Goal: Communication & Community: Answer question/provide support

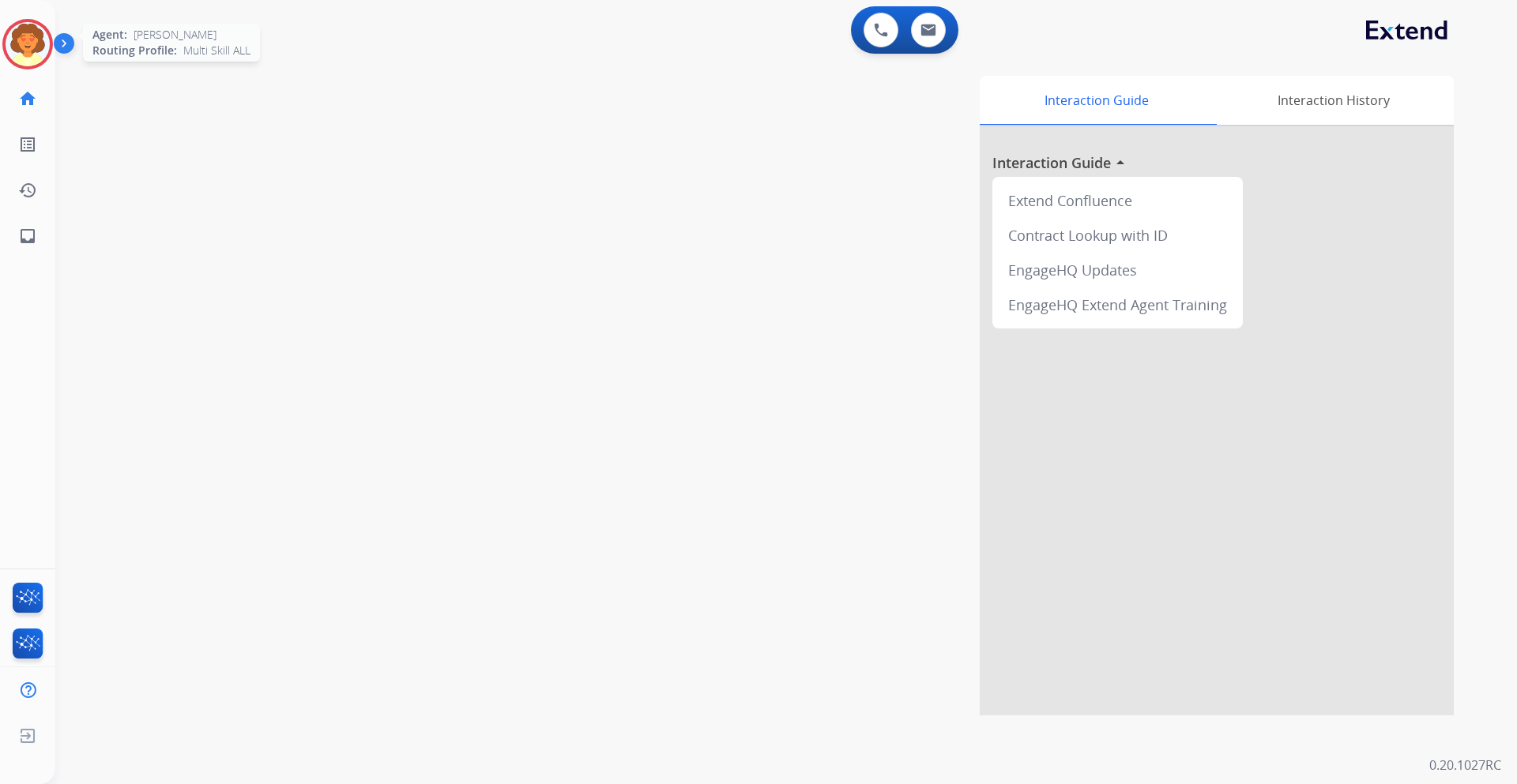
click at [19, 39] on img at bounding box center [27, 44] width 44 height 44
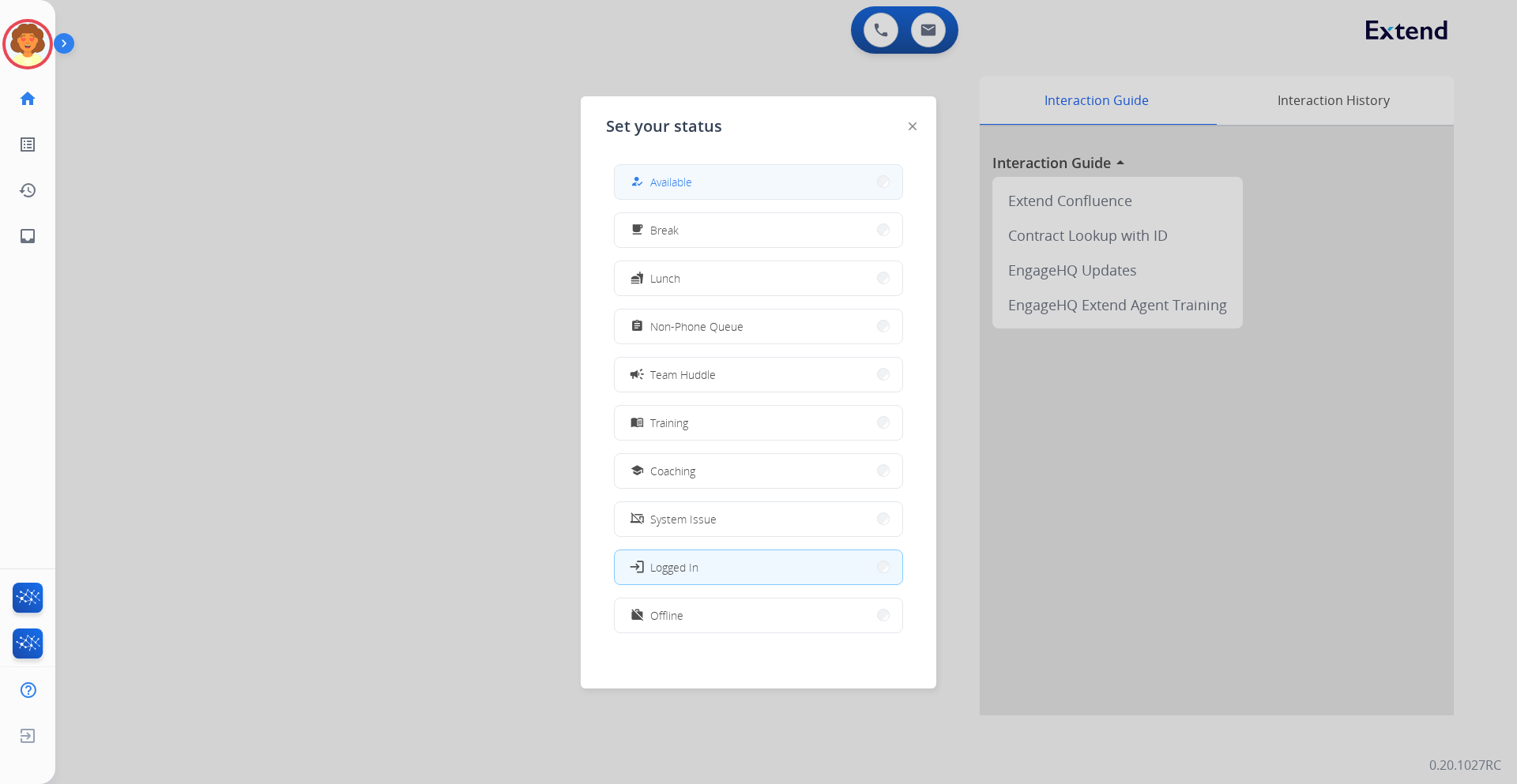
click at [630, 172] on button "how_to_reg Available" at bounding box center [758, 182] width 288 height 34
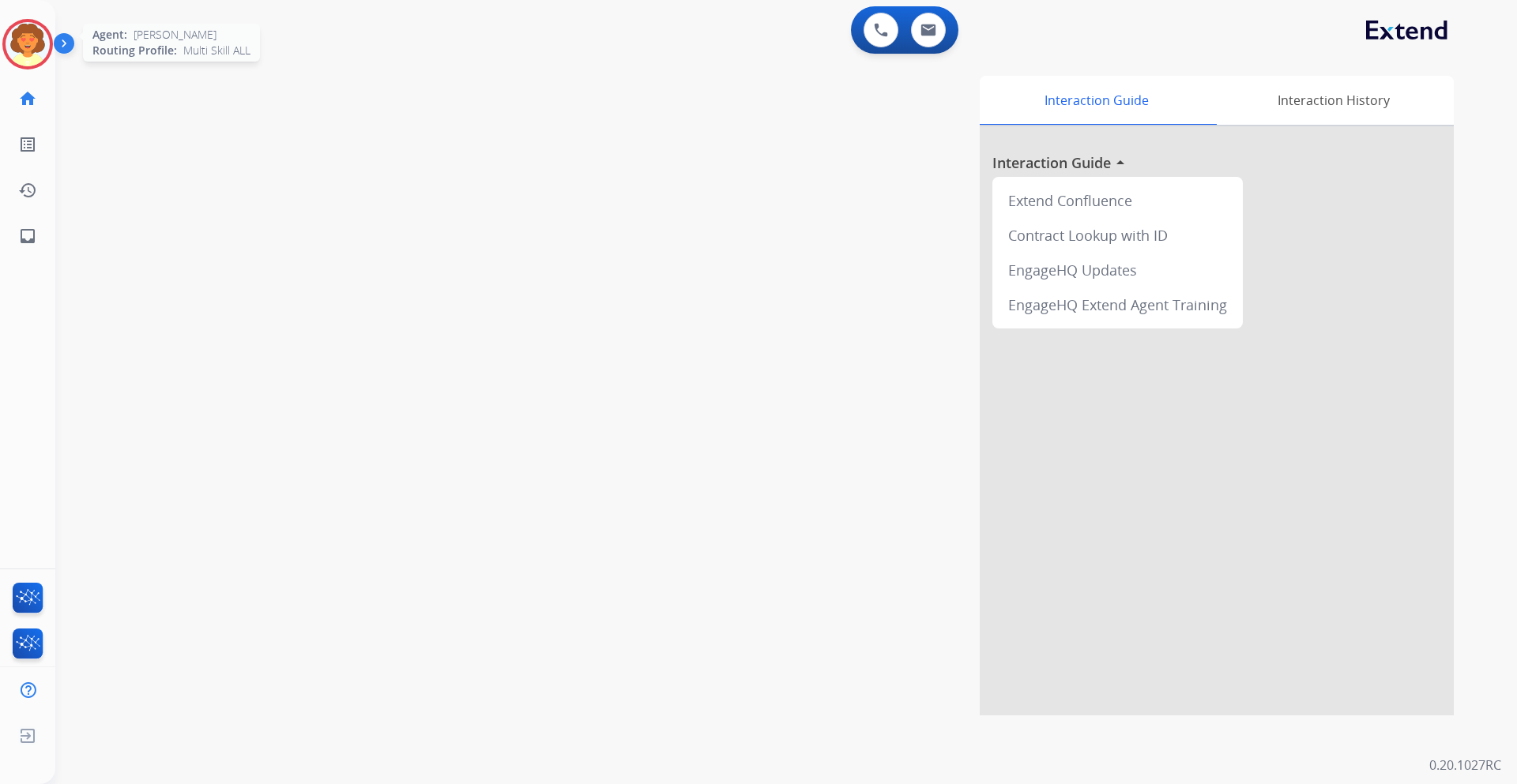
click at [17, 25] on img at bounding box center [27, 44] width 44 height 44
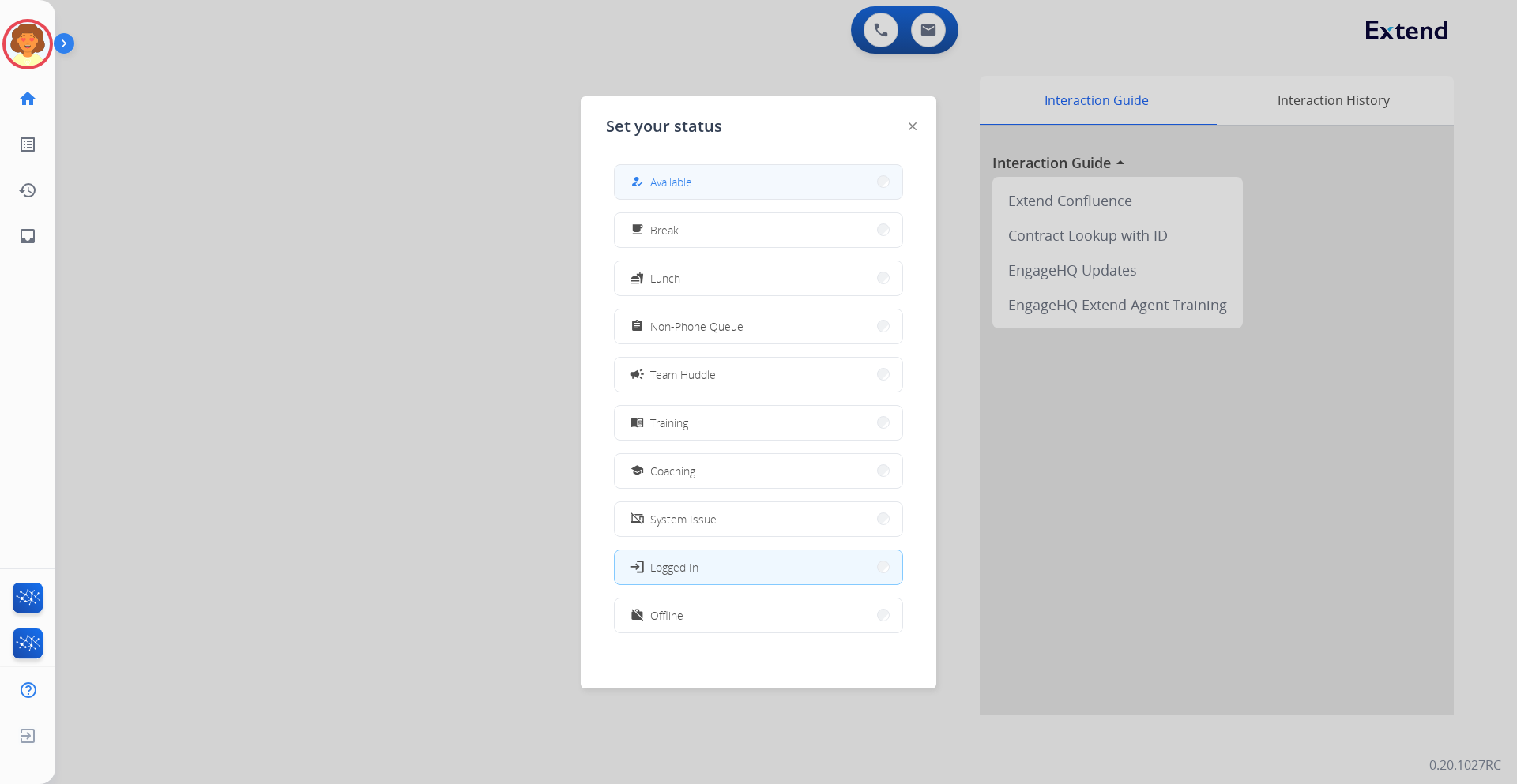
click at [792, 179] on button "how_to_reg Available" at bounding box center [758, 182] width 288 height 34
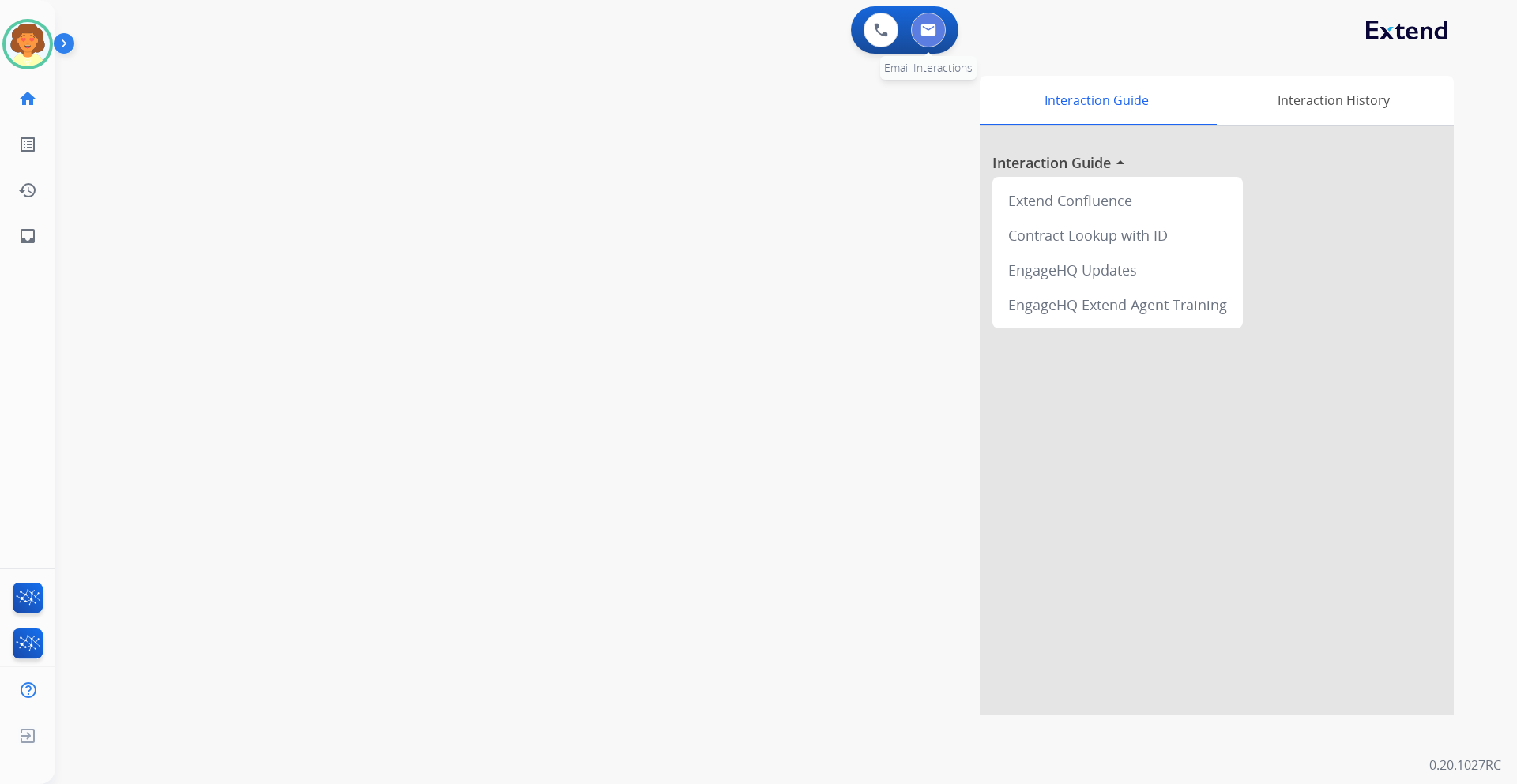
click at [925, 27] on img at bounding box center [929, 30] width 16 height 13
select select "**********"
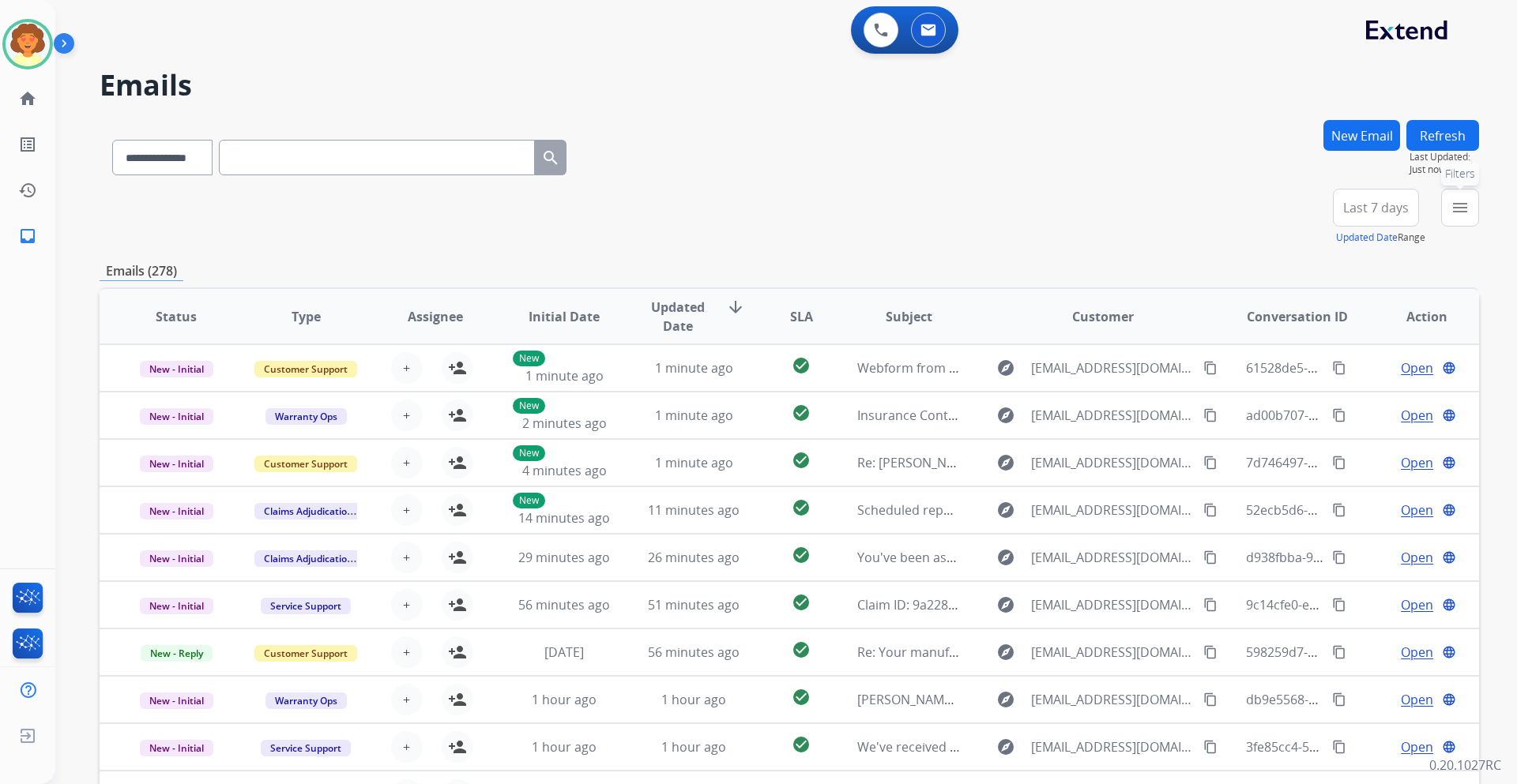
click at [1453, 214] on mat-icon "menu" at bounding box center [1460, 208] width 19 height 19
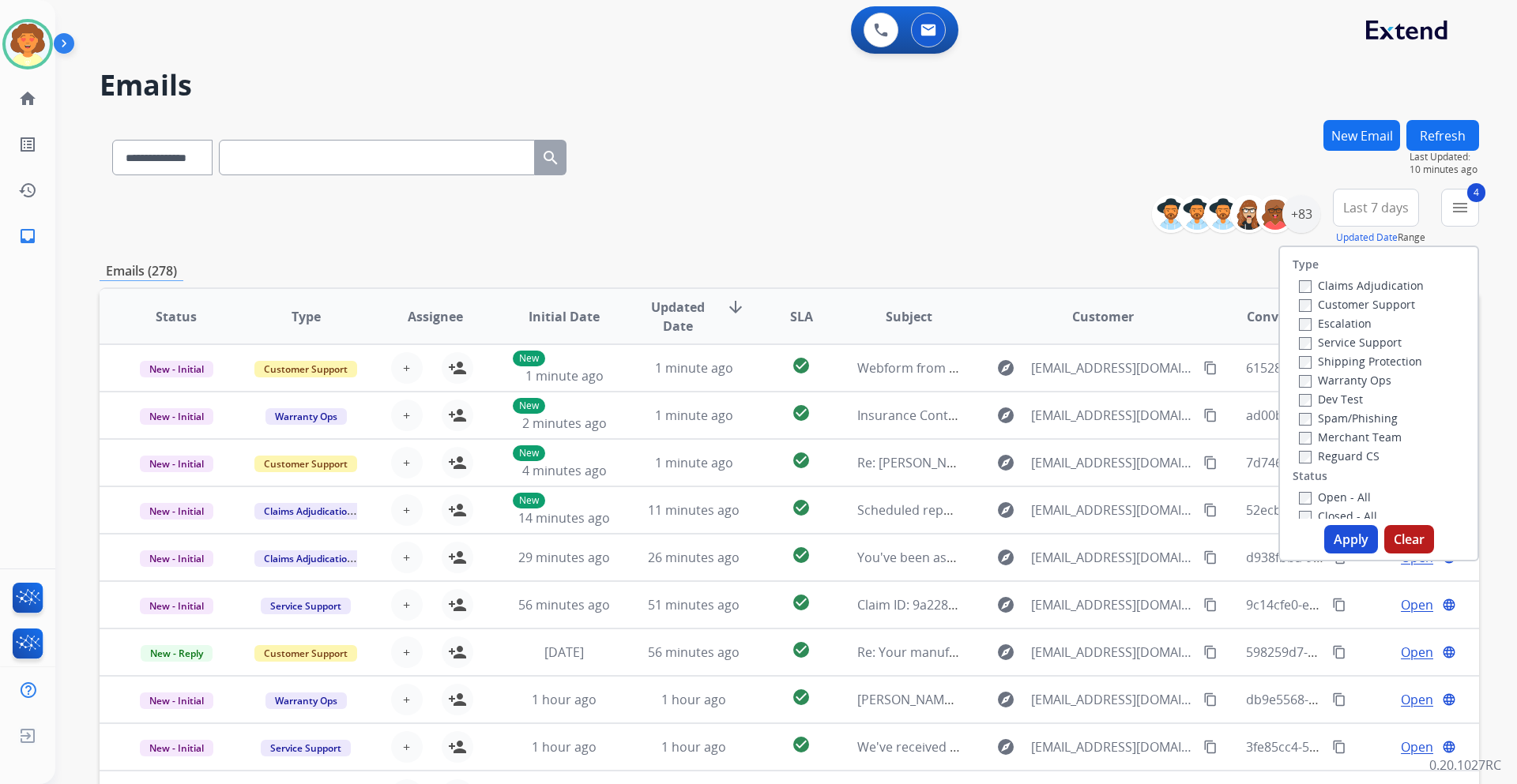
click at [1341, 545] on button "Apply" at bounding box center [1350, 539] width 54 height 28
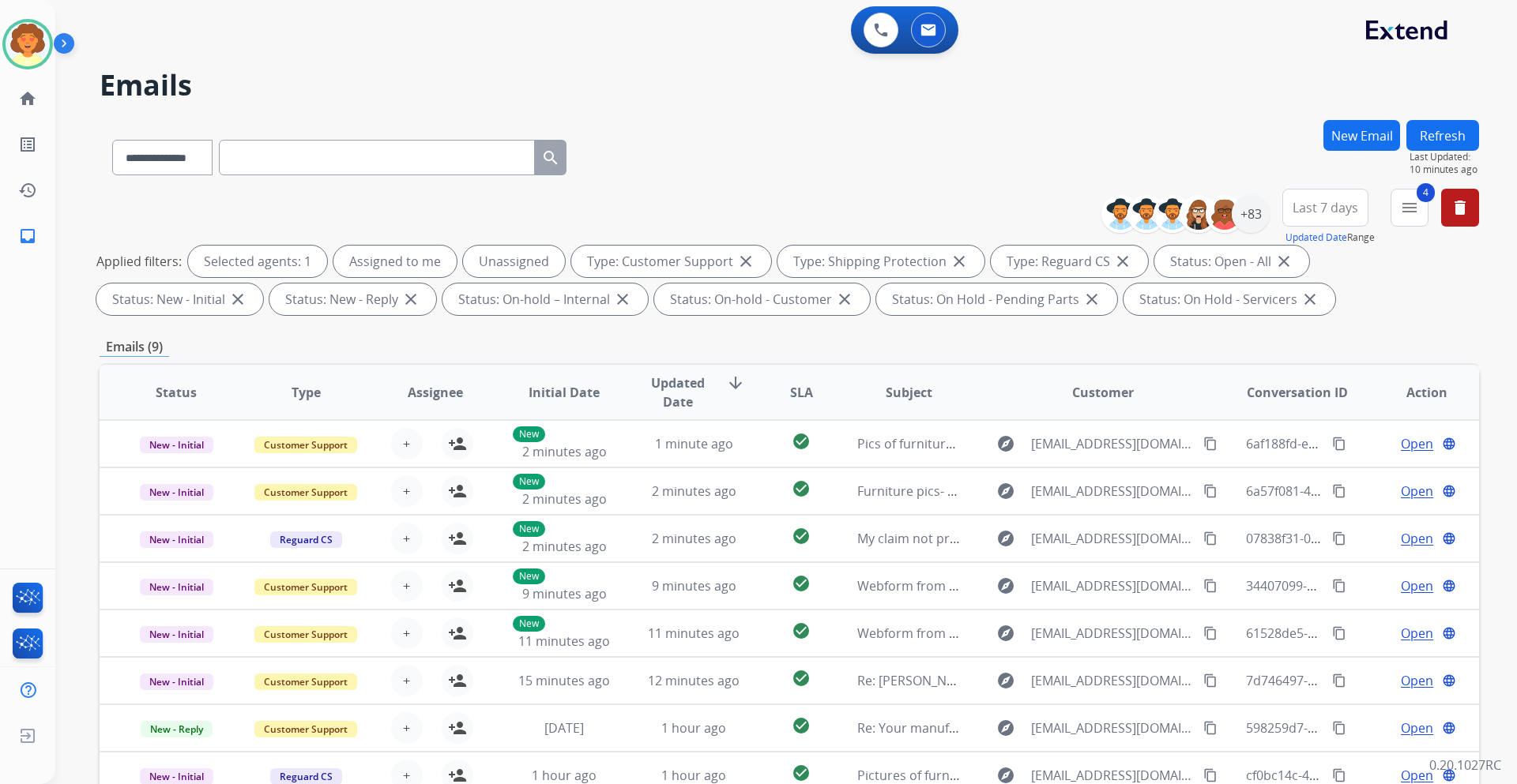
click at [1328, 211] on span "Last 7 days" at bounding box center [1324, 208] width 65 height 6
click at [1337, 405] on div "Last 90 days" at bounding box center [1320, 399] width 87 height 23
click at [1244, 219] on div "+137" at bounding box center [1250, 214] width 38 height 38
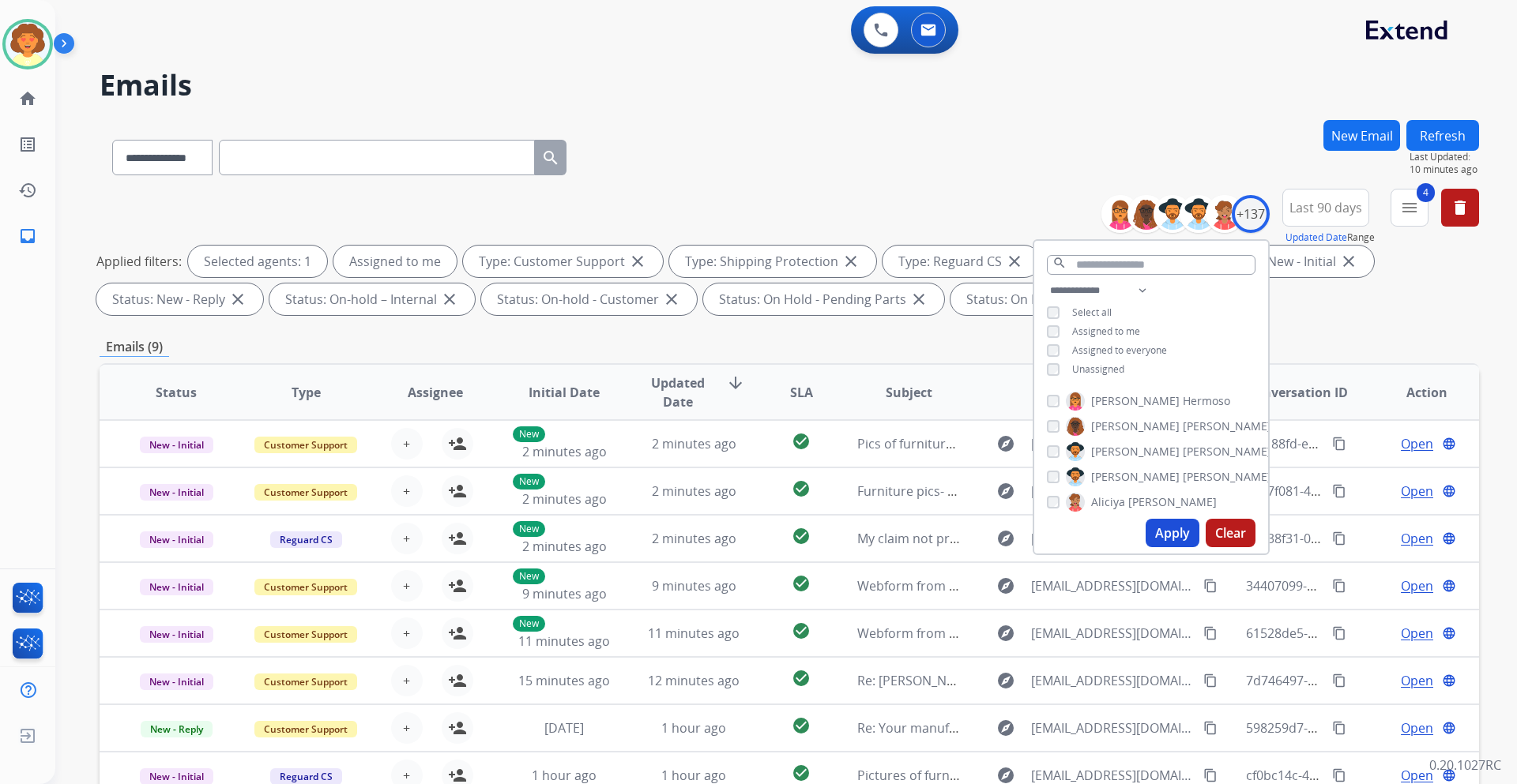
click at [1156, 533] on button "Apply" at bounding box center [1172, 533] width 54 height 28
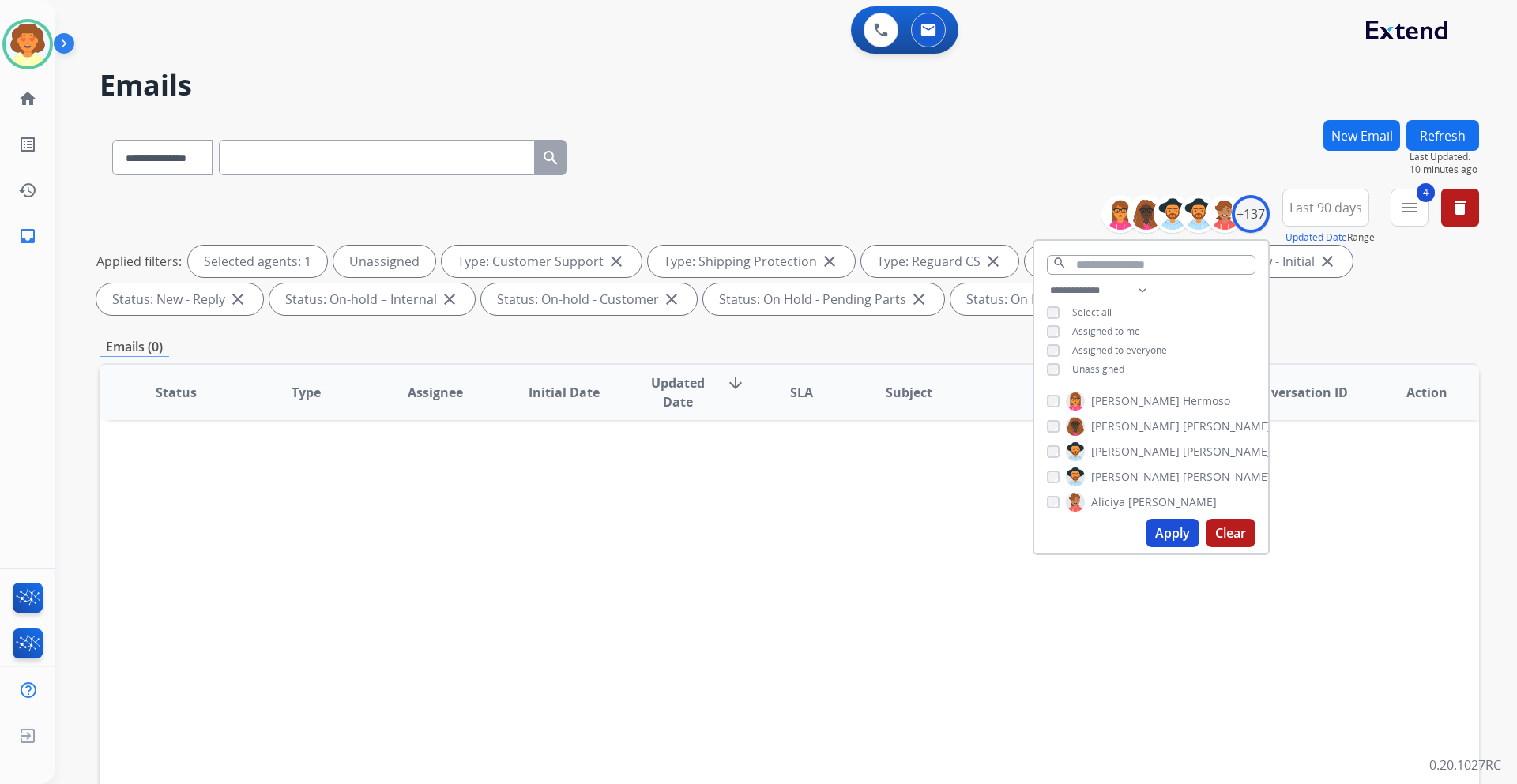
click at [1160, 537] on button "Apply" at bounding box center [1172, 533] width 54 height 28
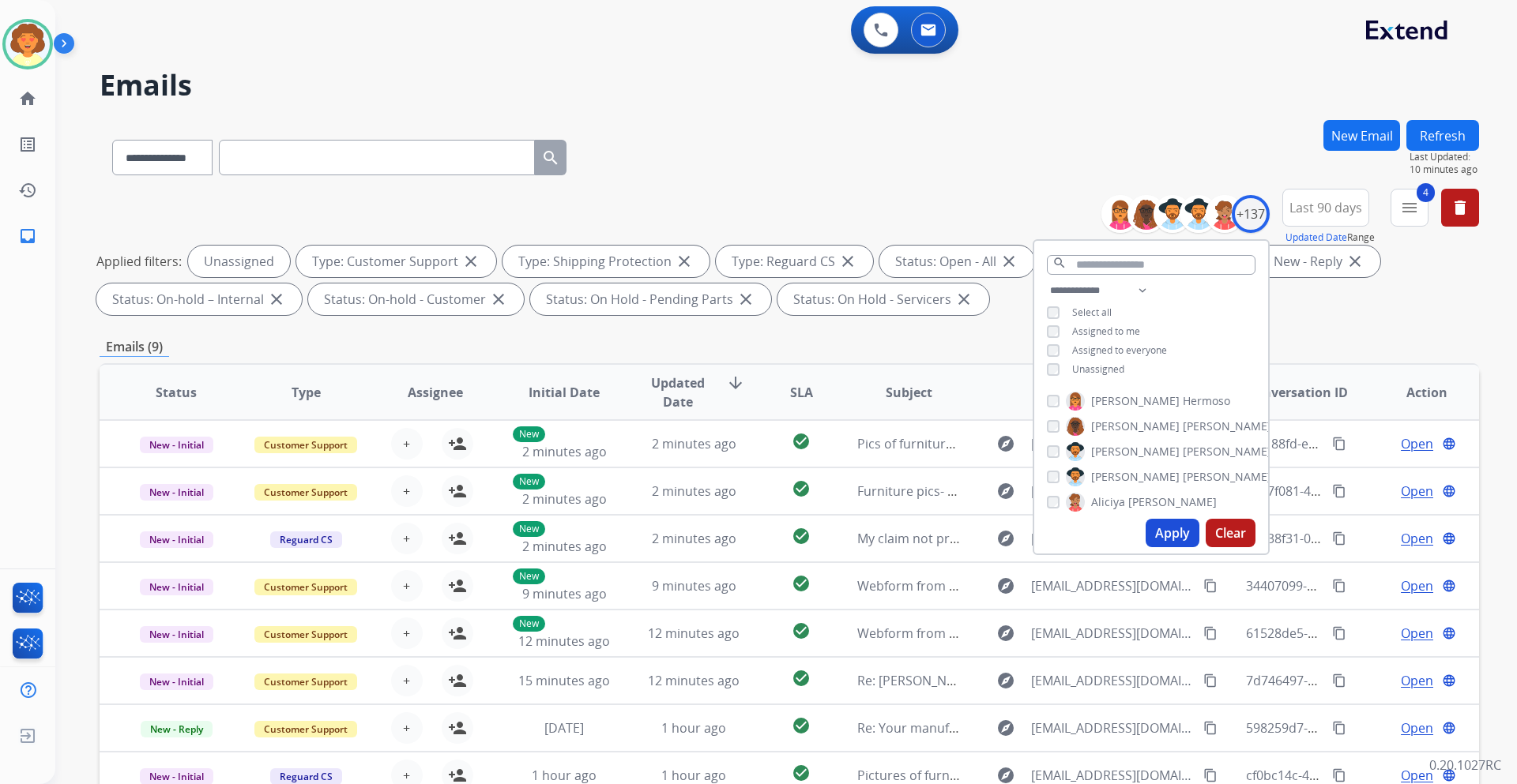
click at [891, 339] on div "Emails (9)" at bounding box center [788, 346] width 1379 height 19
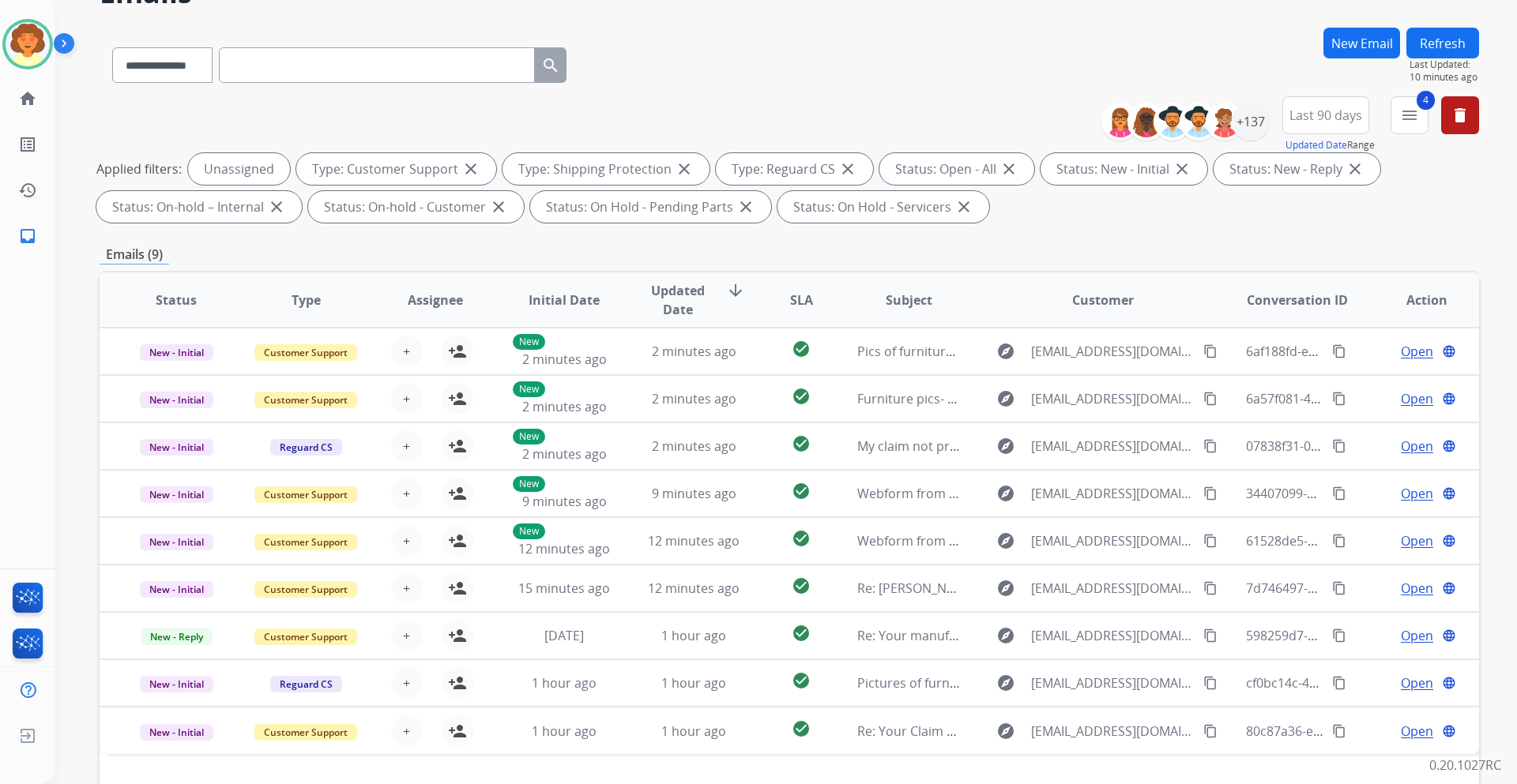
scroll to position [190, 0]
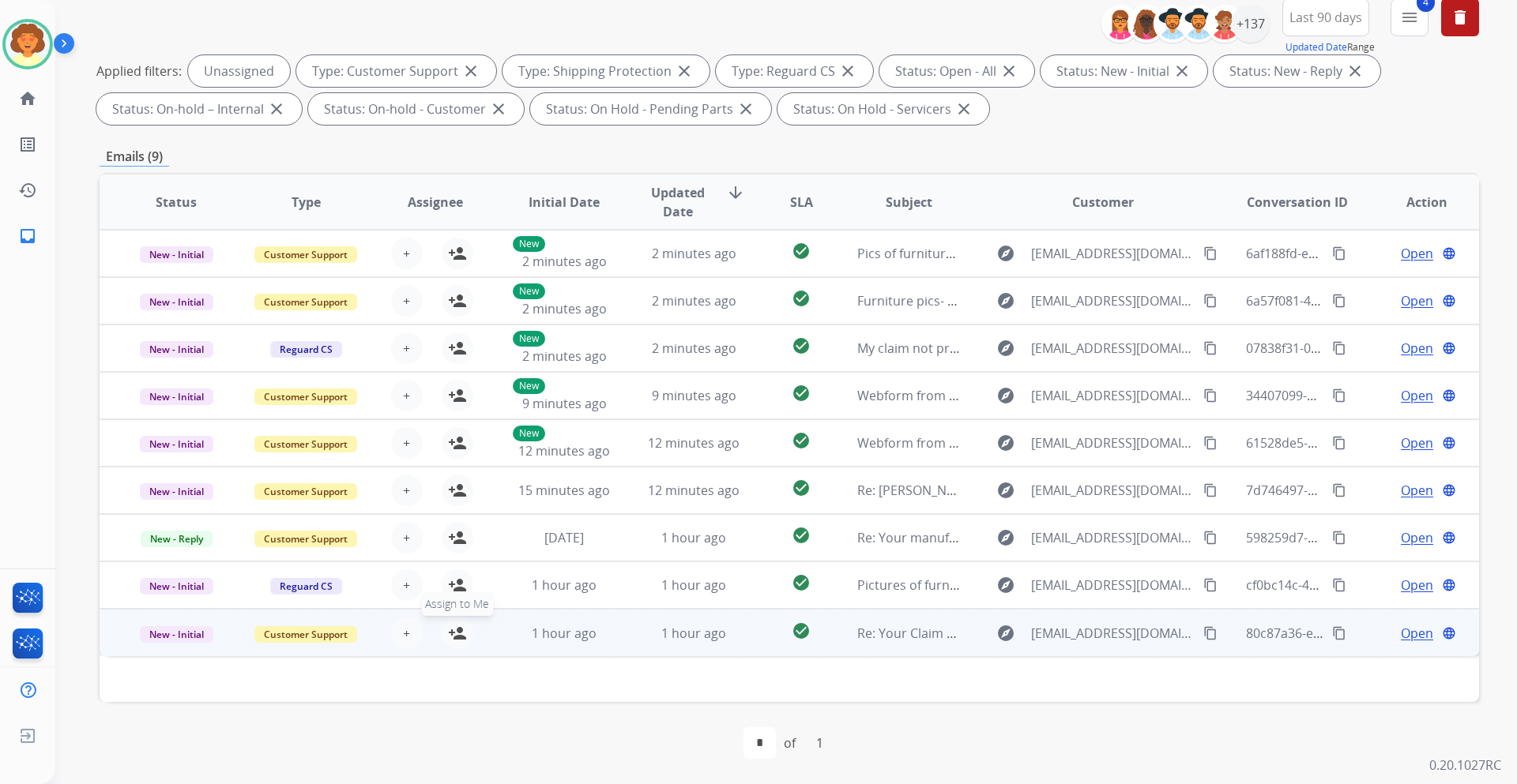
click at [450, 641] on mat-icon "person_add" at bounding box center [458, 633] width 19 height 19
click at [459, 591] on table "Status Type Assignee Initial Date Updated Date arrow_downward SLA Subject Custo…" at bounding box center [788, 416] width 1379 height 482
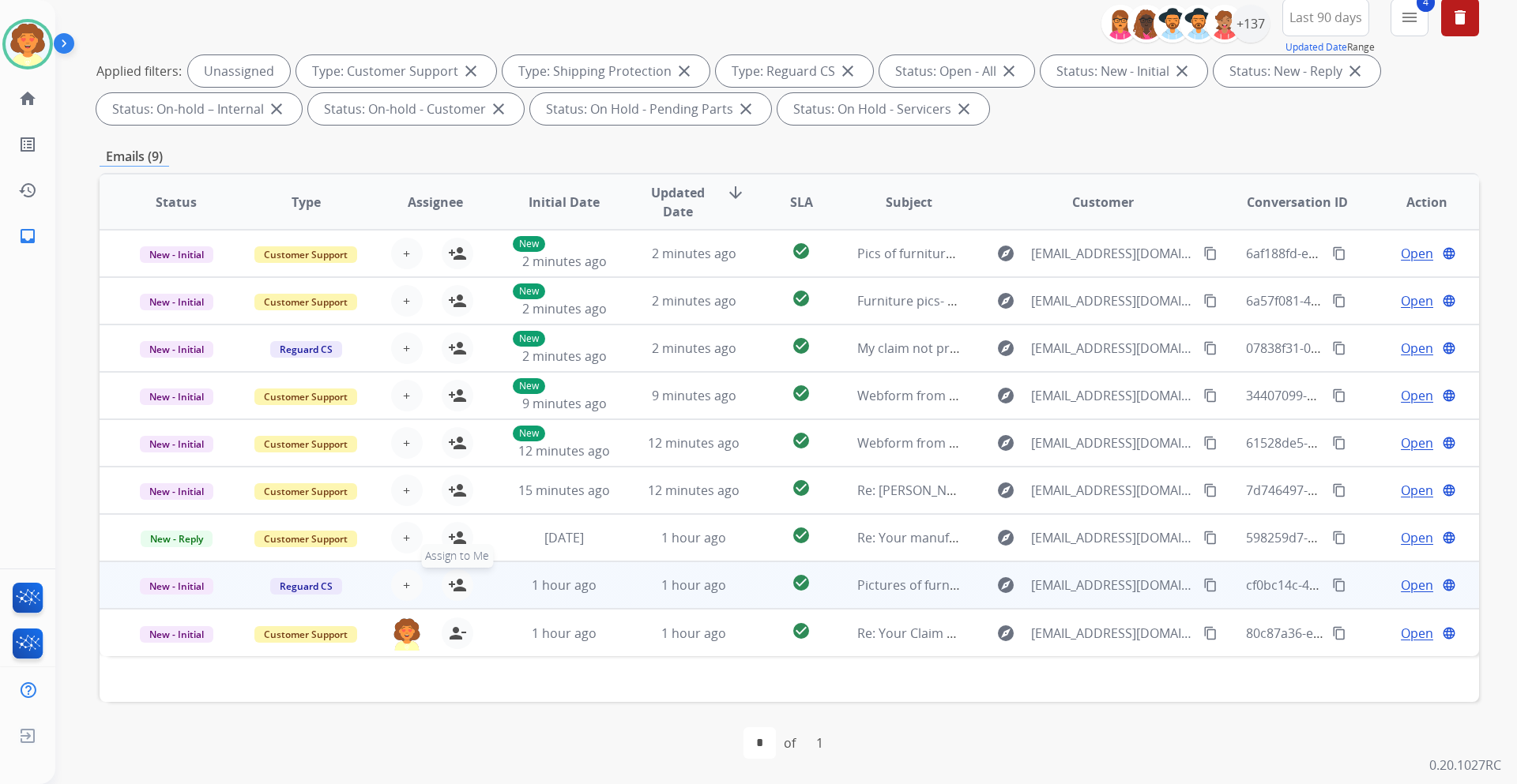
click at [453, 587] on mat-icon "person_add" at bounding box center [458, 585] width 19 height 19
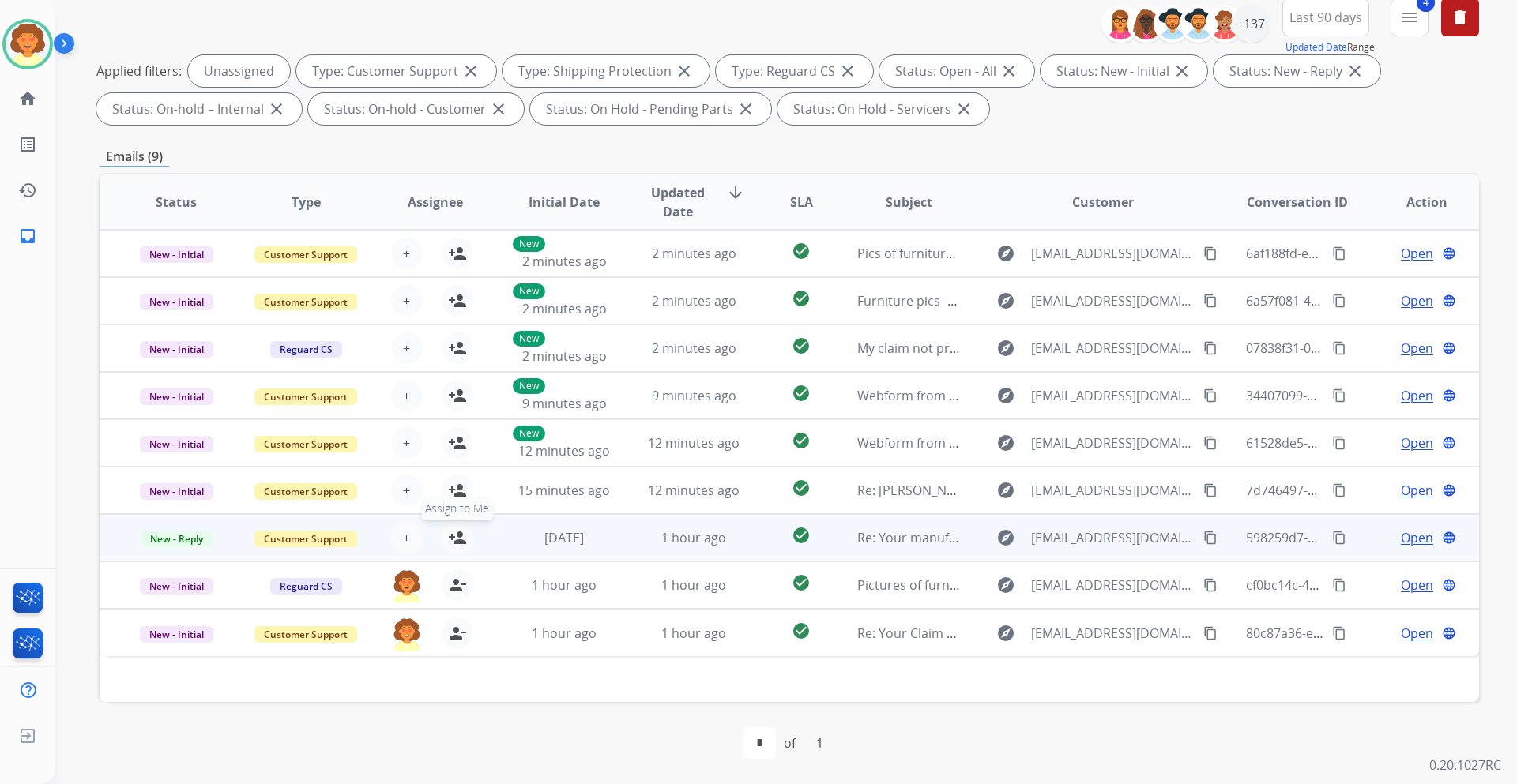
click at [453, 533] on mat-icon "person_add" at bounding box center [458, 538] width 19 height 19
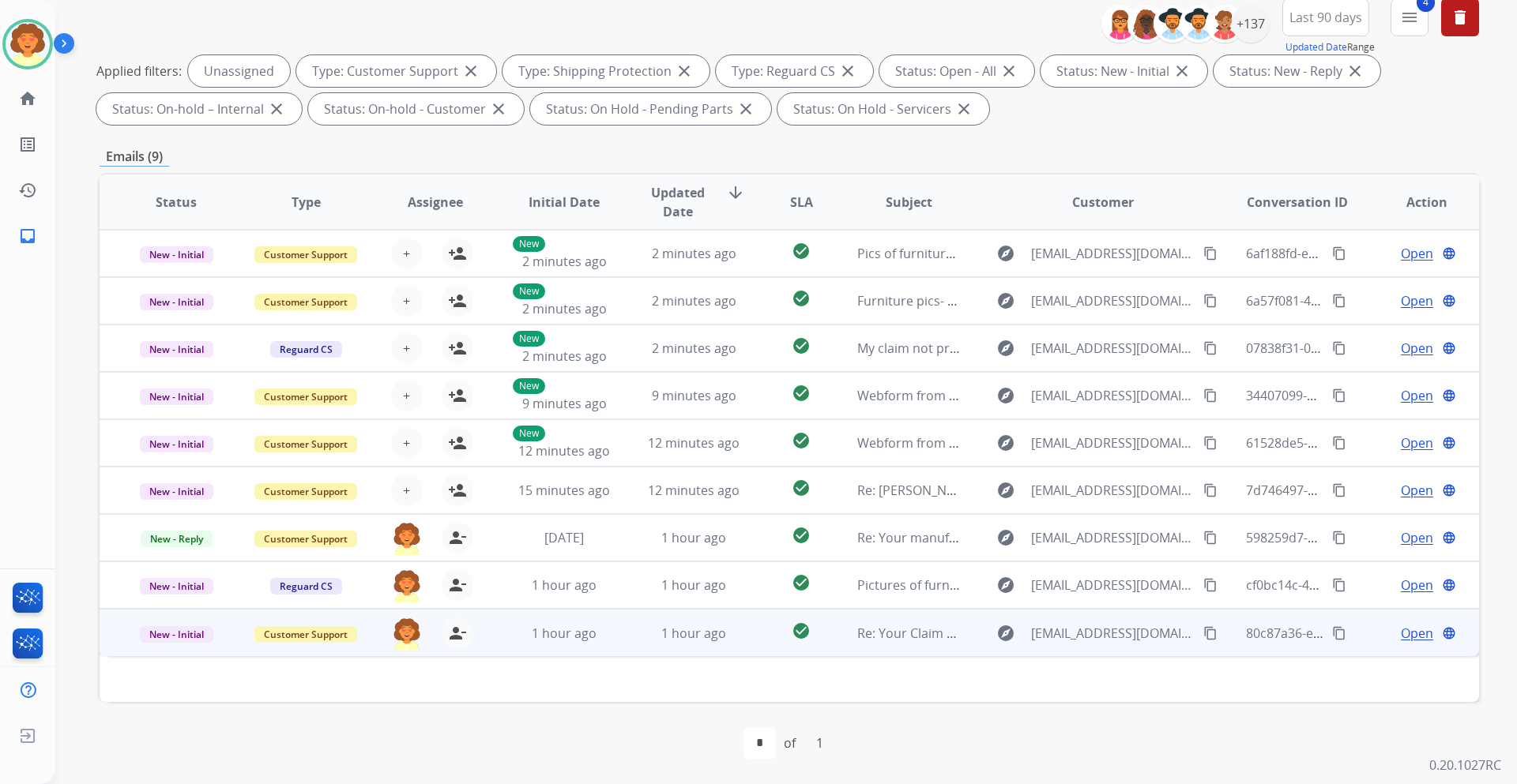
click at [1400, 636] on span "Open" at bounding box center [1416, 633] width 32 height 19
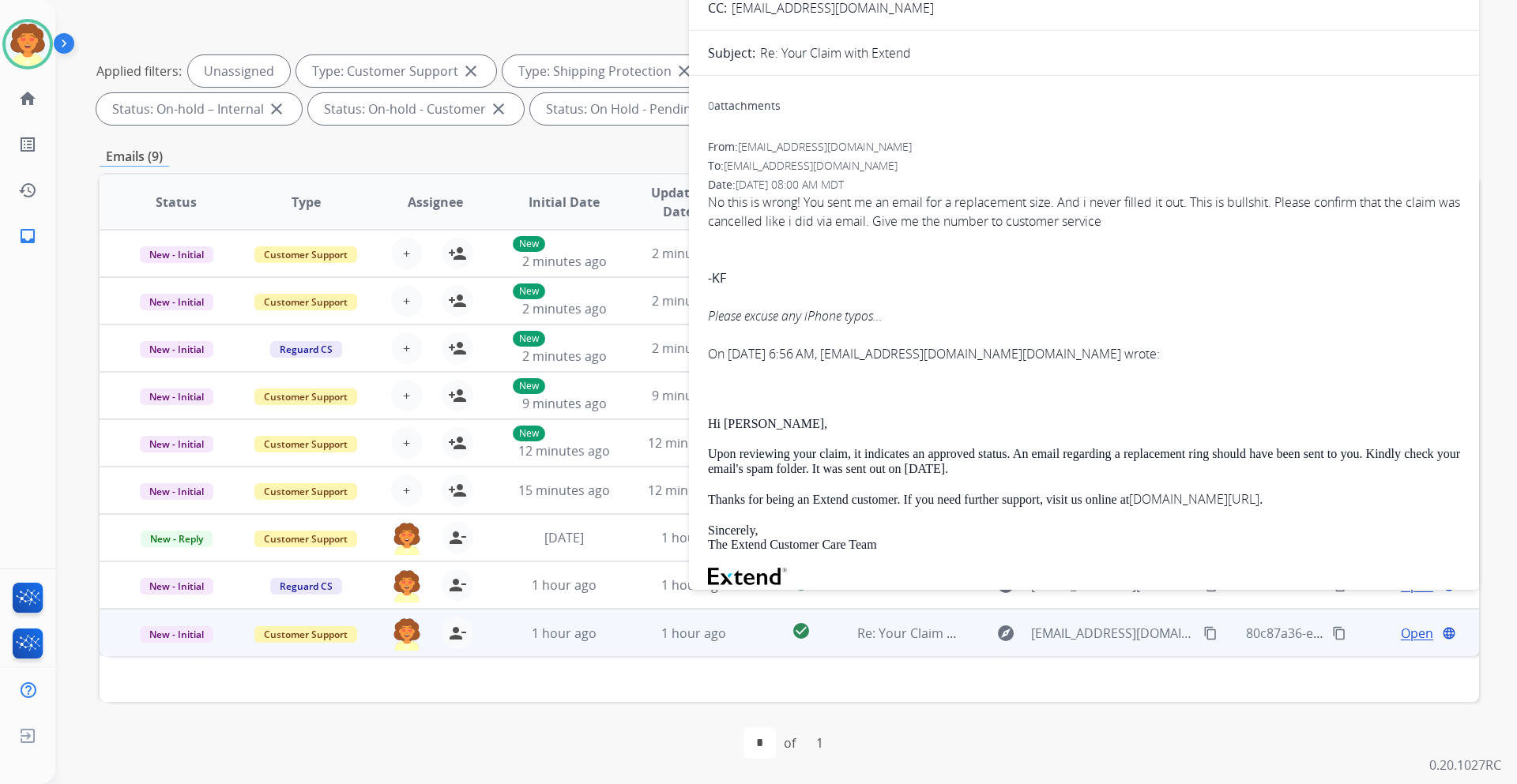
scroll to position [0, 0]
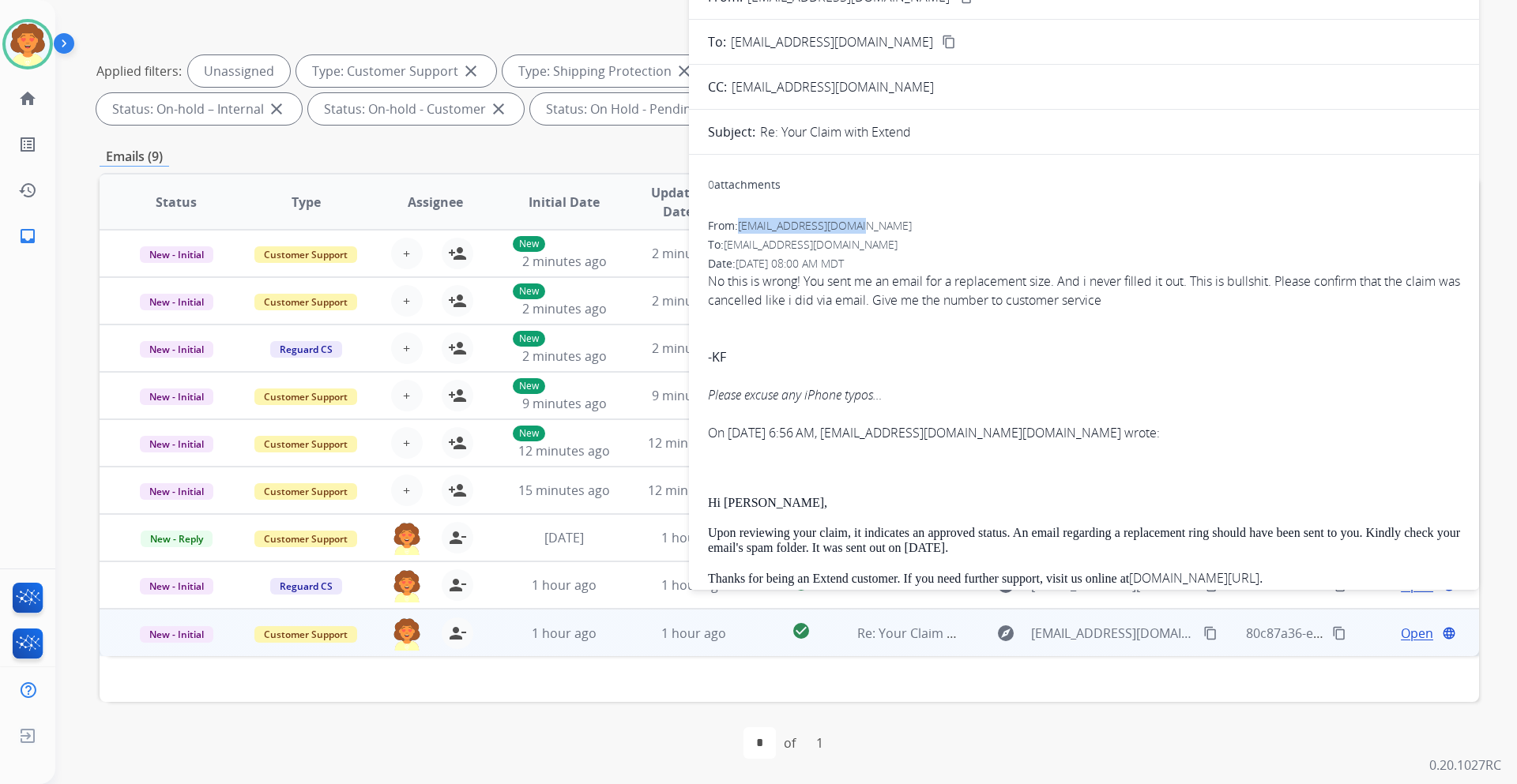
drag, startPoint x: 741, startPoint y: 229, endPoint x: 861, endPoint y: 226, distance: 120.0
click at [861, 226] on div "From: dancingninja@duck.com" at bounding box center [1083, 226] width 752 height 16
copy span "dancingninja@duck.com"
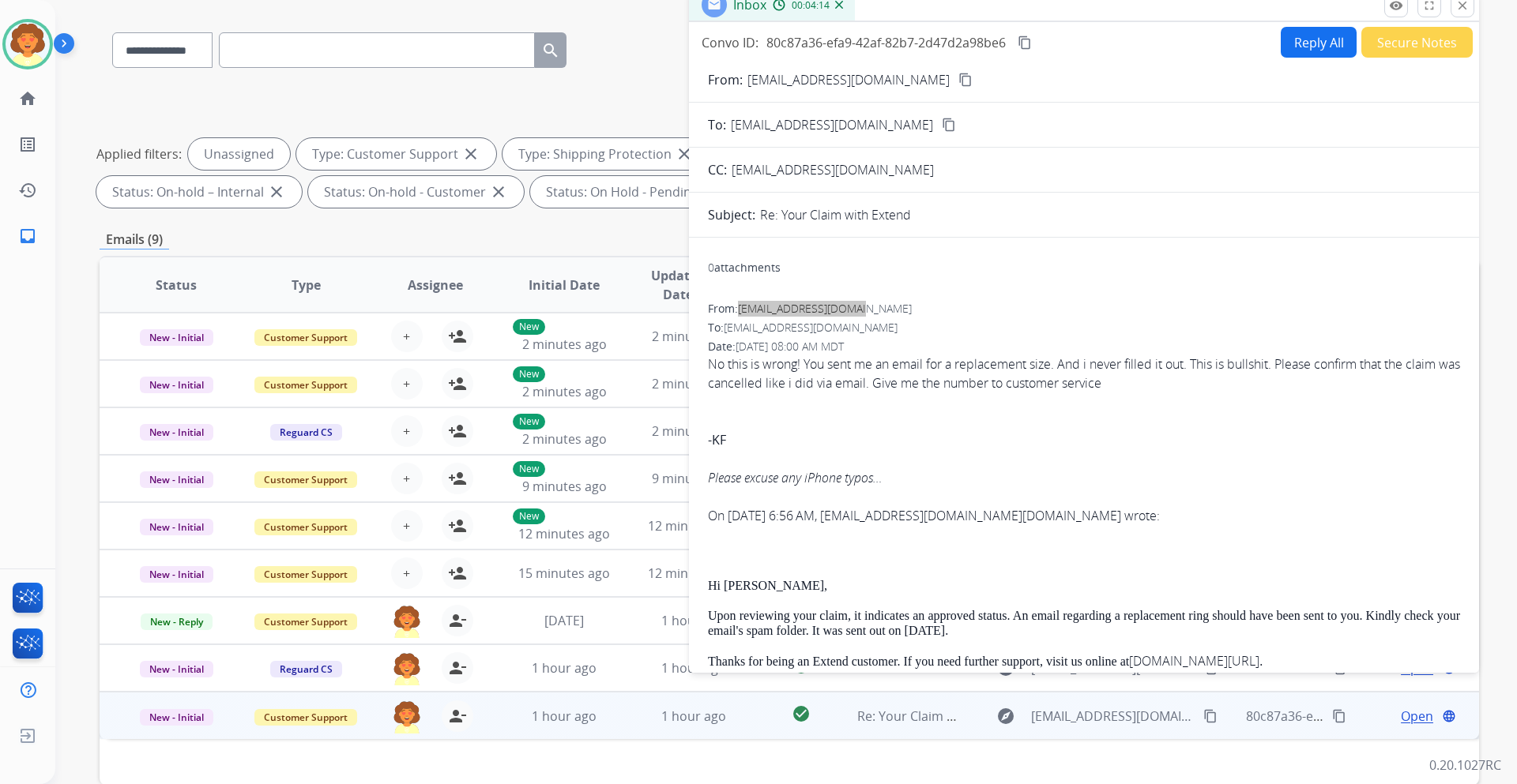
scroll to position [32, 0]
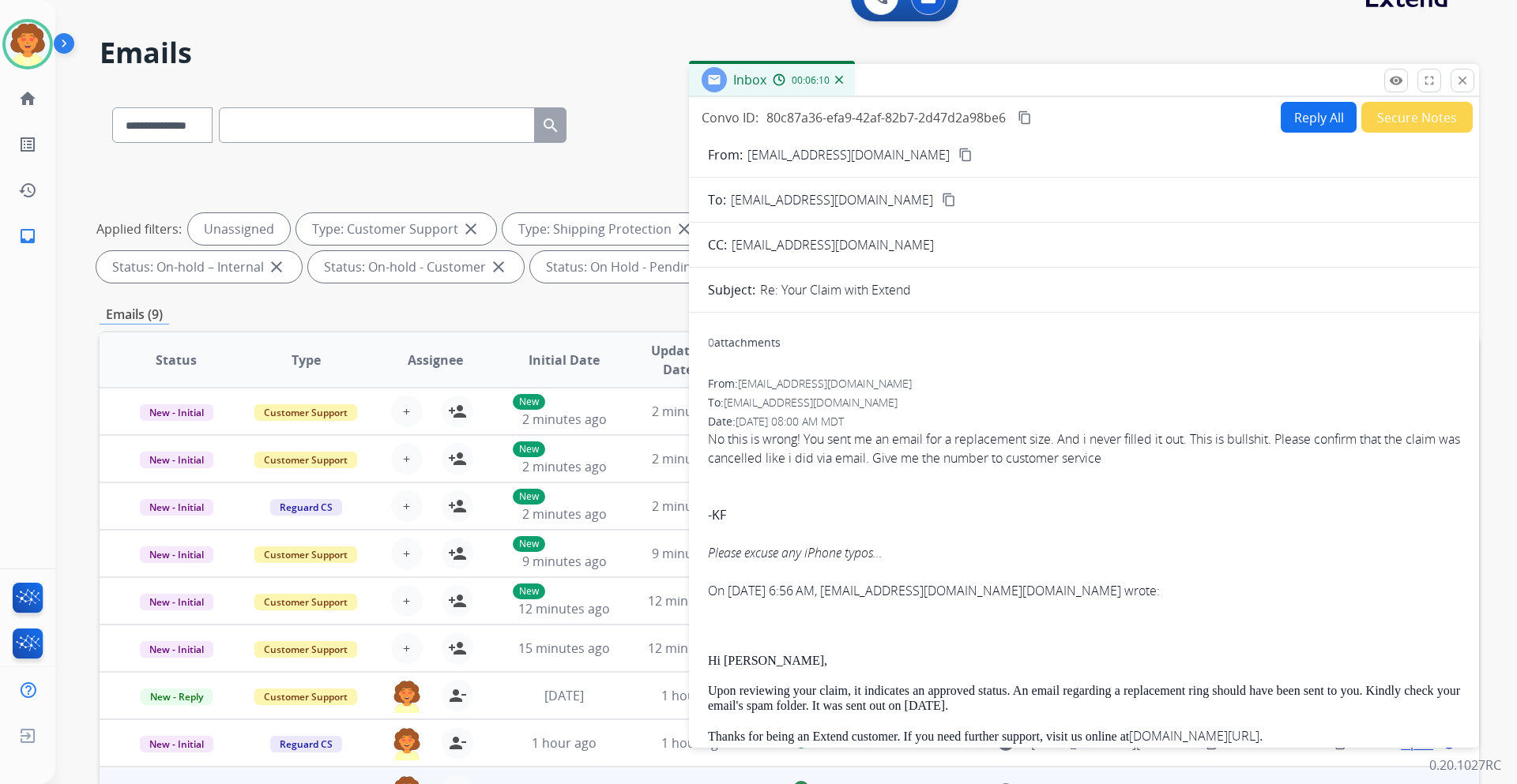
click at [256, 131] on input "text" at bounding box center [376, 125] width 316 height 35
paste input "**********"
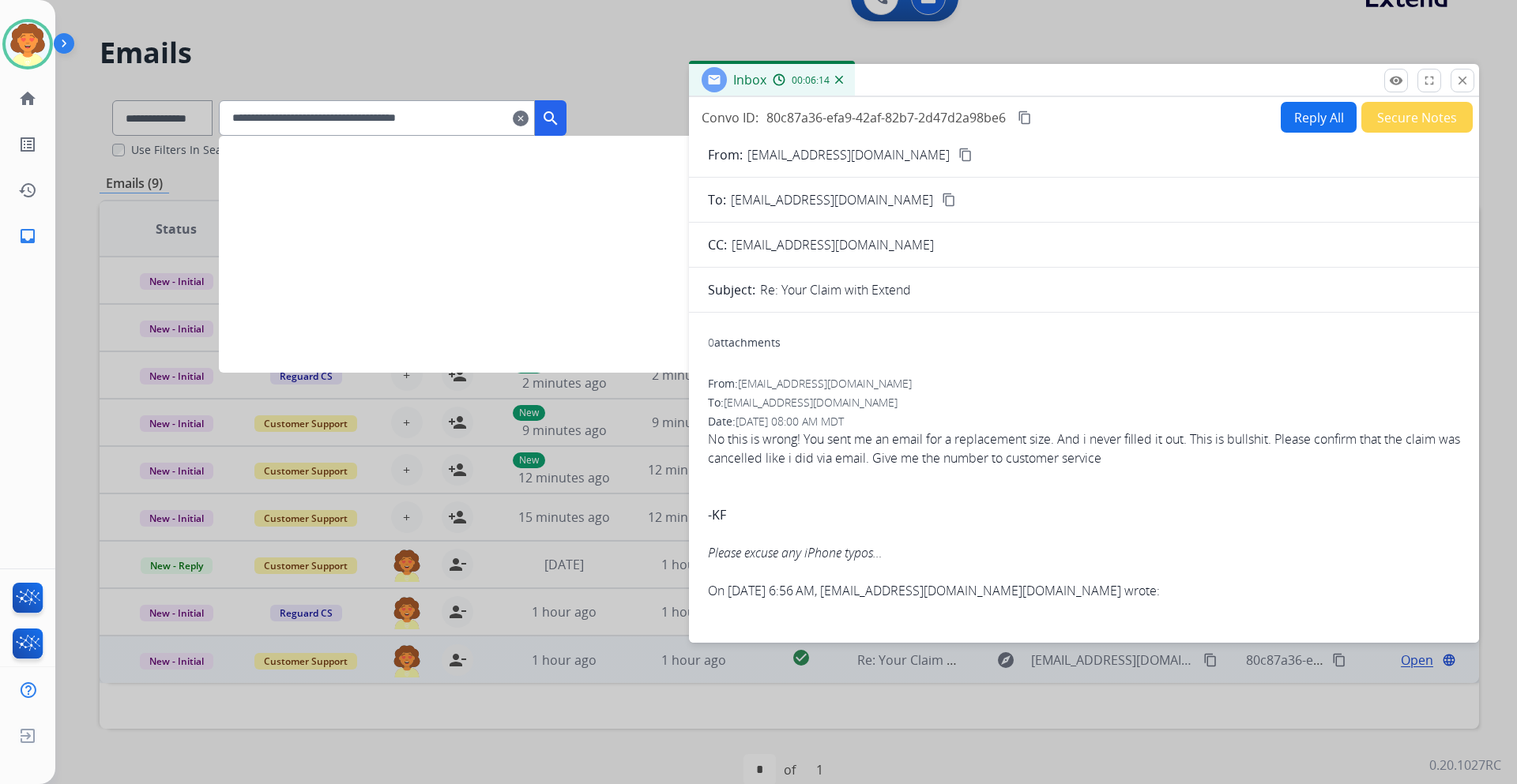
type input "**********"
click at [560, 115] on mat-icon "search" at bounding box center [551, 118] width 19 height 19
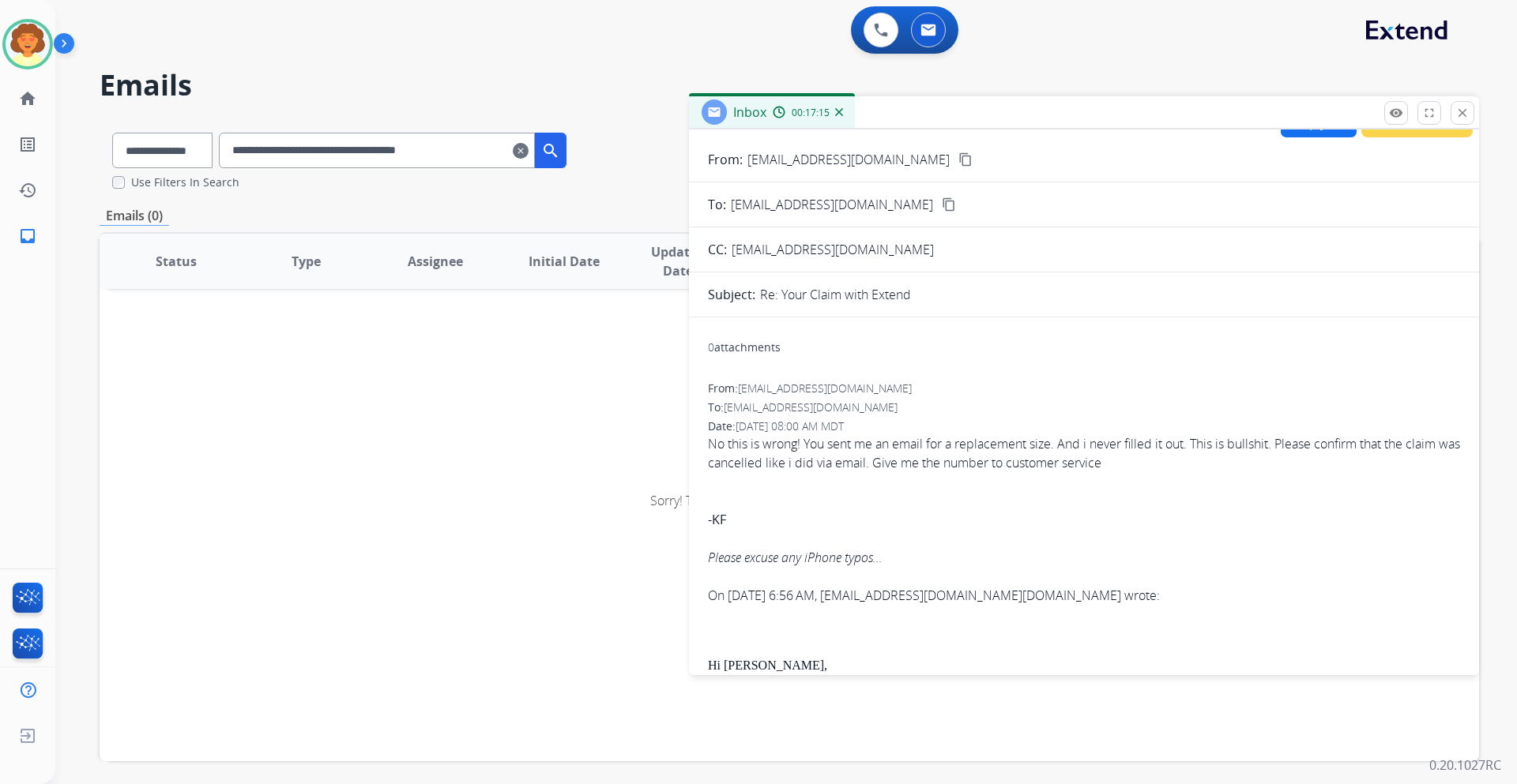
scroll to position [0, 0]
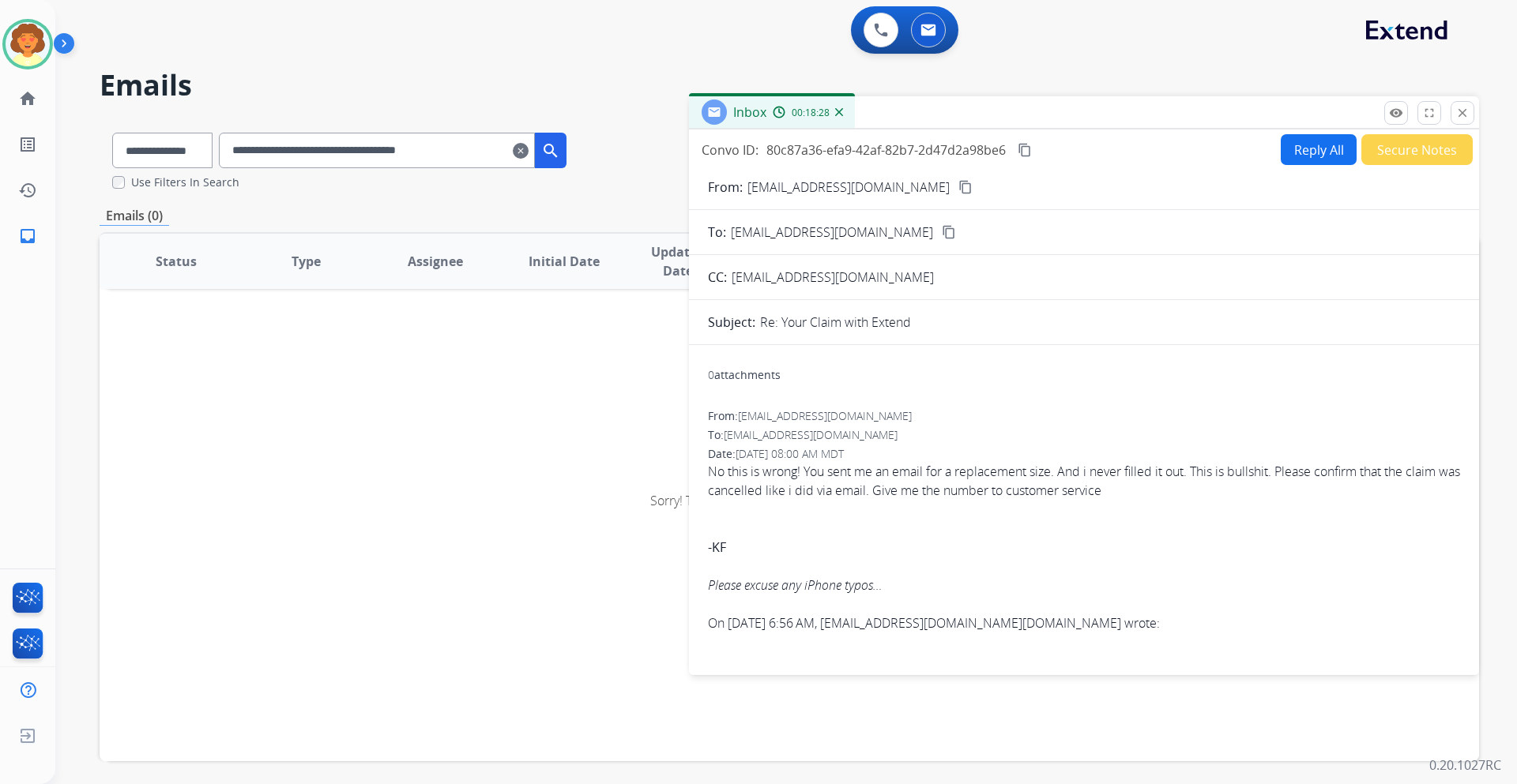
click at [1296, 150] on button "Reply All" at bounding box center [1319, 150] width 76 height 31
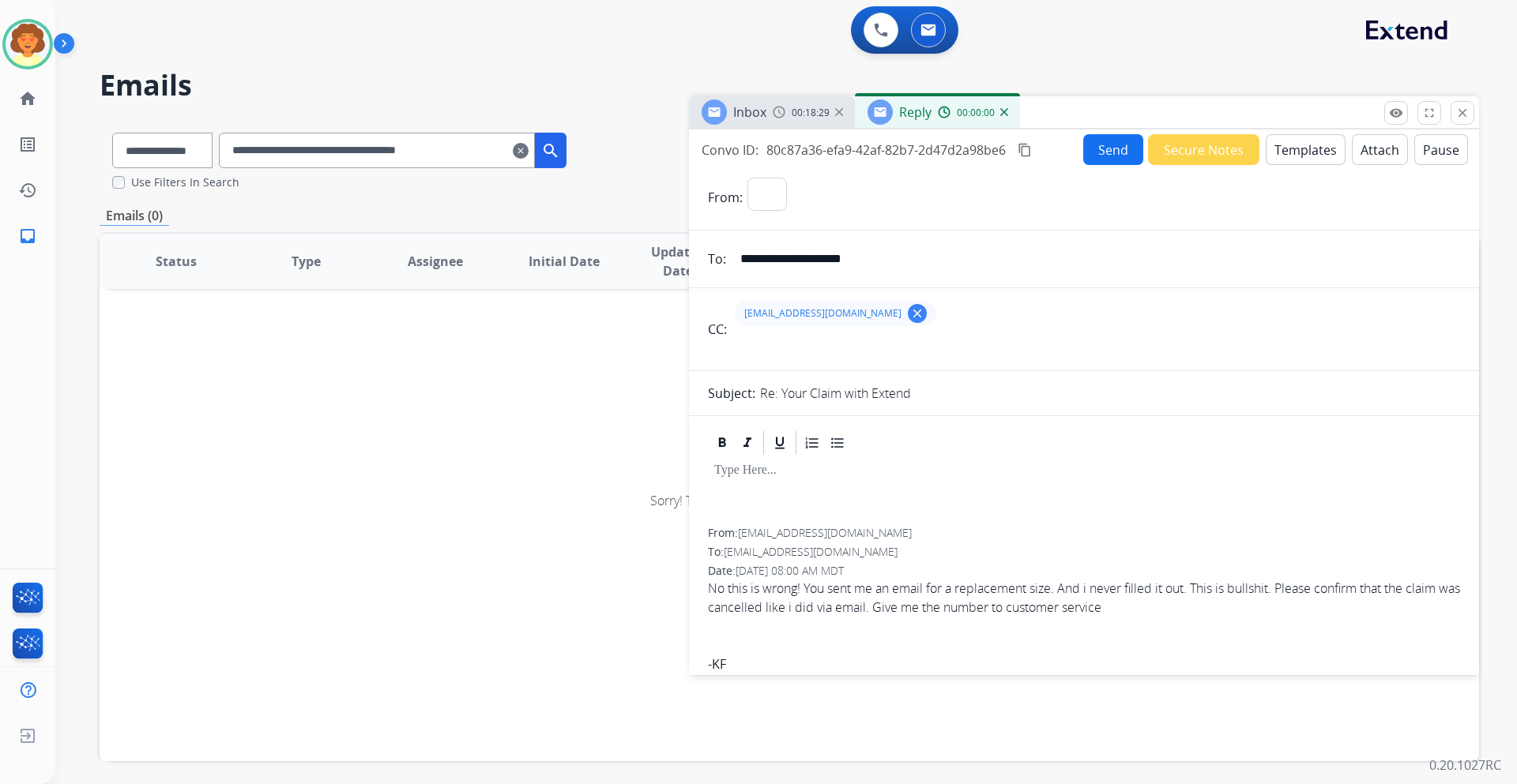
select select "**********"
click at [1286, 152] on button "Templates" at bounding box center [1305, 150] width 80 height 31
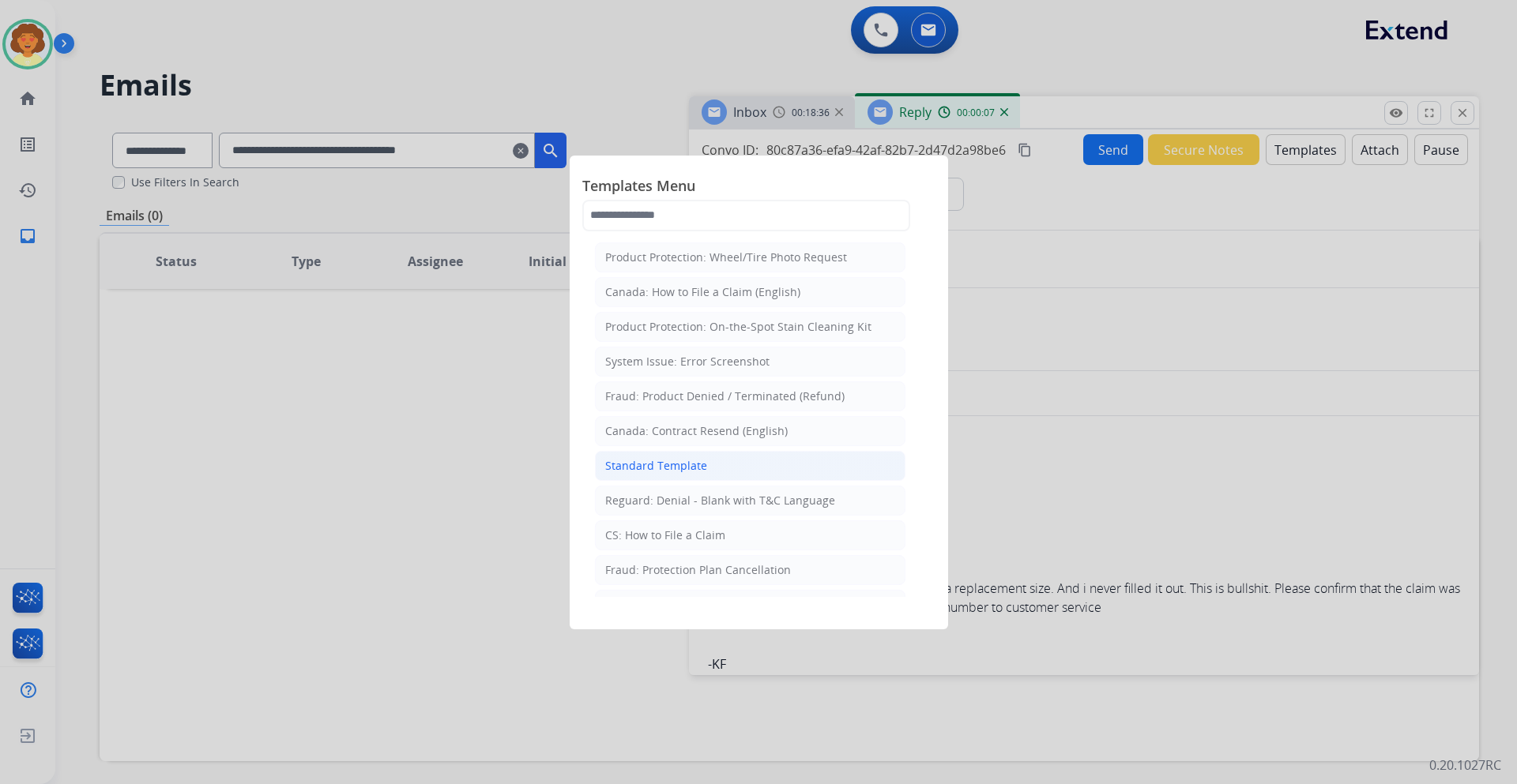
click at [671, 461] on div "Standard Template" at bounding box center [656, 466] width 102 height 16
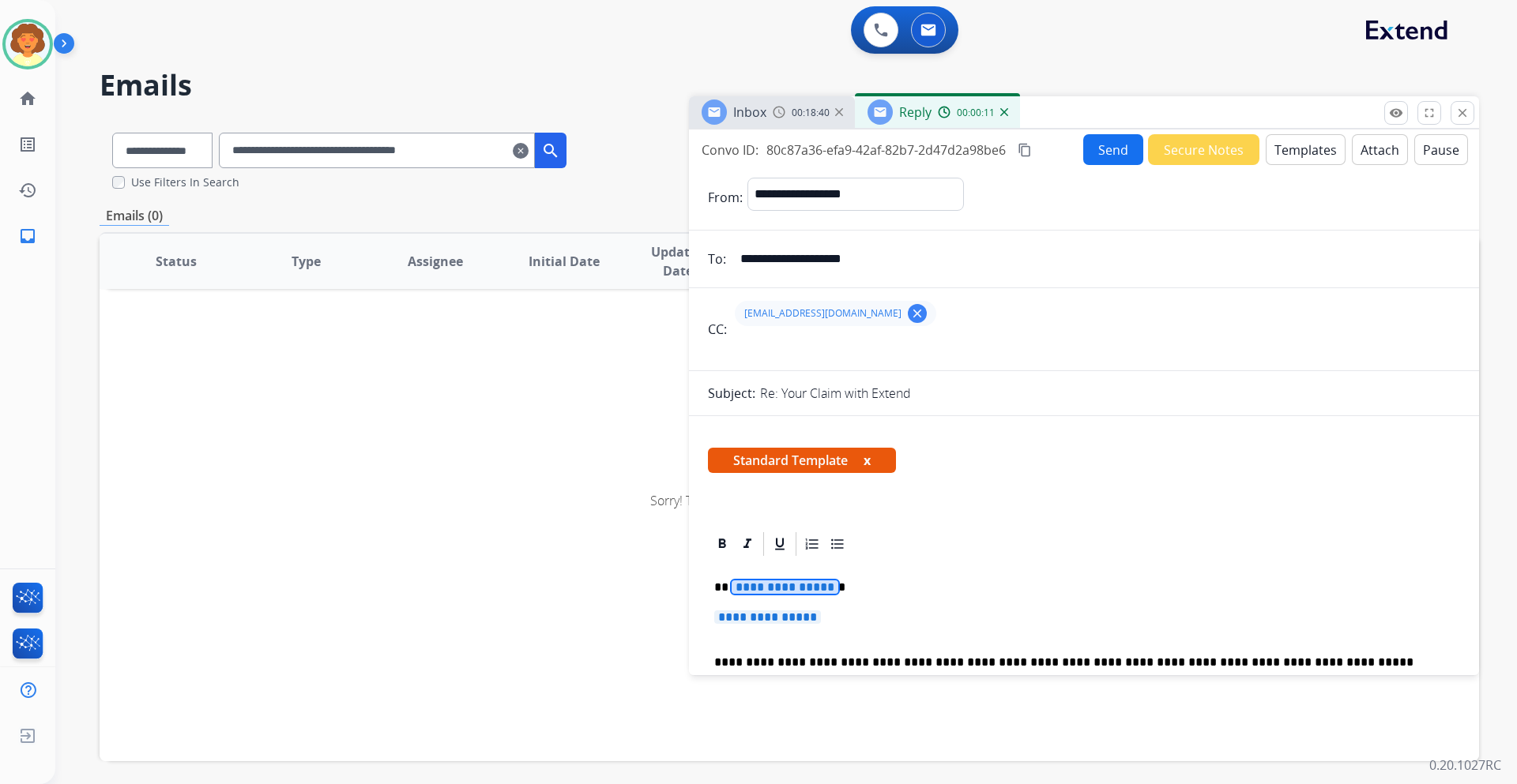
click at [820, 590] on span "**********" at bounding box center [784, 587] width 106 height 14
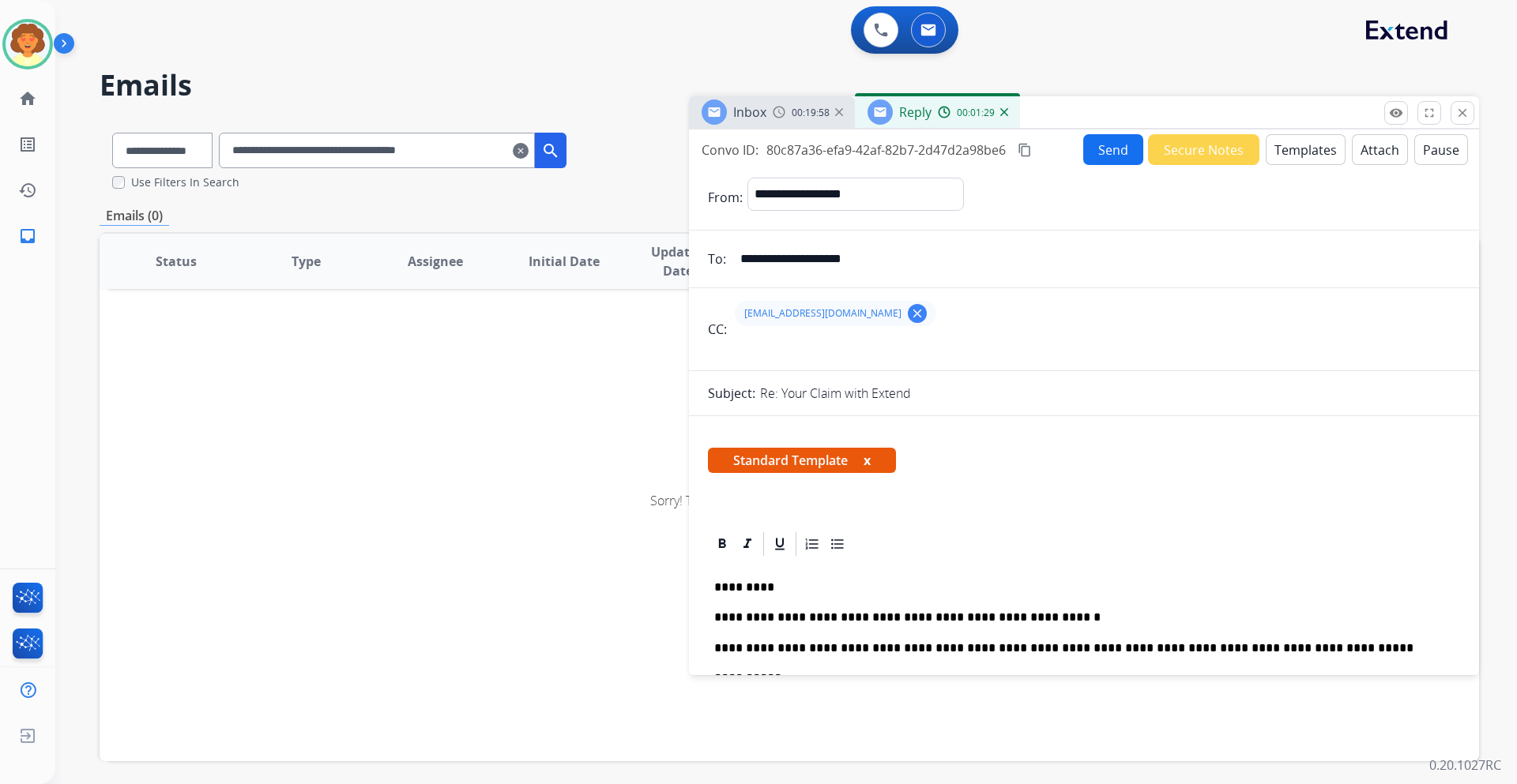
click at [1035, 616] on p "**********" at bounding box center [1078, 618] width 727 height 15
click at [1125, 620] on p "**********" at bounding box center [1078, 618] width 727 height 15
click at [908, 613] on p "**********" at bounding box center [1078, 618] width 727 height 15
click at [912, 614] on p "**********" at bounding box center [1078, 618] width 727 height 15
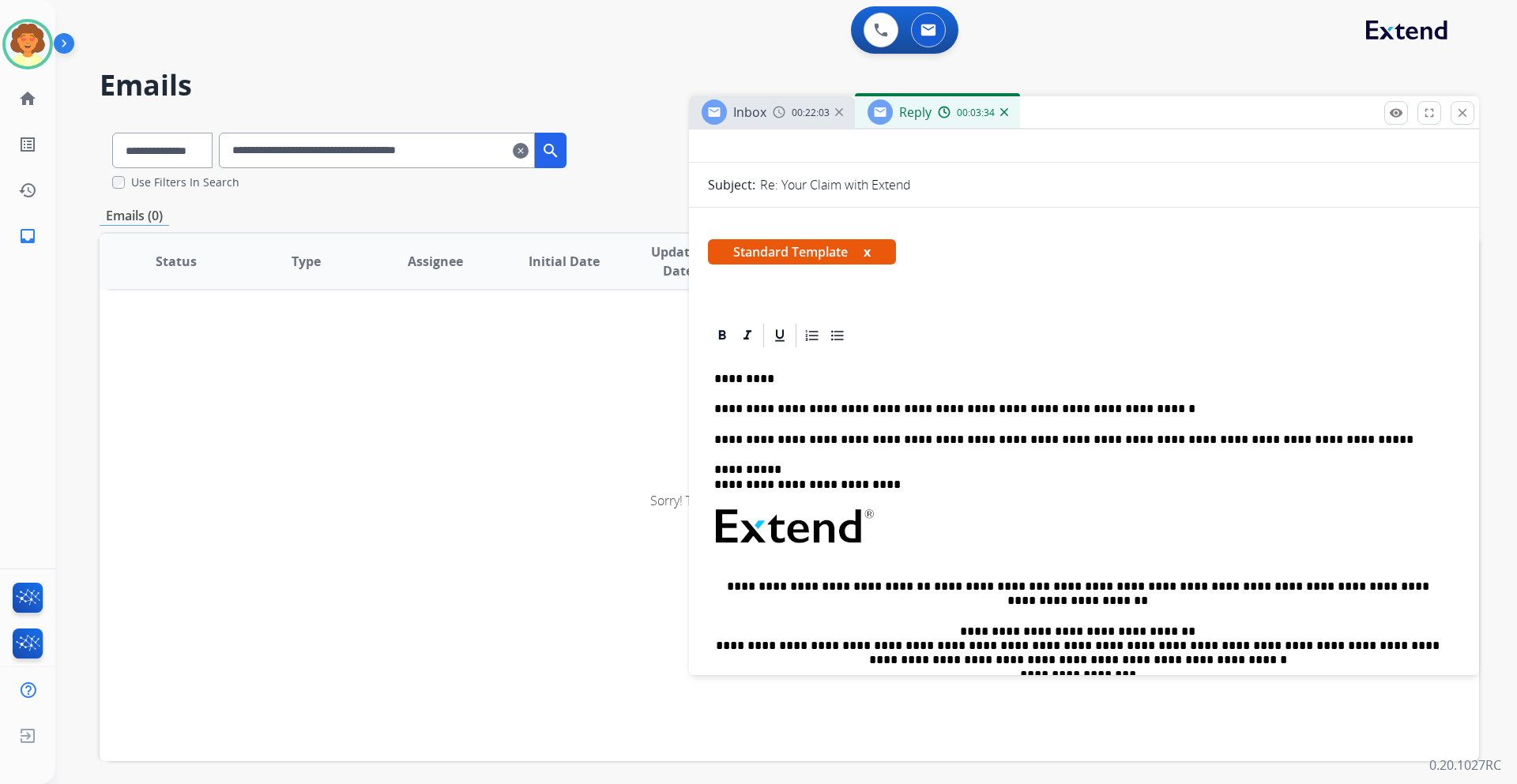
scroll to position [237, 0]
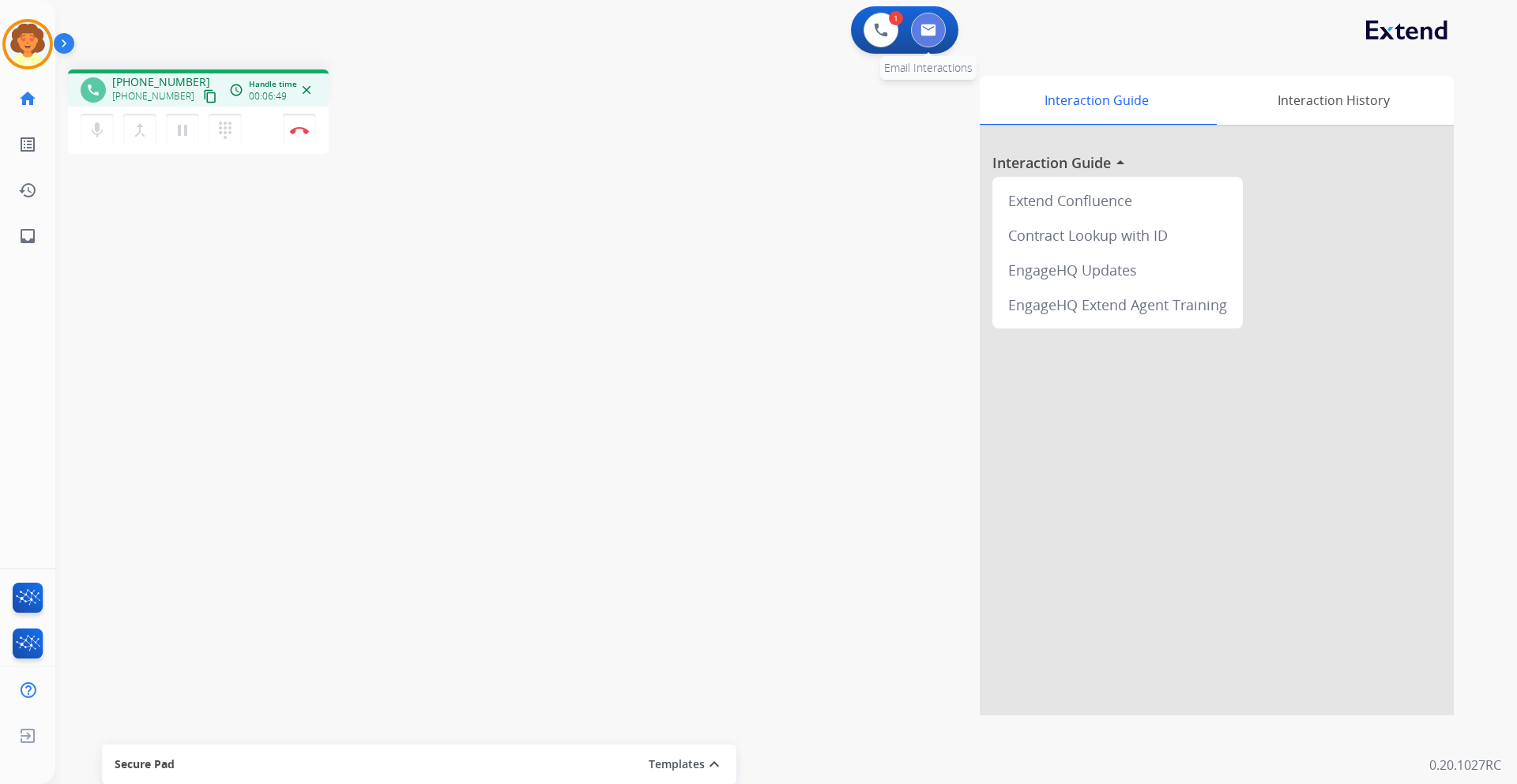
click at [929, 28] on img at bounding box center [929, 30] width 16 height 13
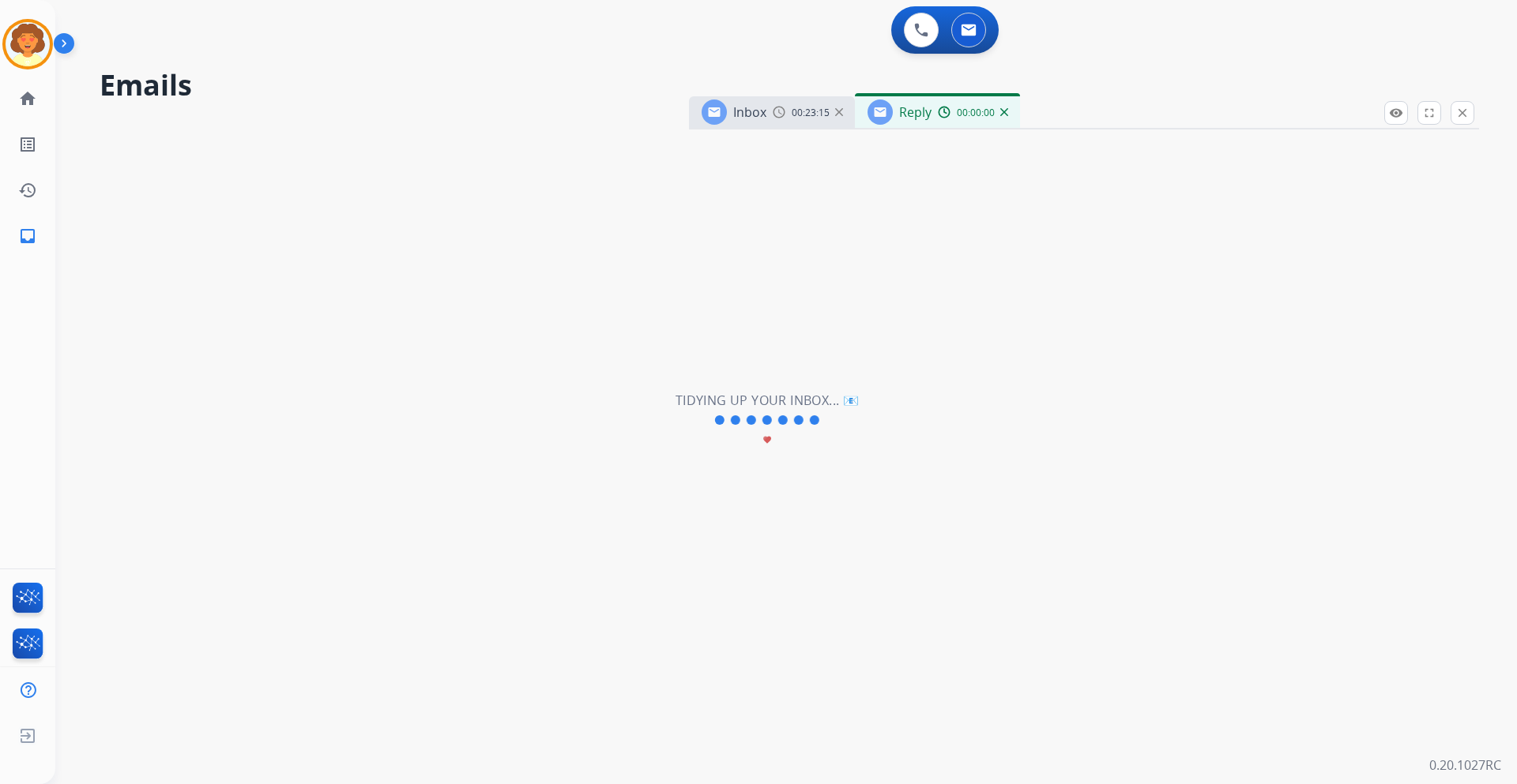
select select "**********"
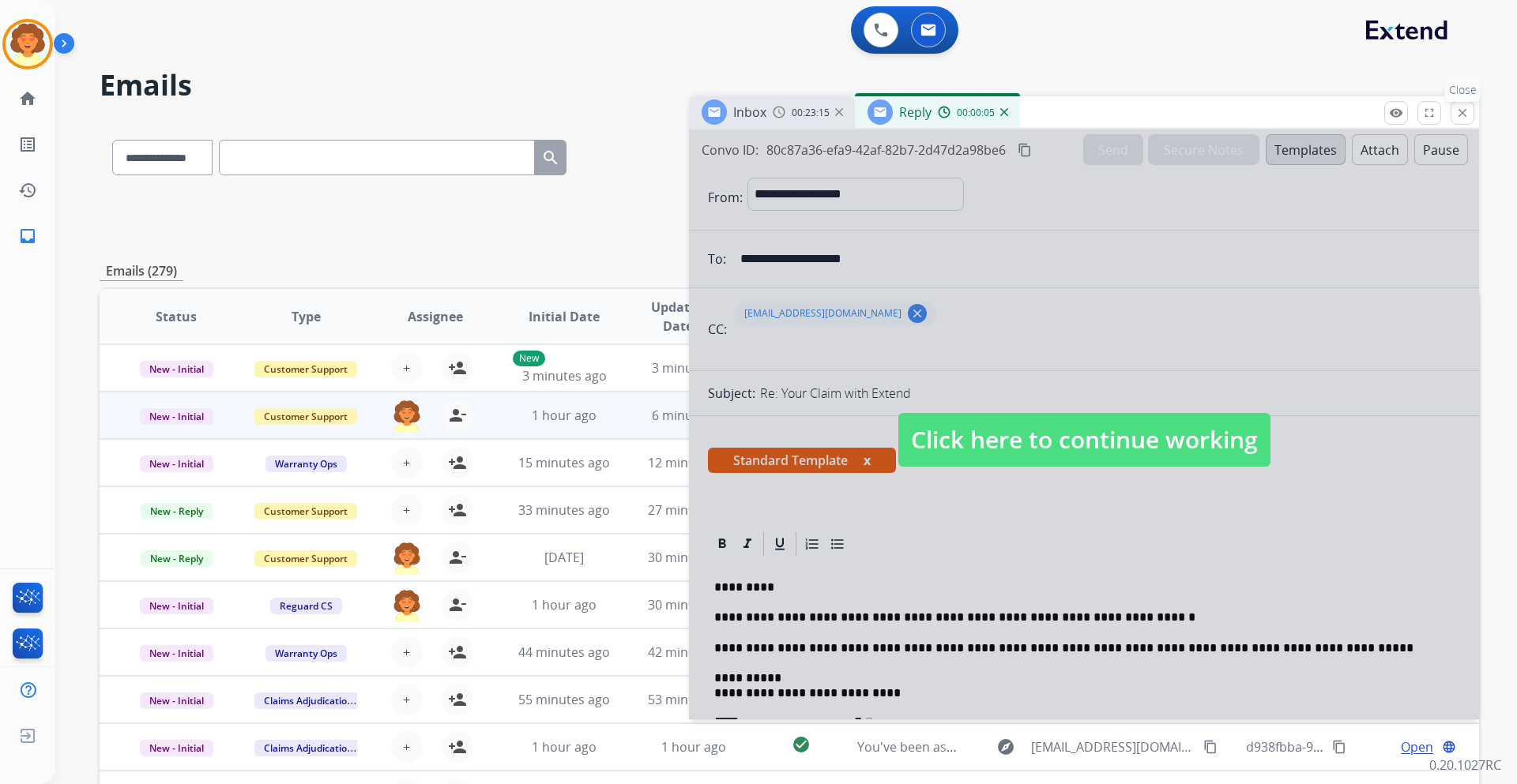
click at [1465, 108] on mat-icon "close" at bounding box center [1462, 113] width 15 height 15
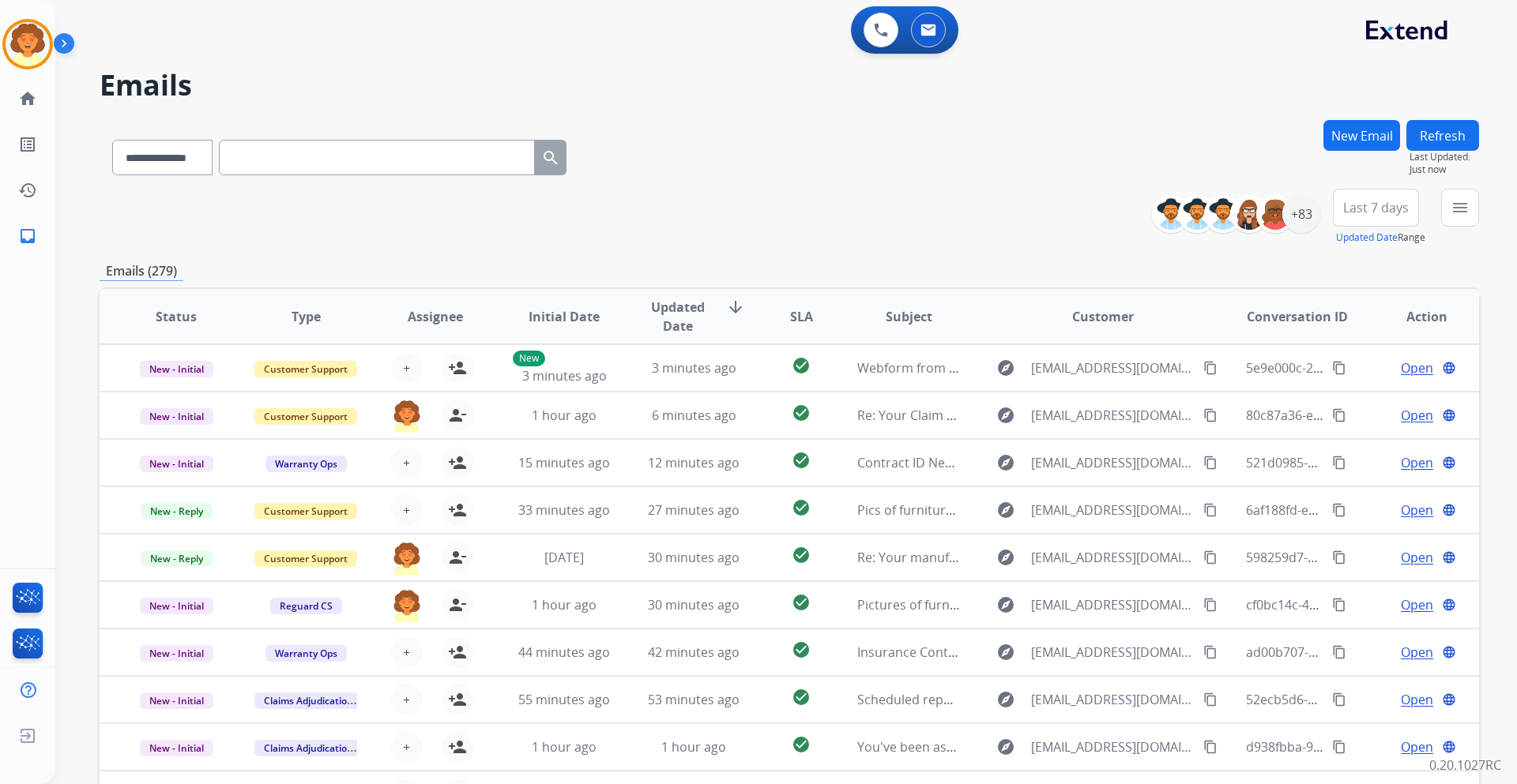
click at [1350, 141] on button "New Email" at bounding box center [1361, 135] width 77 height 31
select select "**********"
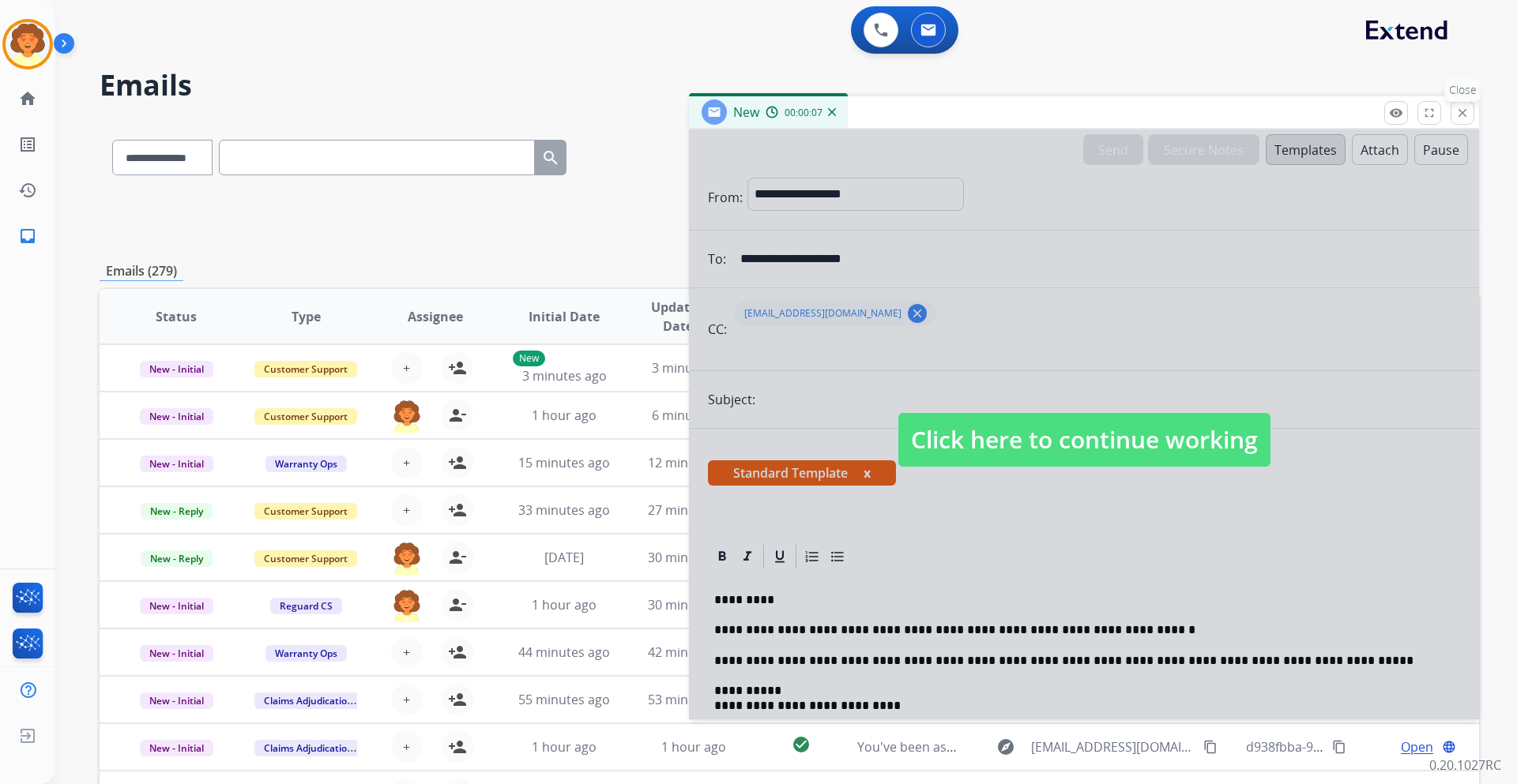
click at [1466, 108] on mat-icon "close" at bounding box center [1462, 113] width 15 height 15
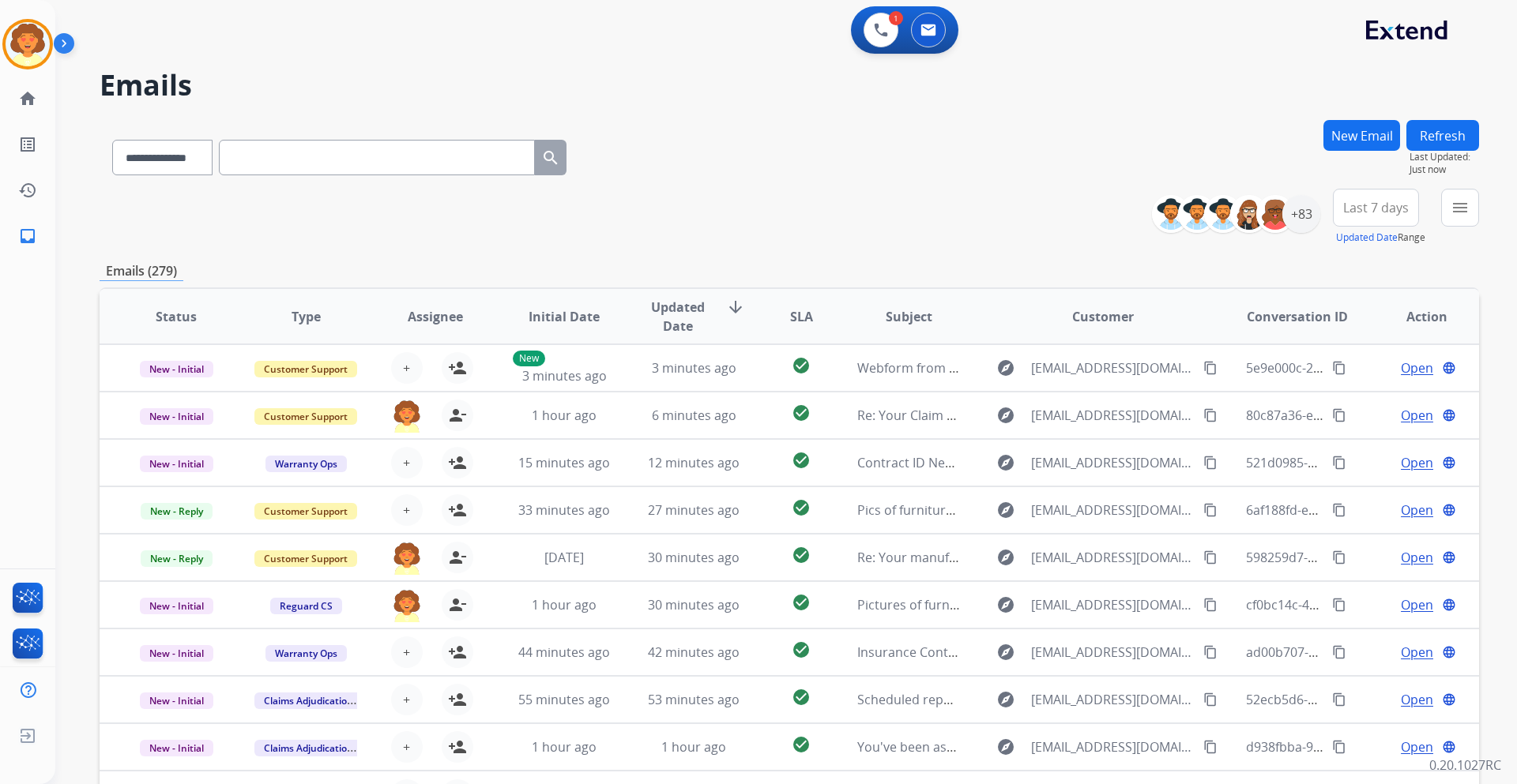
click at [1361, 134] on button "New Email" at bounding box center [1361, 135] width 77 height 31
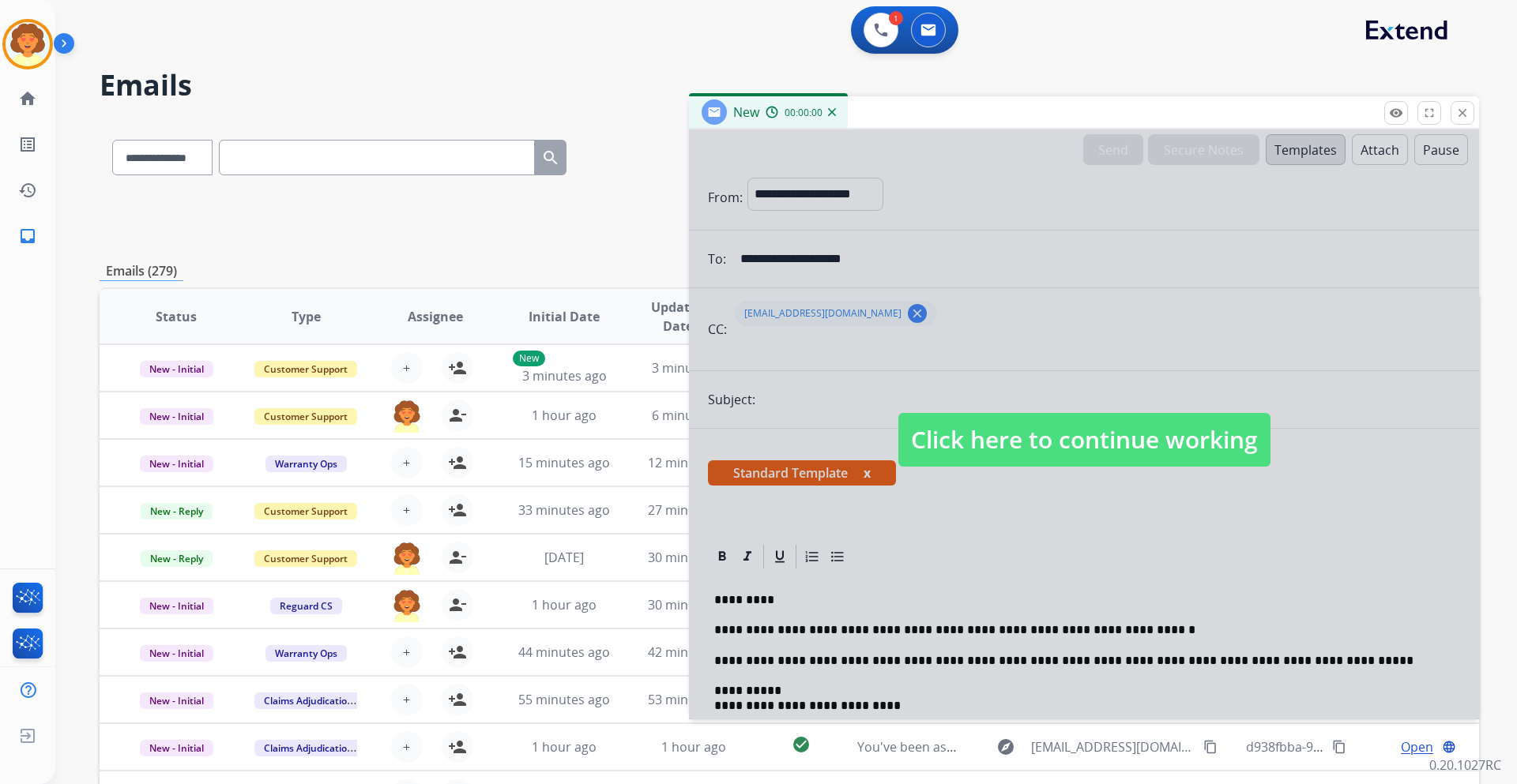
select select "**********"
click at [867, 313] on div at bounding box center [1084, 425] width 790 height 590
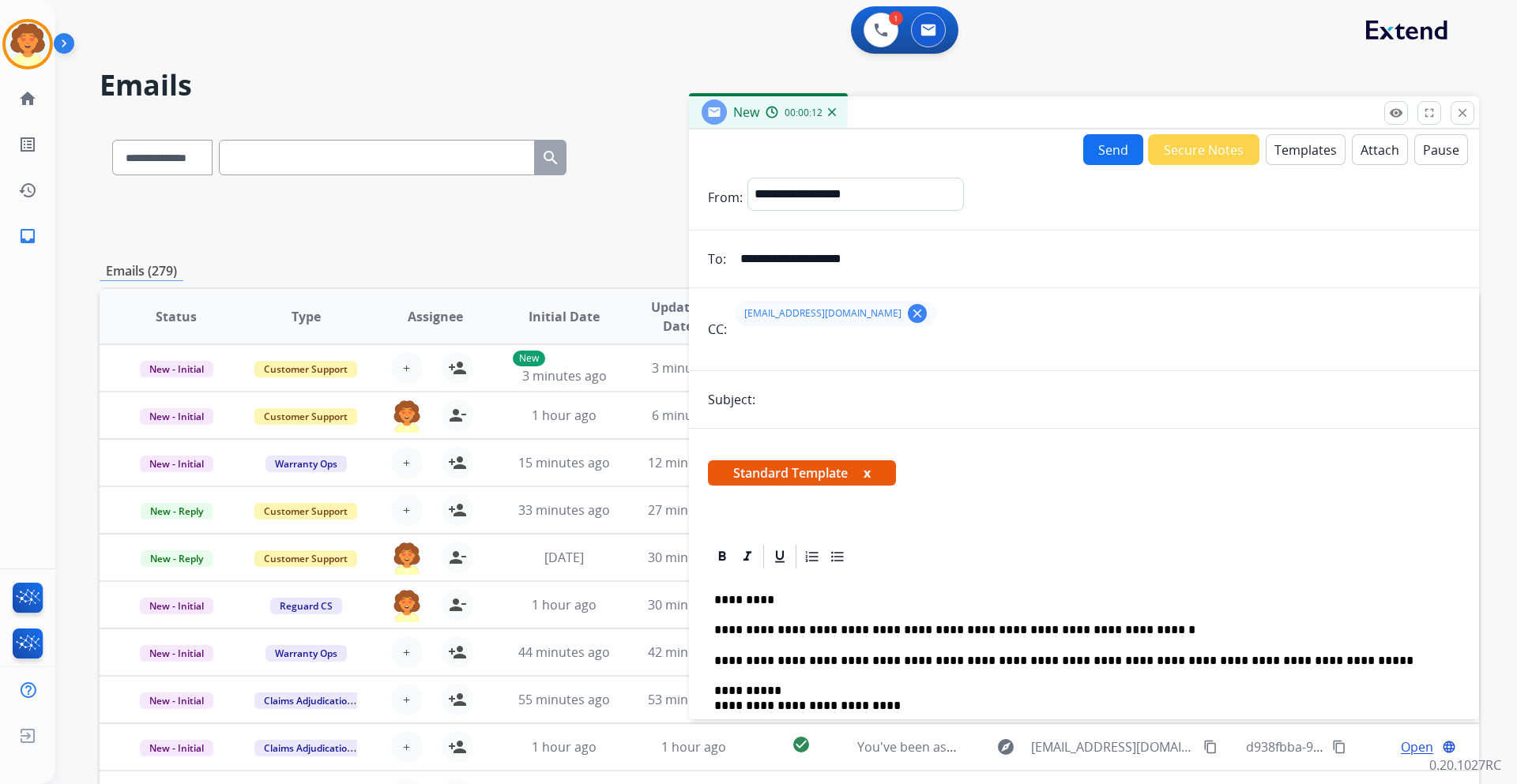
click at [831, 114] on img at bounding box center [832, 112] width 8 height 8
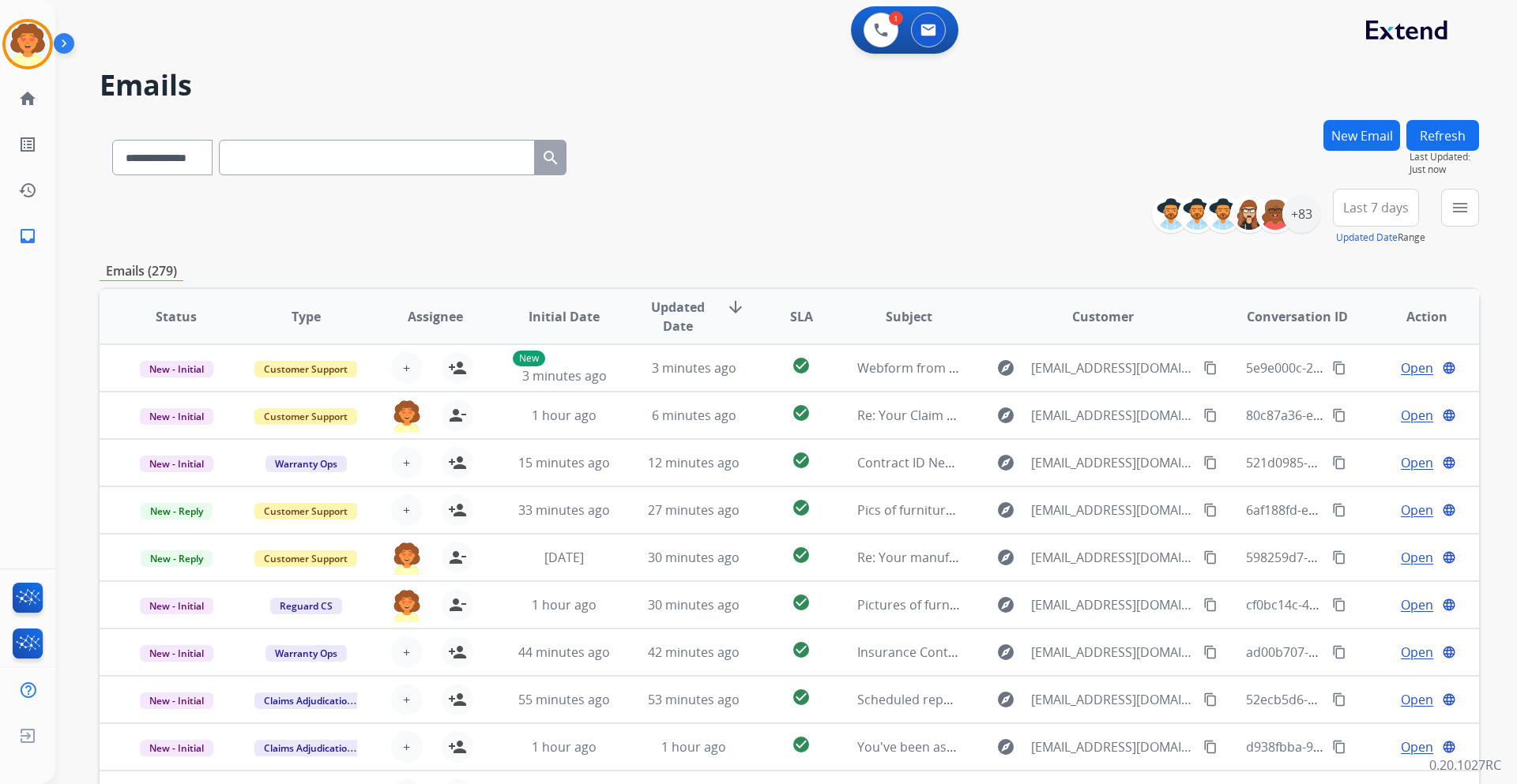
click at [1361, 129] on button "New Email" at bounding box center [1361, 135] width 77 height 31
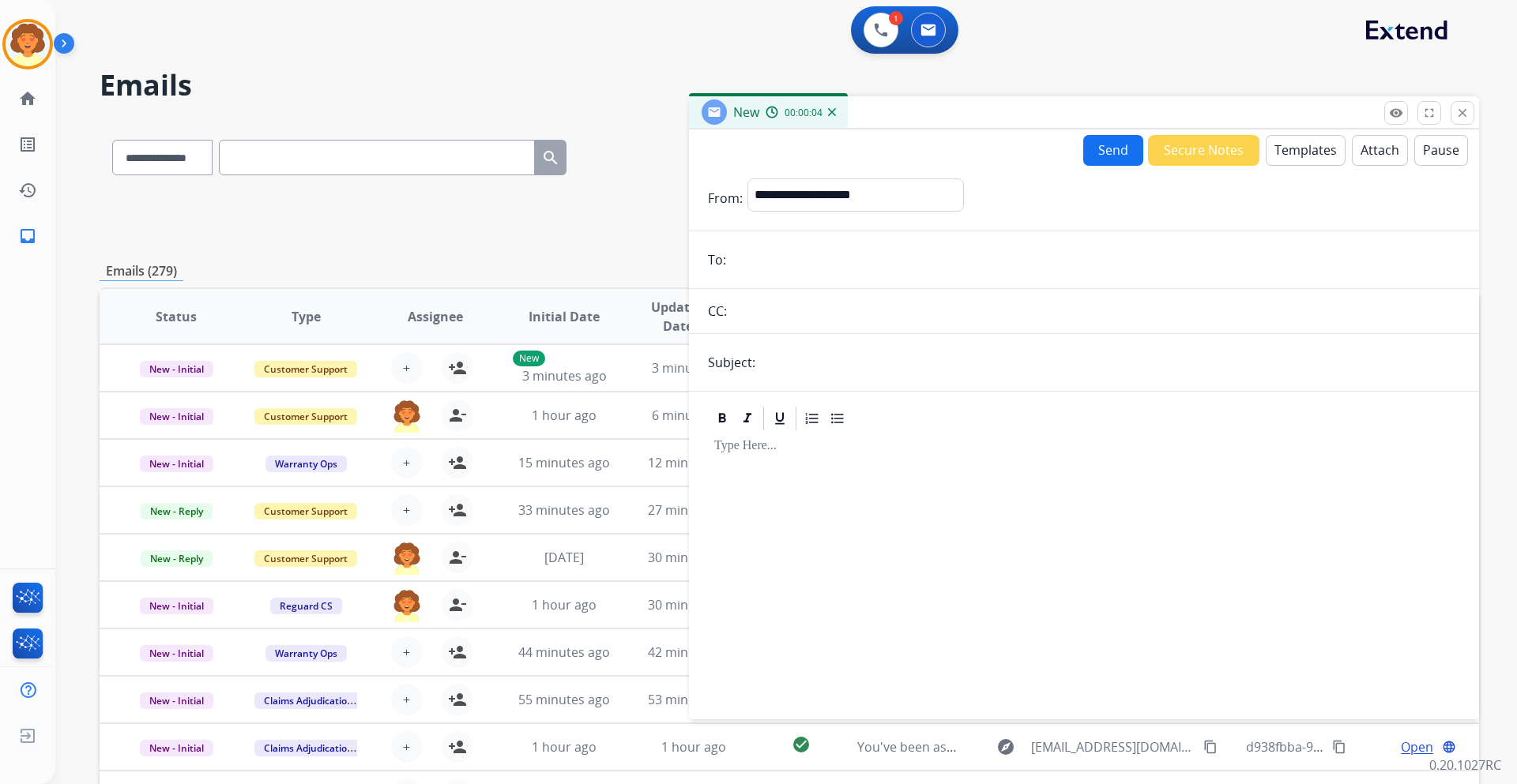
click at [1274, 143] on button "Templates" at bounding box center [1305, 151] width 80 height 31
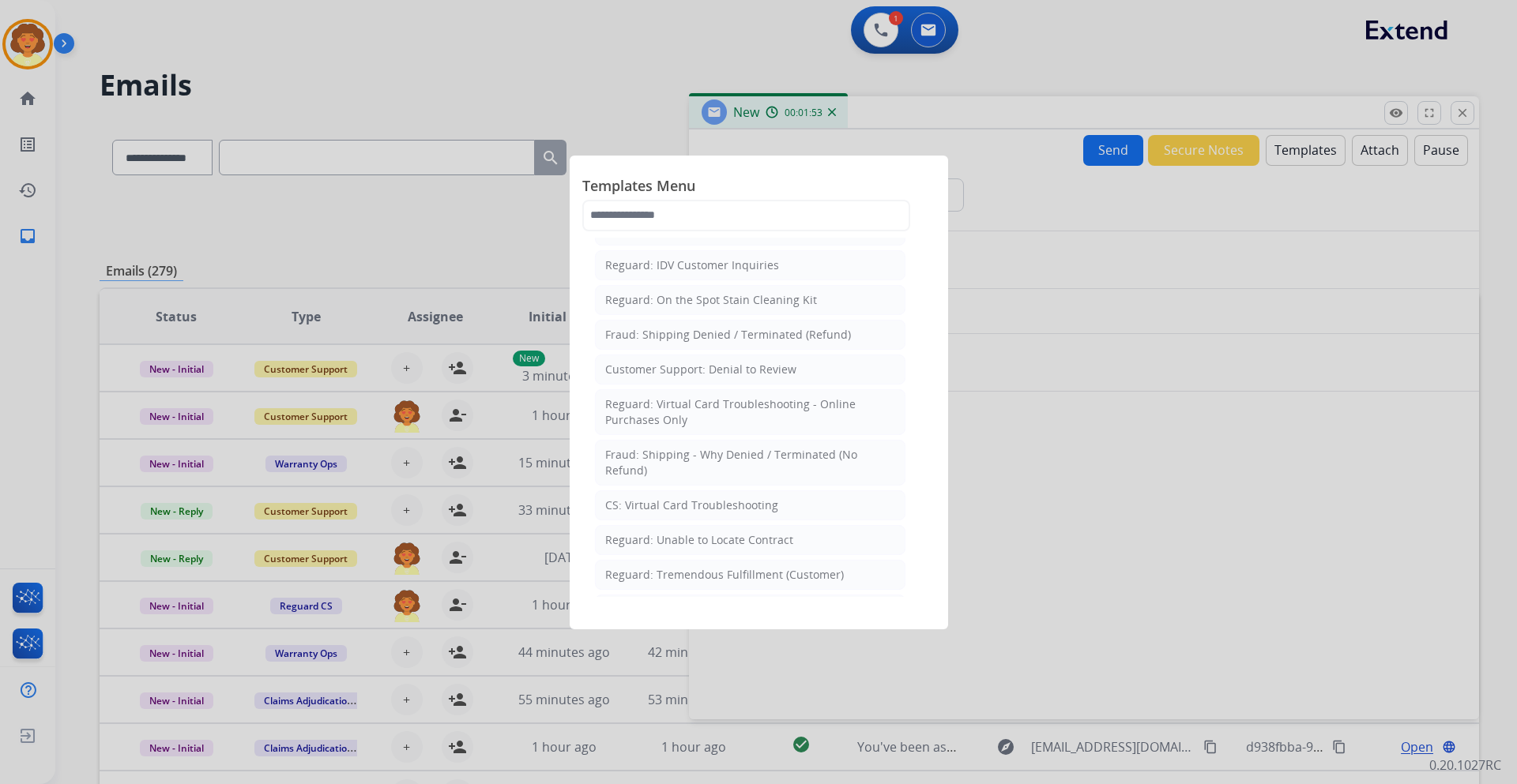
scroll to position [1118, 0]
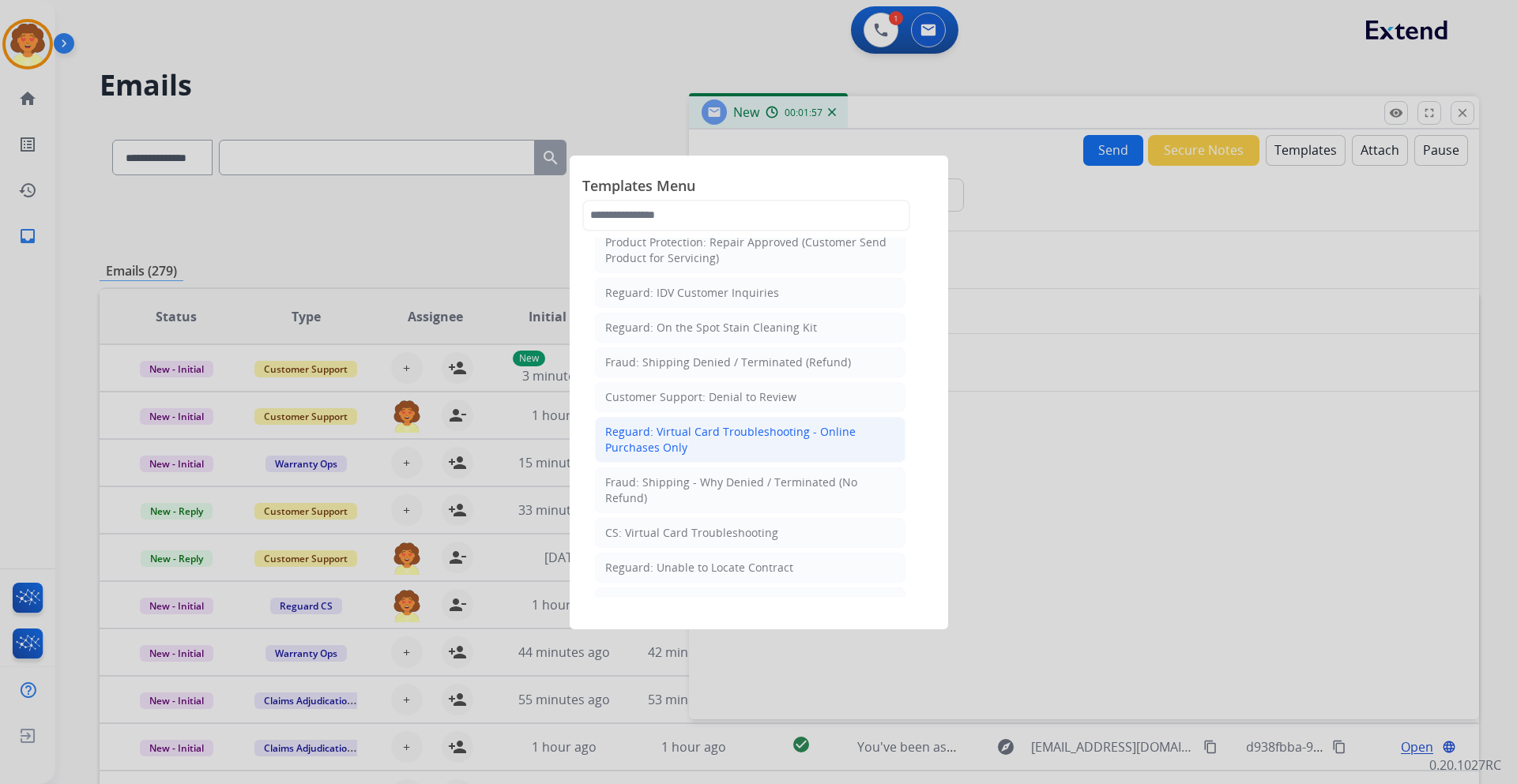
click at [742, 439] on div "Reguard: Virtual Card Troubleshooting - Online Purchases Only" at bounding box center [750, 439] width 290 height 31
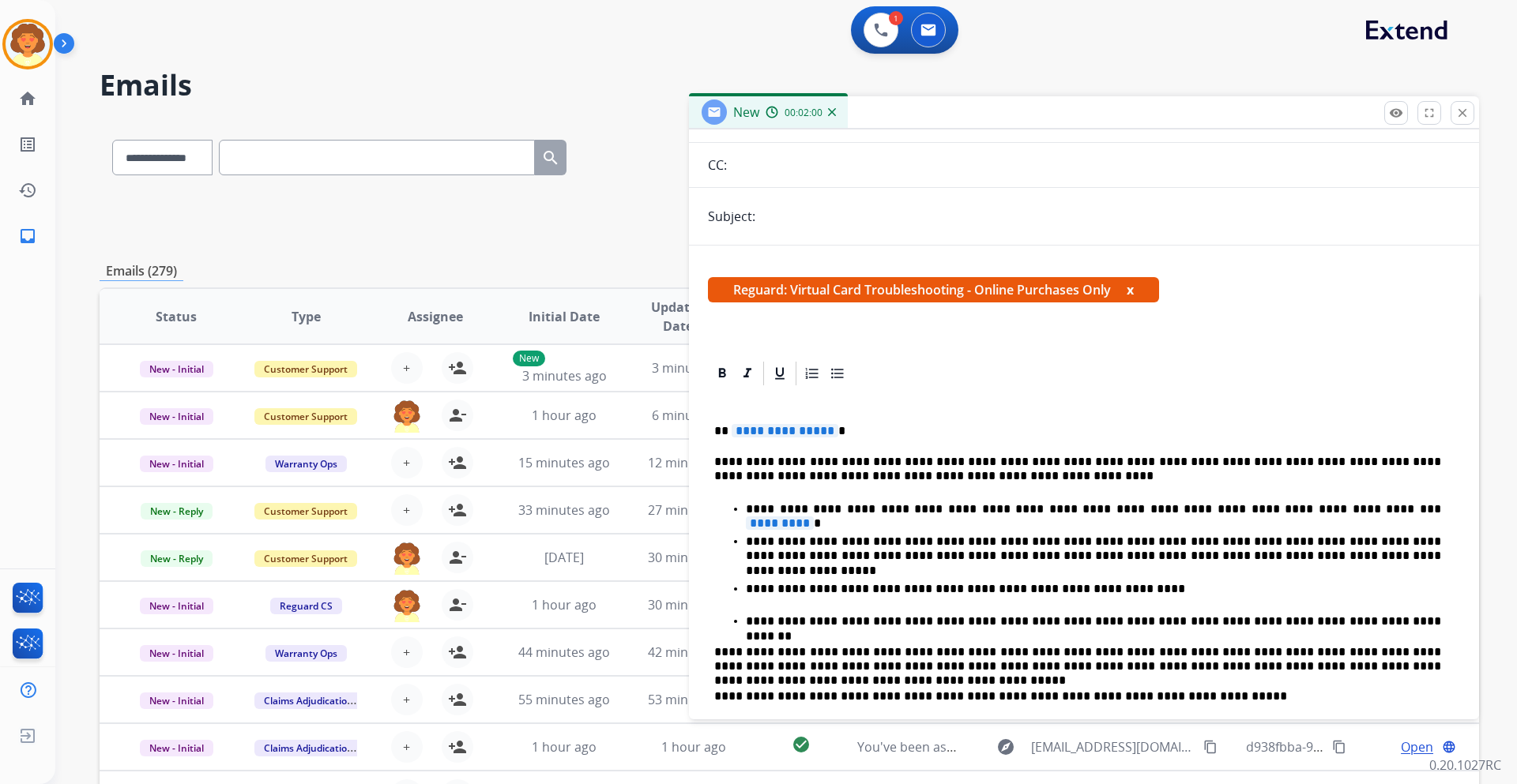
scroll to position [316, 0]
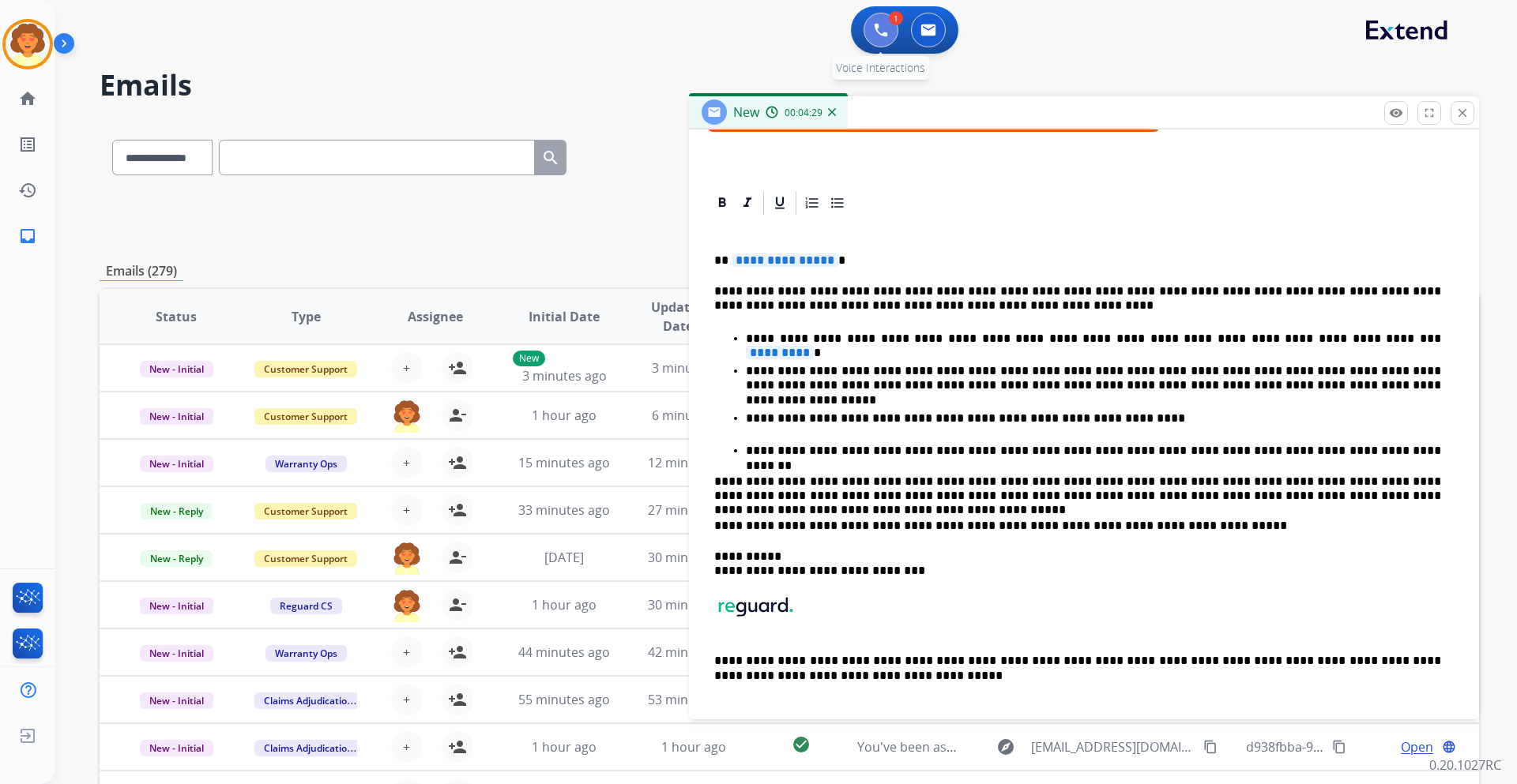
click at [871, 31] on button at bounding box center [880, 30] width 35 height 35
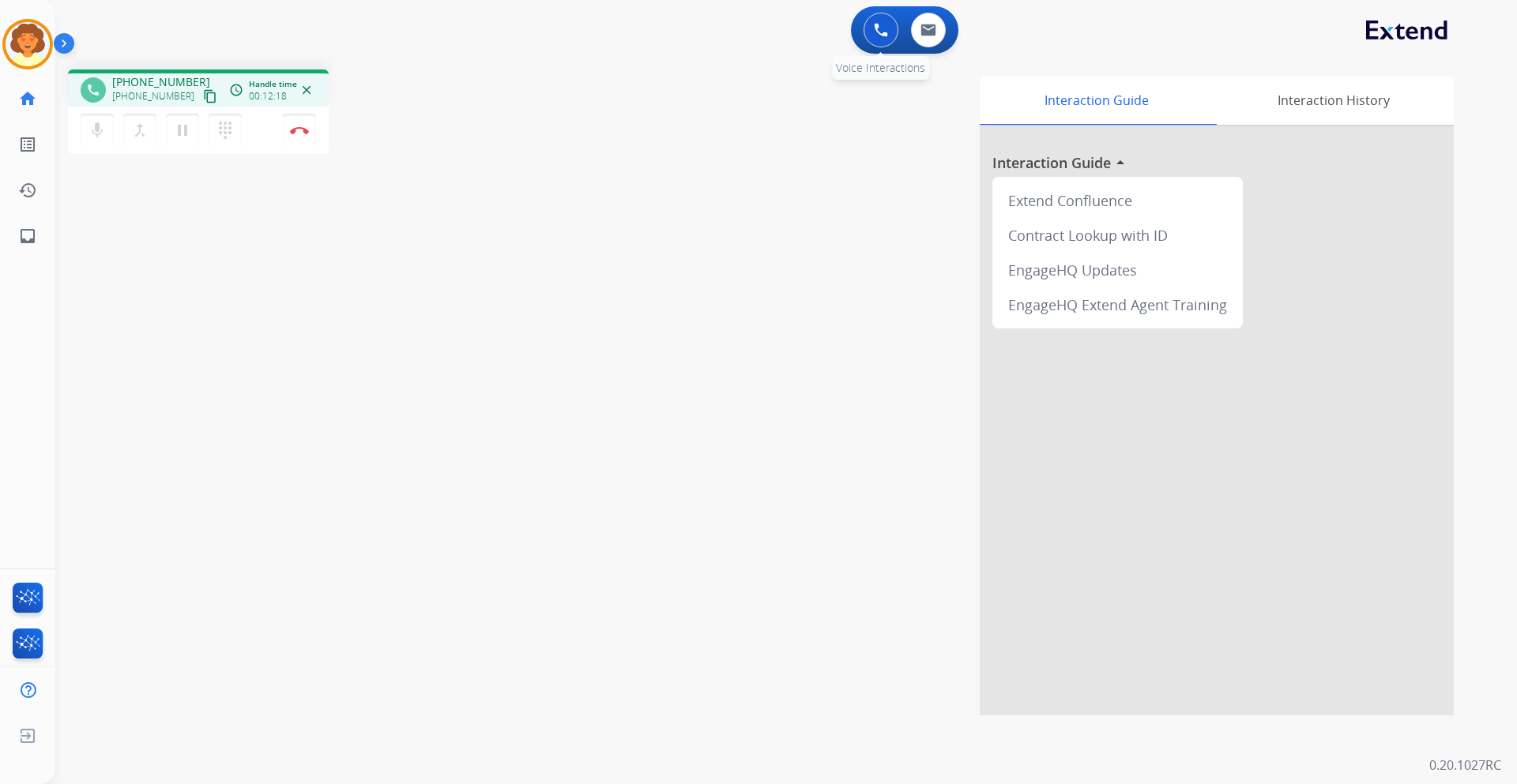
click at [879, 38] on button at bounding box center [880, 30] width 35 height 35
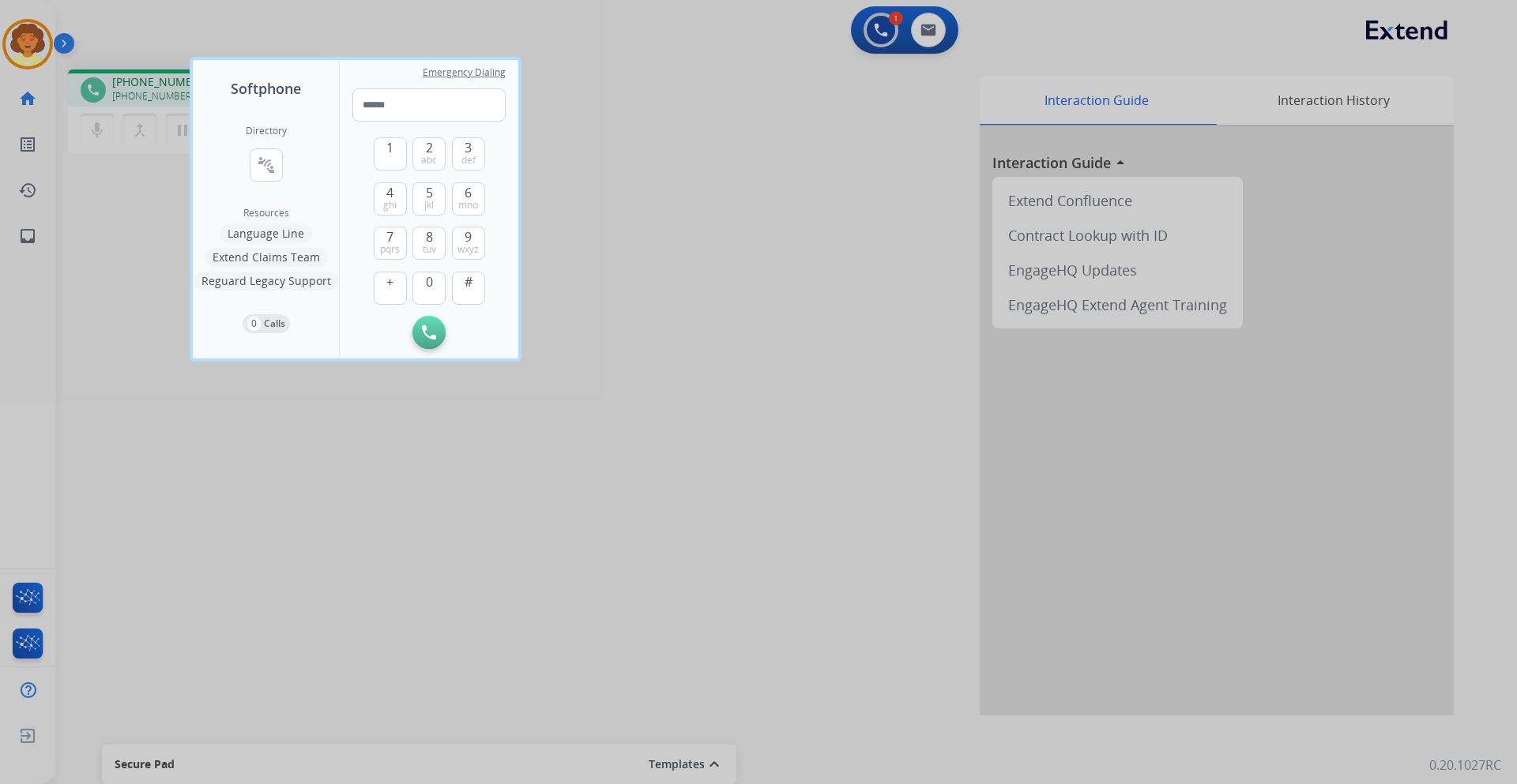
click at [828, 131] on div at bounding box center [758, 392] width 1517 height 784
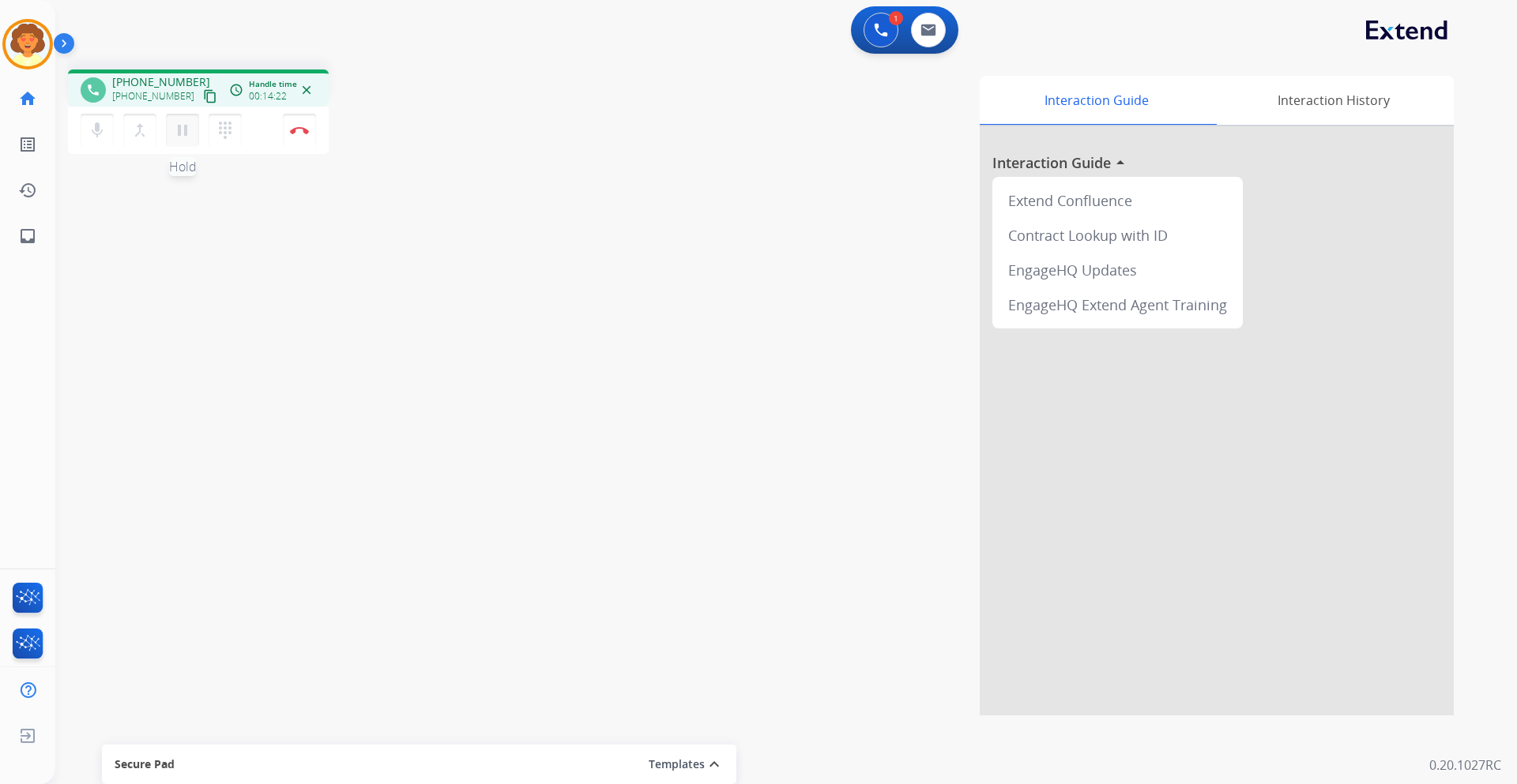
click at [184, 127] on mat-icon "pause" at bounding box center [183, 131] width 19 height 19
click at [882, 24] on img at bounding box center [881, 30] width 15 height 15
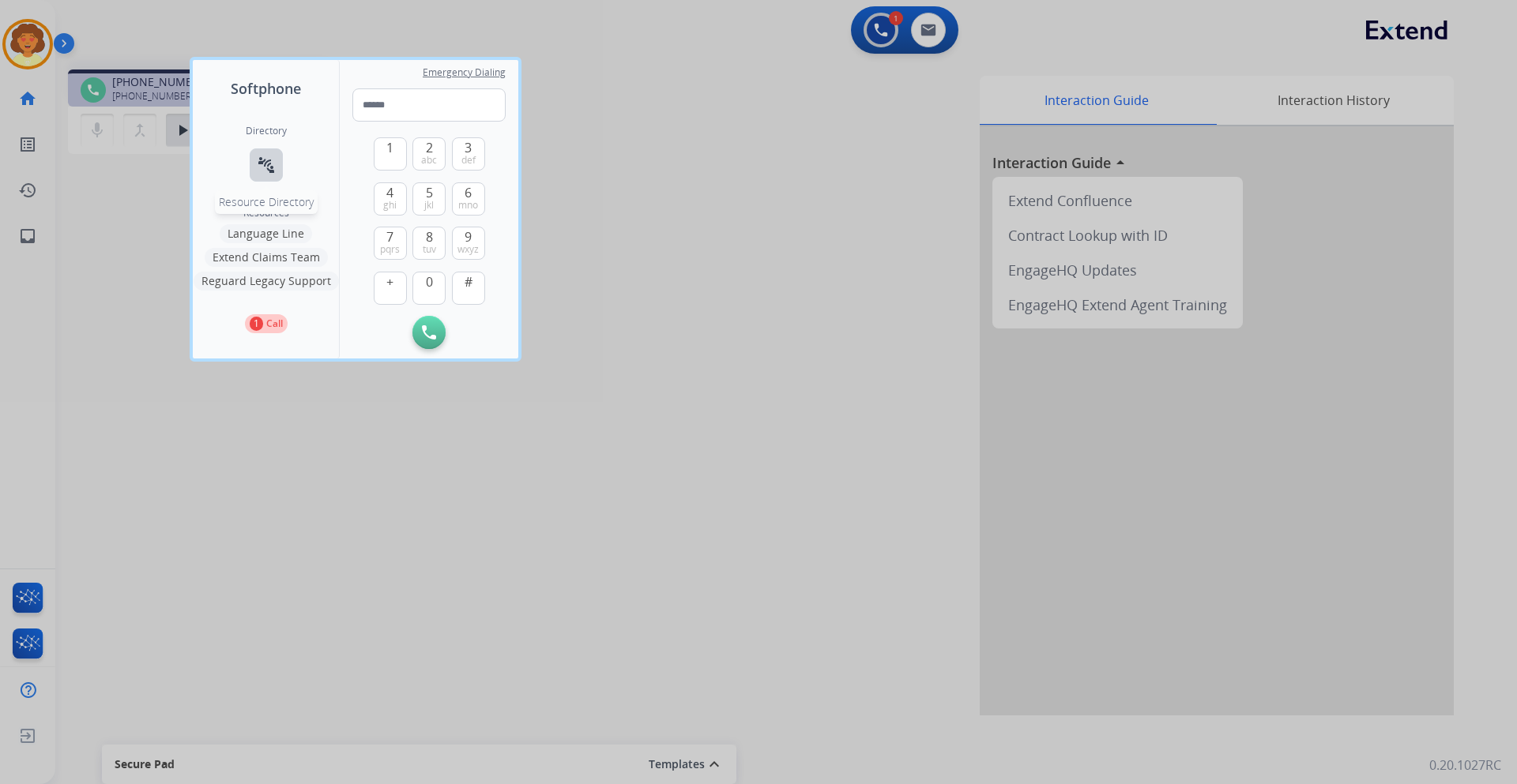
click at [273, 171] on mat-icon "connect_without_contact" at bounding box center [266, 165] width 19 height 19
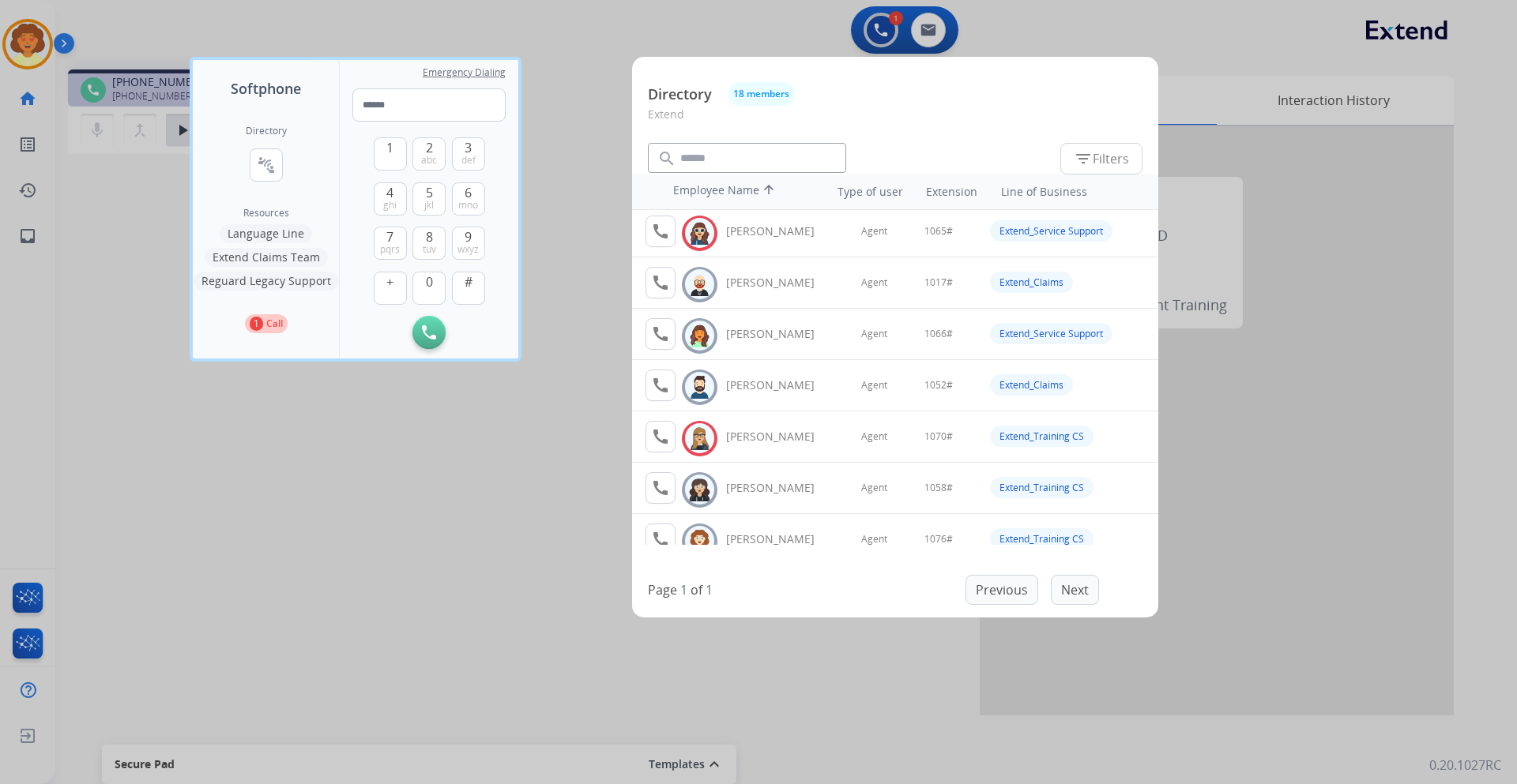
scroll to position [237, 0]
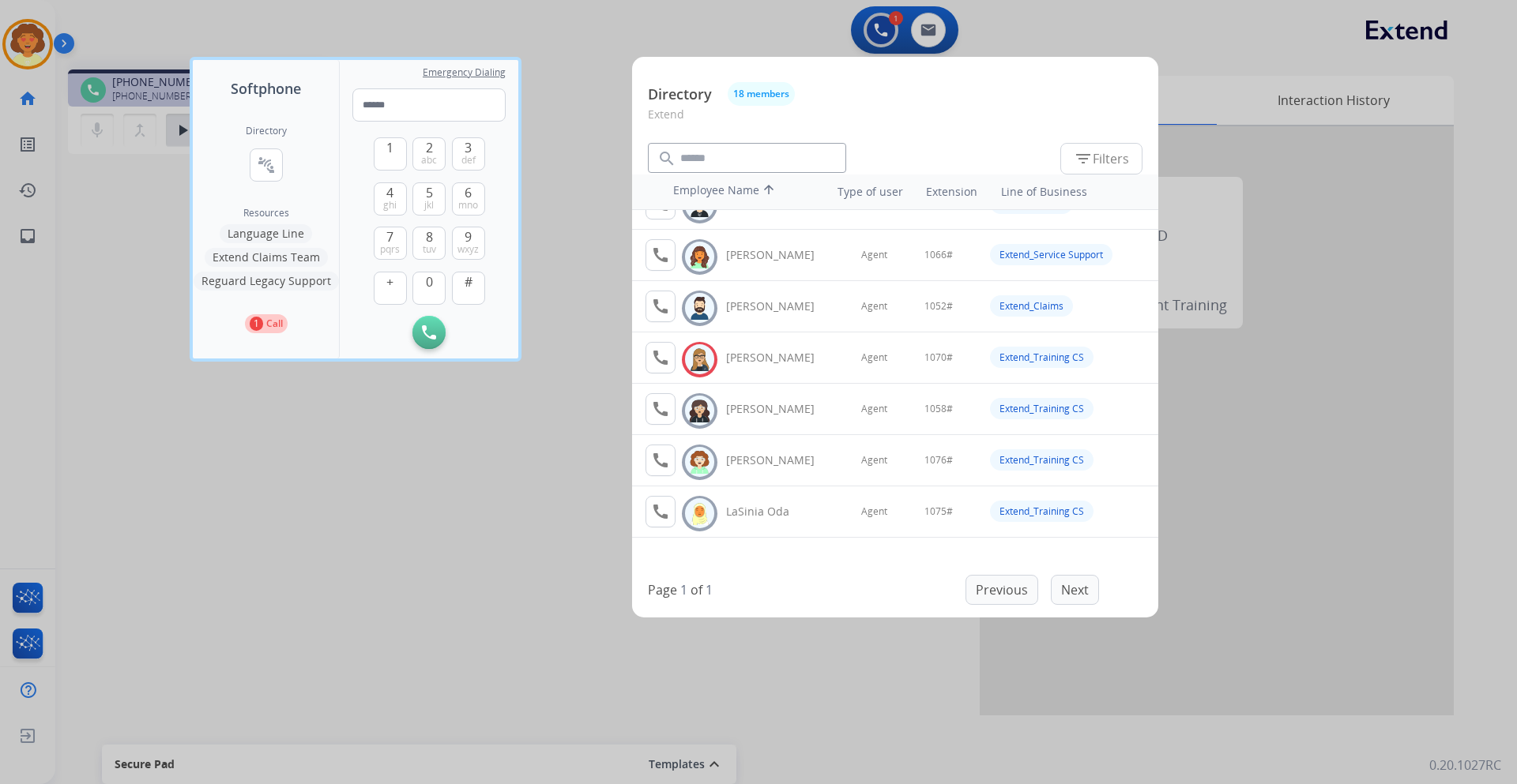
click at [505, 24] on div at bounding box center [758, 392] width 1517 height 784
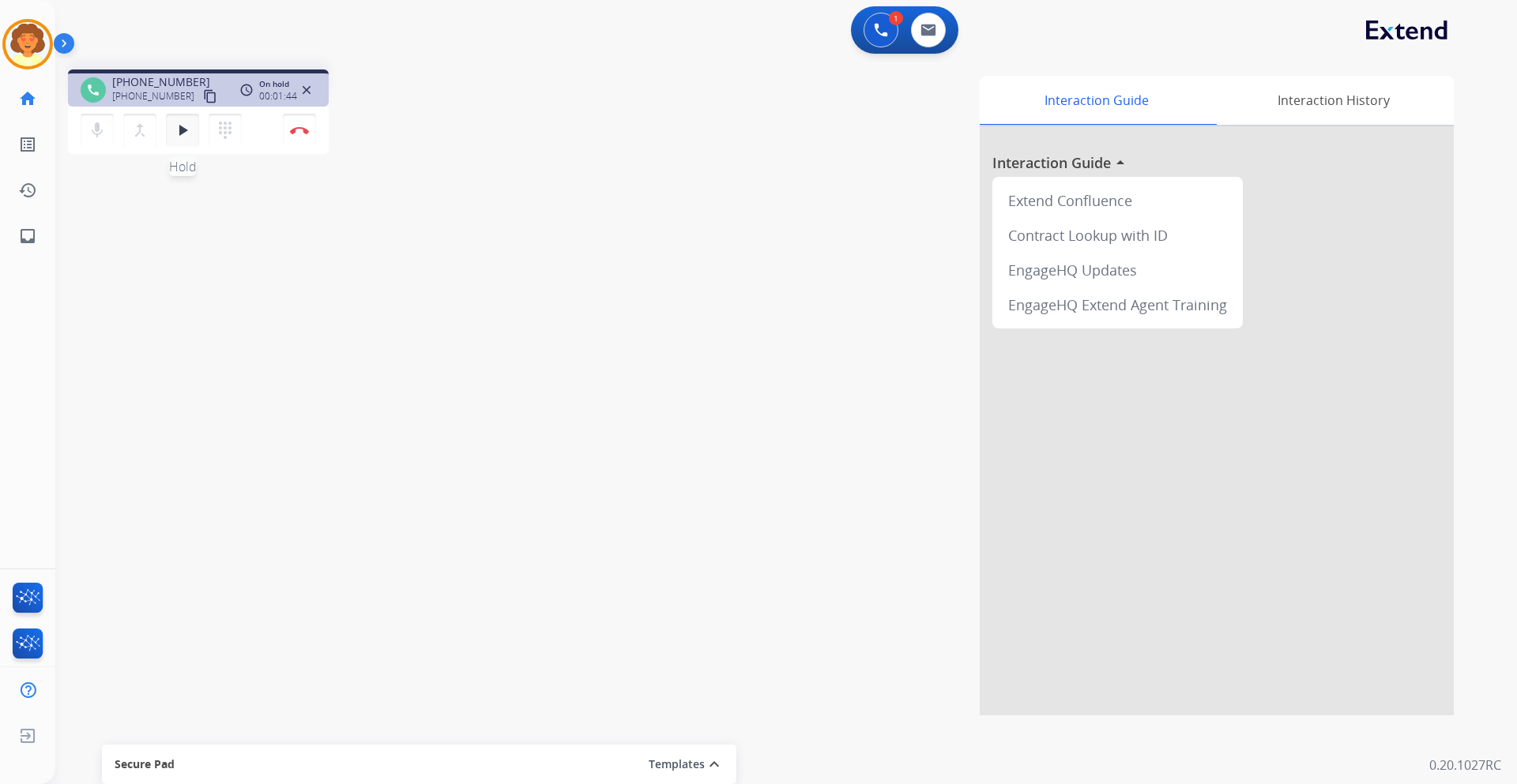
click at [172, 120] on button "play_arrow Hold" at bounding box center [182, 130] width 33 height 33
click at [939, 29] on button at bounding box center [928, 30] width 35 height 35
select select "**********"
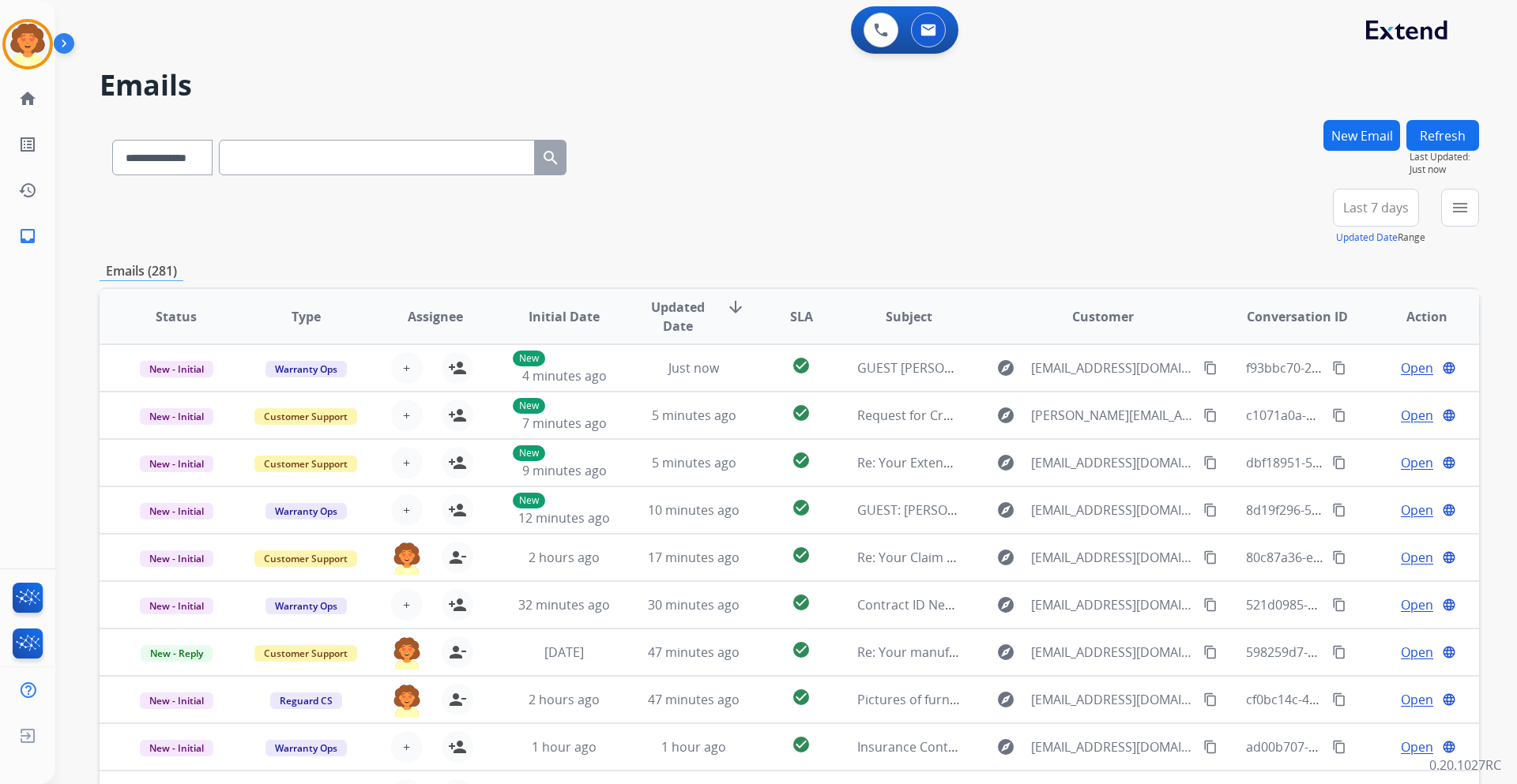
click at [1356, 132] on button "New Email" at bounding box center [1361, 135] width 77 height 31
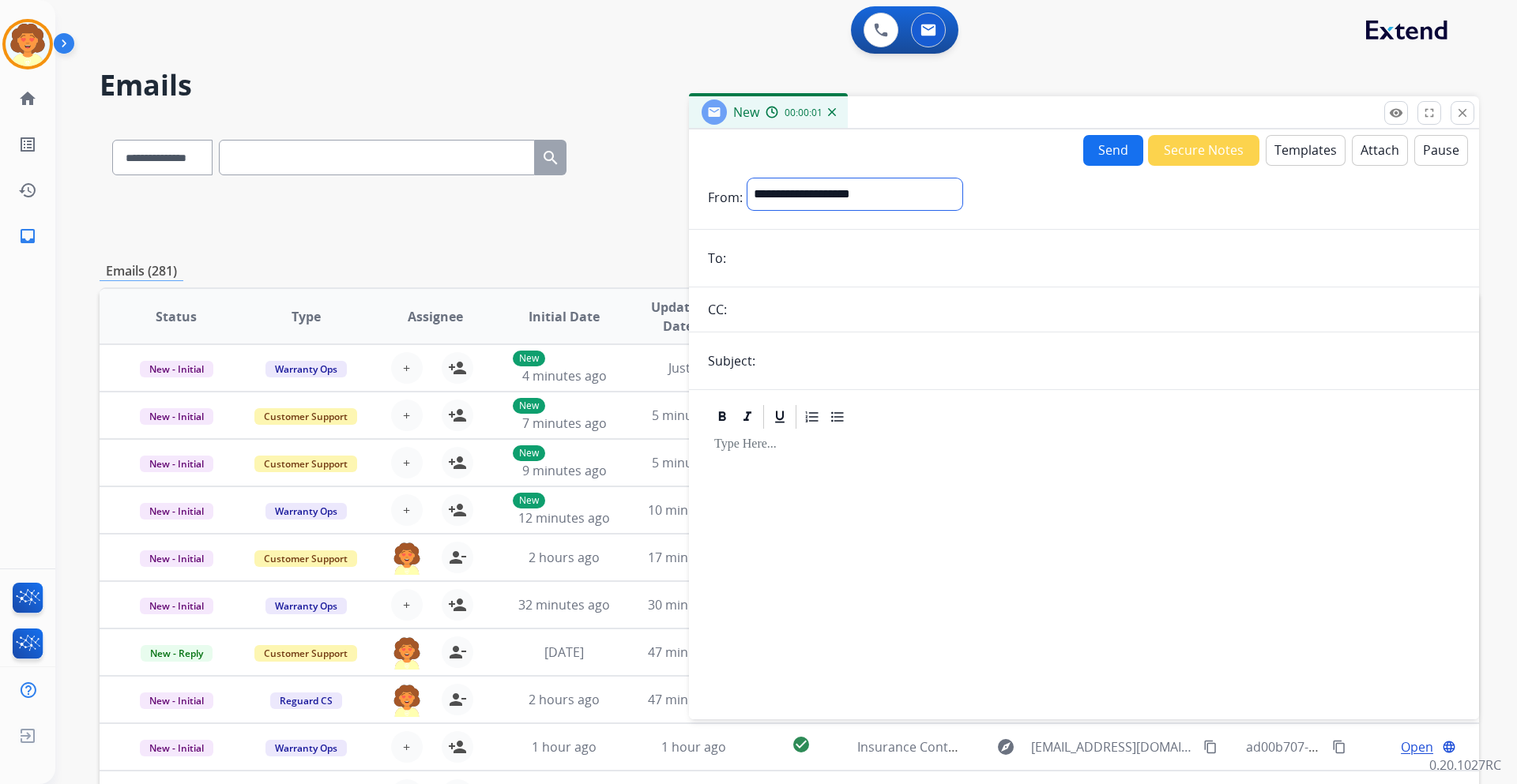
click at [886, 200] on select "**********" at bounding box center [854, 193] width 215 height 31
click at [20, 32] on img at bounding box center [27, 44] width 44 height 44
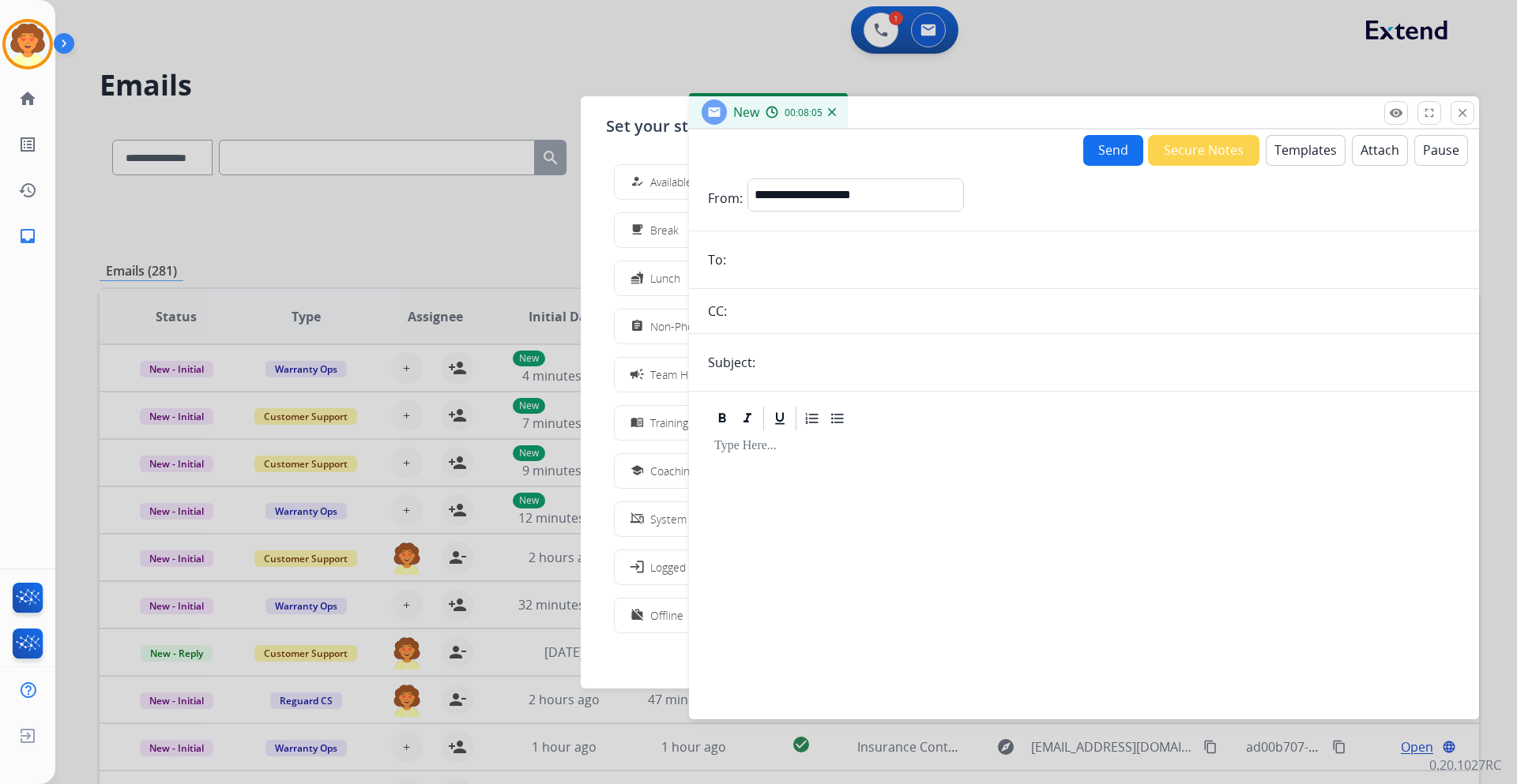
drag, startPoint x: 1253, startPoint y: 36, endPoint x: 1307, endPoint y: 45, distance: 54.7
click at [1254, 36] on div at bounding box center [758, 392] width 1517 height 784
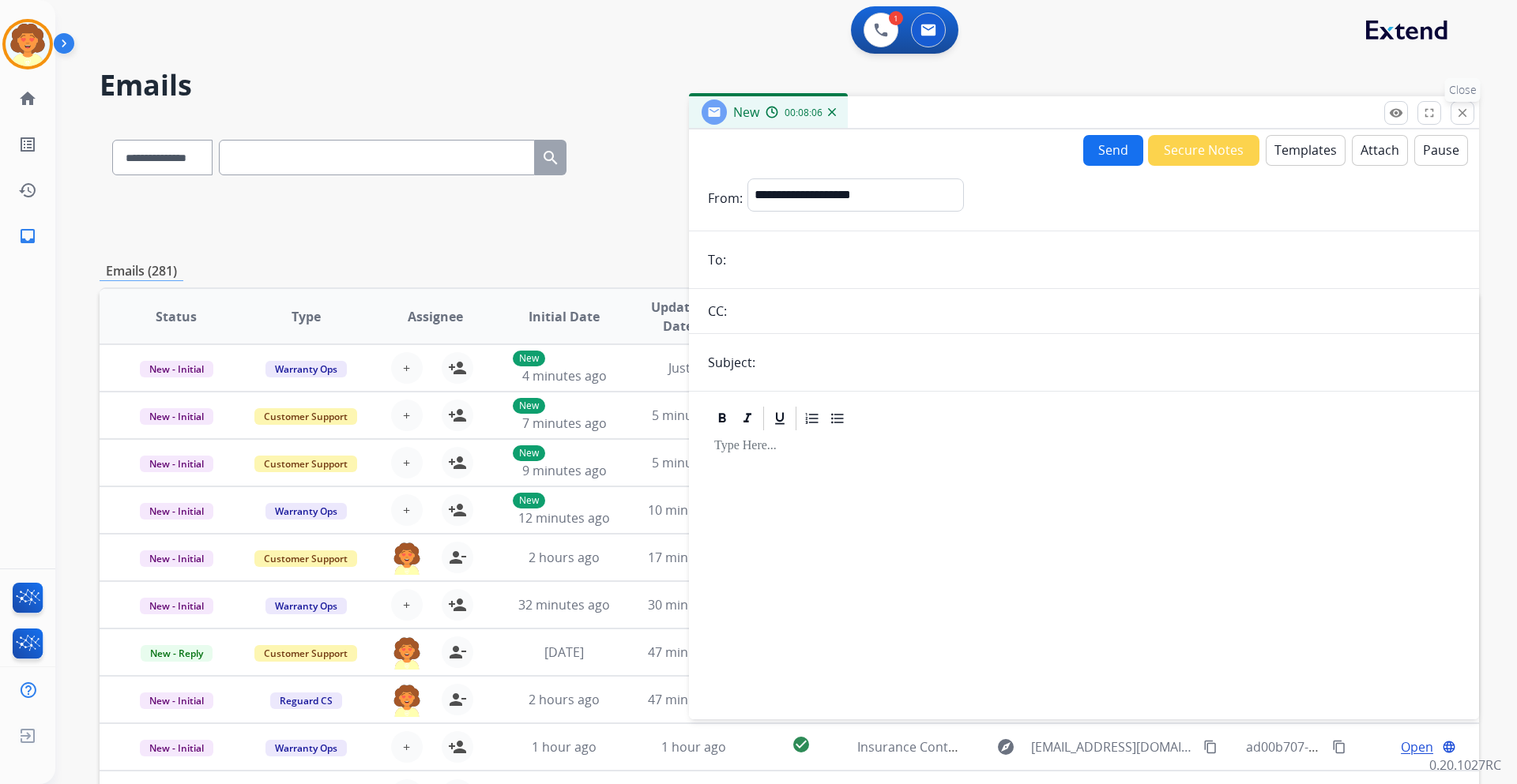
click at [1463, 119] on mat-icon "close" at bounding box center [1462, 113] width 15 height 15
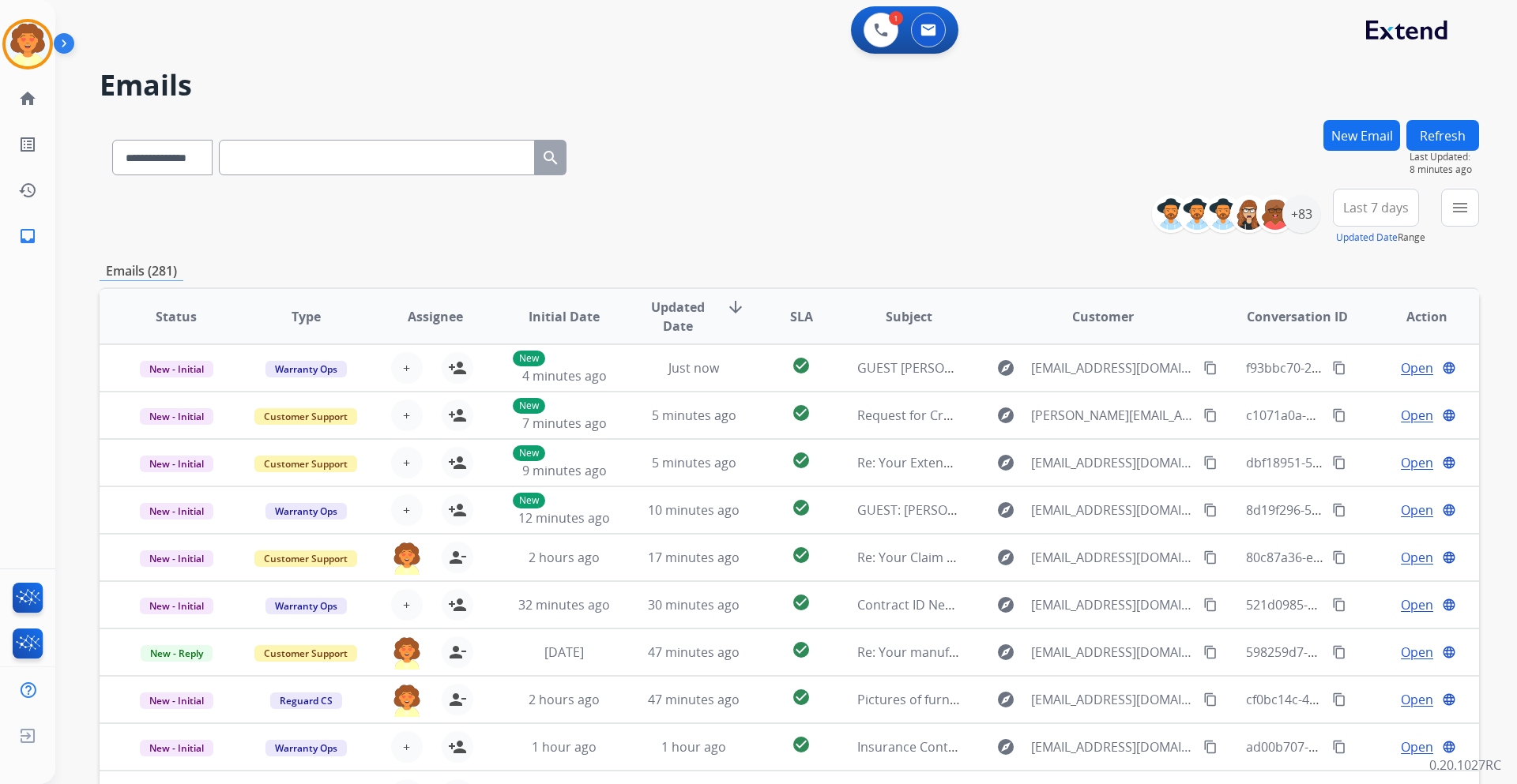
click at [58, 30] on div "1 Voice Interactions 0 Email Interactions" at bounding box center [767, 31] width 1423 height 51
click at [889, 33] on button at bounding box center [880, 30] width 35 height 35
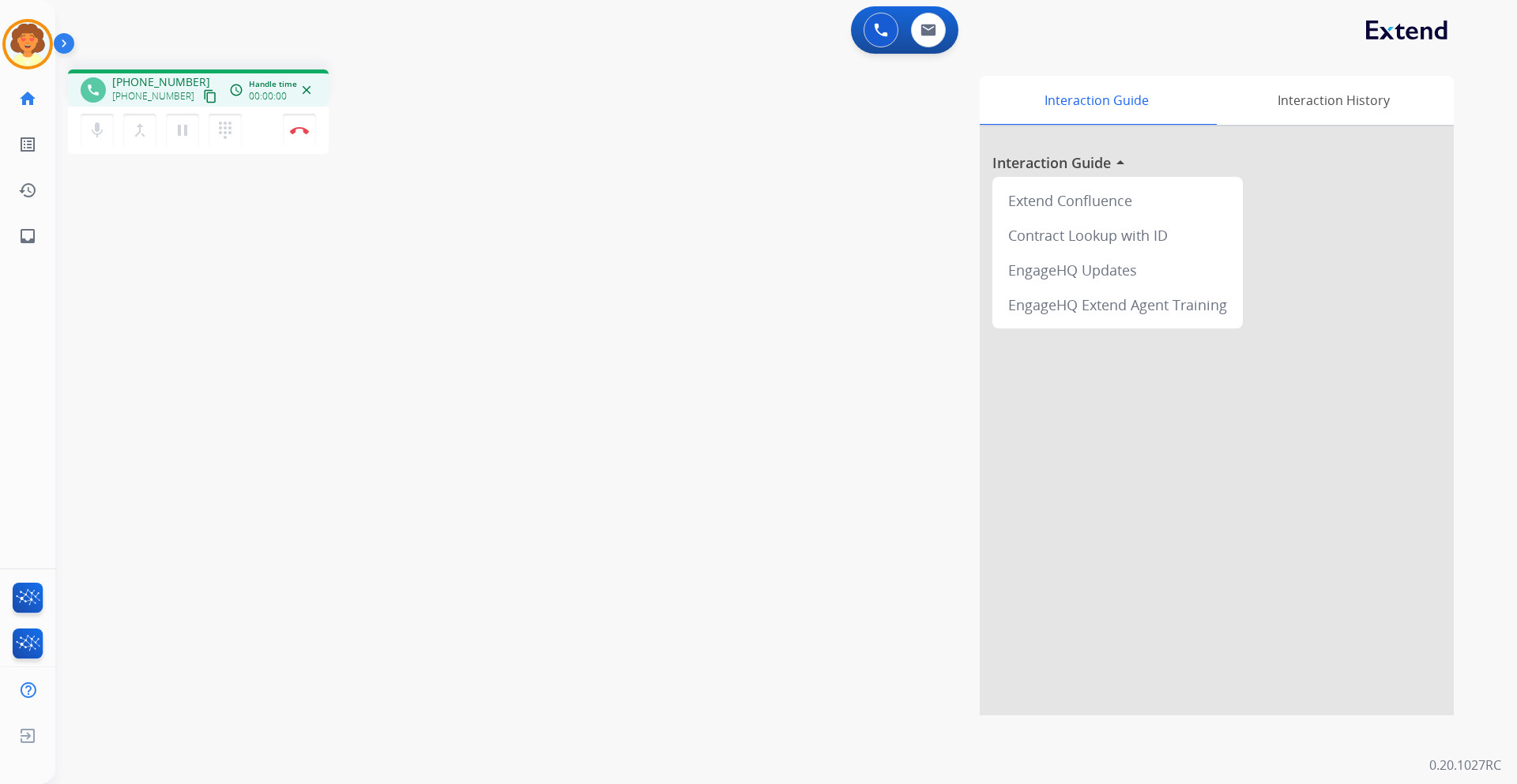
drag, startPoint x: 303, startPoint y: 136, endPoint x: 321, endPoint y: 131, distance: 18.7
click at [305, 135] on button "Disconnect" at bounding box center [299, 130] width 33 height 33
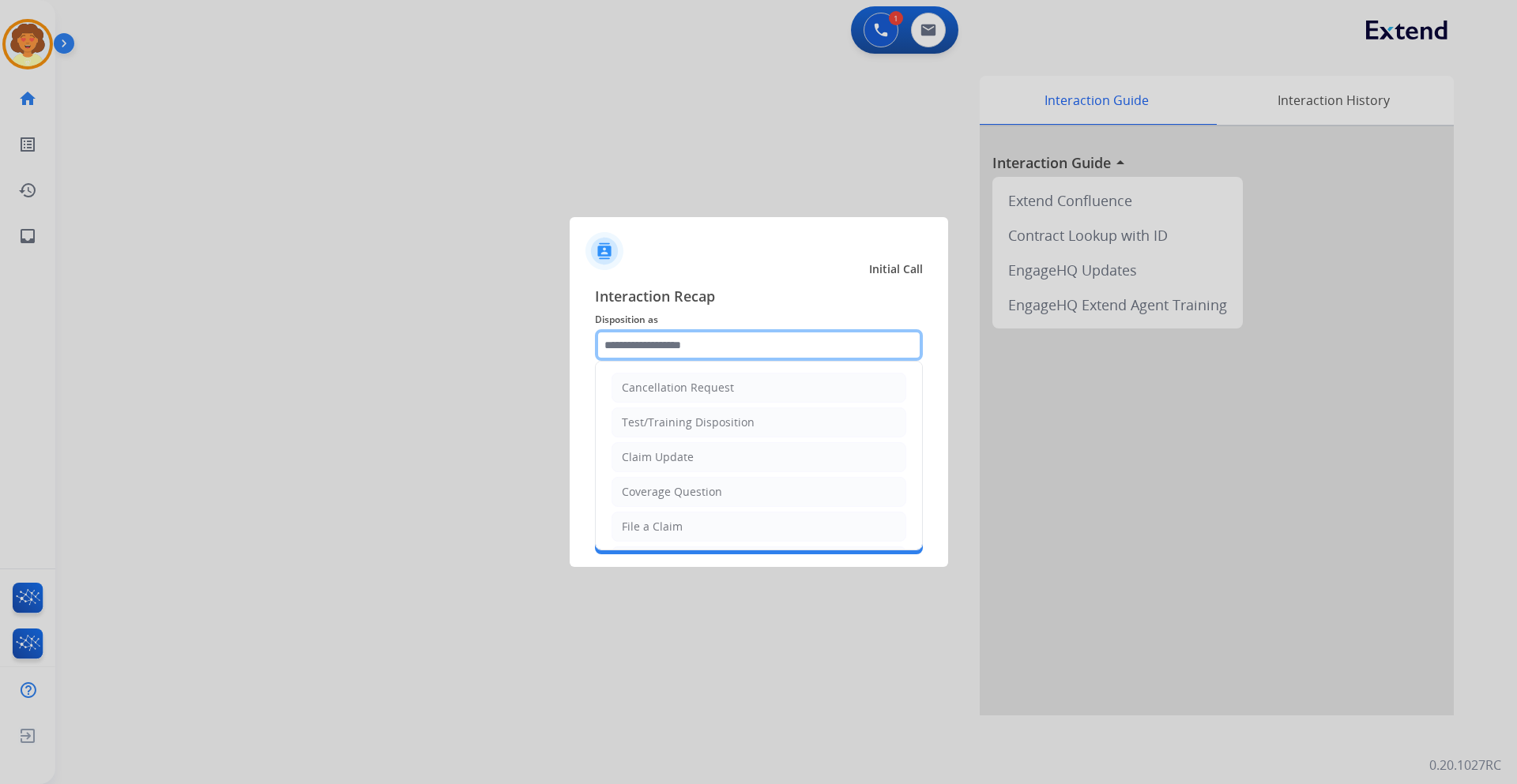
click at [617, 341] on input "text" at bounding box center [758, 345] width 328 height 31
click at [709, 459] on li "Claim Update" at bounding box center [758, 457] width 295 height 30
type input "**********"
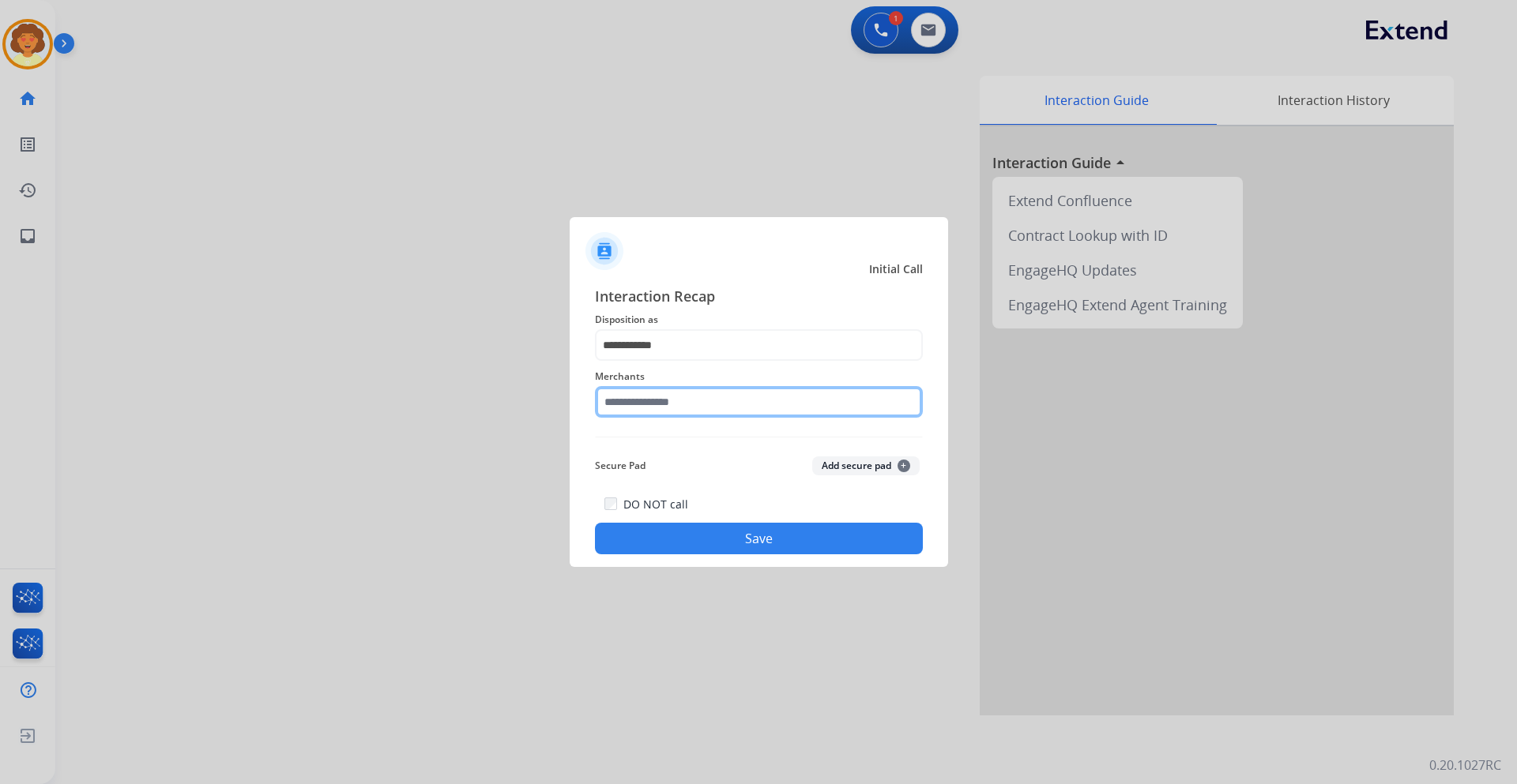
click at [648, 396] on input "text" at bounding box center [758, 401] width 328 height 31
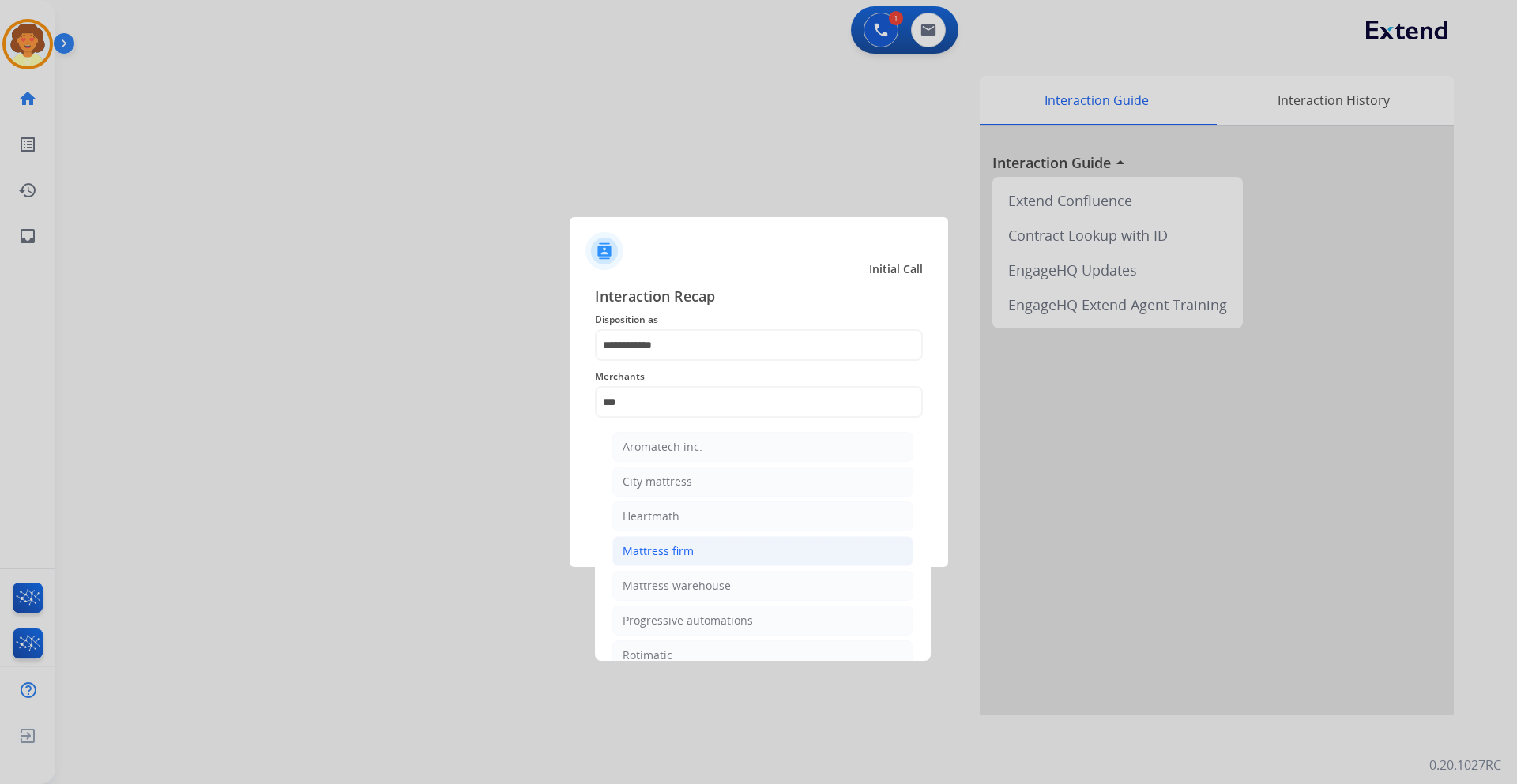
click at [699, 550] on li "Mattress firm" at bounding box center [762, 550] width 301 height 30
type input "**********"
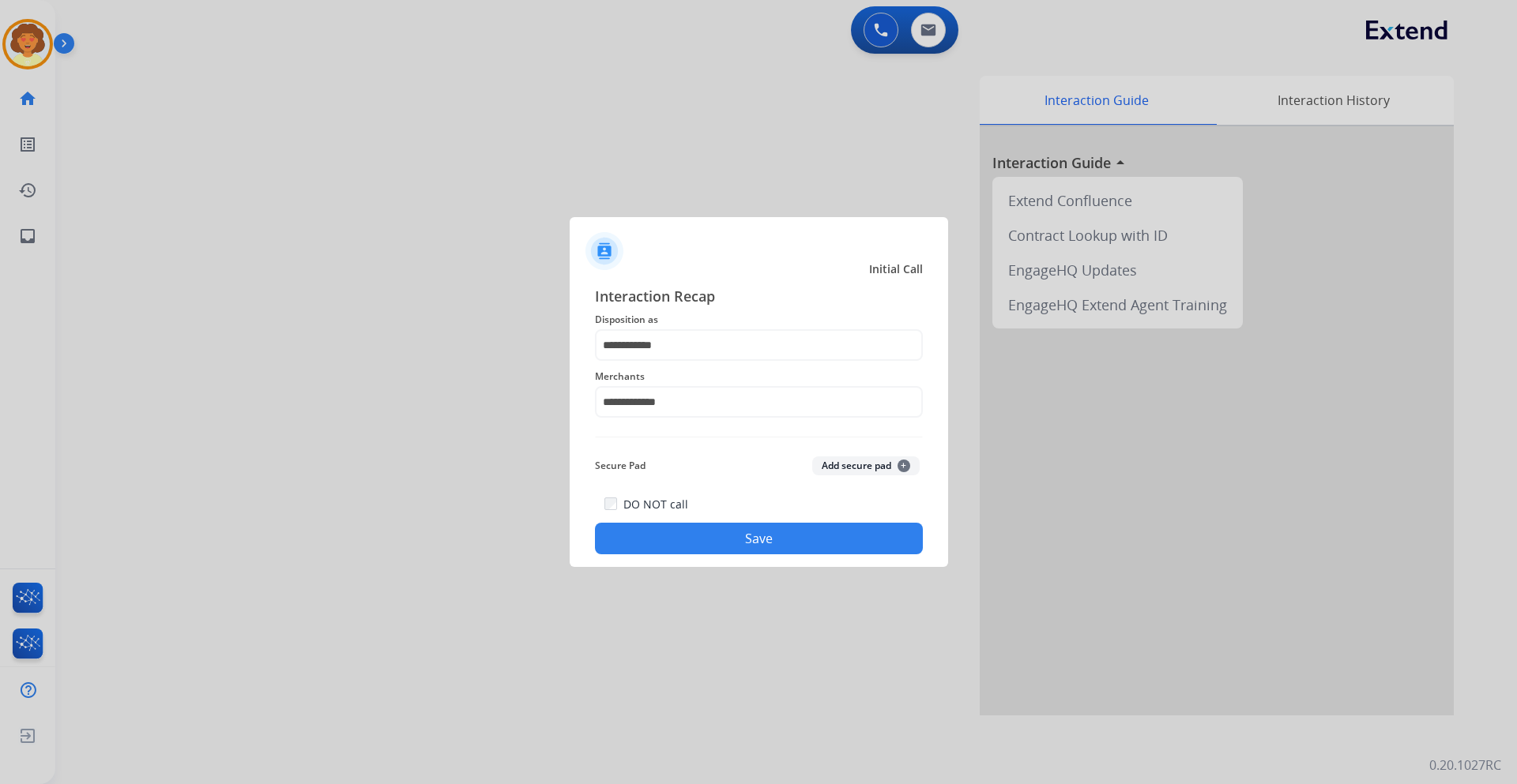
click at [698, 538] on button "Save" at bounding box center [758, 538] width 328 height 31
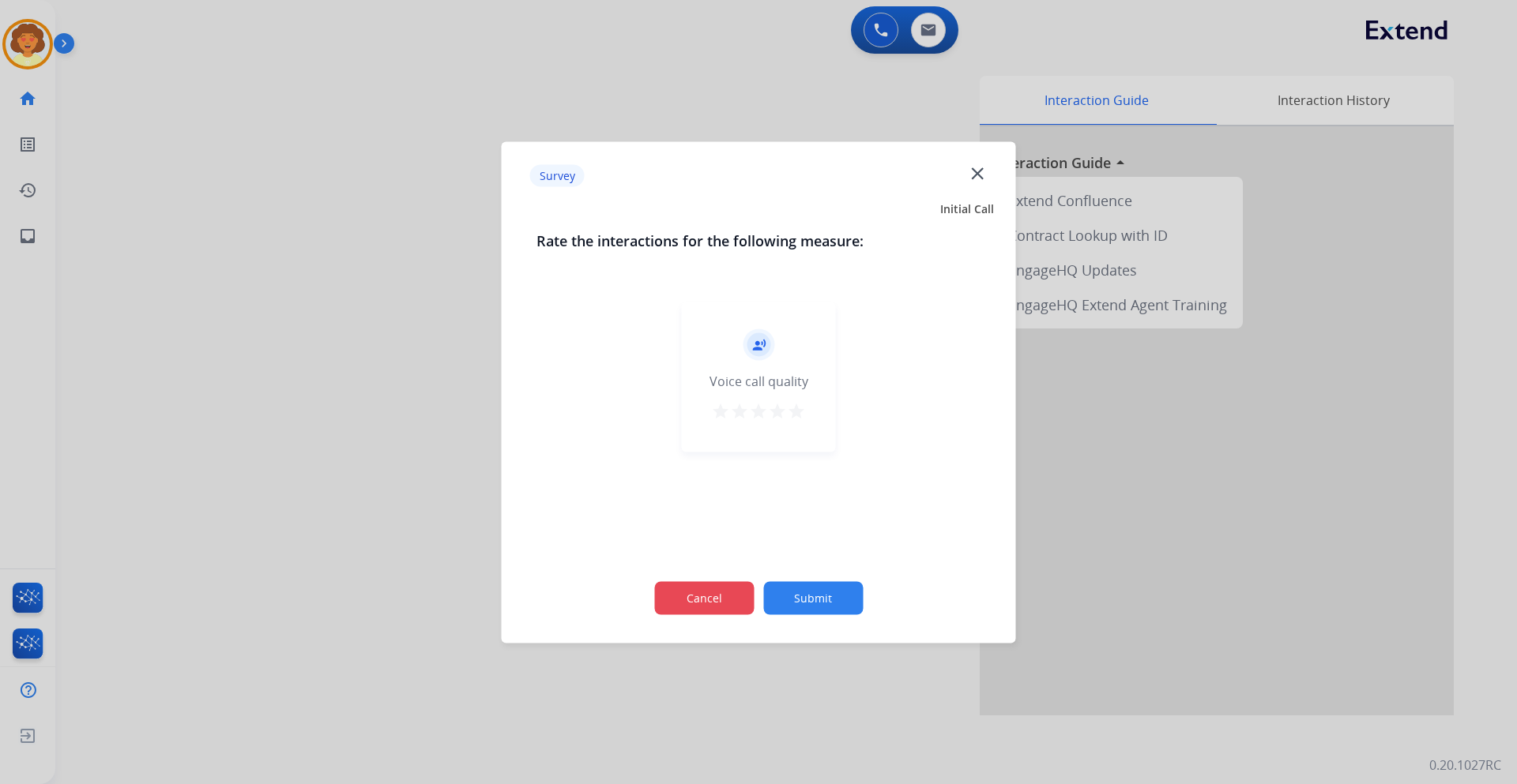
click at [702, 607] on button "Cancel" at bounding box center [703, 597] width 99 height 33
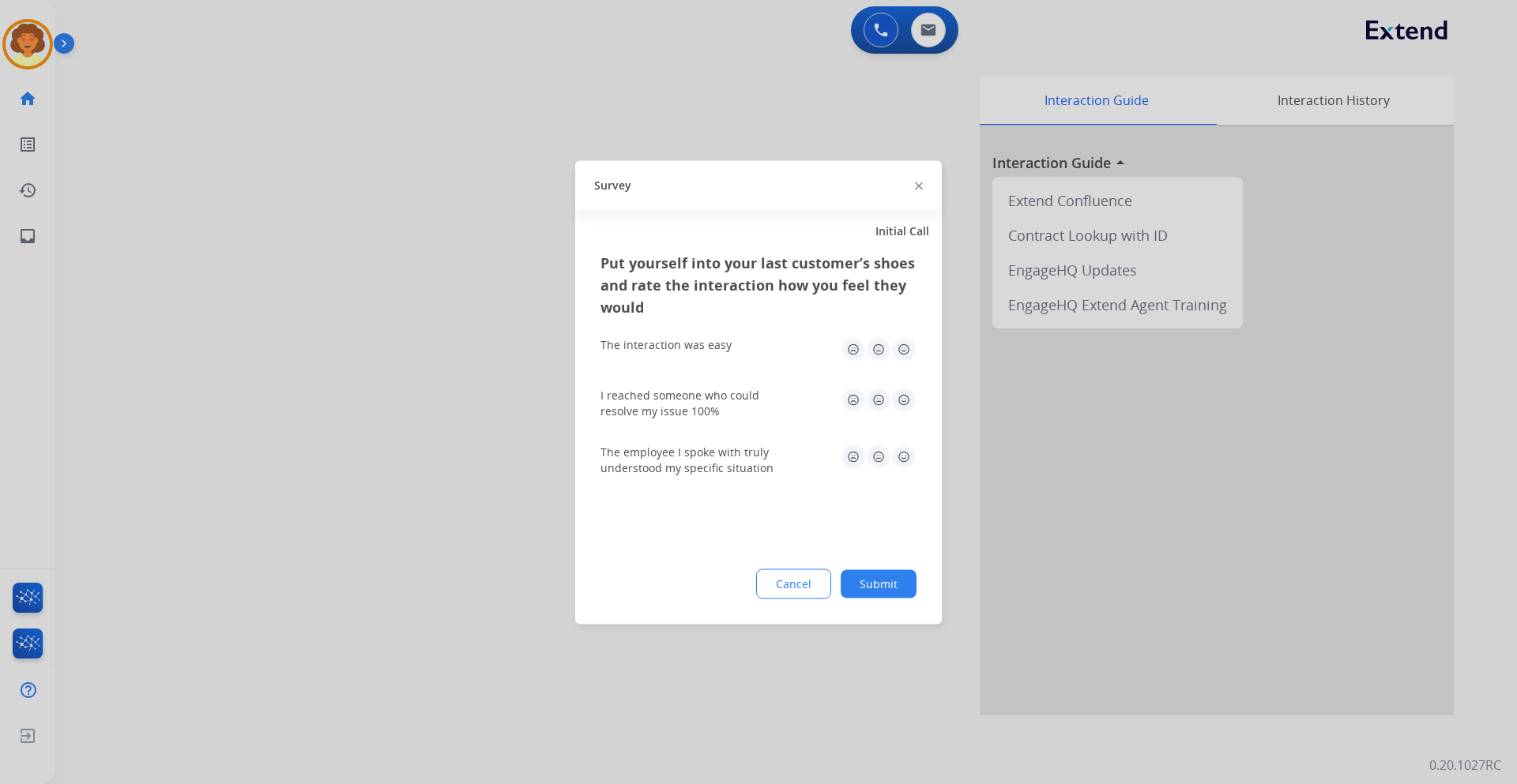
click at [702, 607] on div "Put yourself into your last customer’s shoes and rate the interaction how you f…" at bounding box center [758, 438] width 367 height 373
click at [825, 587] on button "Cancel" at bounding box center [793, 583] width 75 height 30
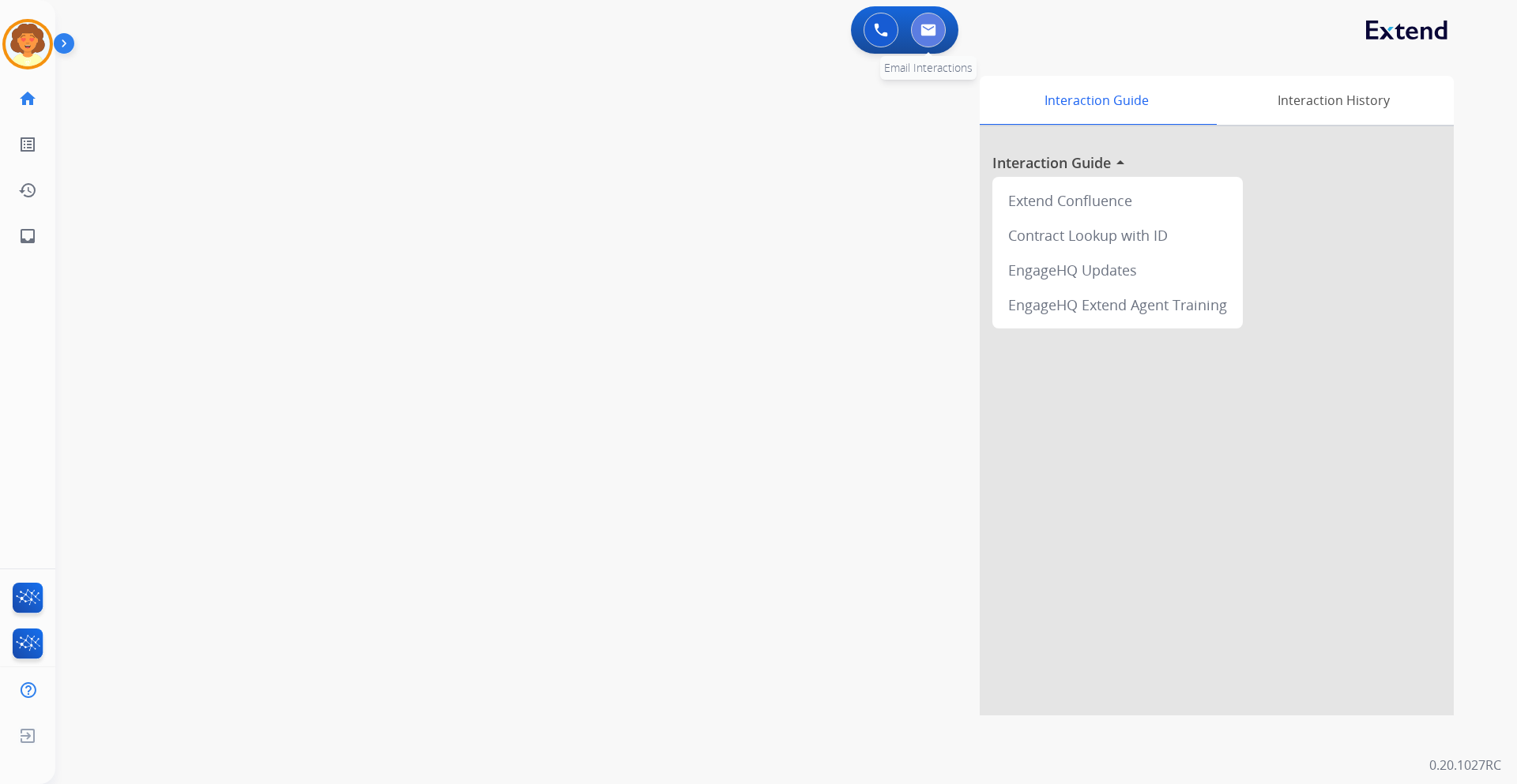
click at [931, 33] on img at bounding box center [929, 30] width 16 height 13
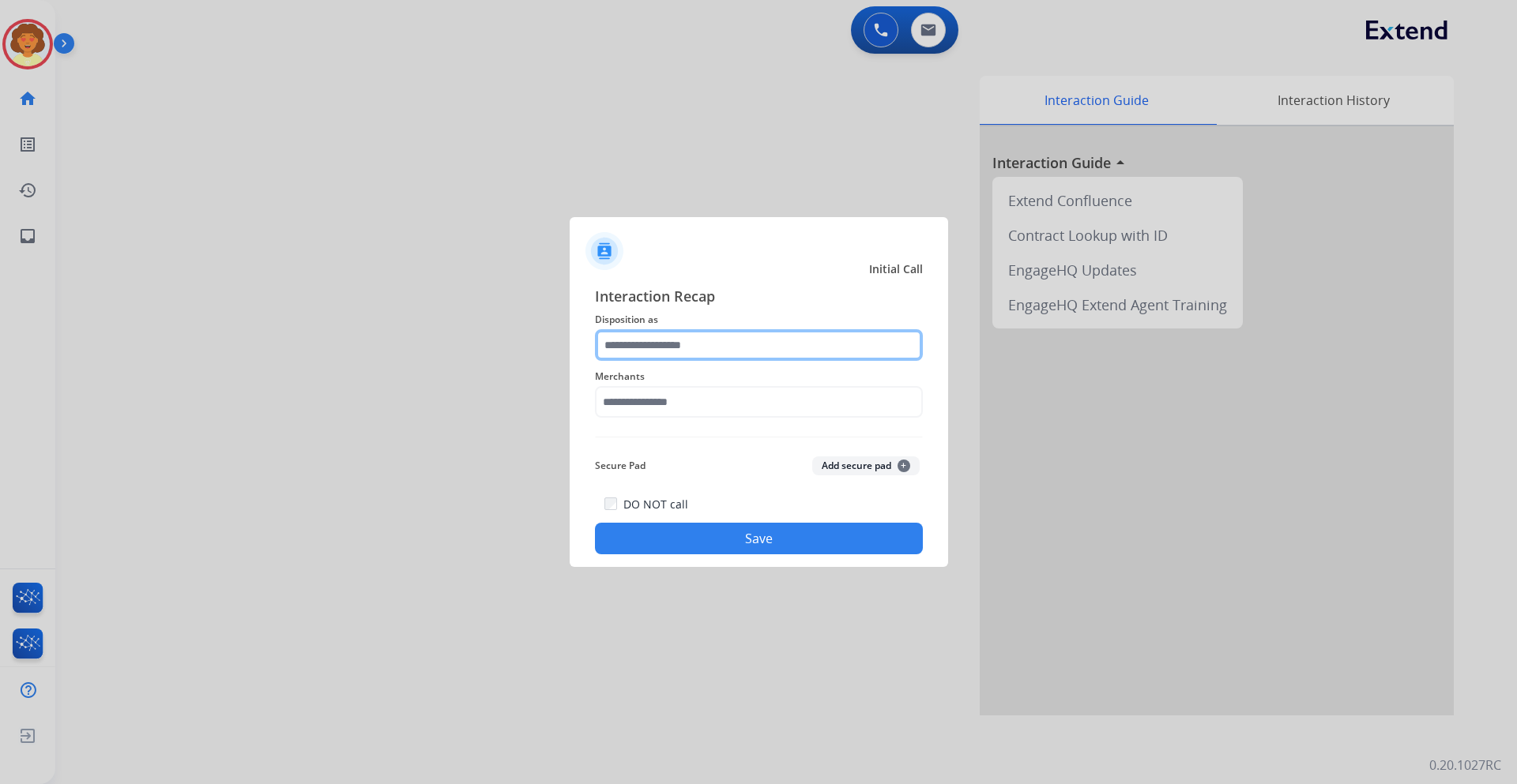
click at [714, 339] on input "text" at bounding box center [758, 345] width 328 height 31
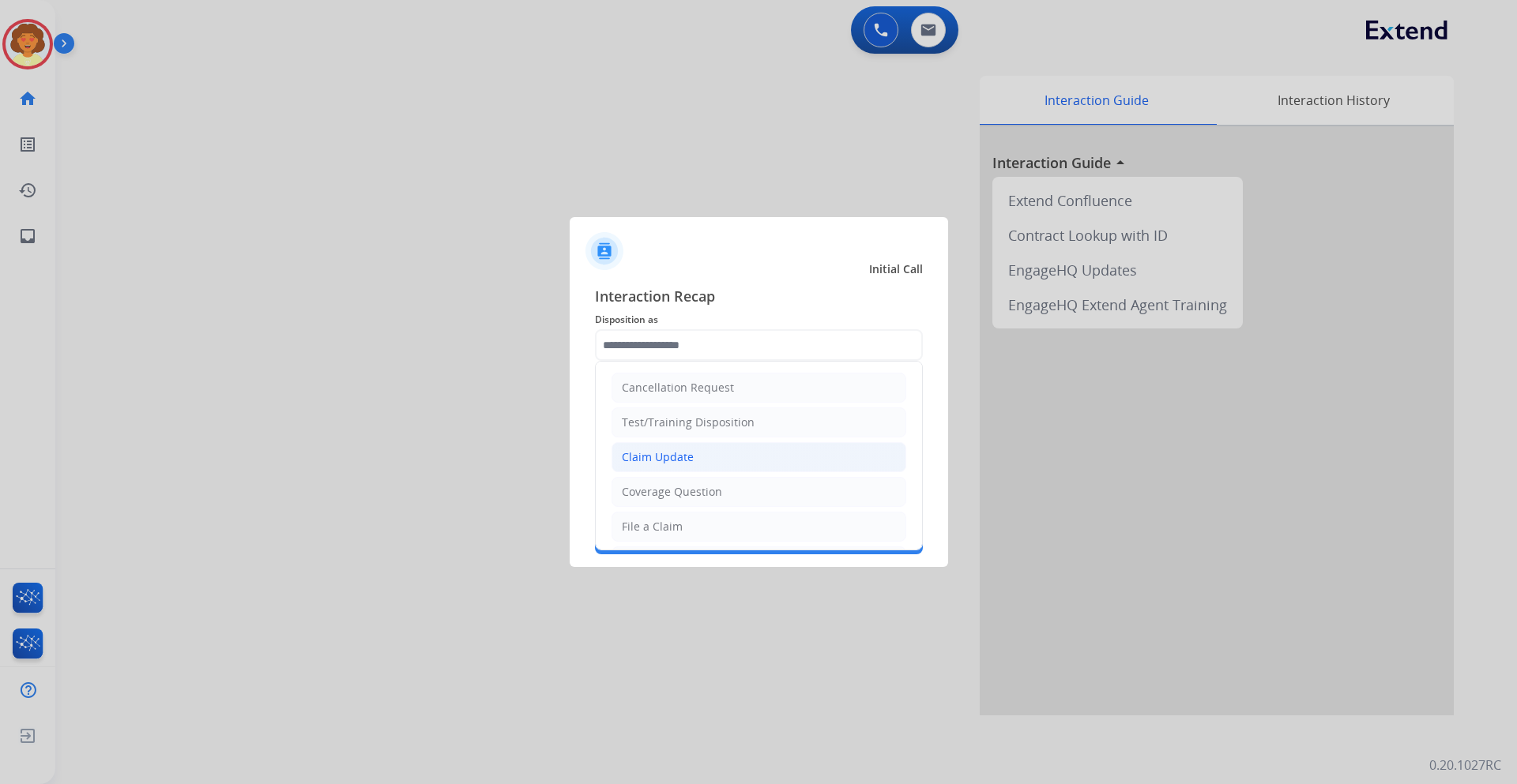
click at [665, 453] on div "Claim Update" at bounding box center [657, 458] width 72 height 16
type input "**********"
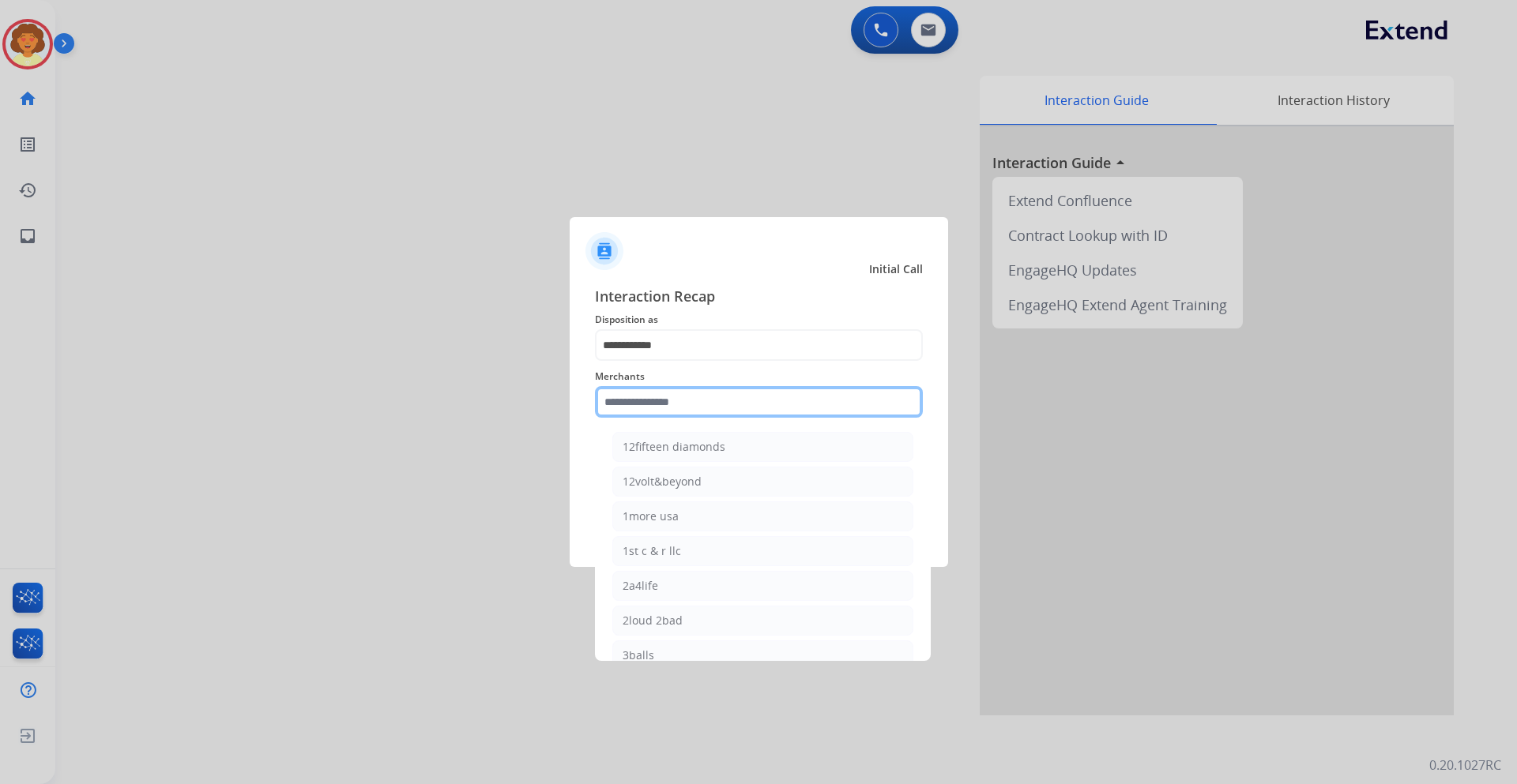
click at [623, 405] on input "text" at bounding box center [758, 401] width 328 height 31
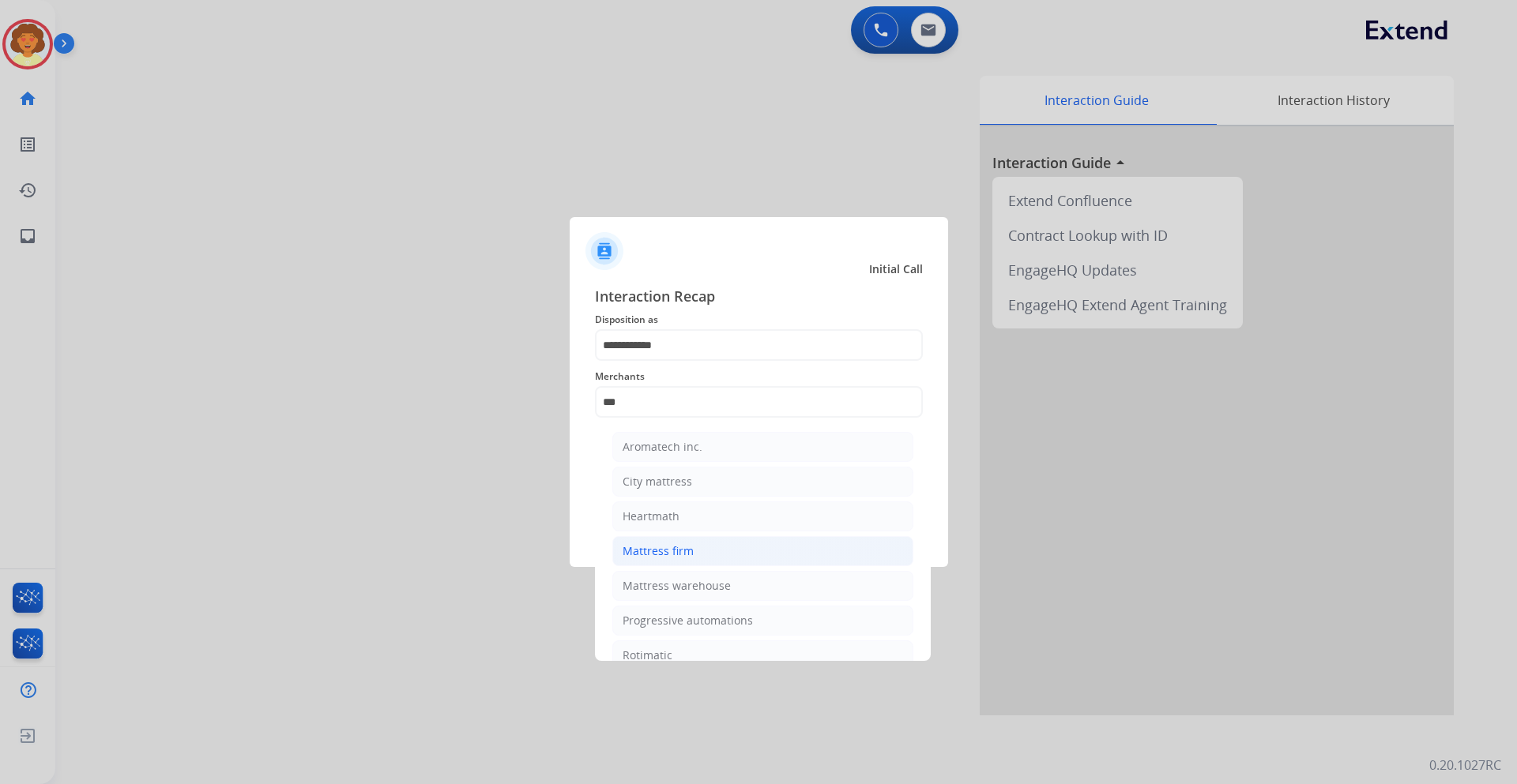
click at [660, 557] on div "Mattress firm" at bounding box center [658, 551] width 71 height 16
type input "**********"
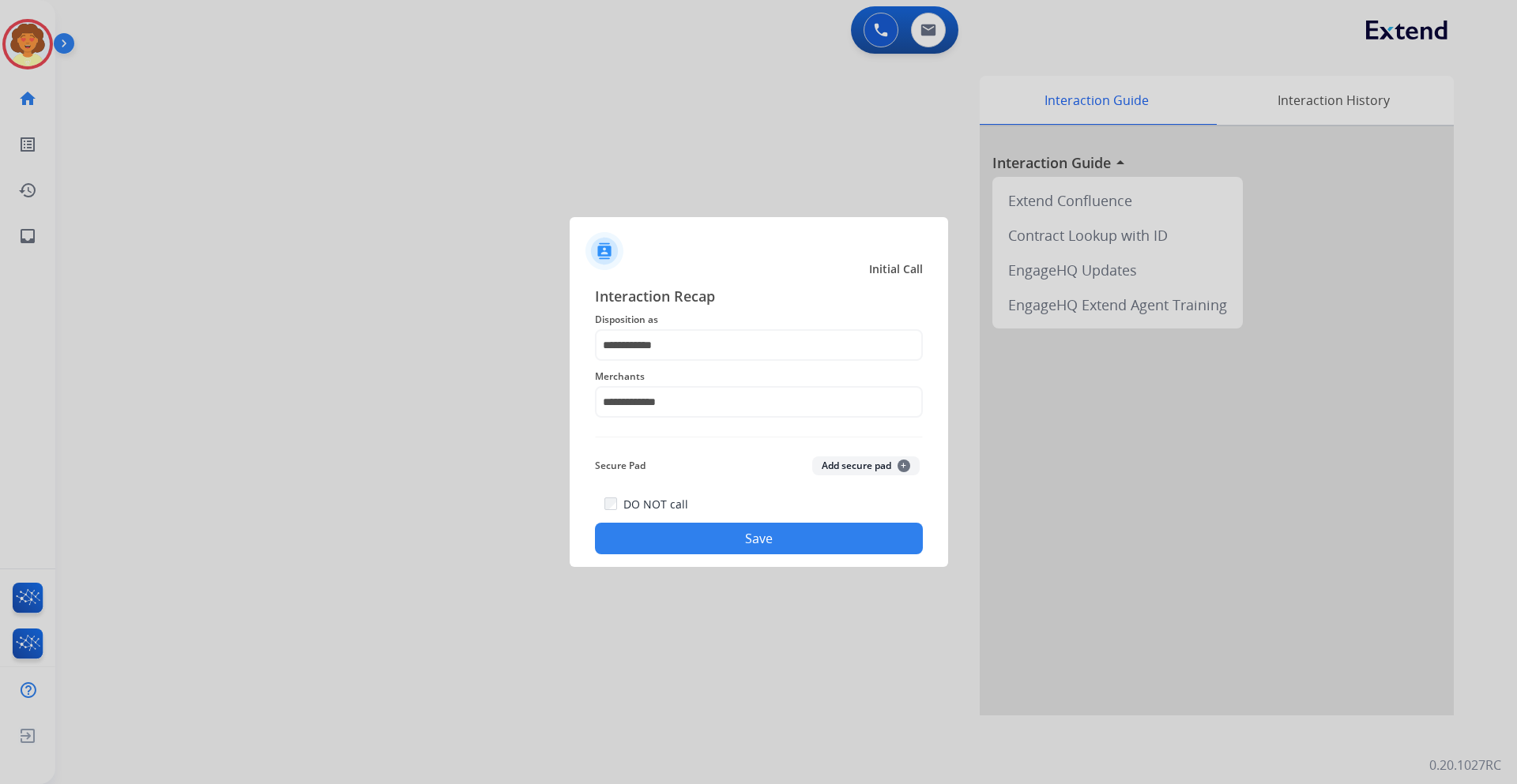
click at [681, 530] on button "Save" at bounding box center [758, 538] width 328 height 31
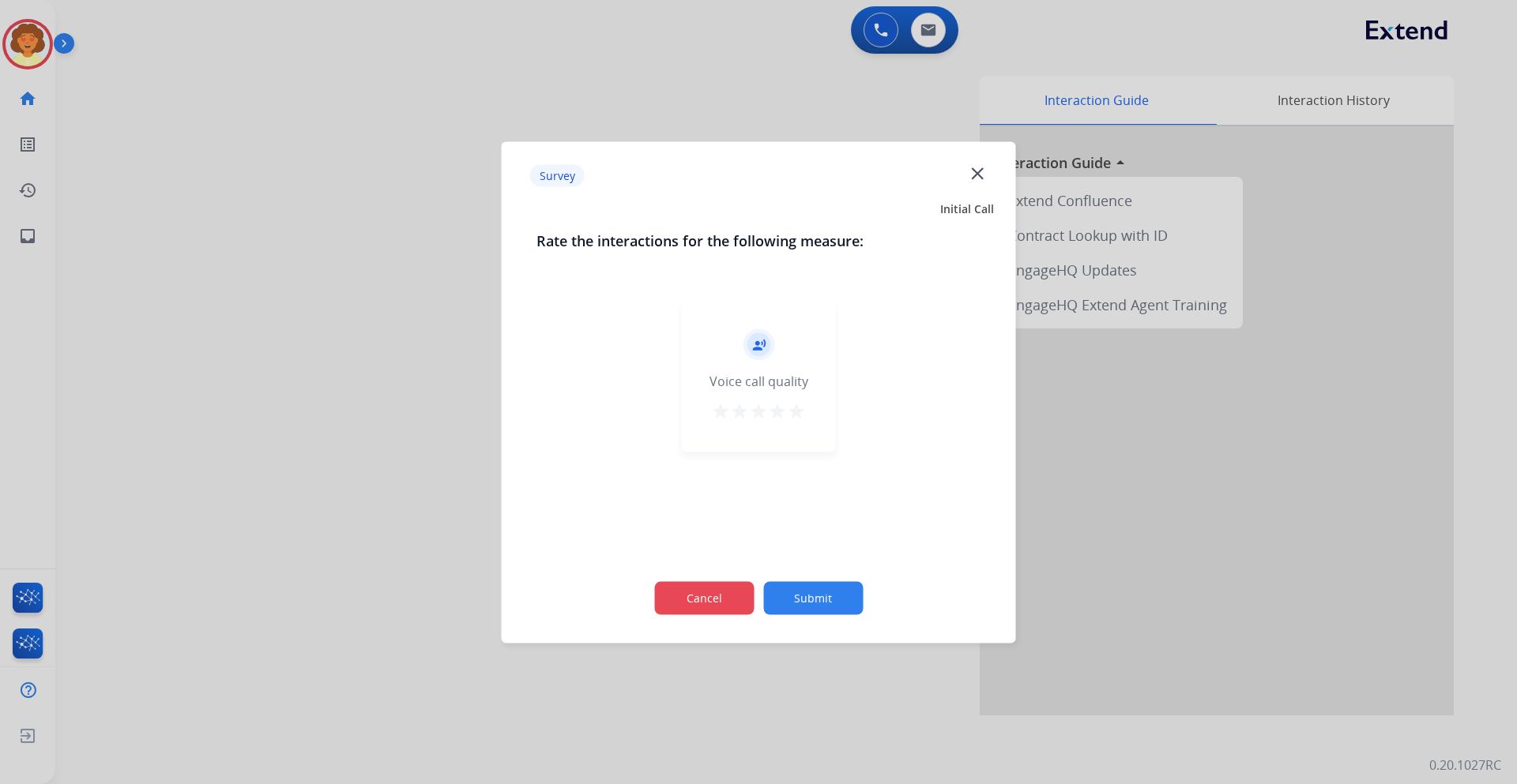
click at [674, 604] on button "Cancel" at bounding box center [703, 597] width 99 height 33
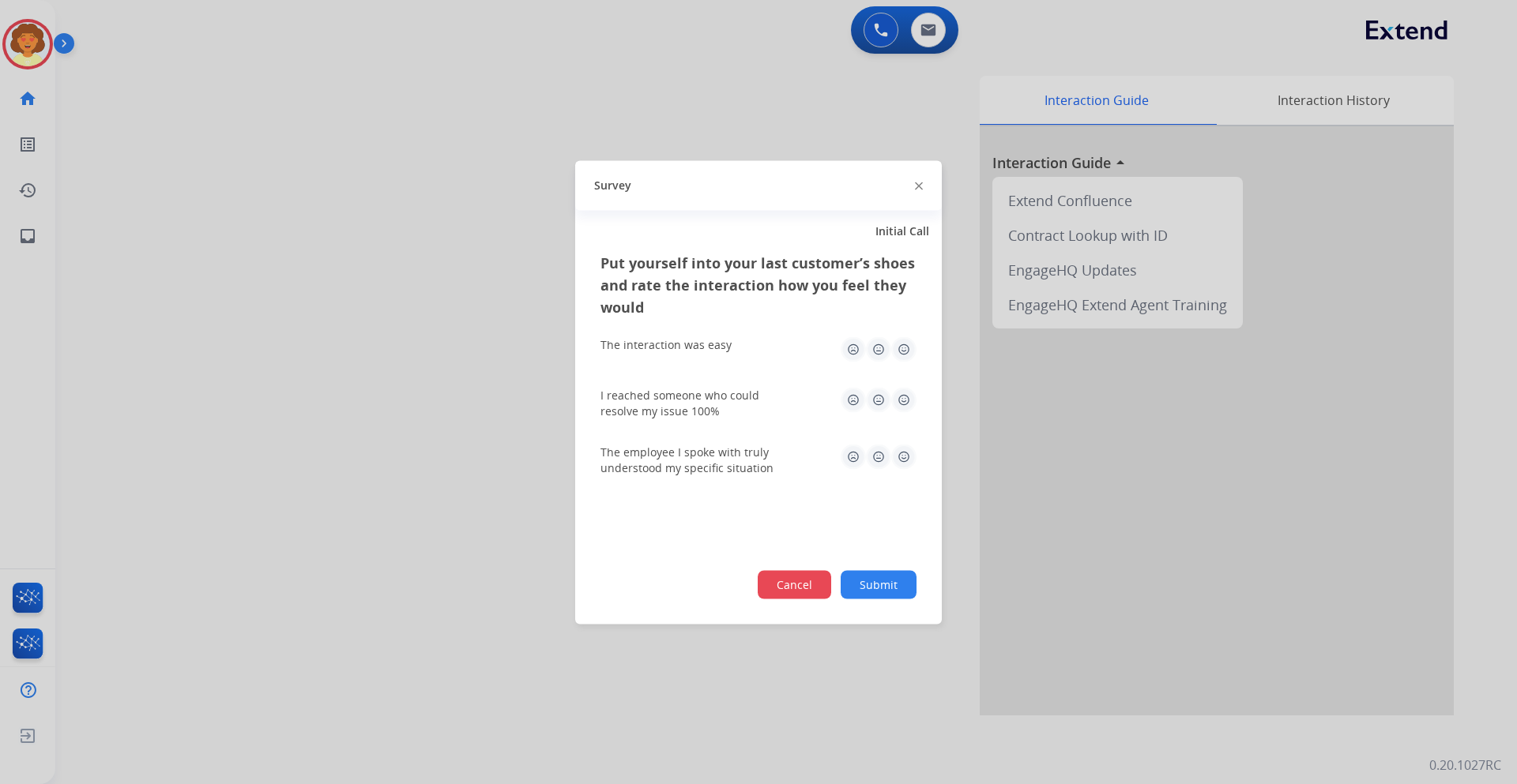
click at [807, 596] on button "Cancel" at bounding box center [794, 584] width 73 height 28
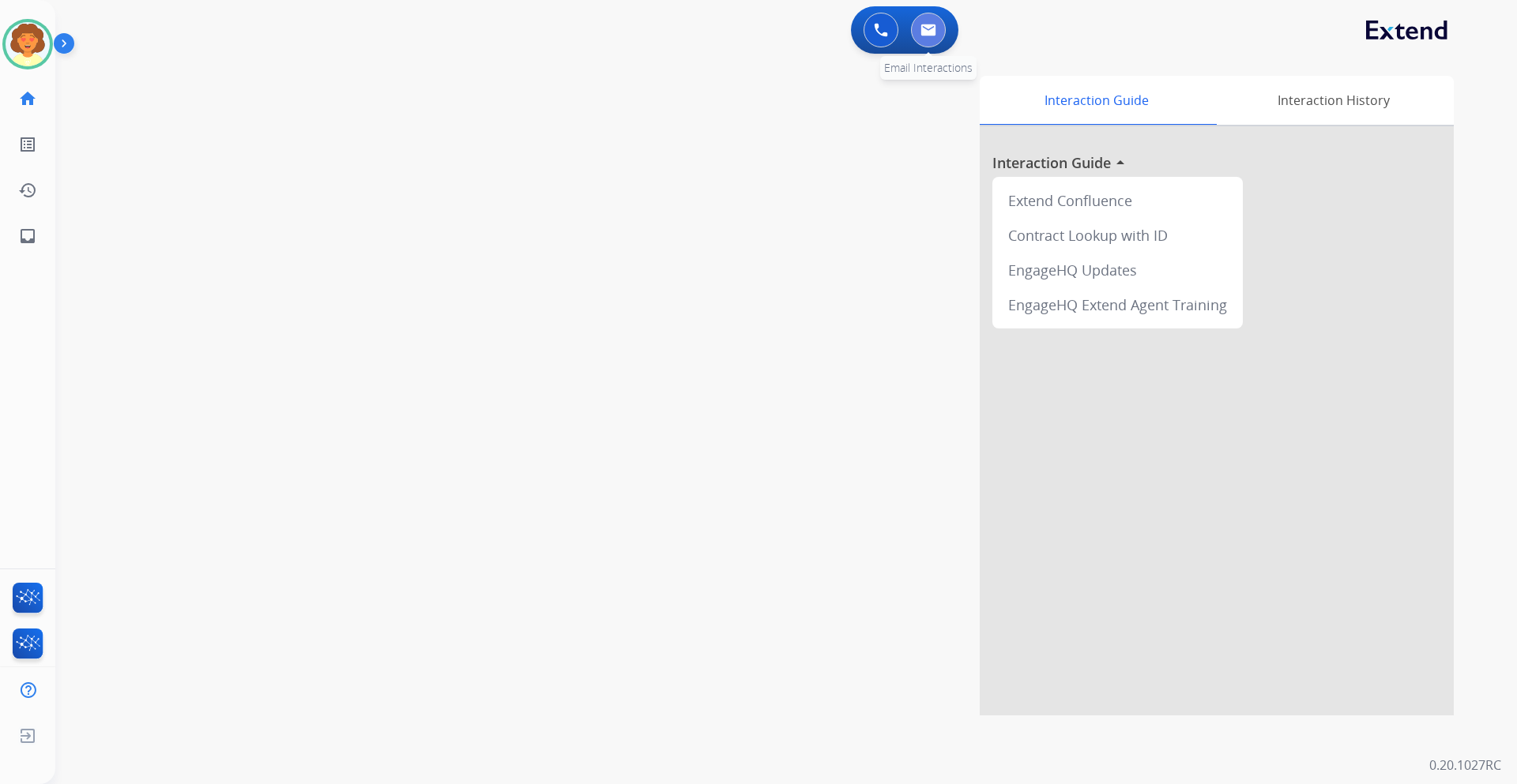
click at [937, 32] on button at bounding box center [928, 30] width 35 height 35
select select "**********"
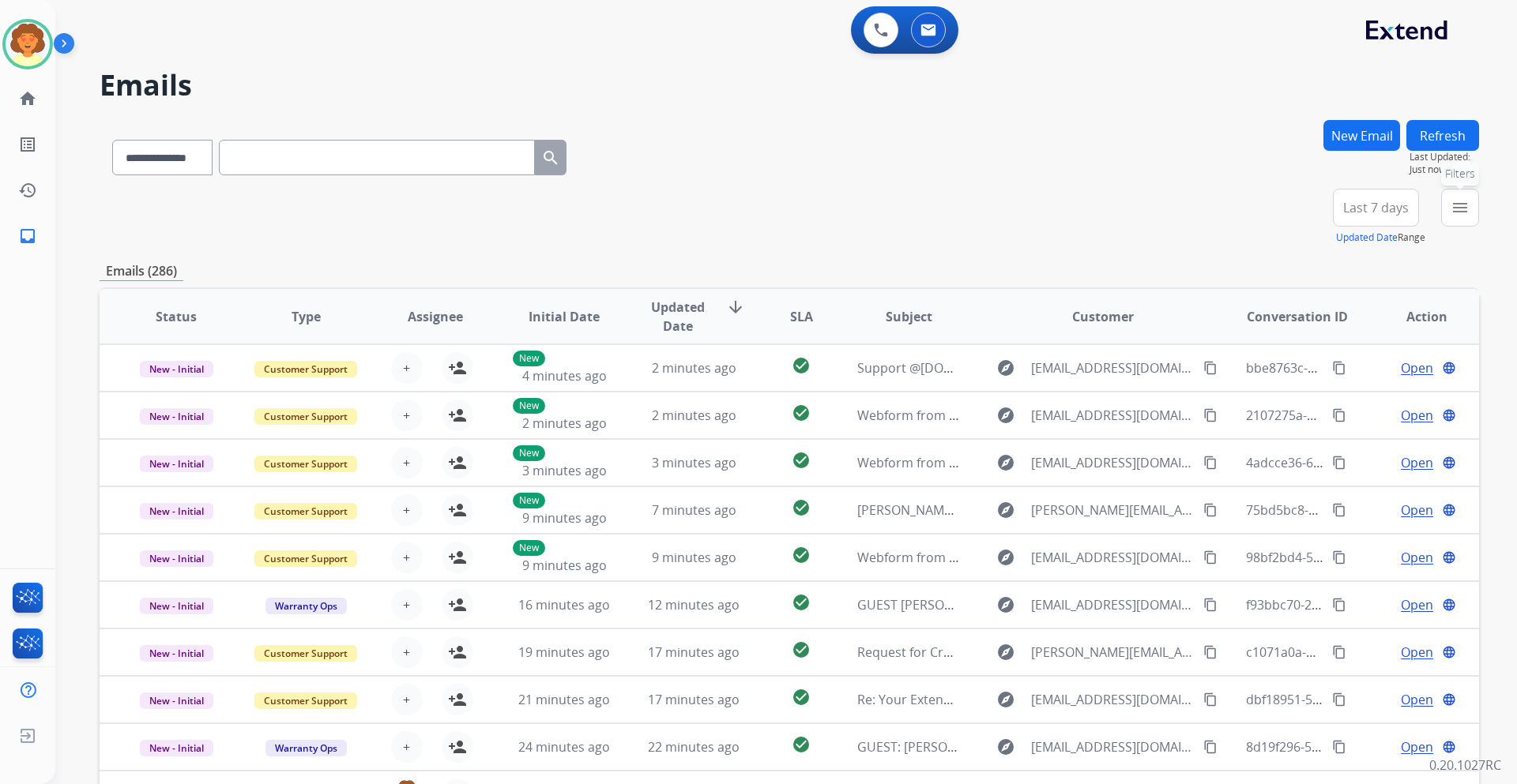
click at [1464, 207] on mat-icon "menu" at bounding box center [1460, 208] width 19 height 19
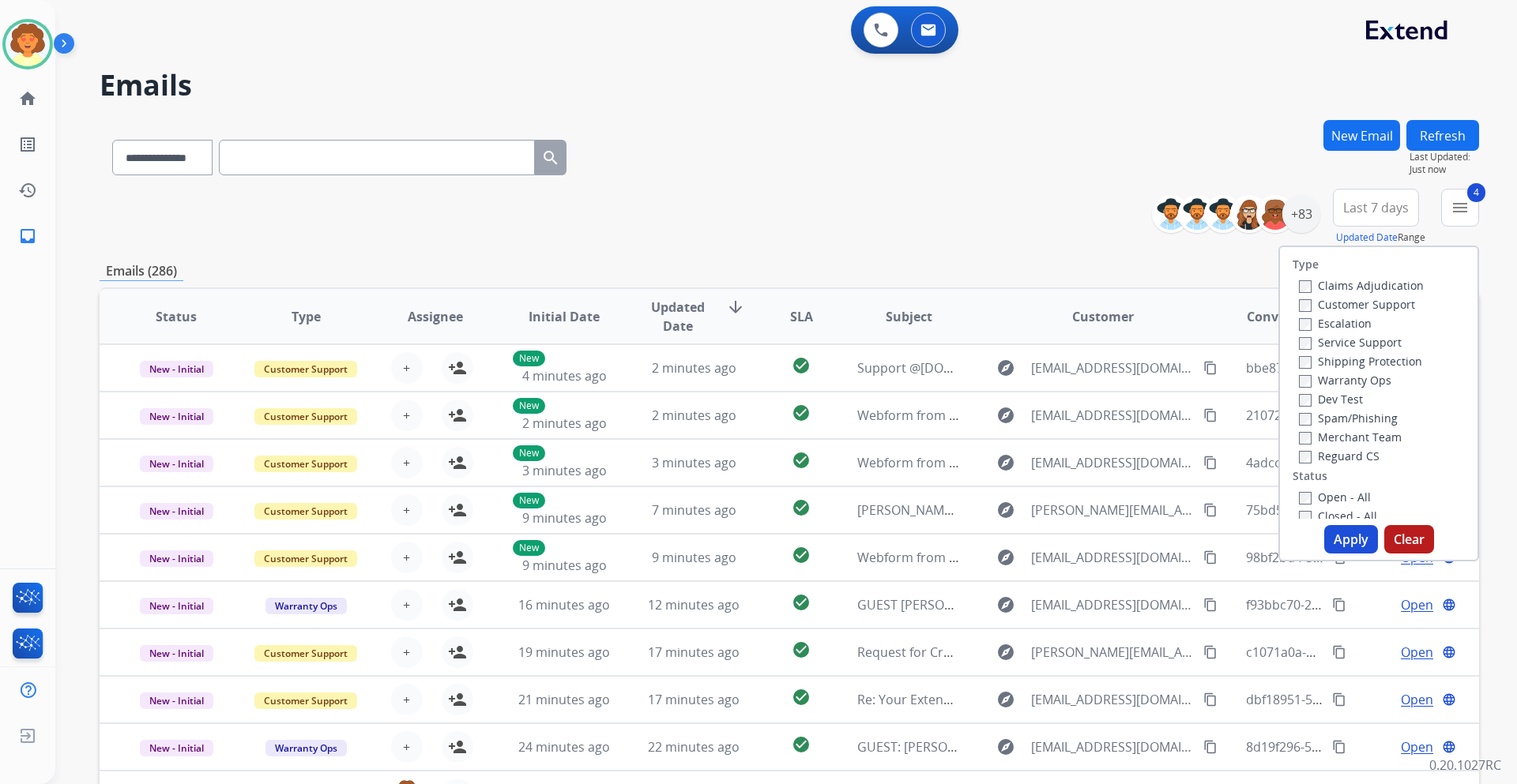
click at [1331, 537] on button "Apply" at bounding box center [1350, 539] width 54 height 28
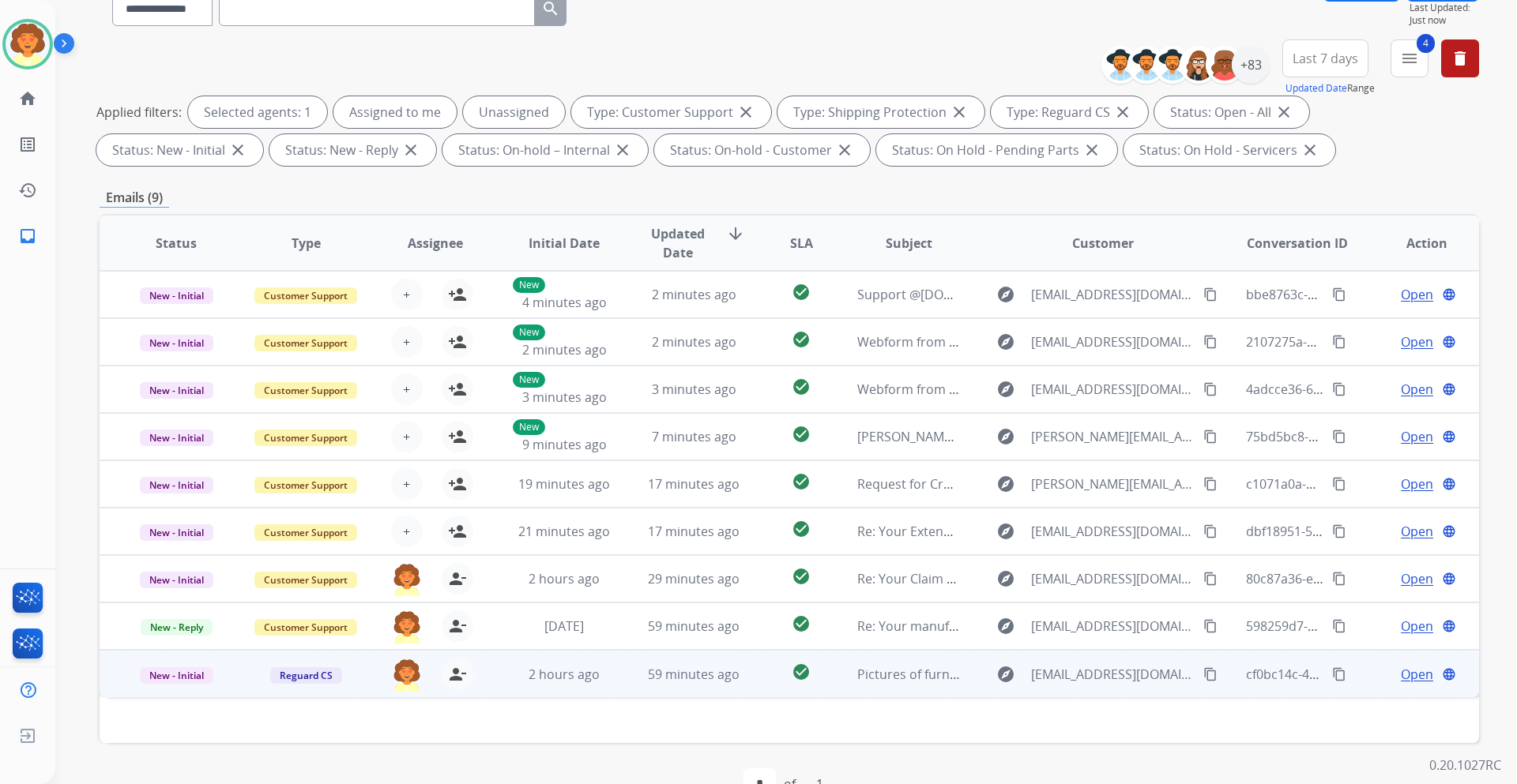
scroll to position [190, 0]
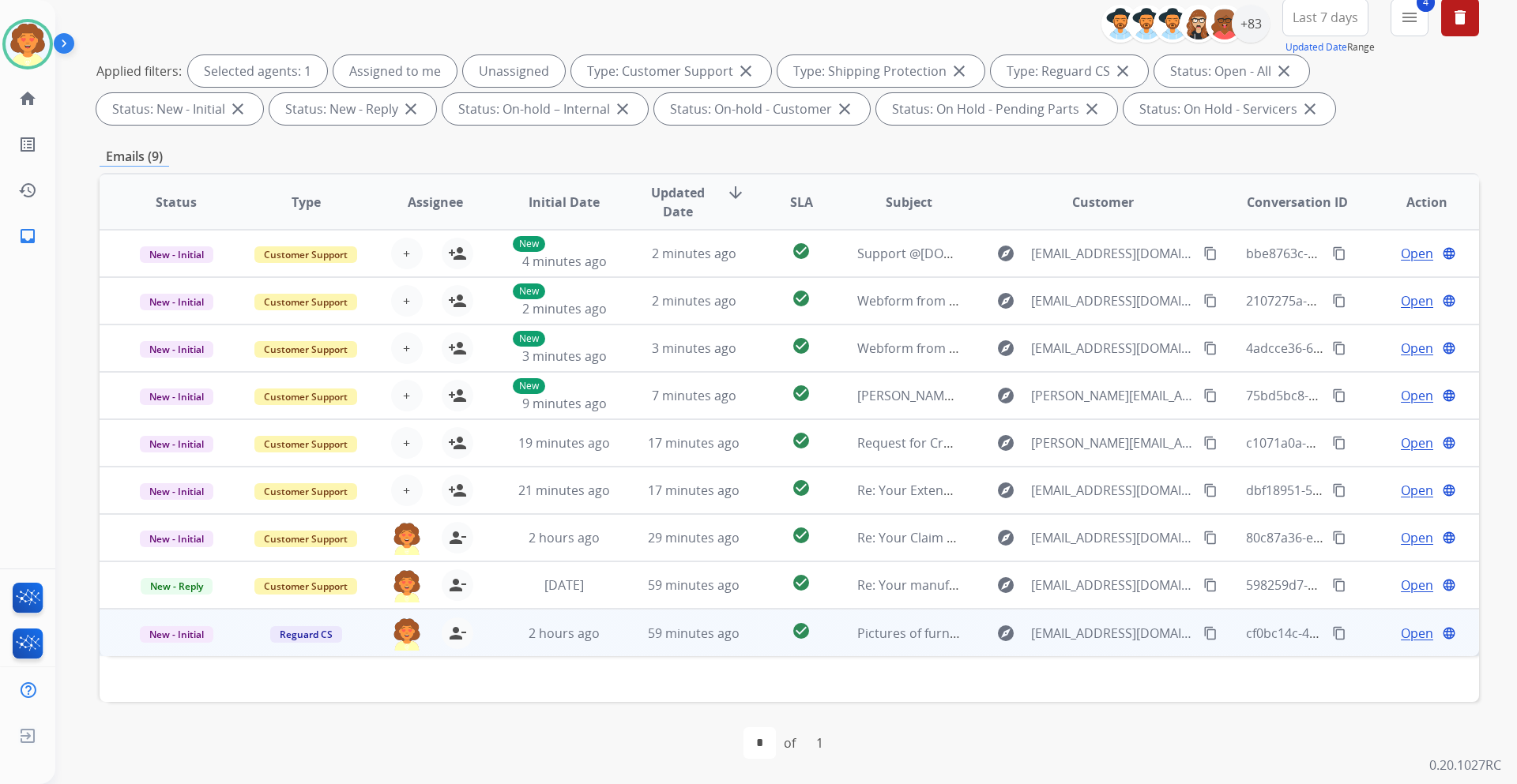
click at [1404, 634] on span "Open" at bounding box center [1416, 633] width 32 height 19
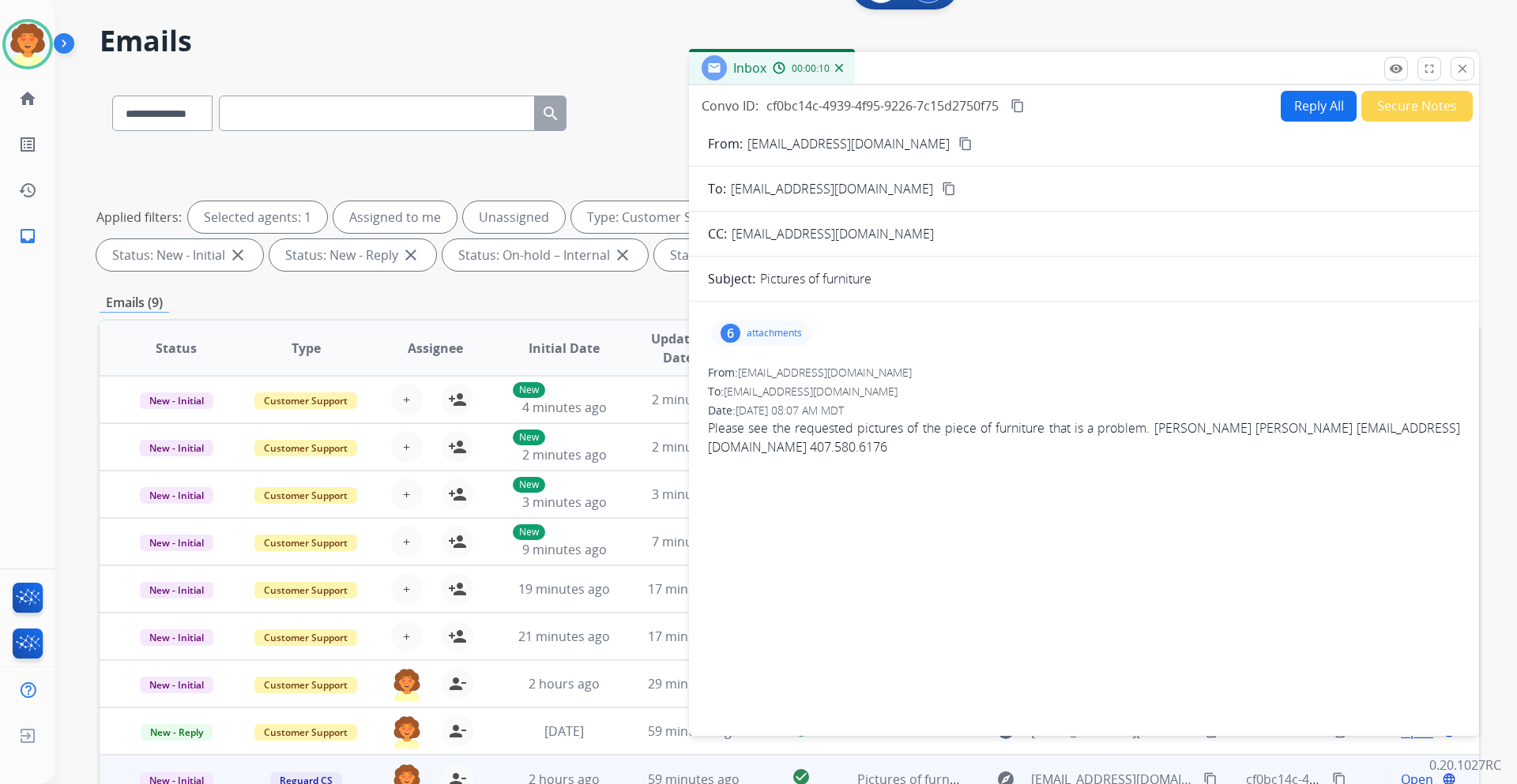
scroll to position [0, 0]
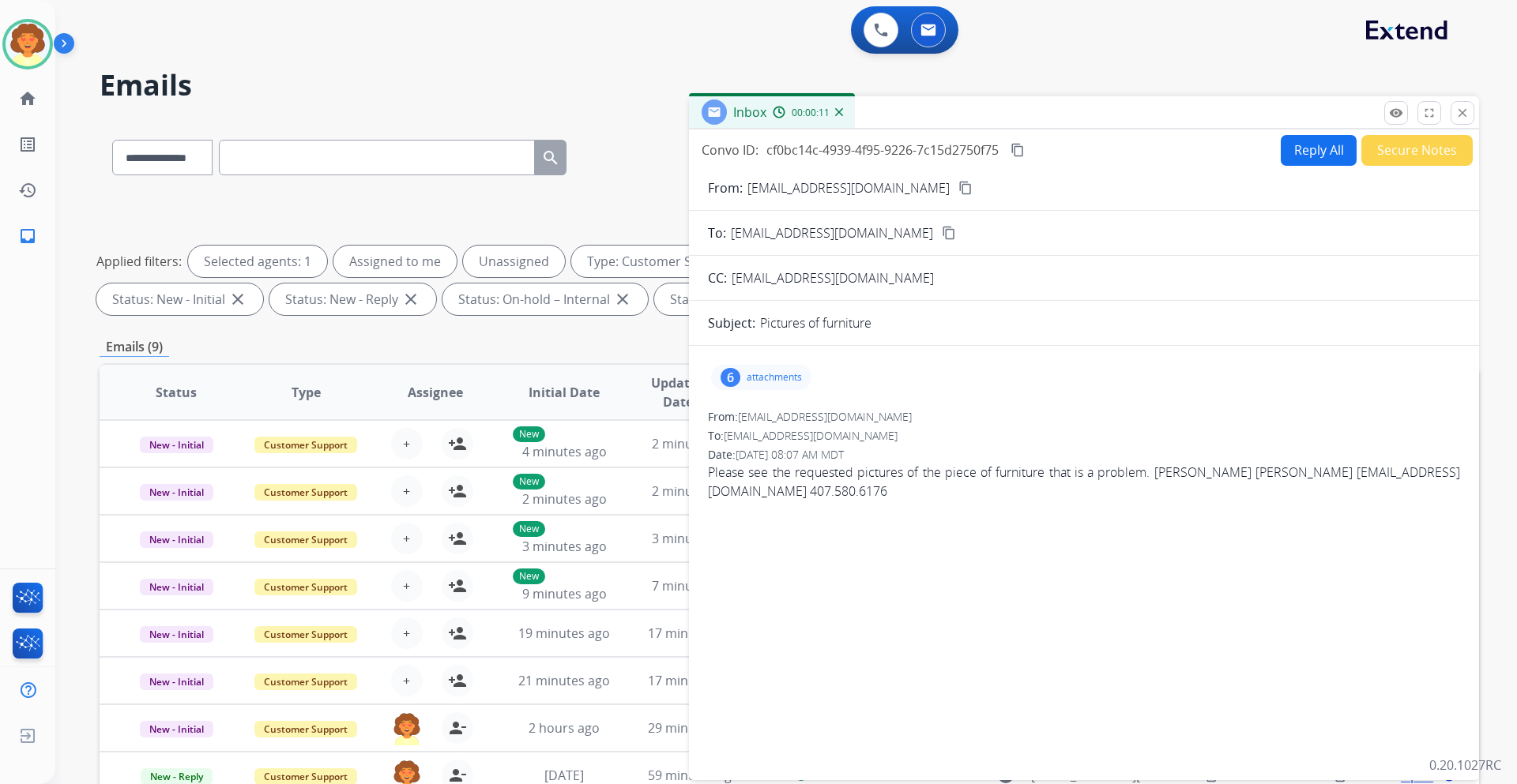
click at [1065, 68] on div "**********" at bounding box center [767, 449] width 1423 height 784
click at [1465, 118] on mat-icon "close" at bounding box center [1462, 113] width 15 height 15
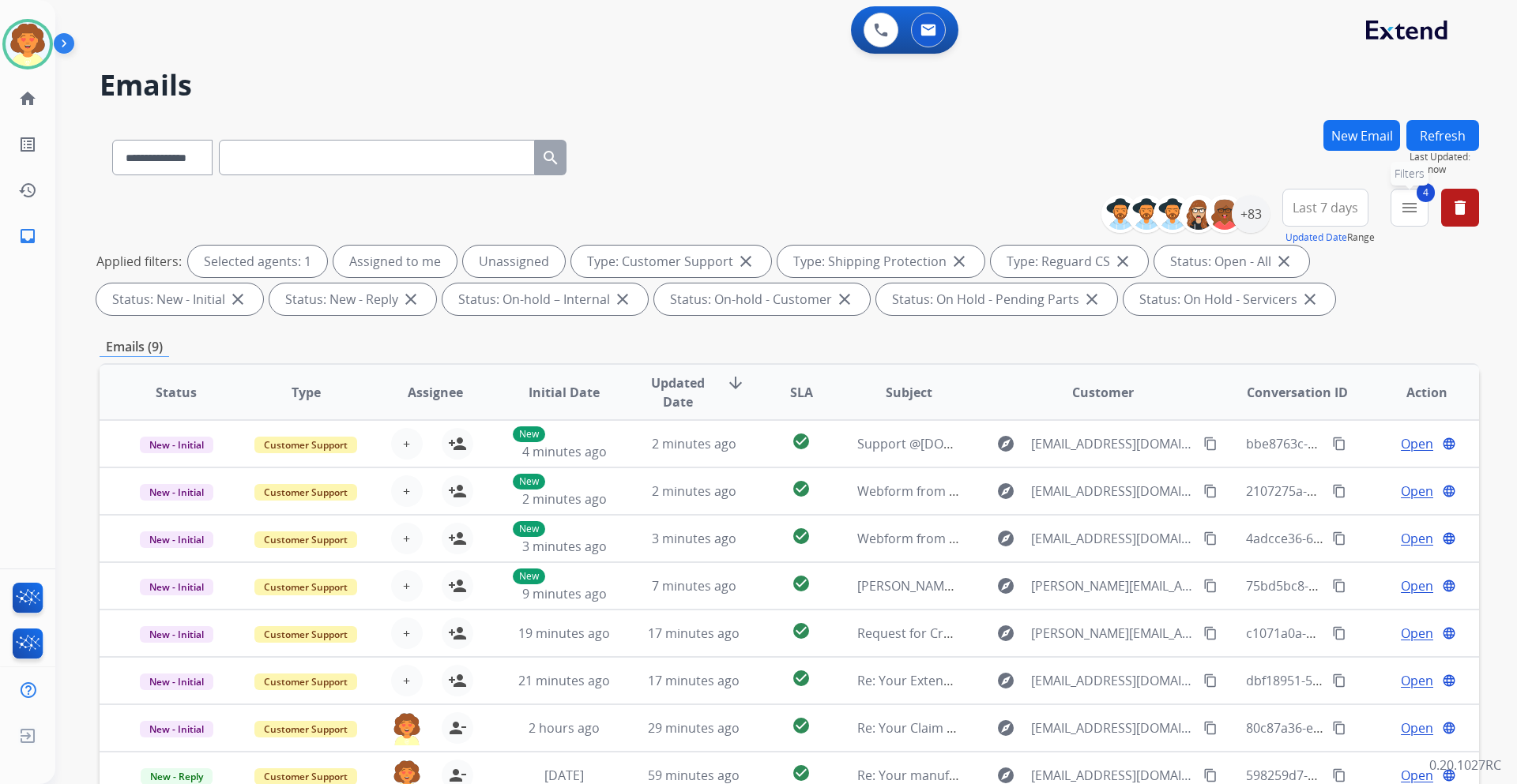
click at [1411, 205] on mat-icon "menu" at bounding box center [1409, 208] width 19 height 19
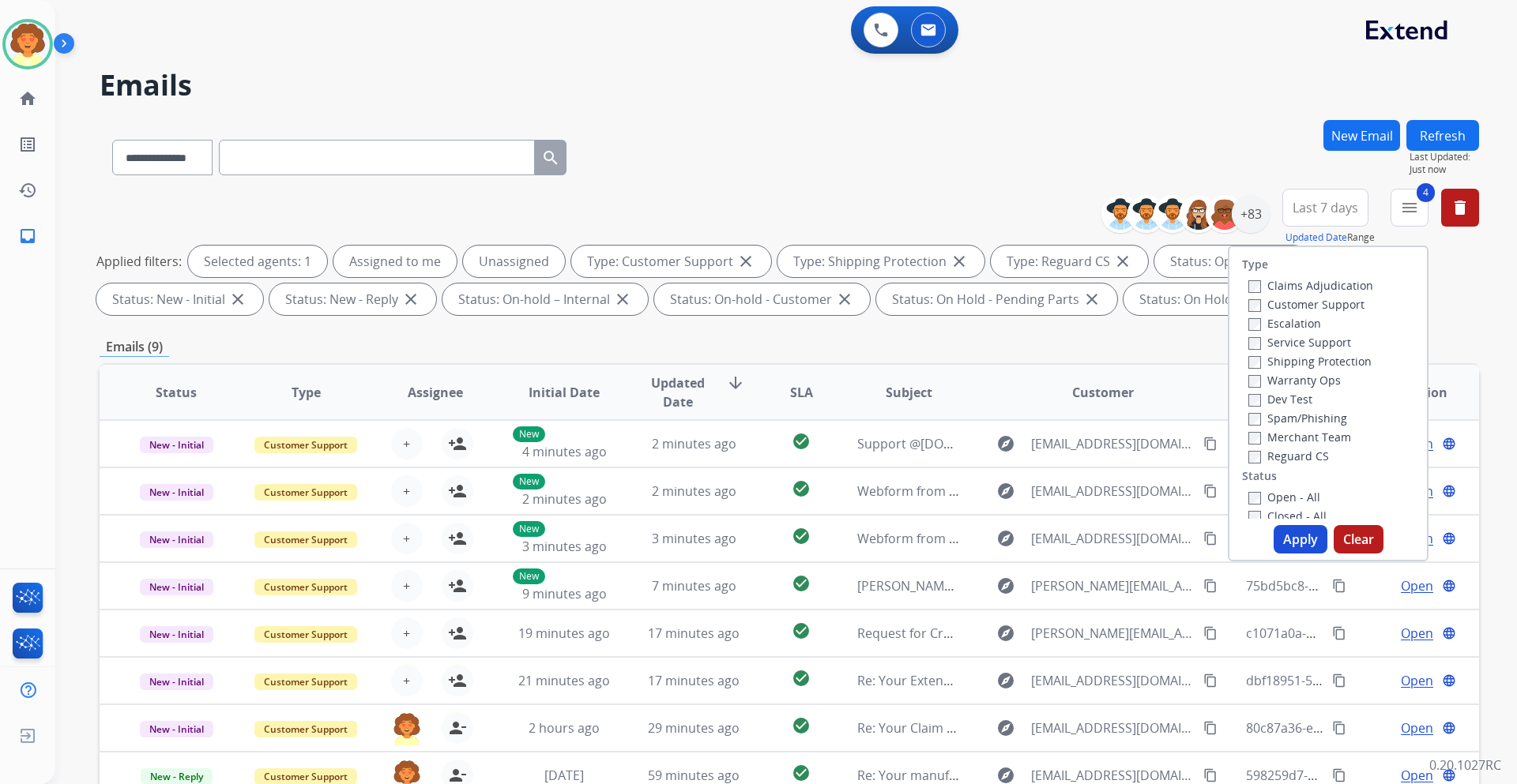
click at [1286, 538] on button "Apply" at bounding box center [1300, 539] width 54 height 28
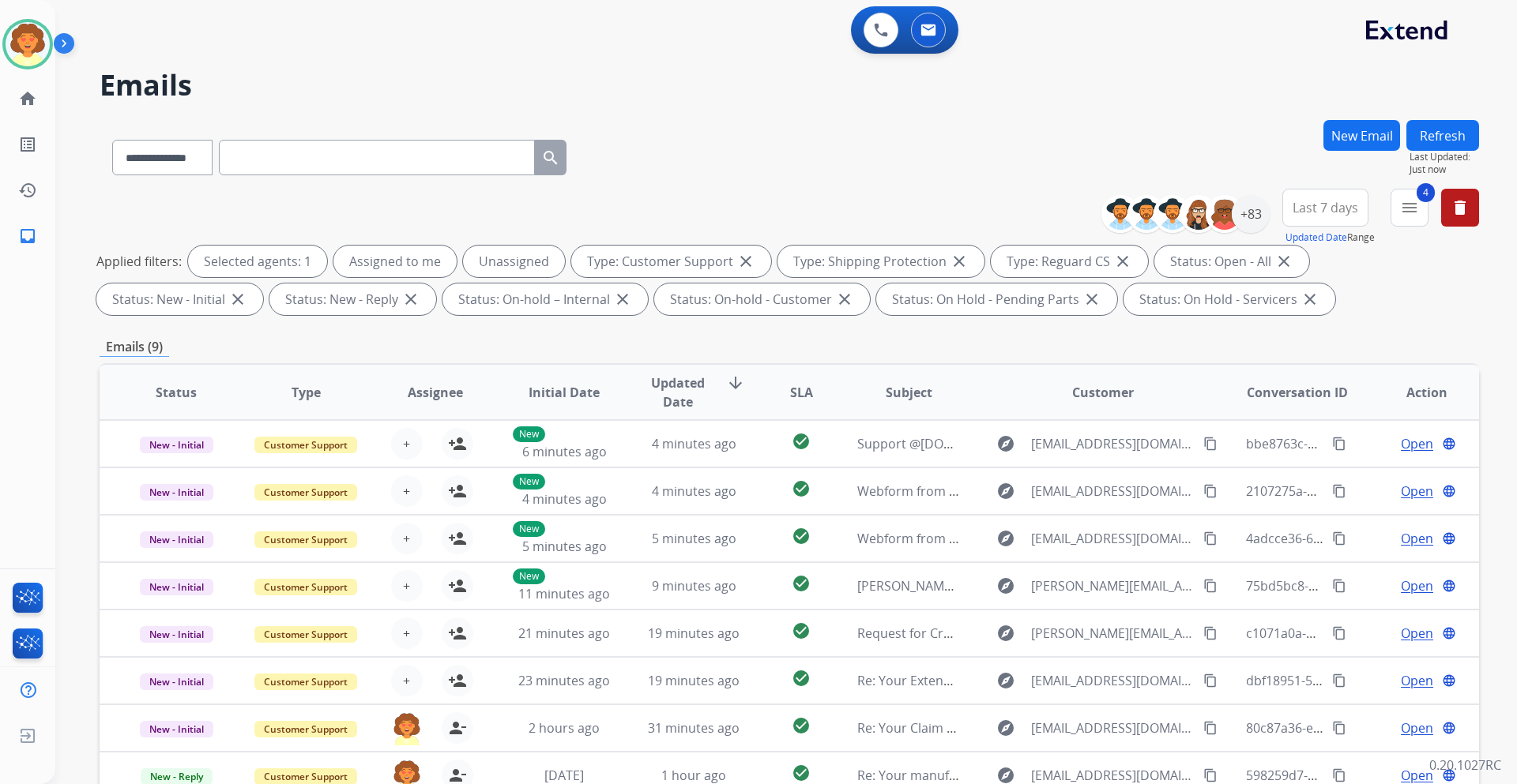
click at [1315, 208] on span "Last 7 days" at bounding box center [1324, 208] width 65 height 6
click at [1315, 398] on div "Last 90 days" at bounding box center [1320, 399] width 87 height 23
click at [1249, 218] on div "+137" at bounding box center [1250, 214] width 38 height 38
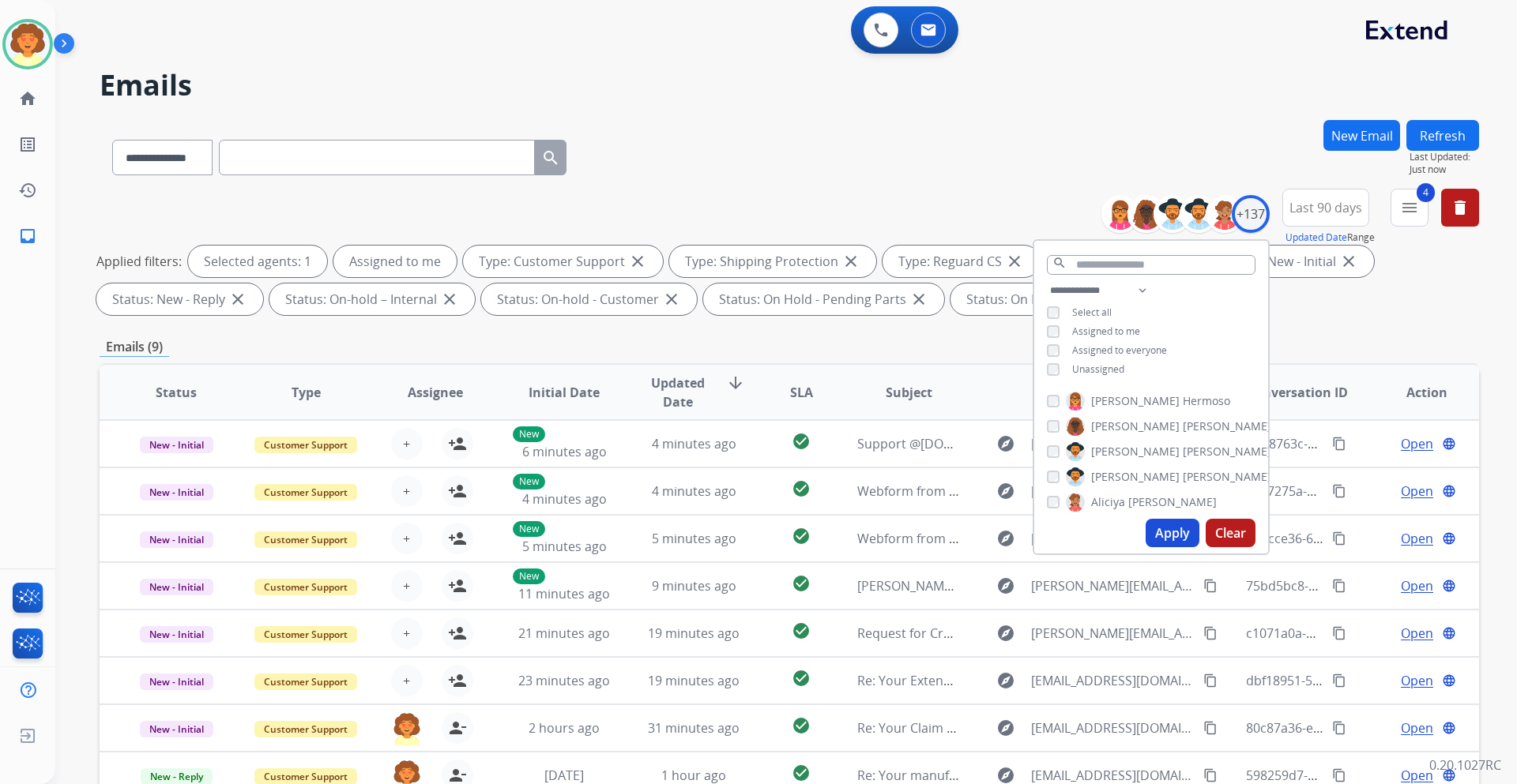
click at [1166, 526] on button "Apply" at bounding box center [1172, 533] width 54 height 28
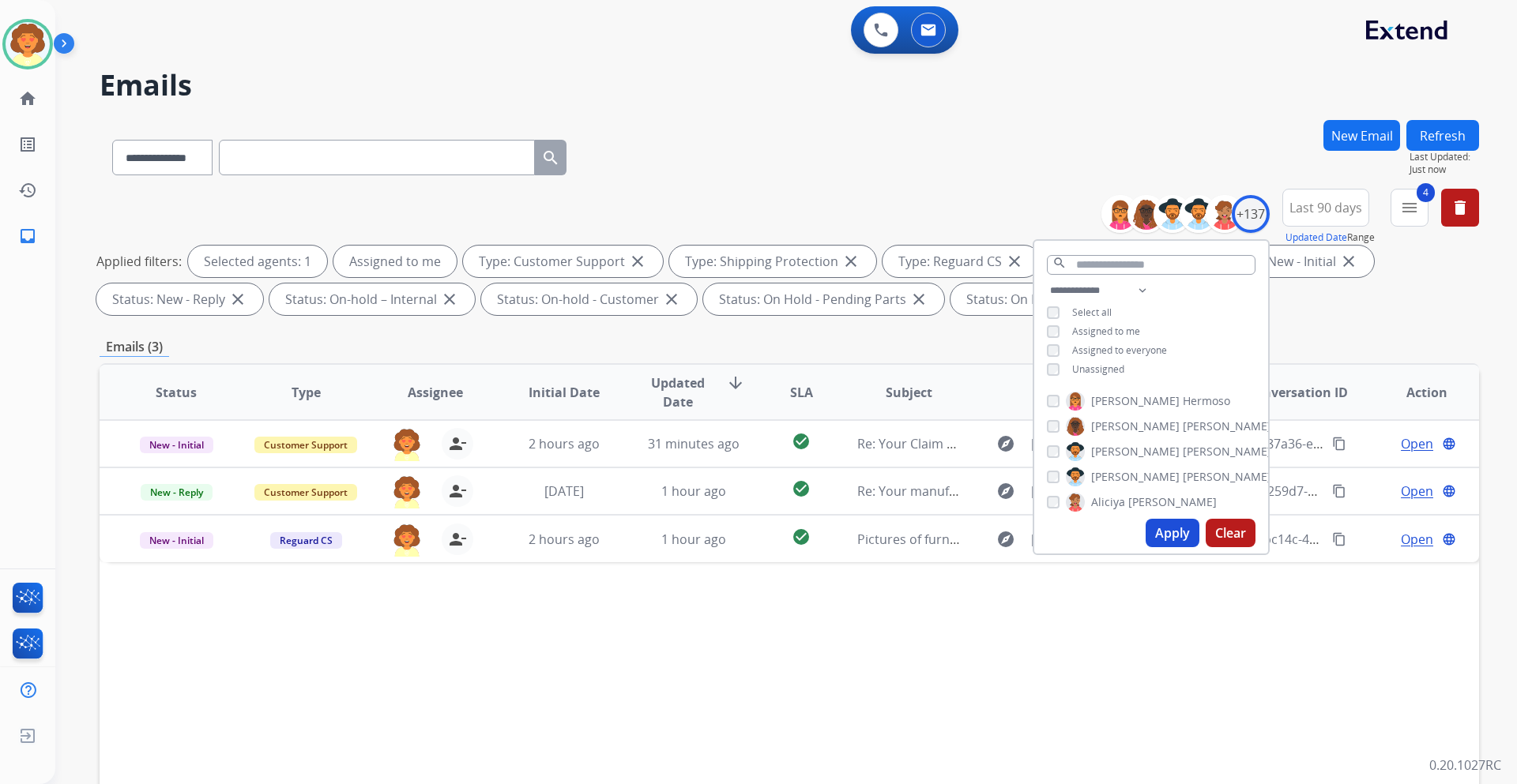
click at [1041, 657] on div "Status Type Assignee Initial Date Updated Date arrow_downward SLA Subject Custo…" at bounding box center [788, 628] width 1379 height 529
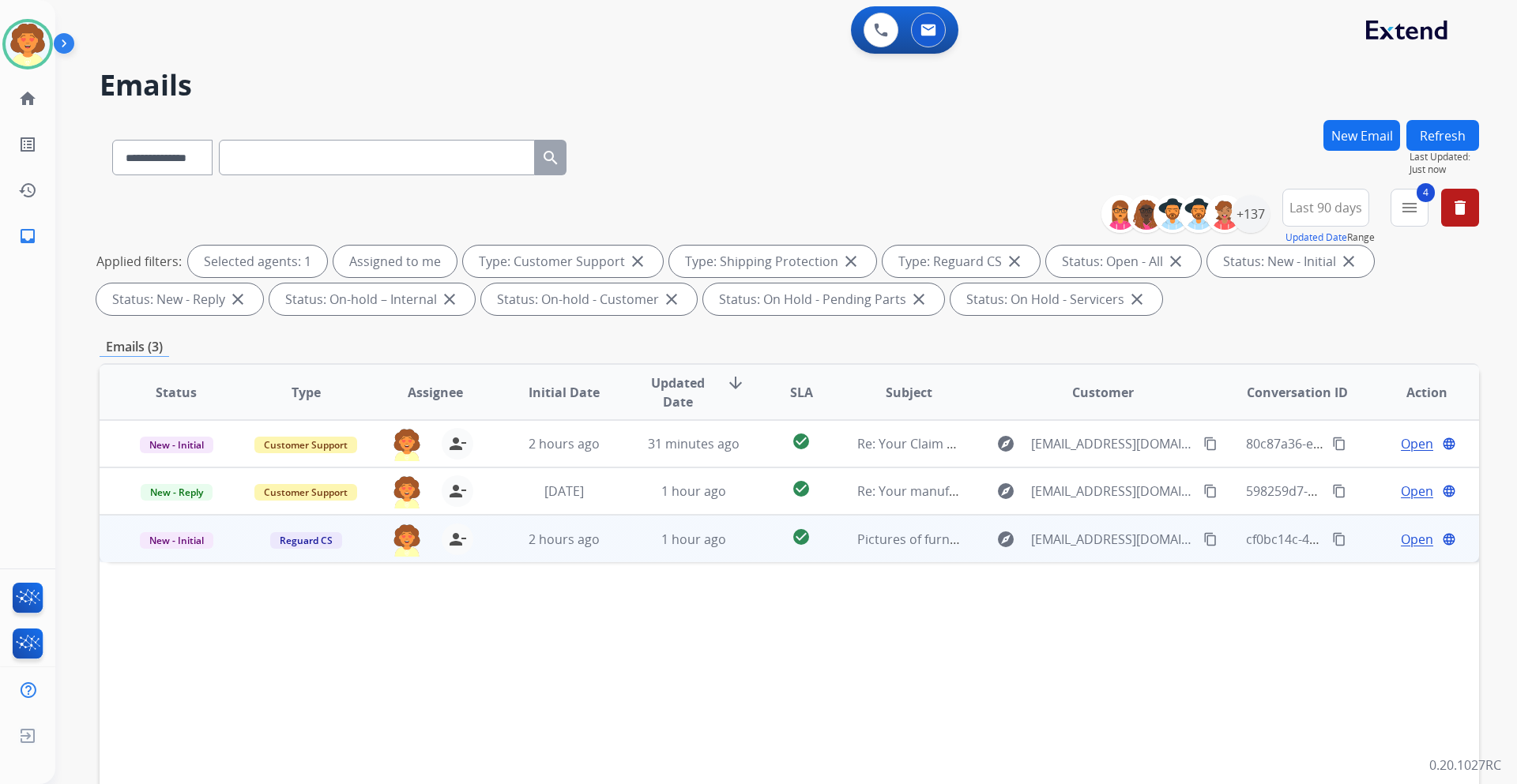
click at [1407, 534] on span "Open" at bounding box center [1416, 540] width 32 height 19
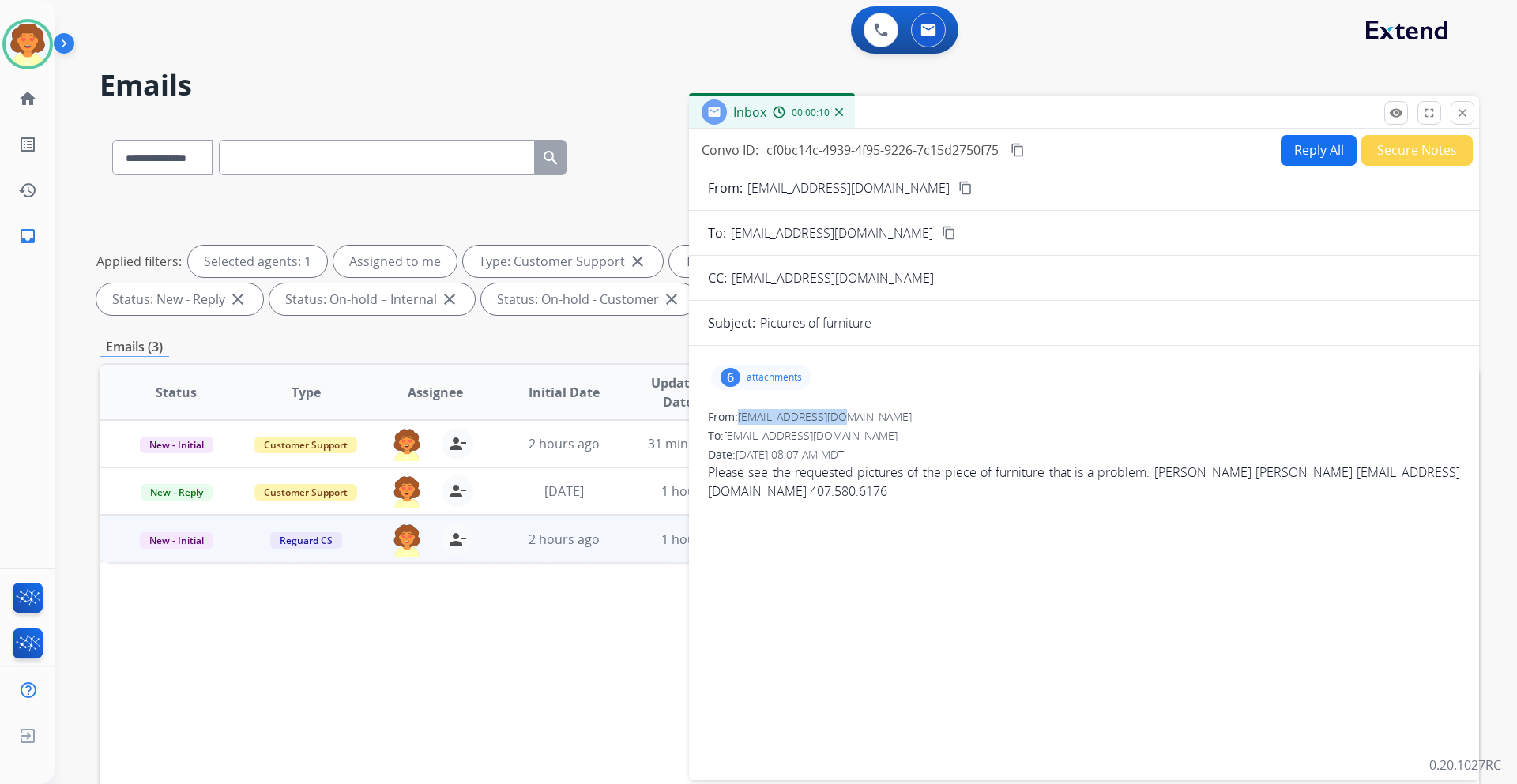
drag, startPoint x: 741, startPoint y: 420, endPoint x: 836, endPoint y: 420, distance: 95.0
click at [836, 420] on span "gstiles2@gmail.com" at bounding box center [825, 417] width 174 height 15
copy span "gstiles2@gmail.com"
click at [729, 377] on div "6" at bounding box center [730, 378] width 19 height 19
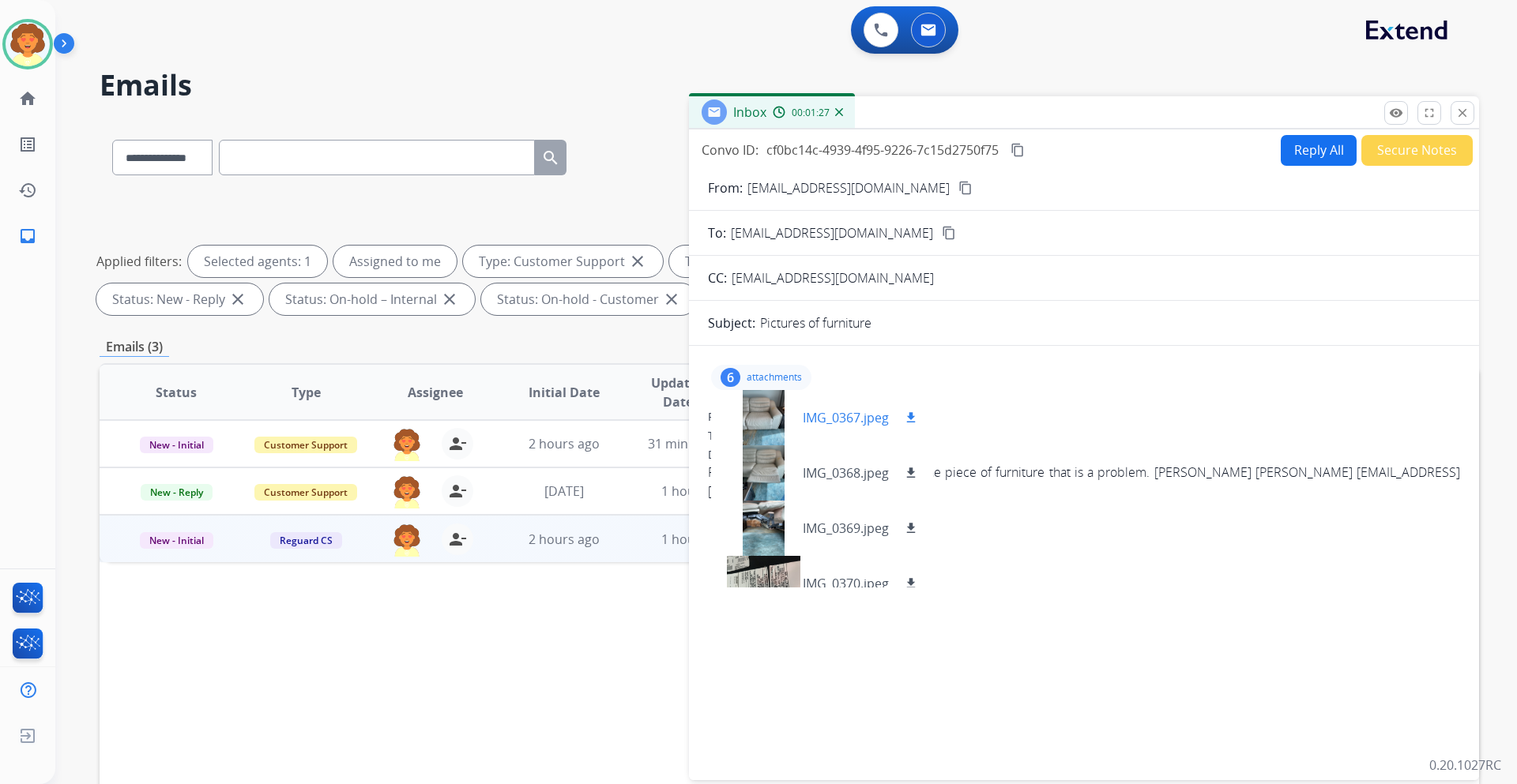
click at [913, 421] on mat-icon "download" at bounding box center [911, 418] width 15 height 15
click at [913, 478] on mat-icon "download" at bounding box center [911, 473] width 15 height 15
click at [771, 488] on div at bounding box center [763, 473] width 79 height 56
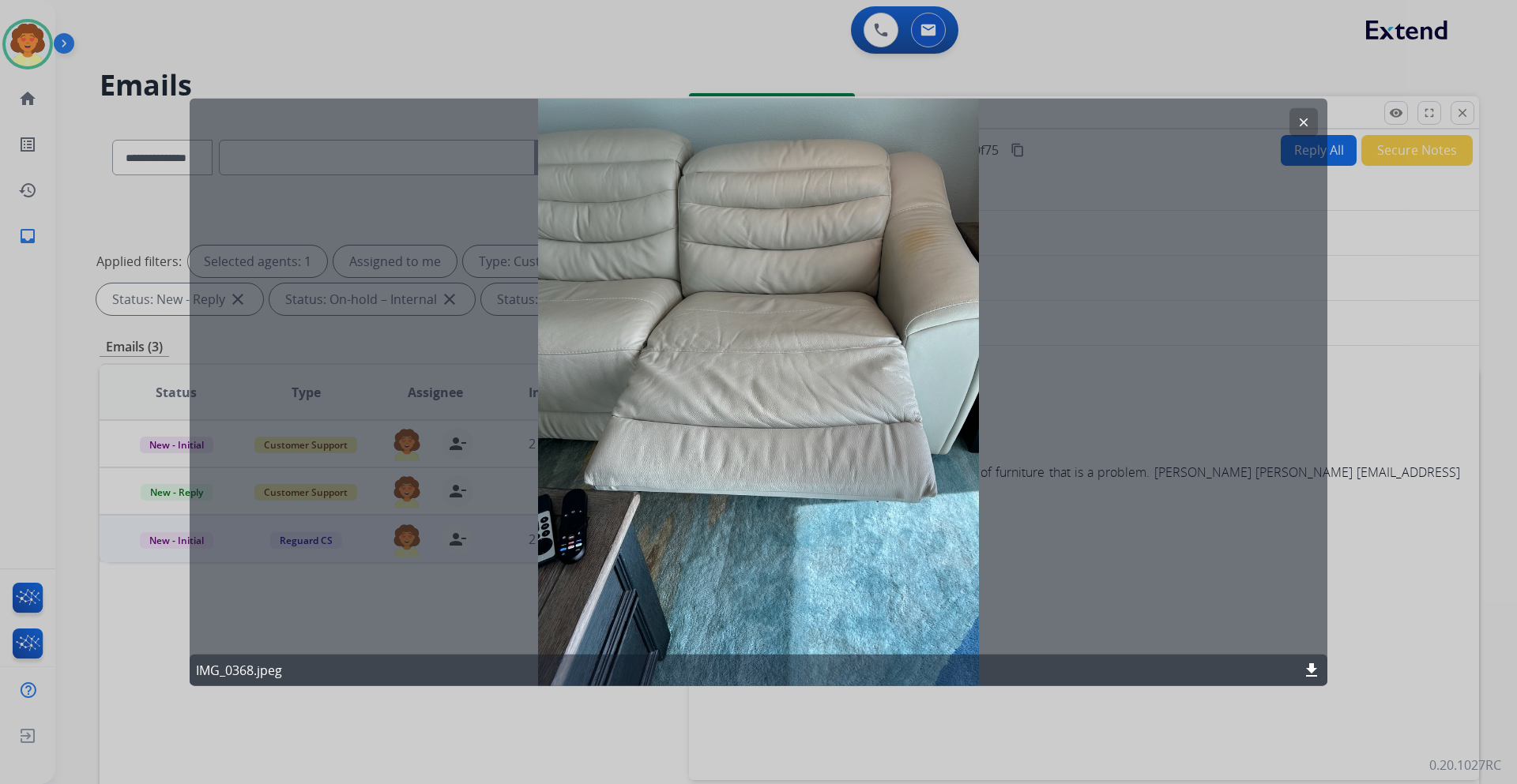
click at [1297, 118] on mat-icon "clear" at bounding box center [1303, 122] width 15 height 15
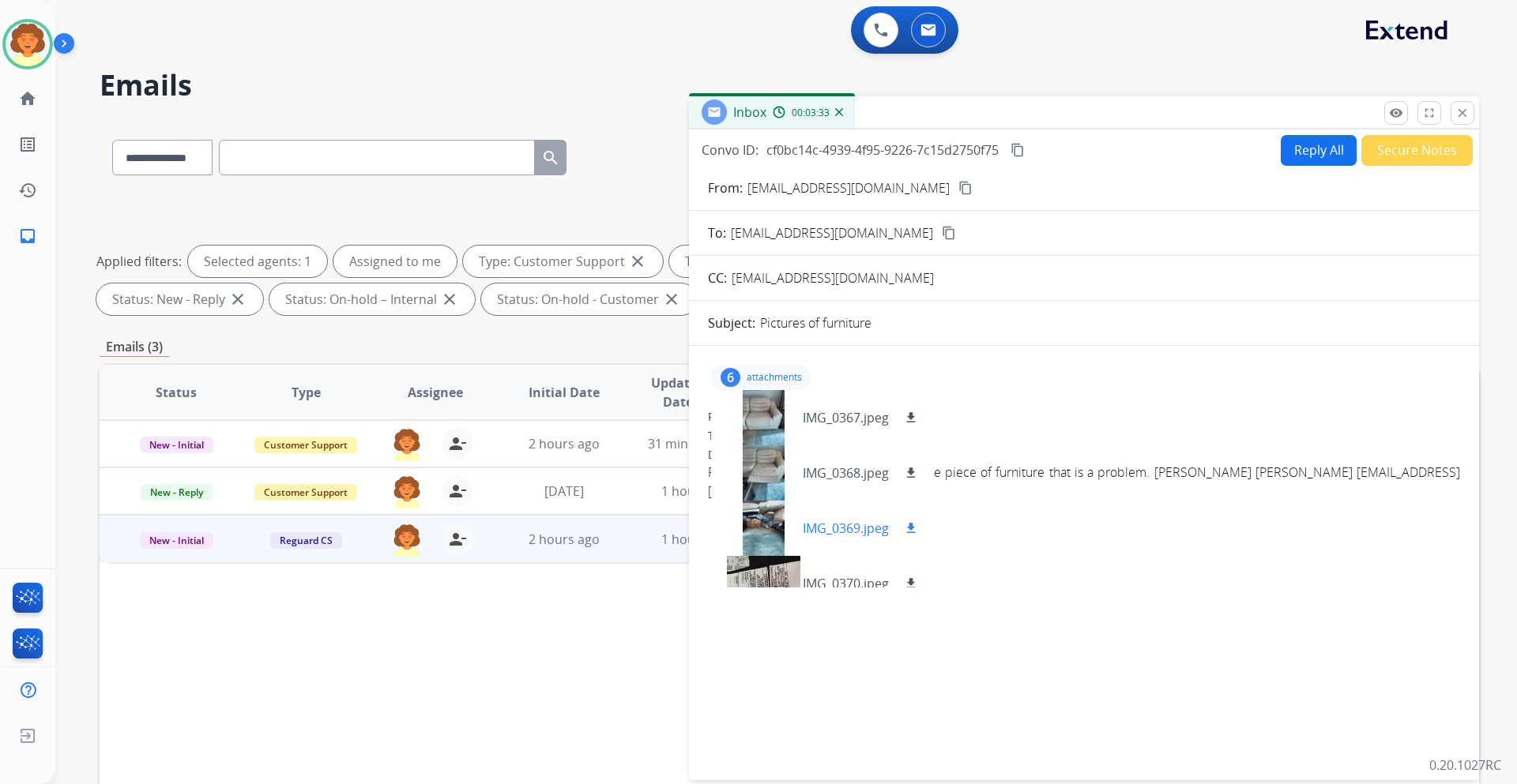
click at [906, 532] on mat-icon "download" at bounding box center [911, 529] width 15 height 15
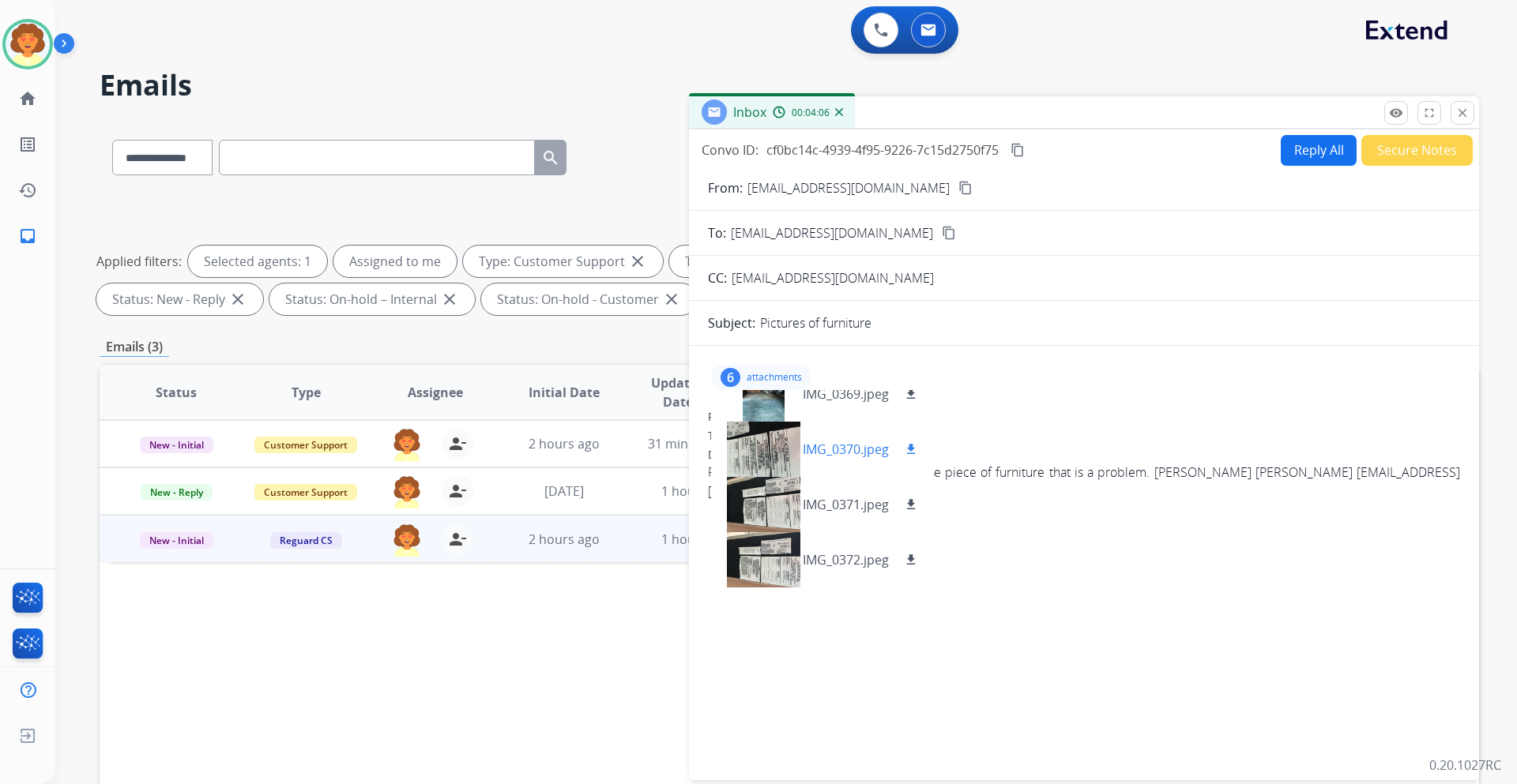
click at [908, 450] on mat-icon "download" at bounding box center [911, 450] width 15 height 15
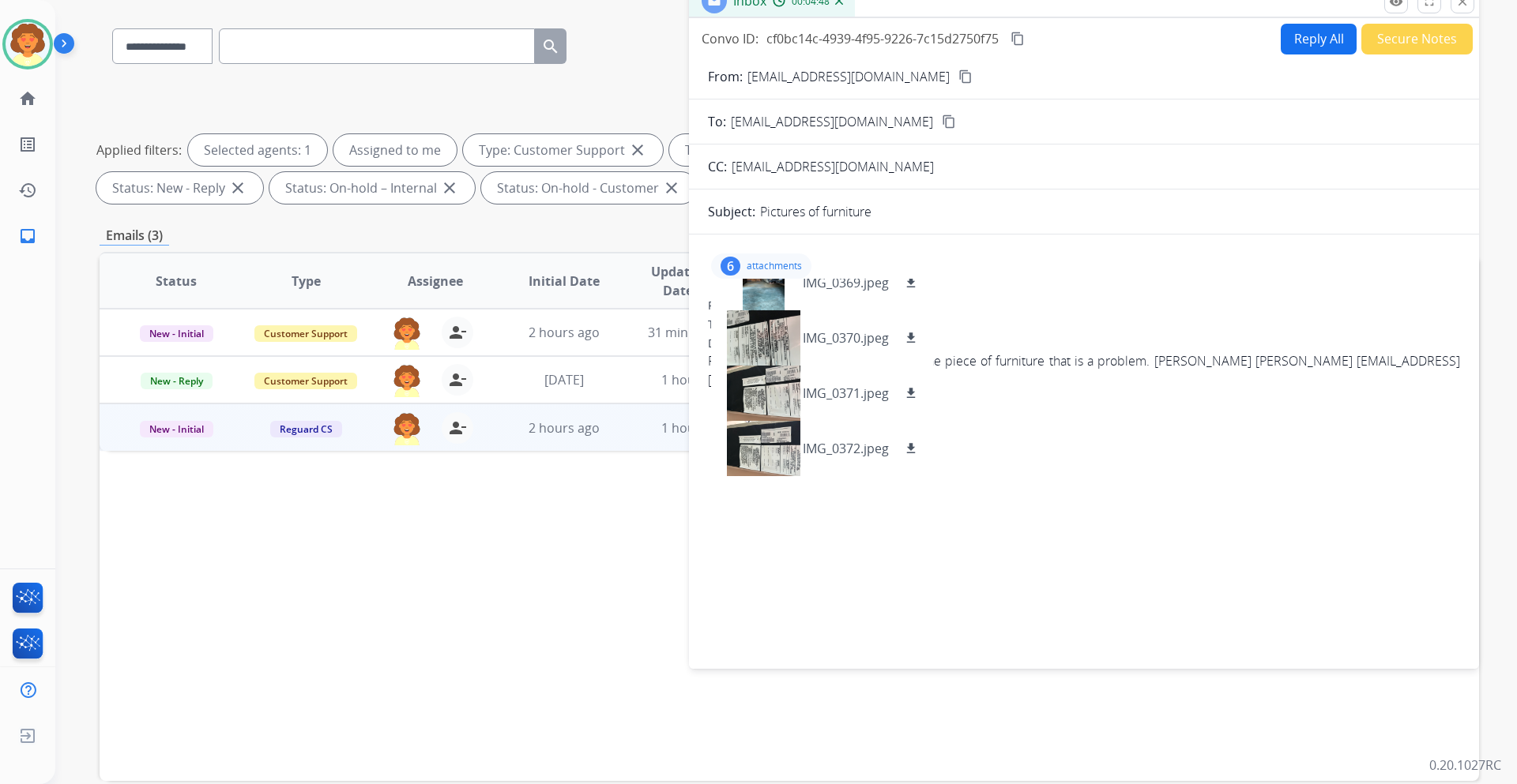
scroll to position [190, 0]
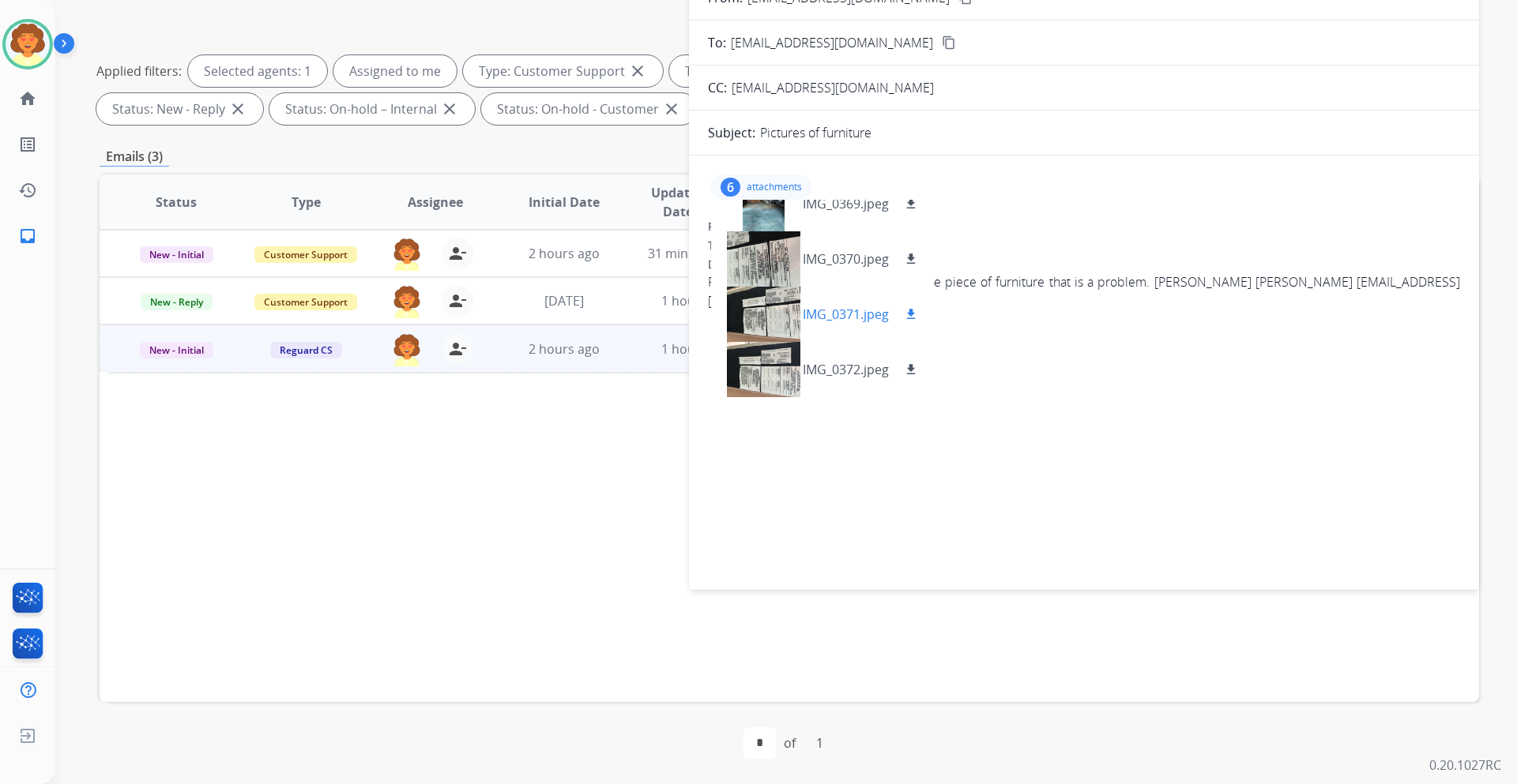
click at [913, 317] on mat-icon "download" at bounding box center [911, 314] width 15 height 15
click at [912, 368] on mat-icon "download" at bounding box center [911, 370] width 15 height 15
click at [30, 42] on img at bounding box center [27, 44] width 44 height 44
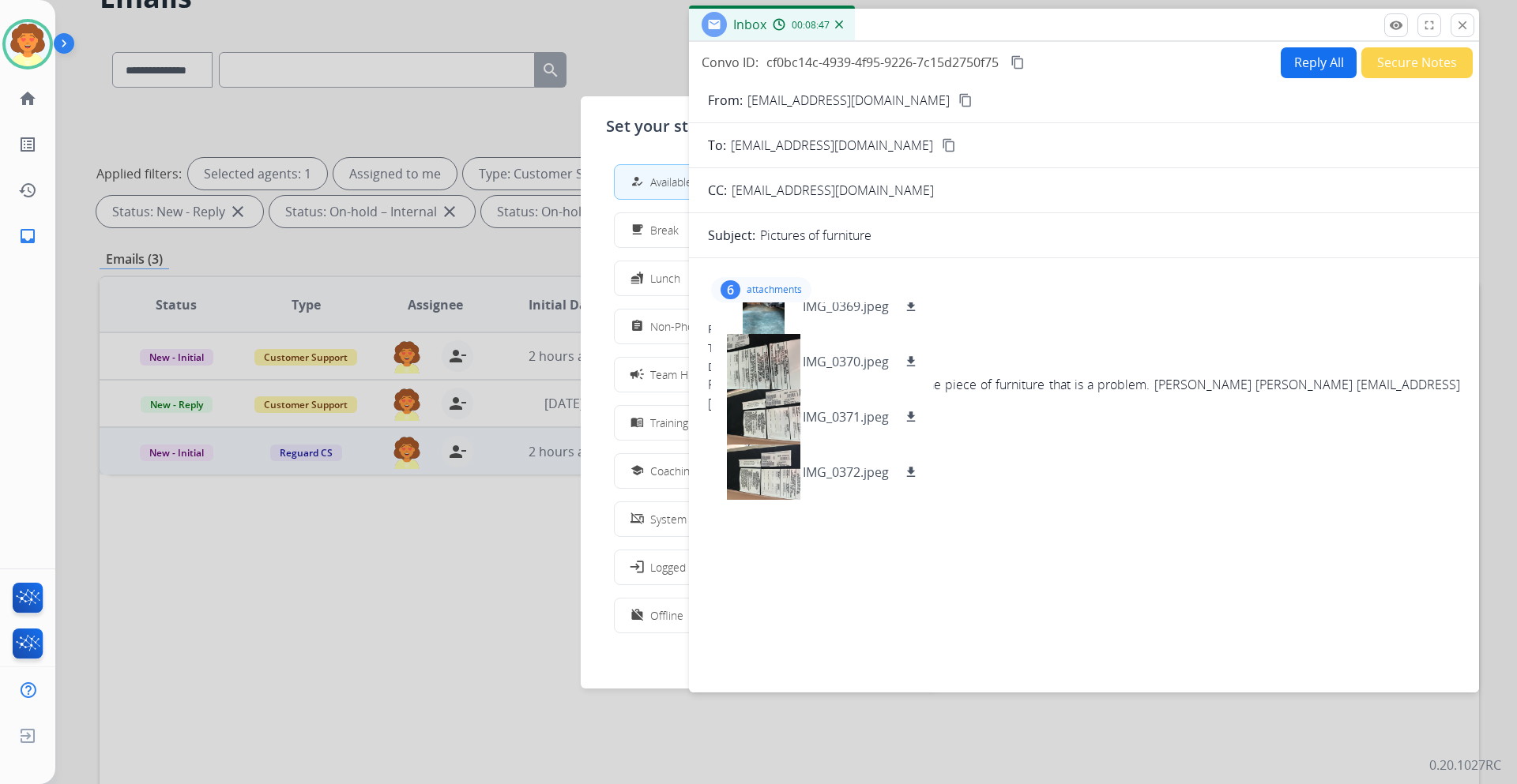
scroll to position [0, 0]
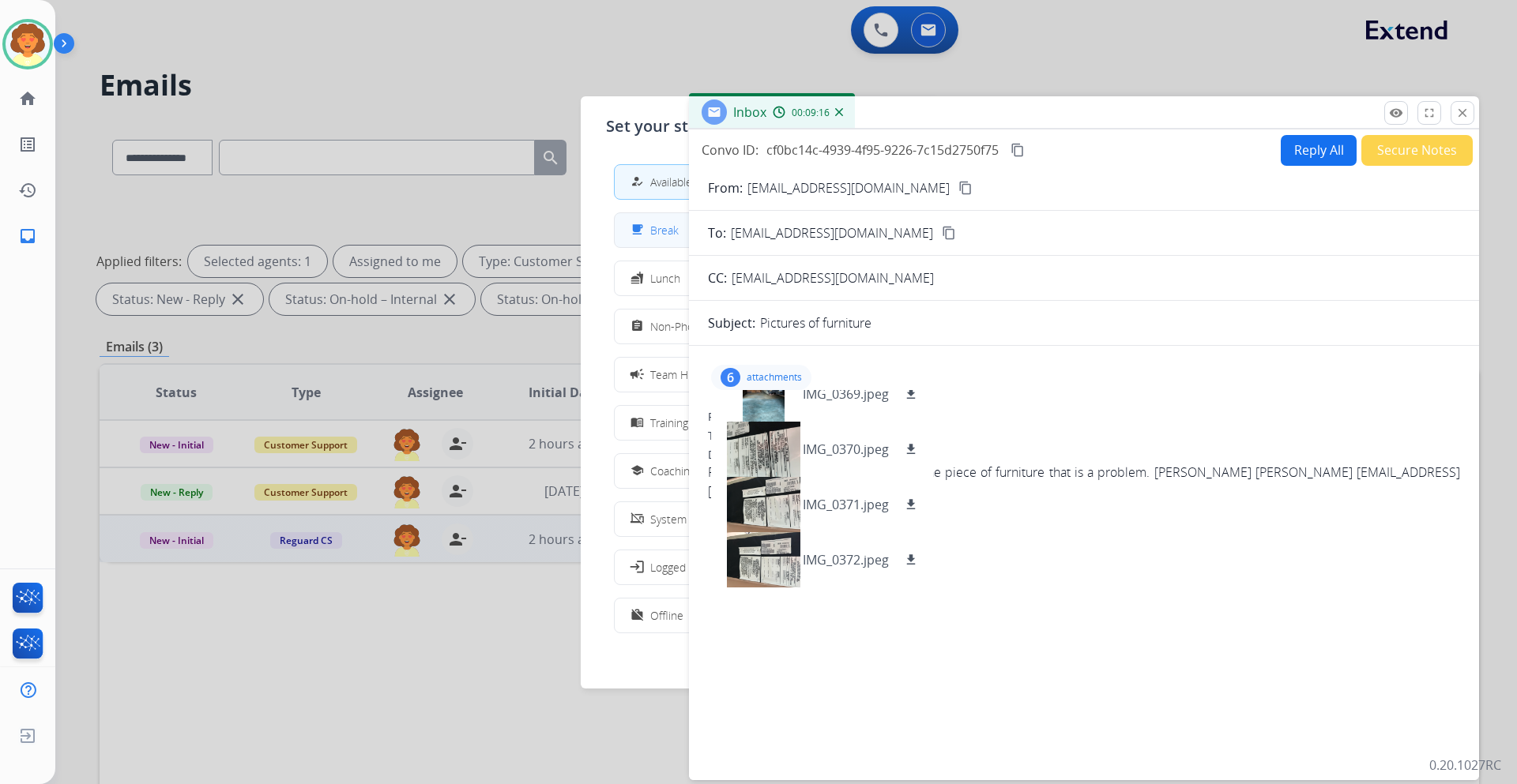
click at [655, 236] on span "Break" at bounding box center [664, 230] width 28 height 17
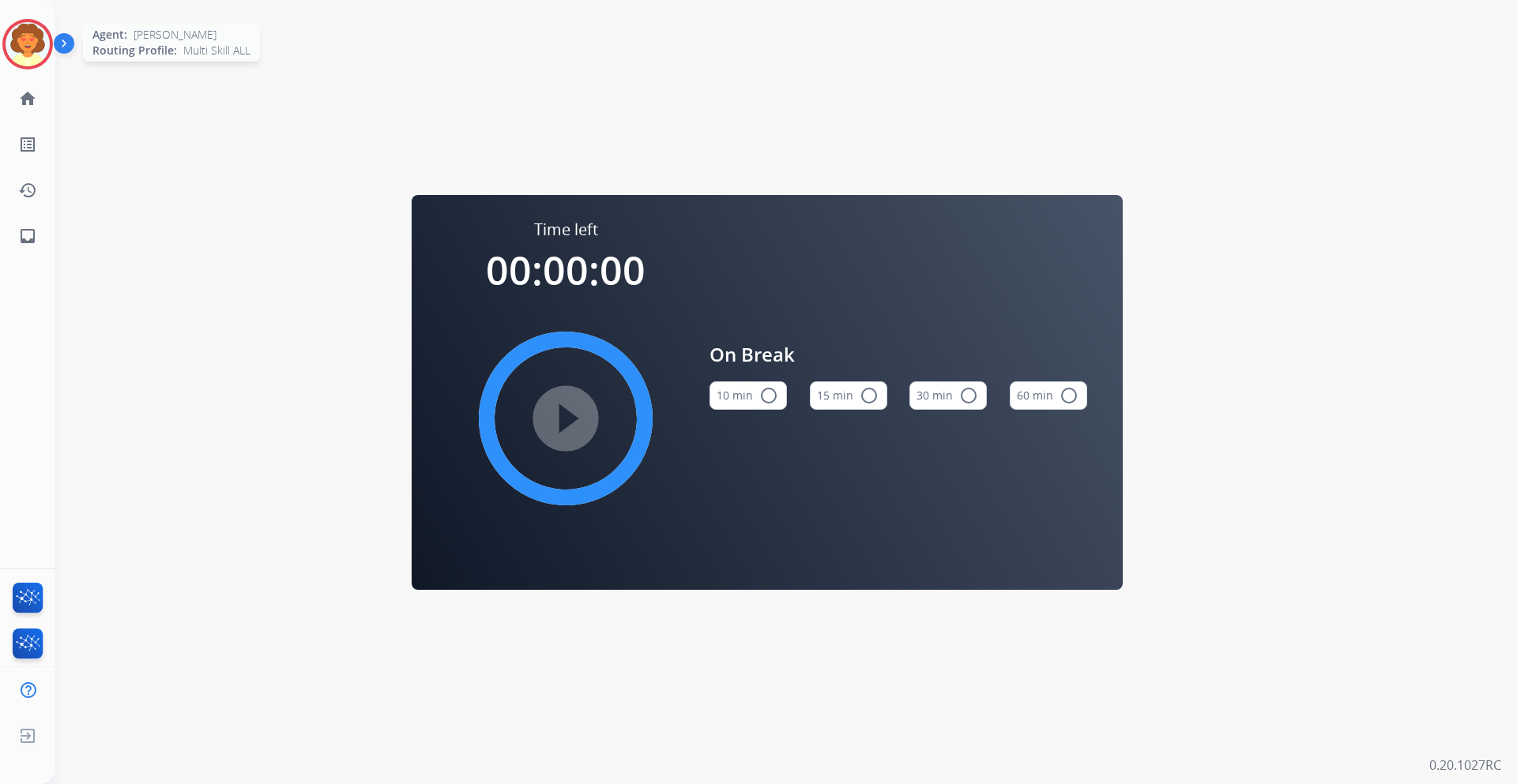
click at [24, 35] on img at bounding box center [27, 44] width 44 height 44
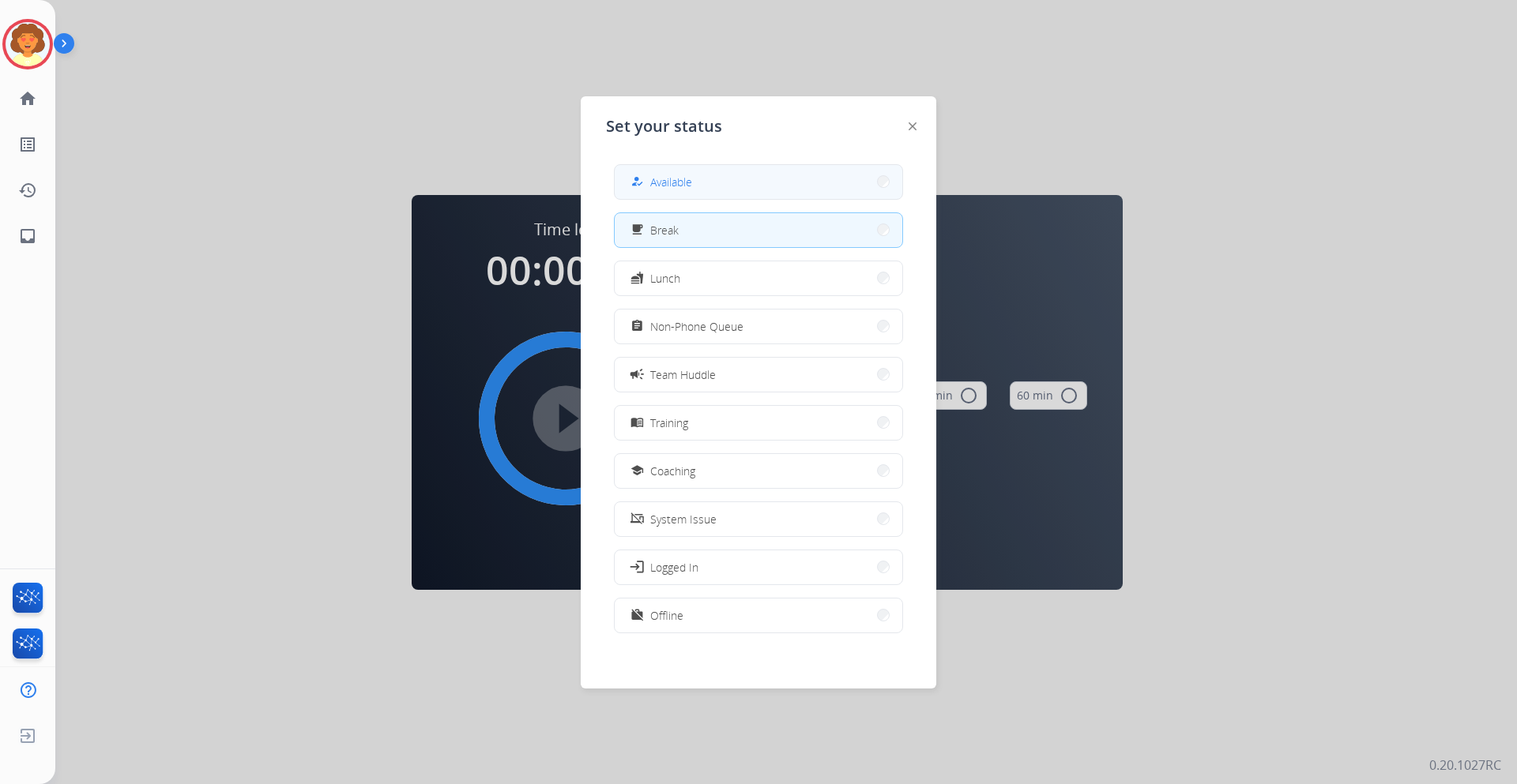
click at [692, 191] on button "how_to_reg Available" at bounding box center [758, 182] width 288 height 34
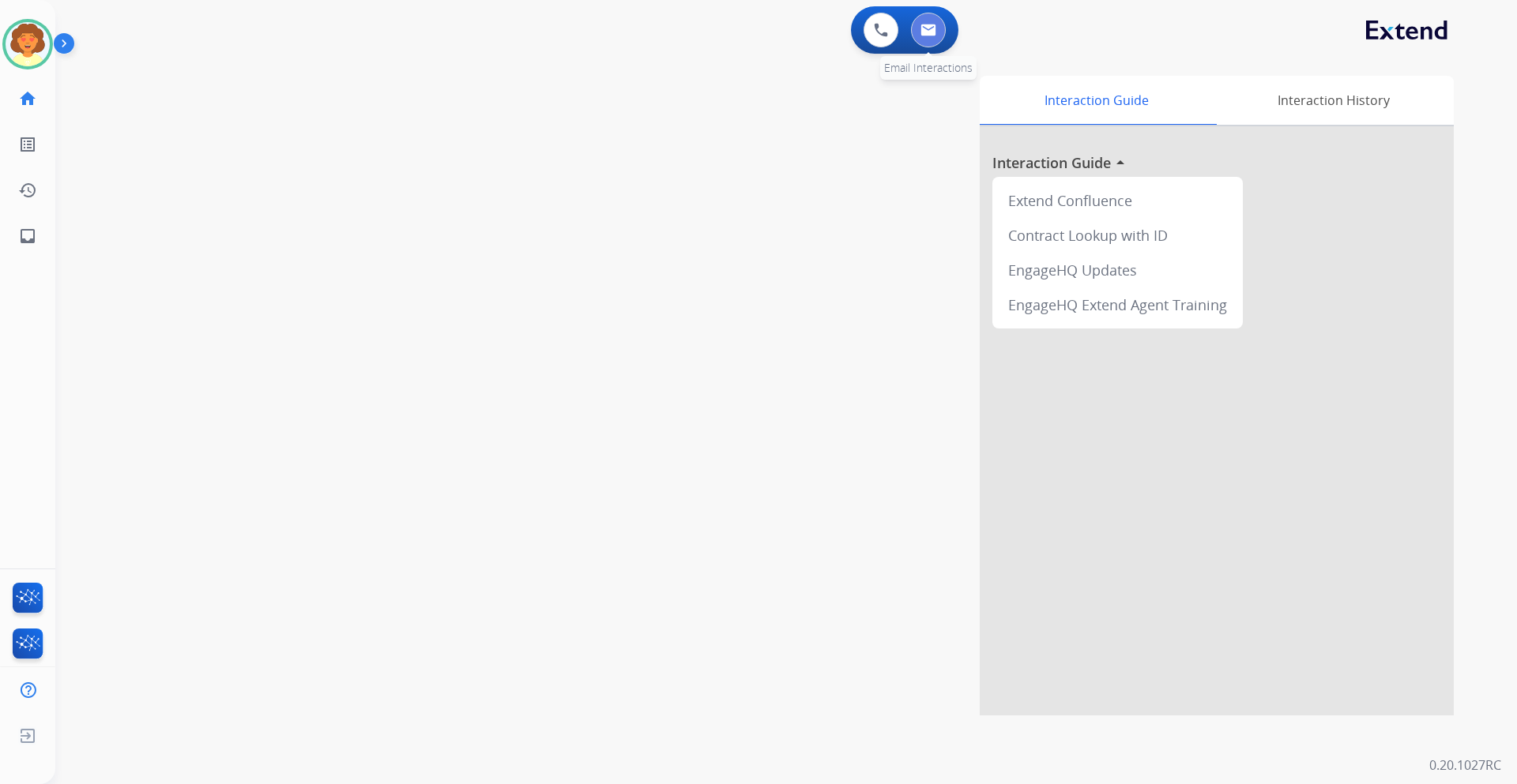
click at [932, 36] on button at bounding box center [928, 30] width 35 height 35
select select "**********"
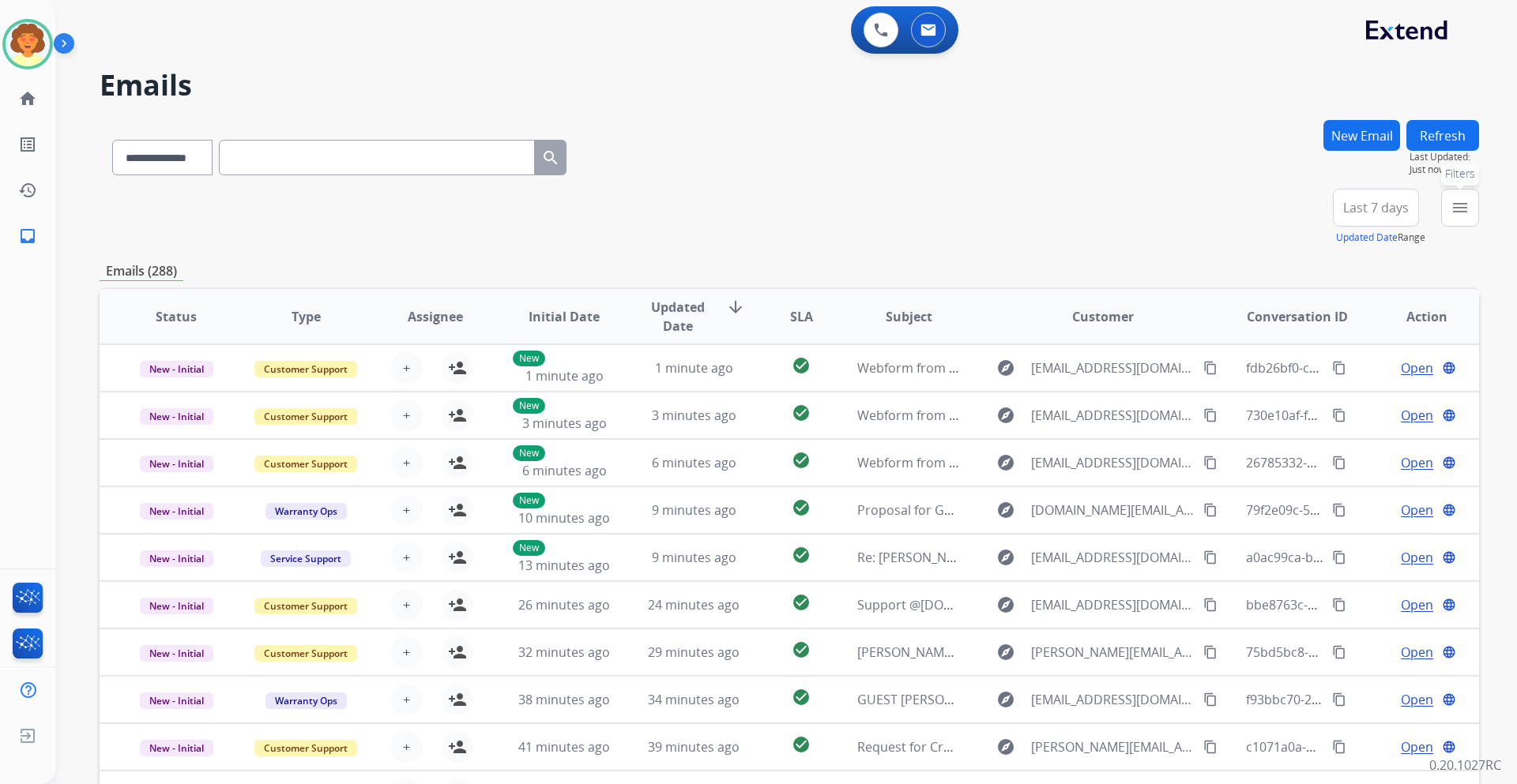
click at [1465, 204] on mat-icon "menu" at bounding box center [1460, 208] width 19 height 19
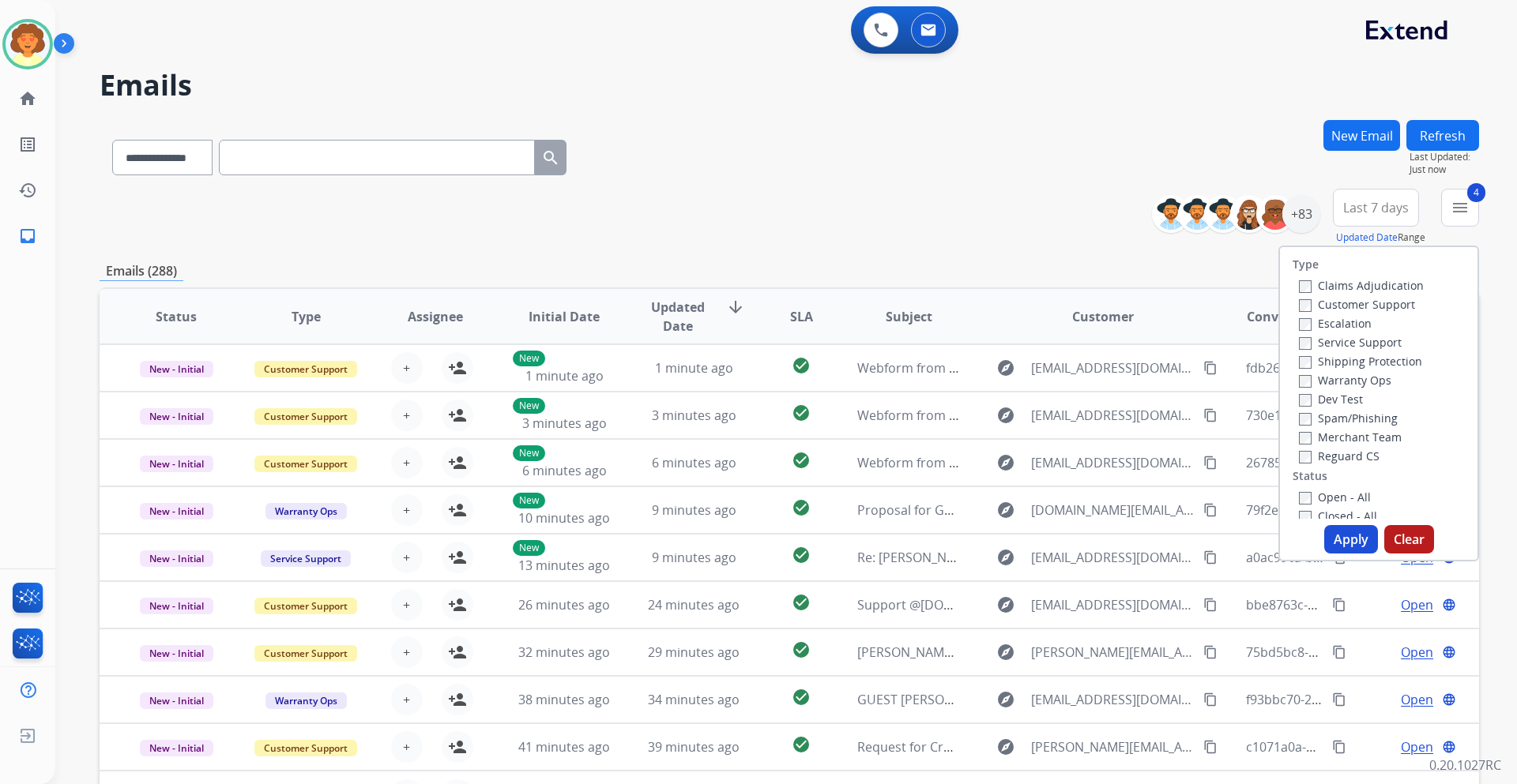
click at [1327, 537] on button "Apply" at bounding box center [1350, 539] width 54 height 28
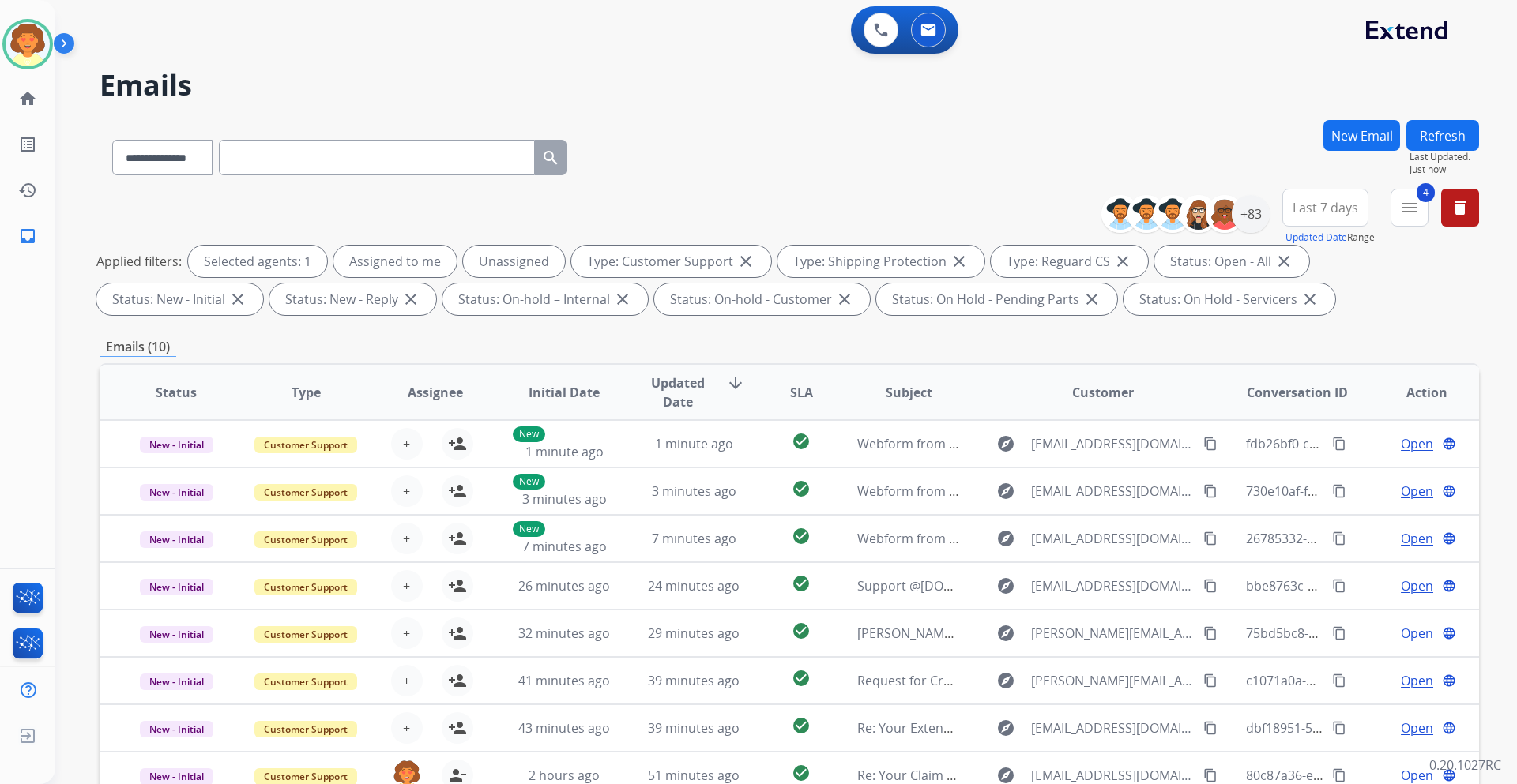
click at [1337, 217] on button "Last 7 days" at bounding box center [1324, 207] width 86 height 38
click at [1324, 395] on div "Last 90 days" at bounding box center [1320, 399] width 87 height 23
click at [1252, 217] on div "+137" at bounding box center [1250, 214] width 38 height 38
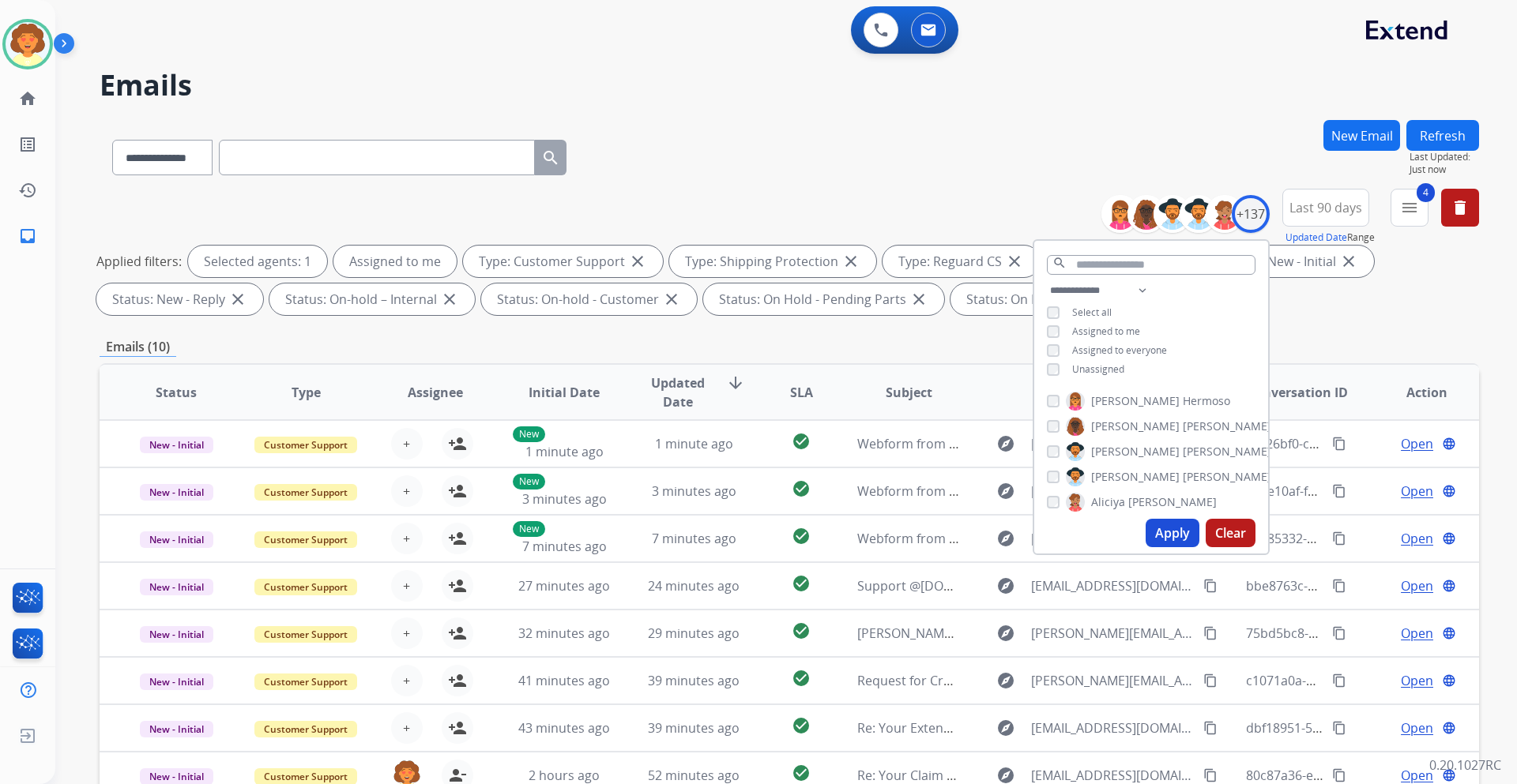
click at [1163, 537] on button "Apply" at bounding box center [1172, 533] width 54 height 28
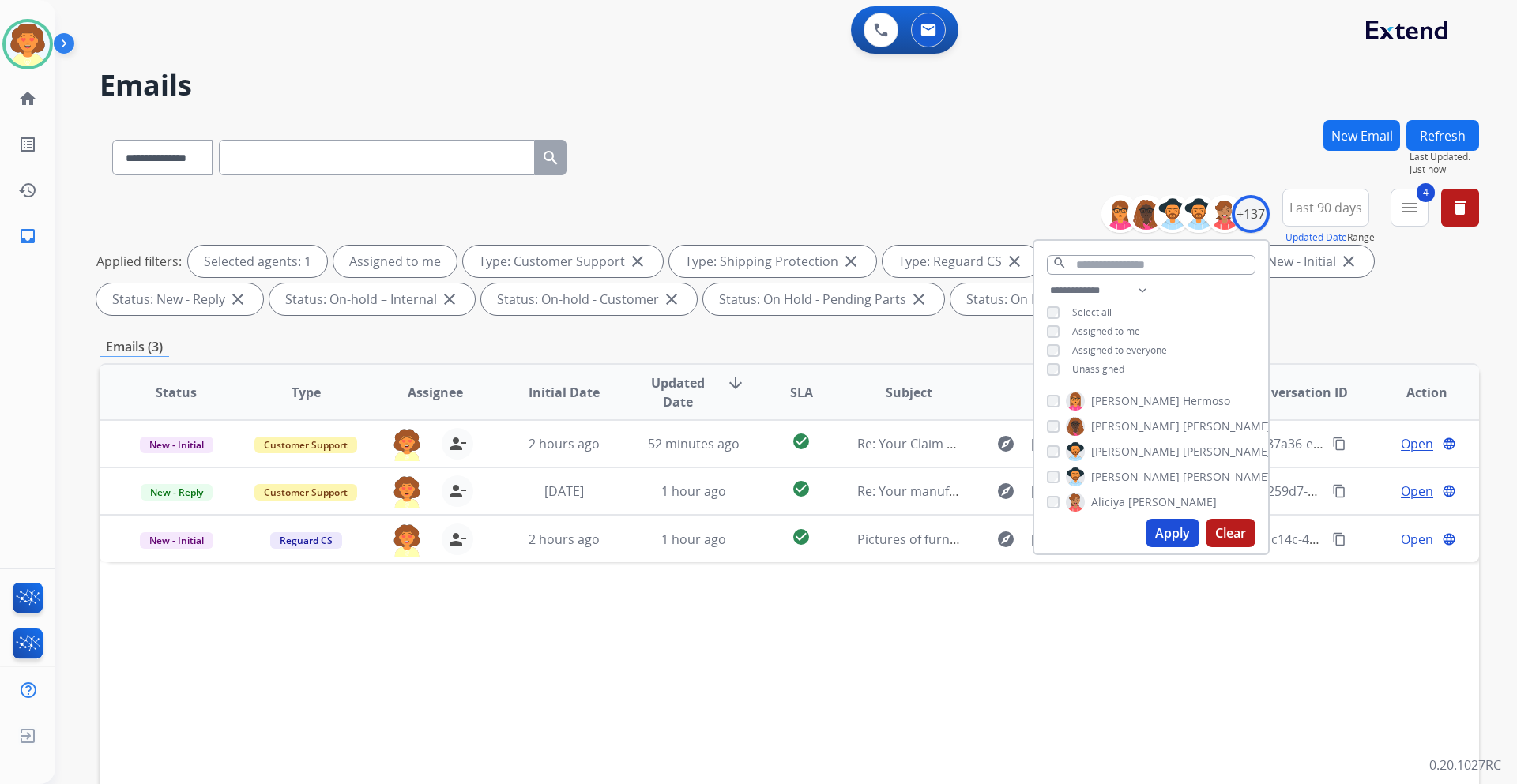
click at [1162, 535] on button "Apply" at bounding box center [1172, 533] width 54 height 28
click at [1157, 652] on div "Status Type Assignee Initial Date Updated Date arrow_downward SLA Subject Custo…" at bounding box center [788, 628] width 1379 height 529
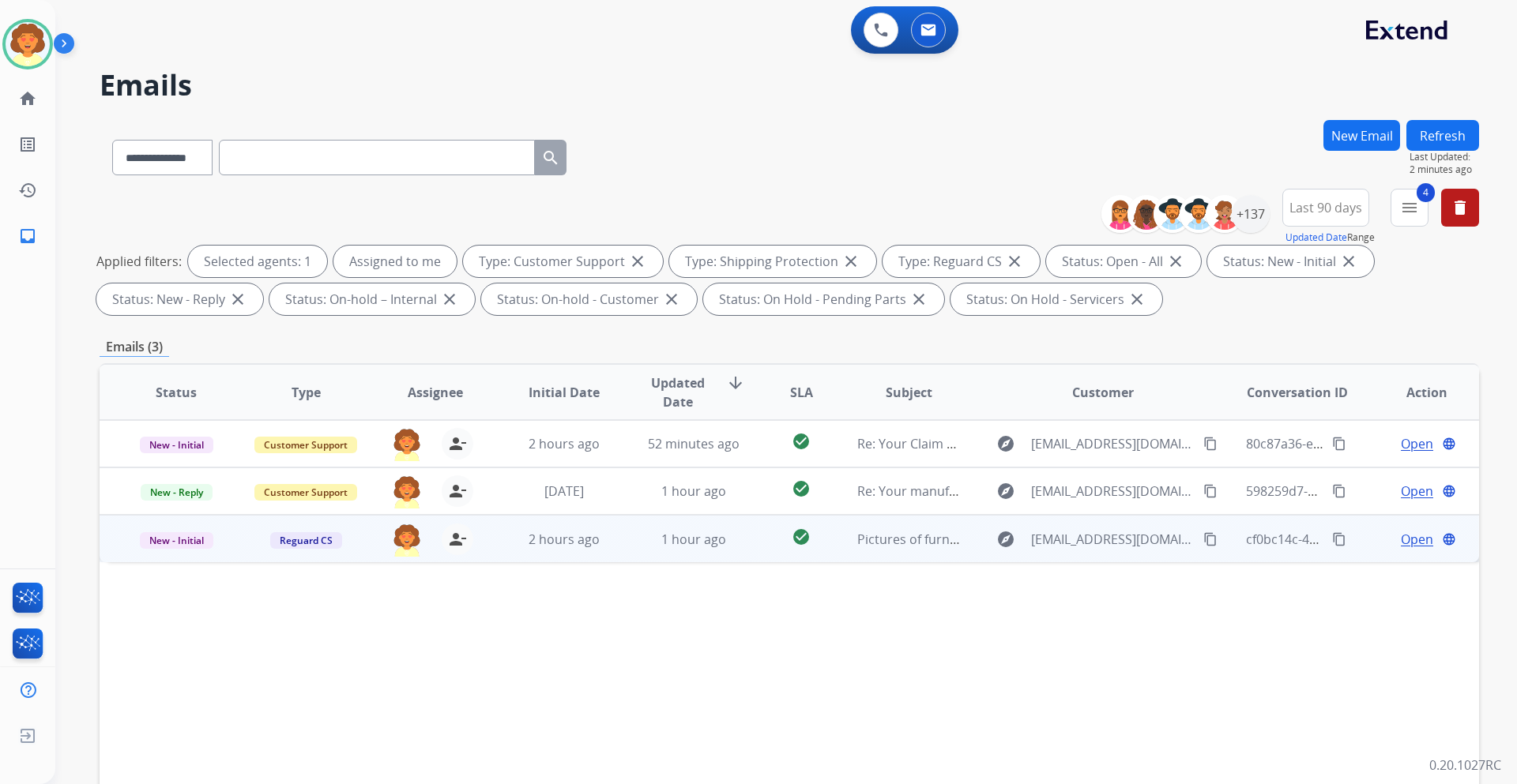
click at [1401, 537] on span "Open" at bounding box center [1416, 540] width 32 height 19
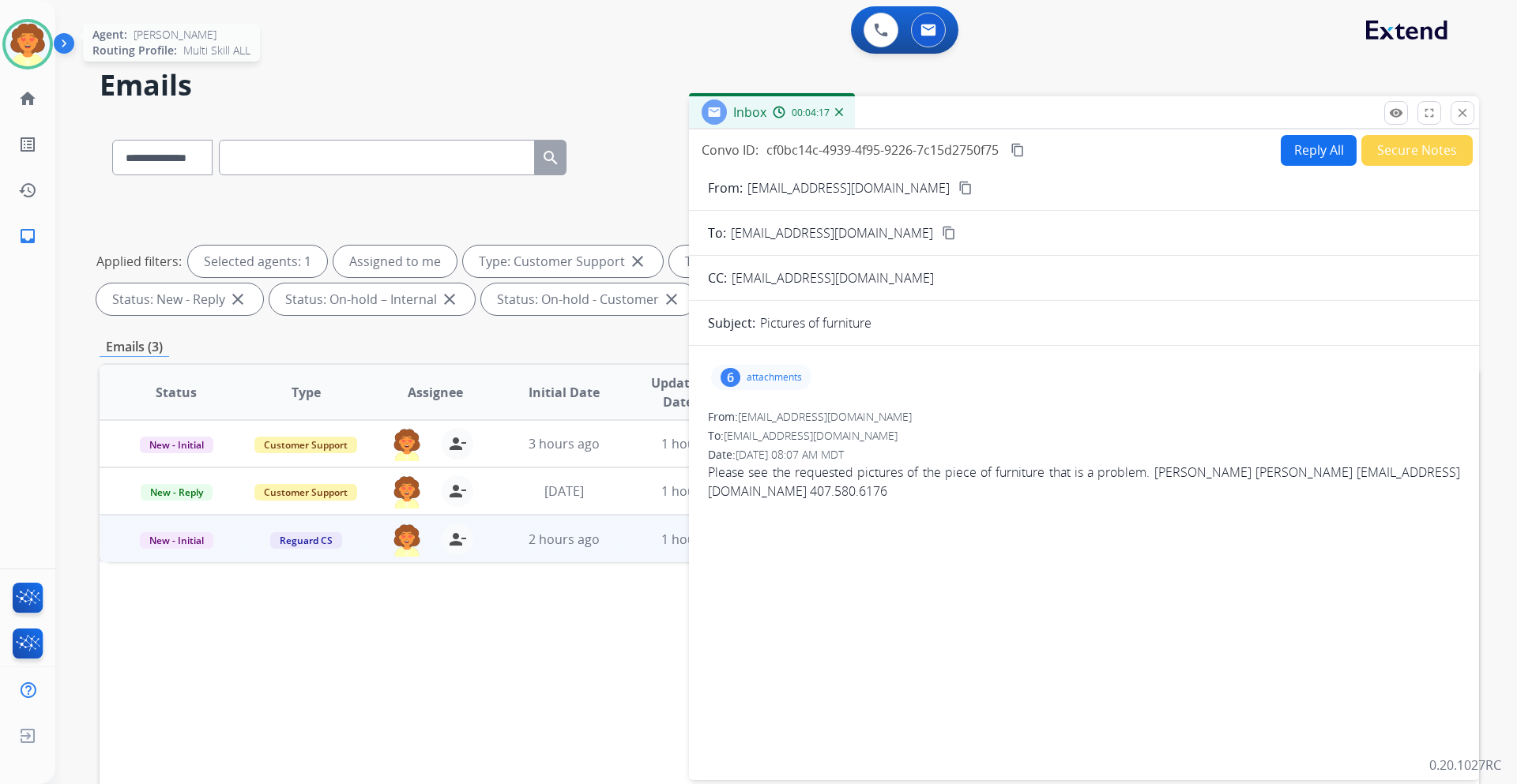
click at [33, 38] on img at bounding box center [27, 44] width 44 height 44
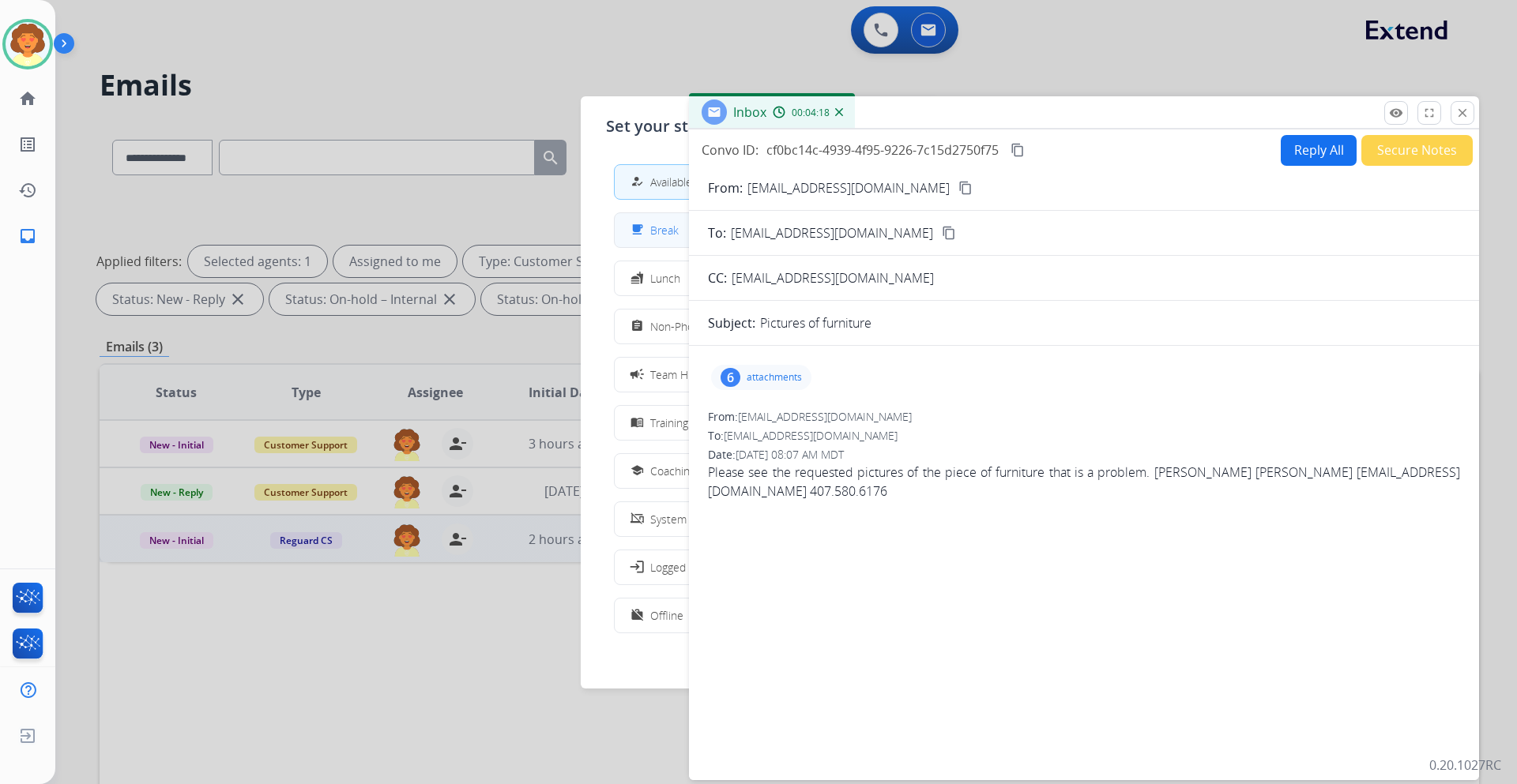
click at [651, 239] on button "free_breakfast Break" at bounding box center [758, 230] width 288 height 34
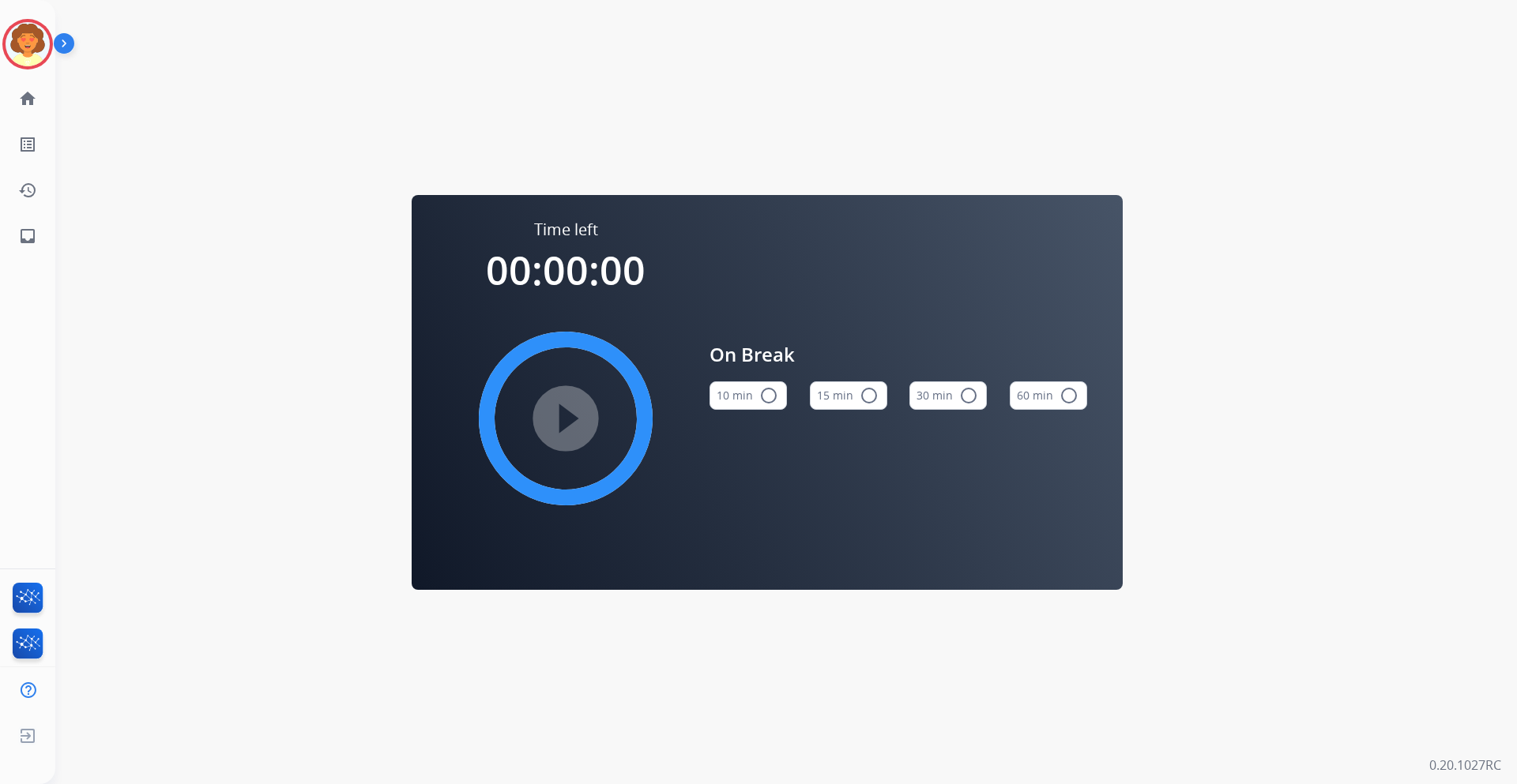
click at [836, 394] on button "15 min radio_button_unchecked" at bounding box center [848, 395] width 77 height 28
click at [571, 413] on mat-icon "play_circle_filled" at bounding box center [566, 419] width 19 height 19
click at [41, 41] on img at bounding box center [27, 44] width 44 height 44
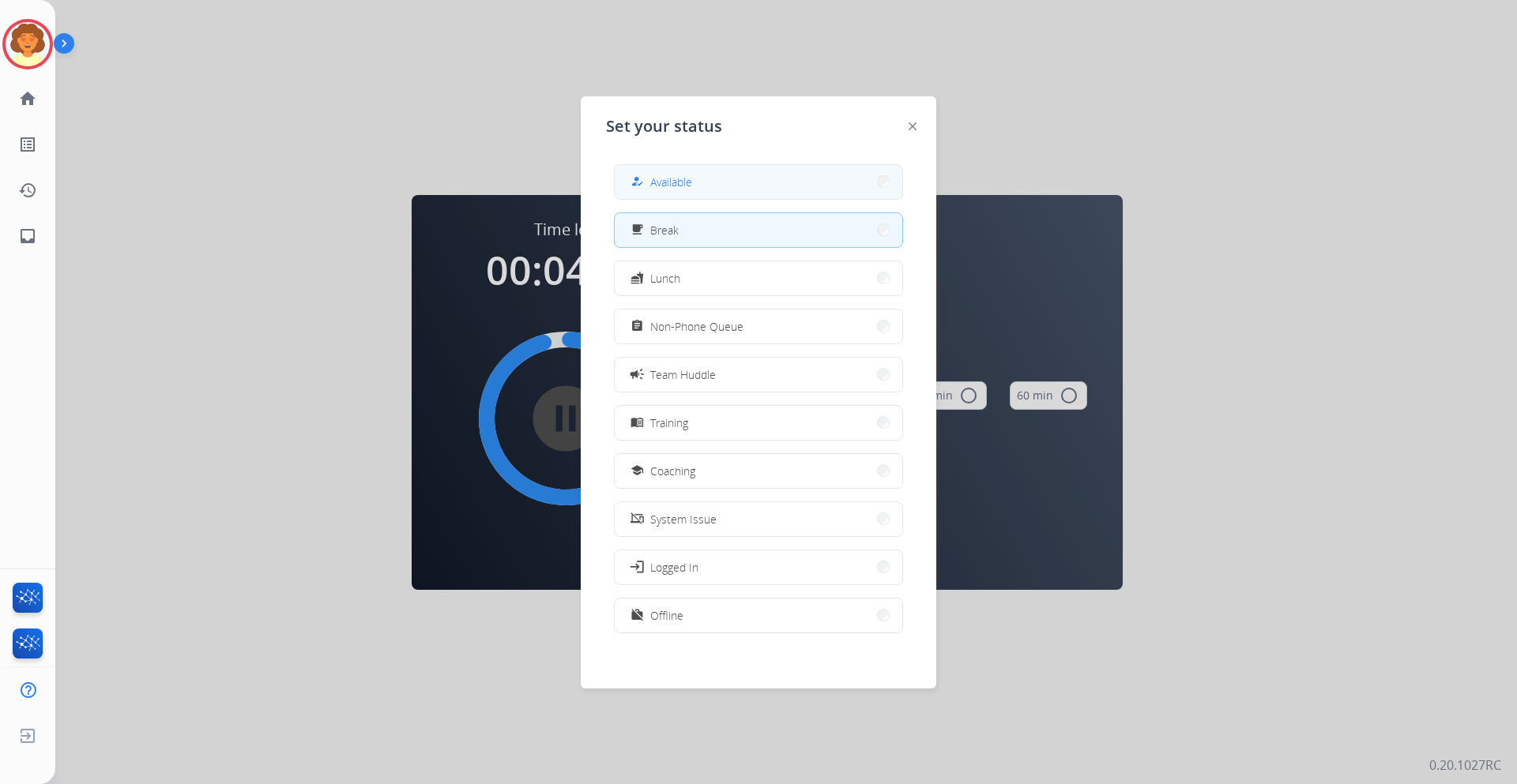
click at [681, 181] on span "Available" at bounding box center [671, 182] width 42 height 17
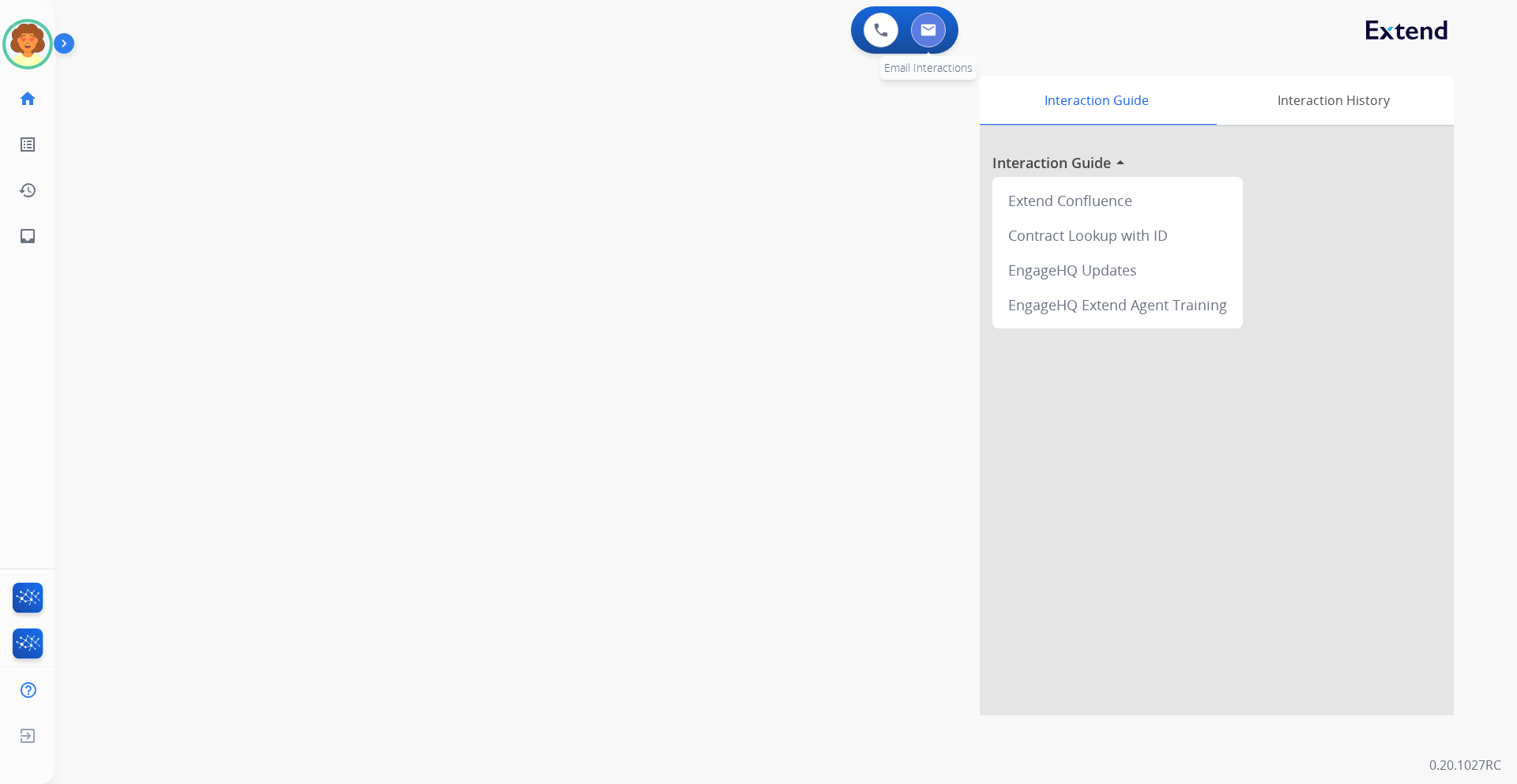
click at [925, 35] on img at bounding box center [929, 30] width 16 height 13
select select "**********"
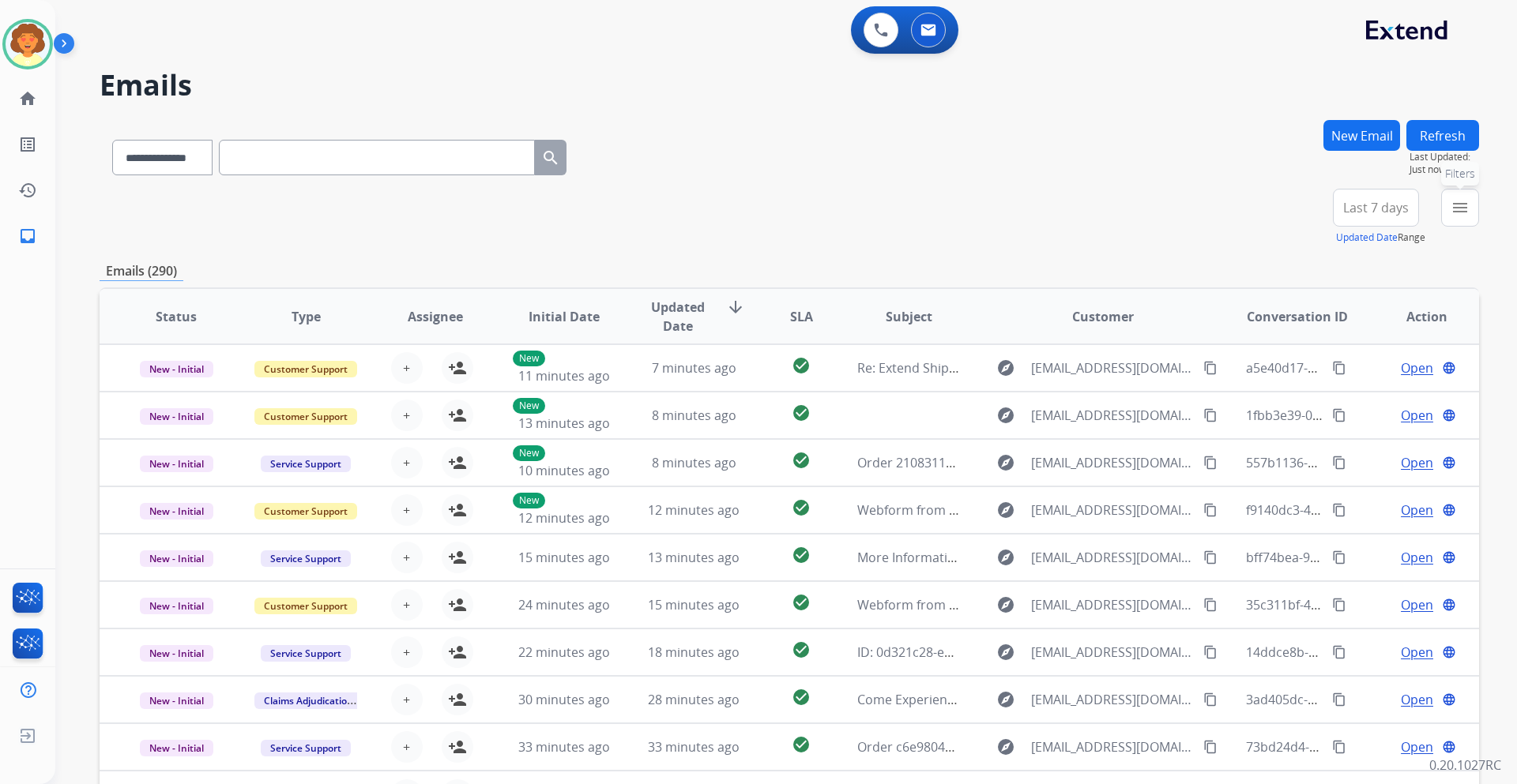
click at [1446, 202] on button "menu Filters" at bounding box center [1459, 207] width 38 height 38
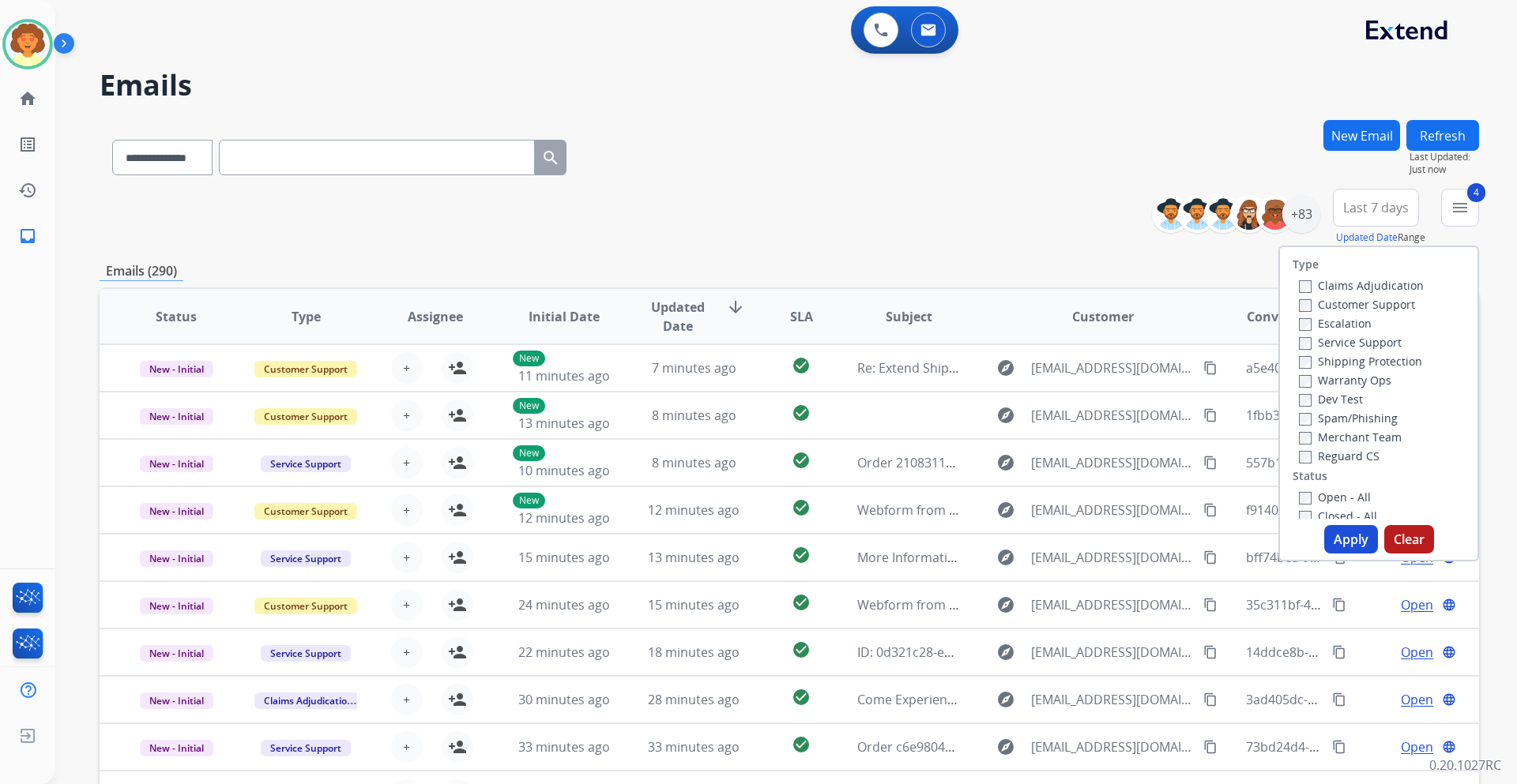
click at [1347, 542] on button "Apply" at bounding box center [1350, 539] width 54 height 28
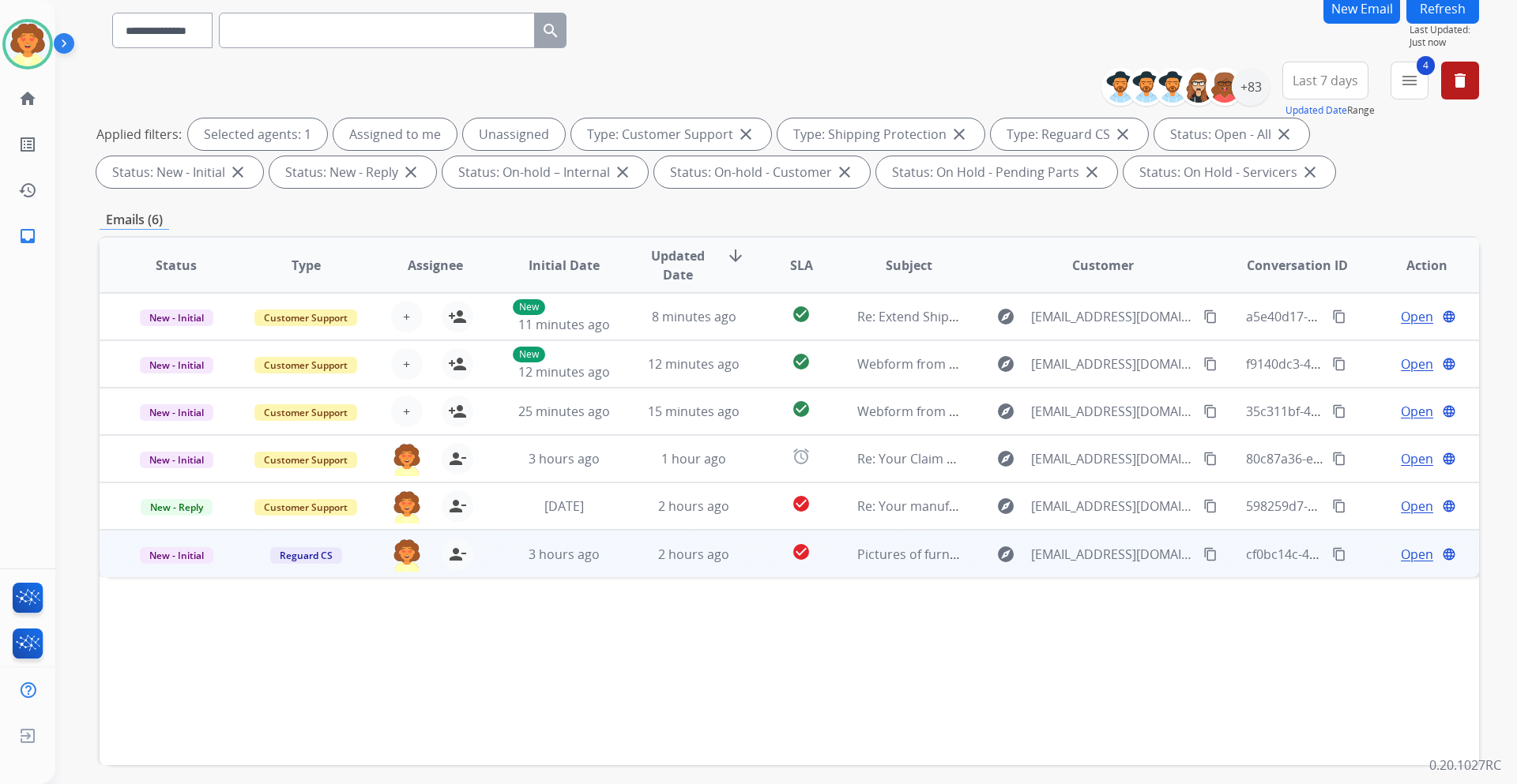
scroll to position [158, 0]
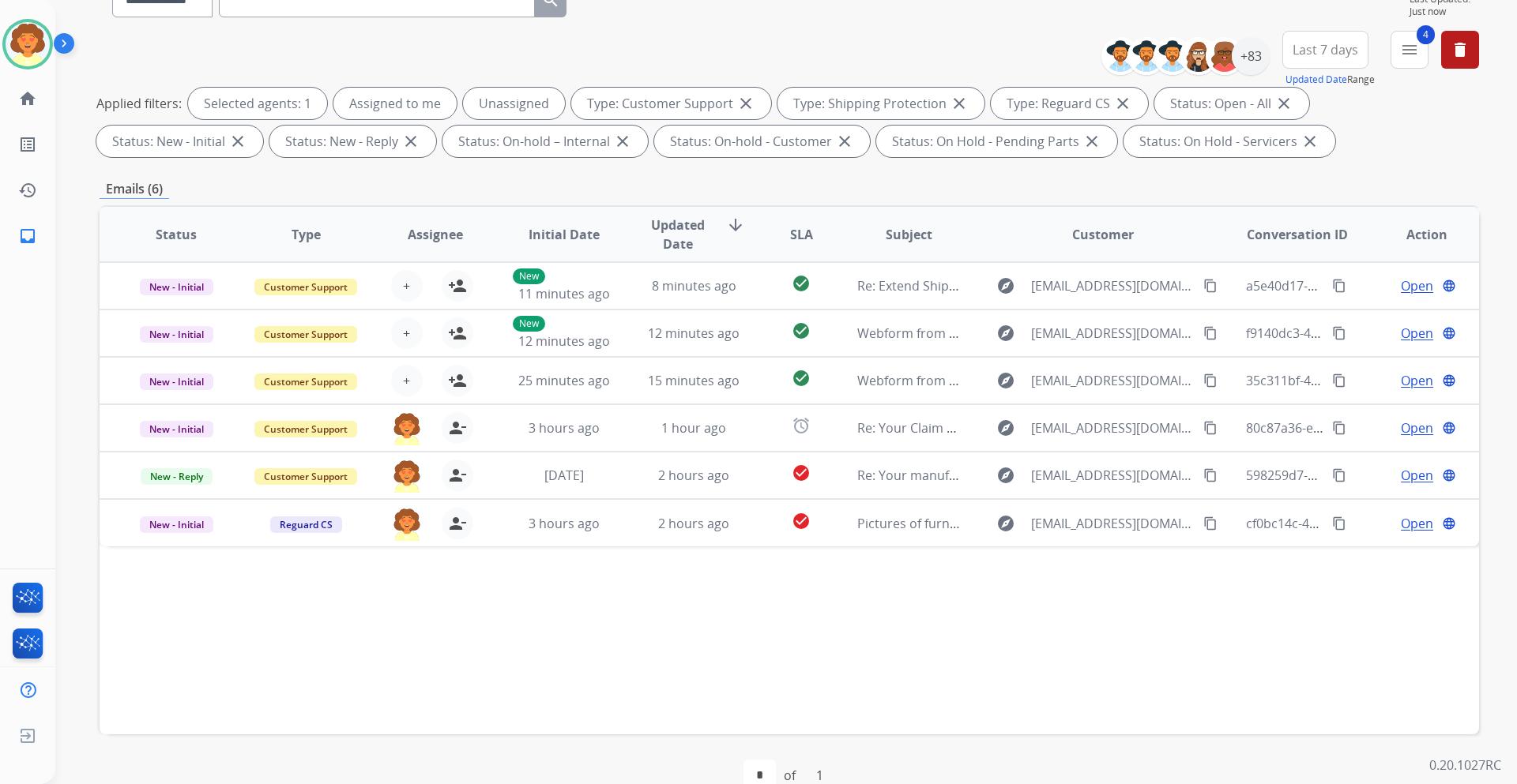
click at [1327, 52] on span "Last 7 days" at bounding box center [1324, 50] width 65 height 6
click at [1309, 242] on div "Last 90 days" at bounding box center [1320, 241] width 87 height 23
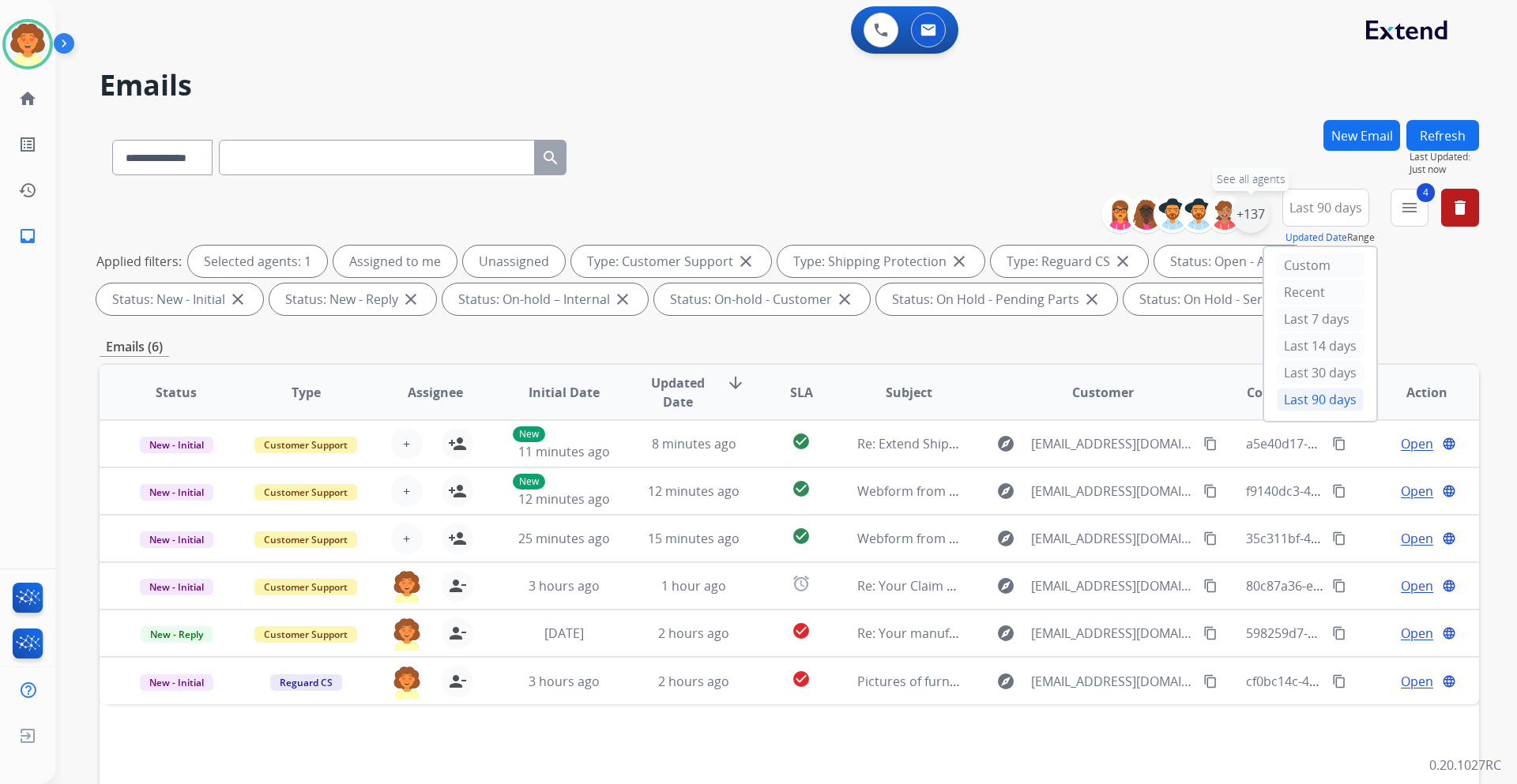
click at [1240, 206] on div "+137" at bounding box center [1250, 214] width 38 height 38
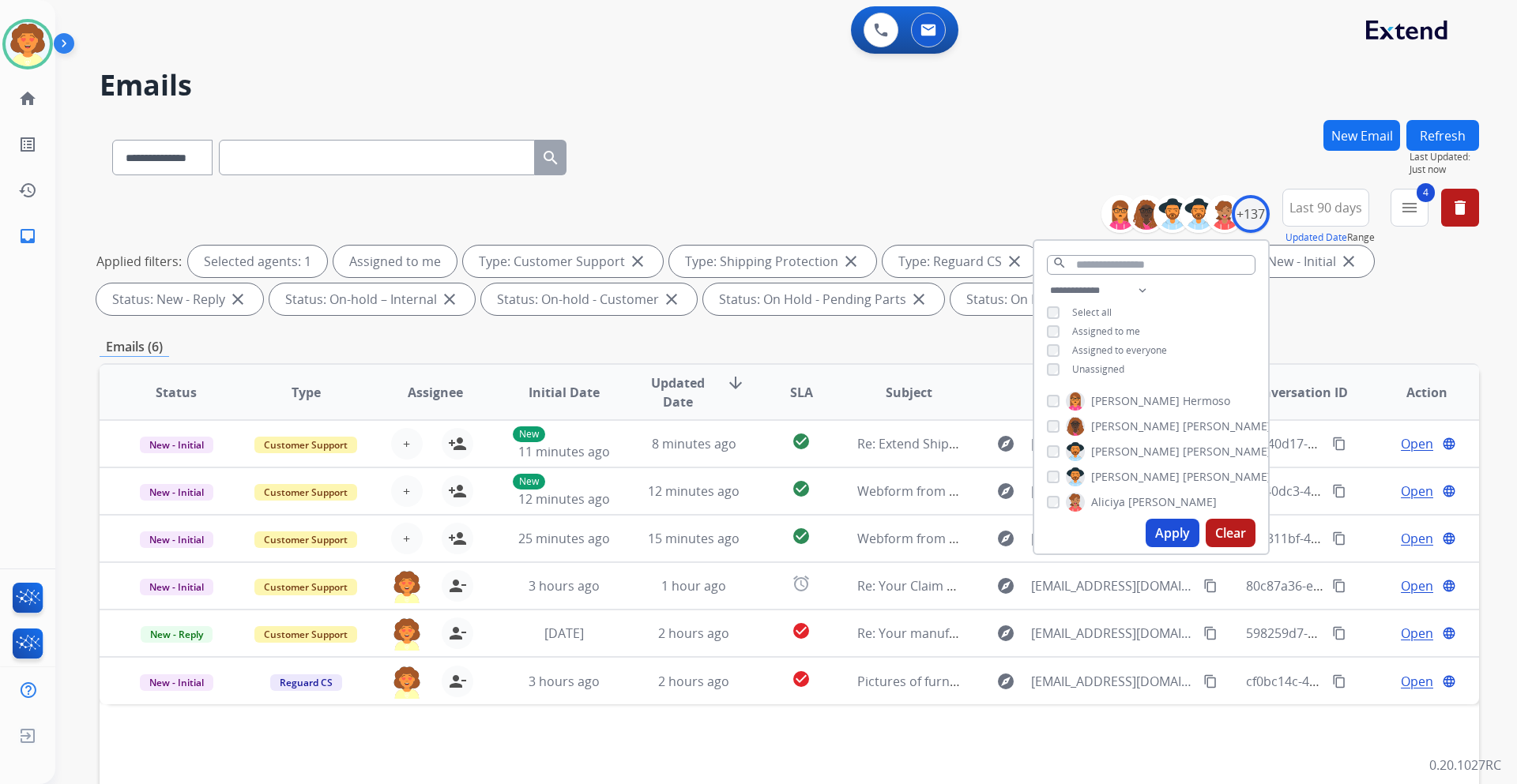
click at [1162, 533] on button "Apply" at bounding box center [1172, 533] width 54 height 28
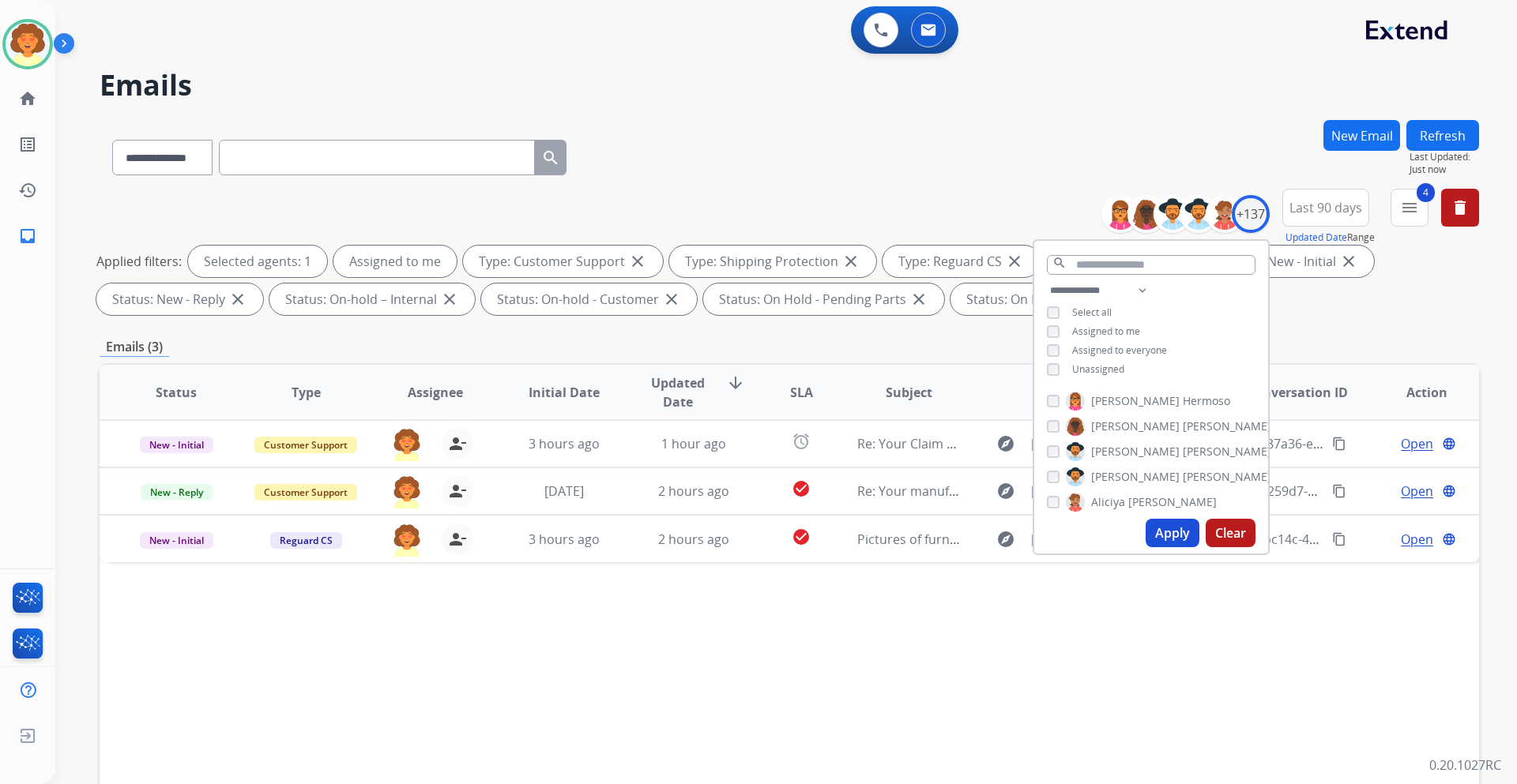
click at [1148, 641] on div "Status Type Assignee Initial Date Updated Date arrow_downward SLA Subject Custo…" at bounding box center [788, 628] width 1379 height 529
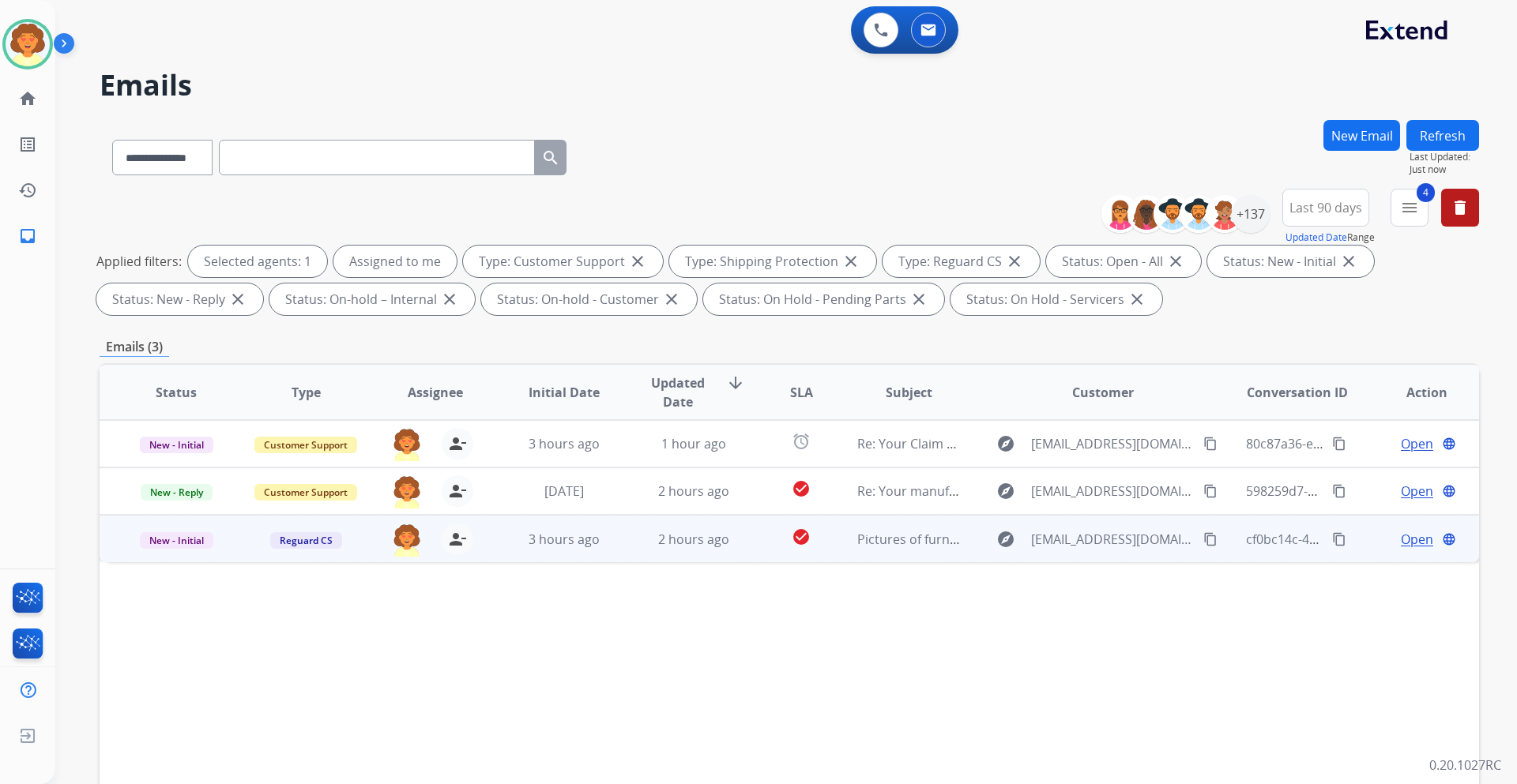
click at [1400, 538] on span "Open" at bounding box center [1416, 540] width 32 height 19
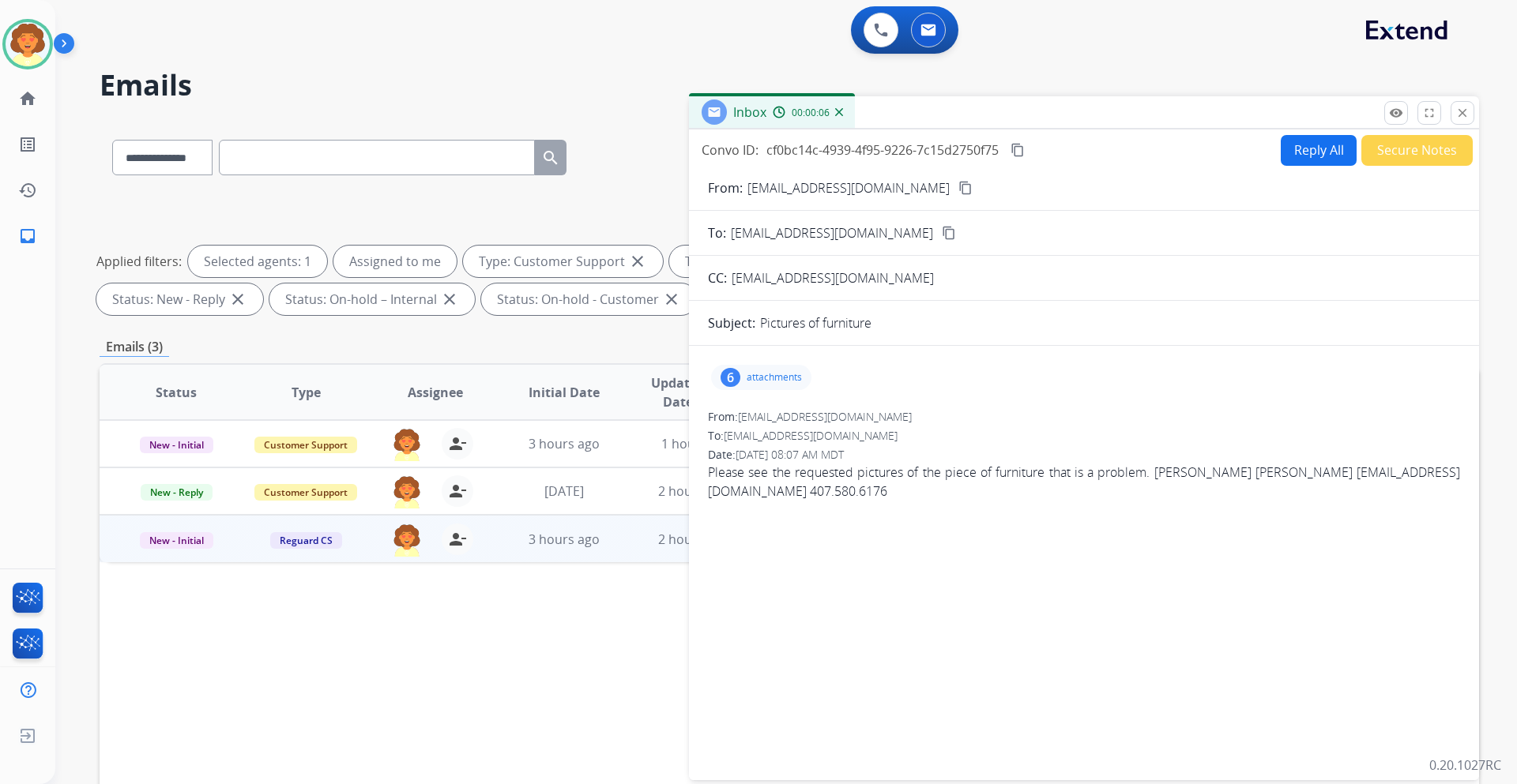
click at [1305, 151] on button "Reply All" at bounding box center [1319, 151] width 76 height 31
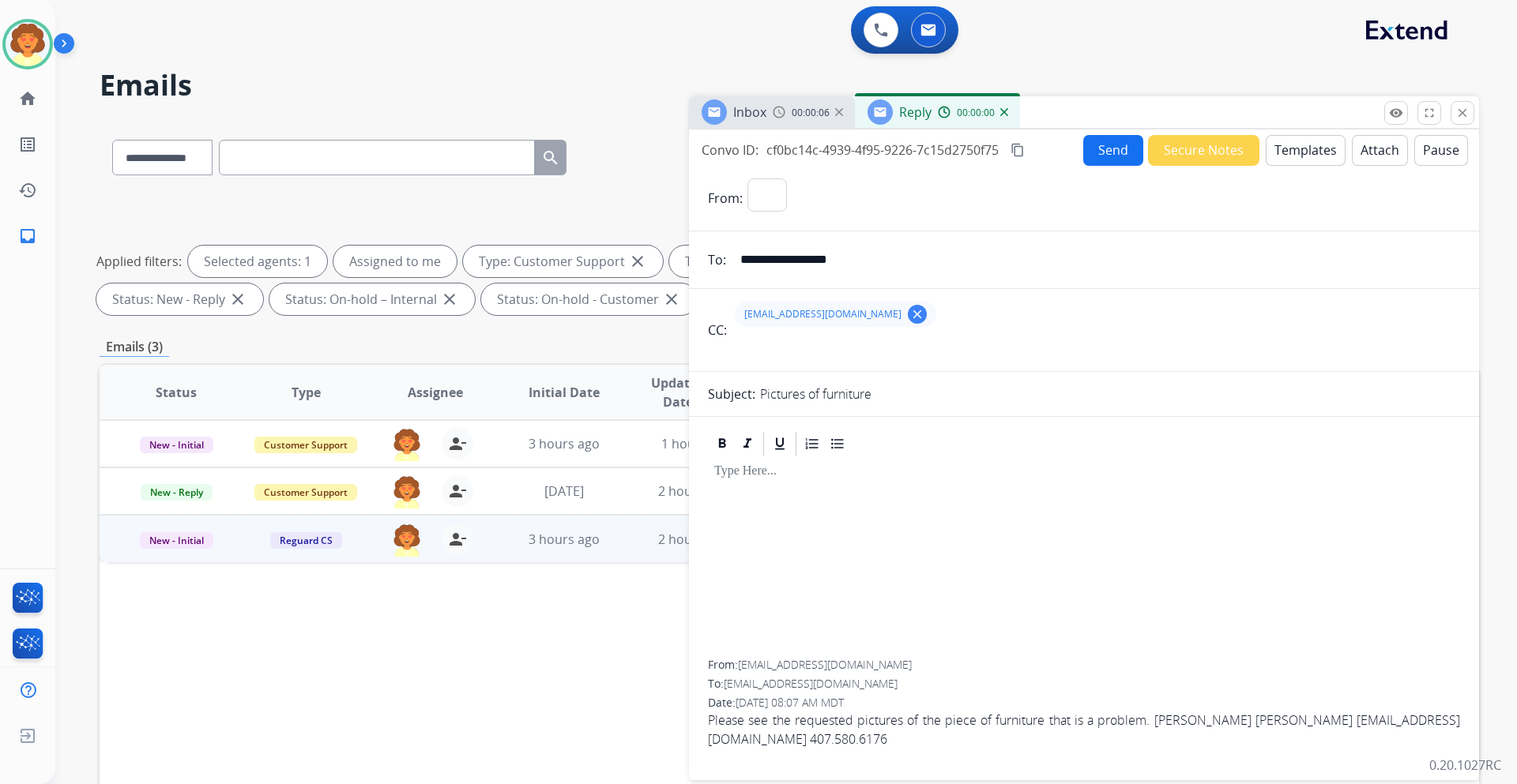
select select "**********"
click at [910, 312] on mat-icon "clear" at bounding box center [917, 314] width 15 height 15
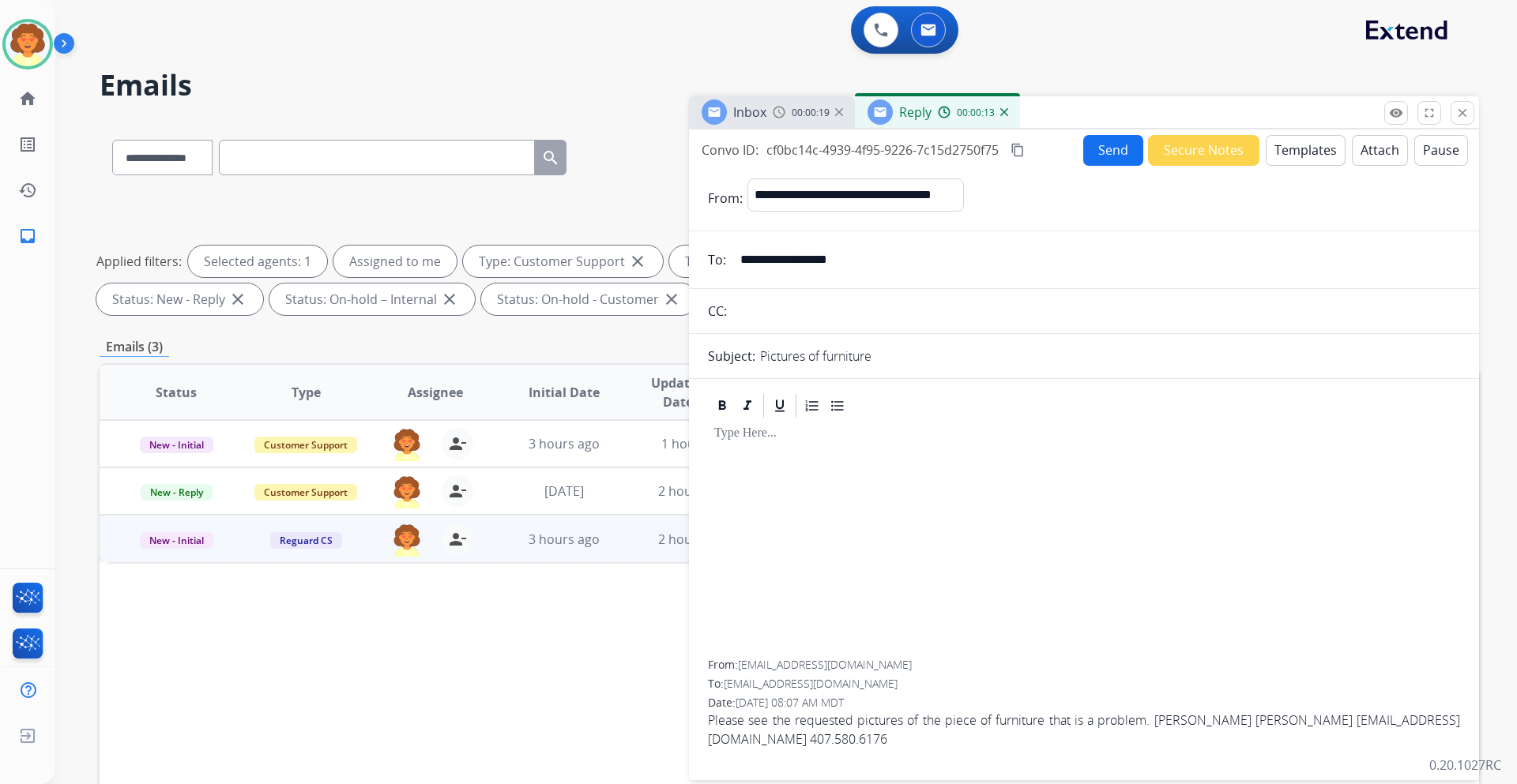
click at [1295, 144] on button "Templates" at bounding box center [1305, 151] width 80 height 31
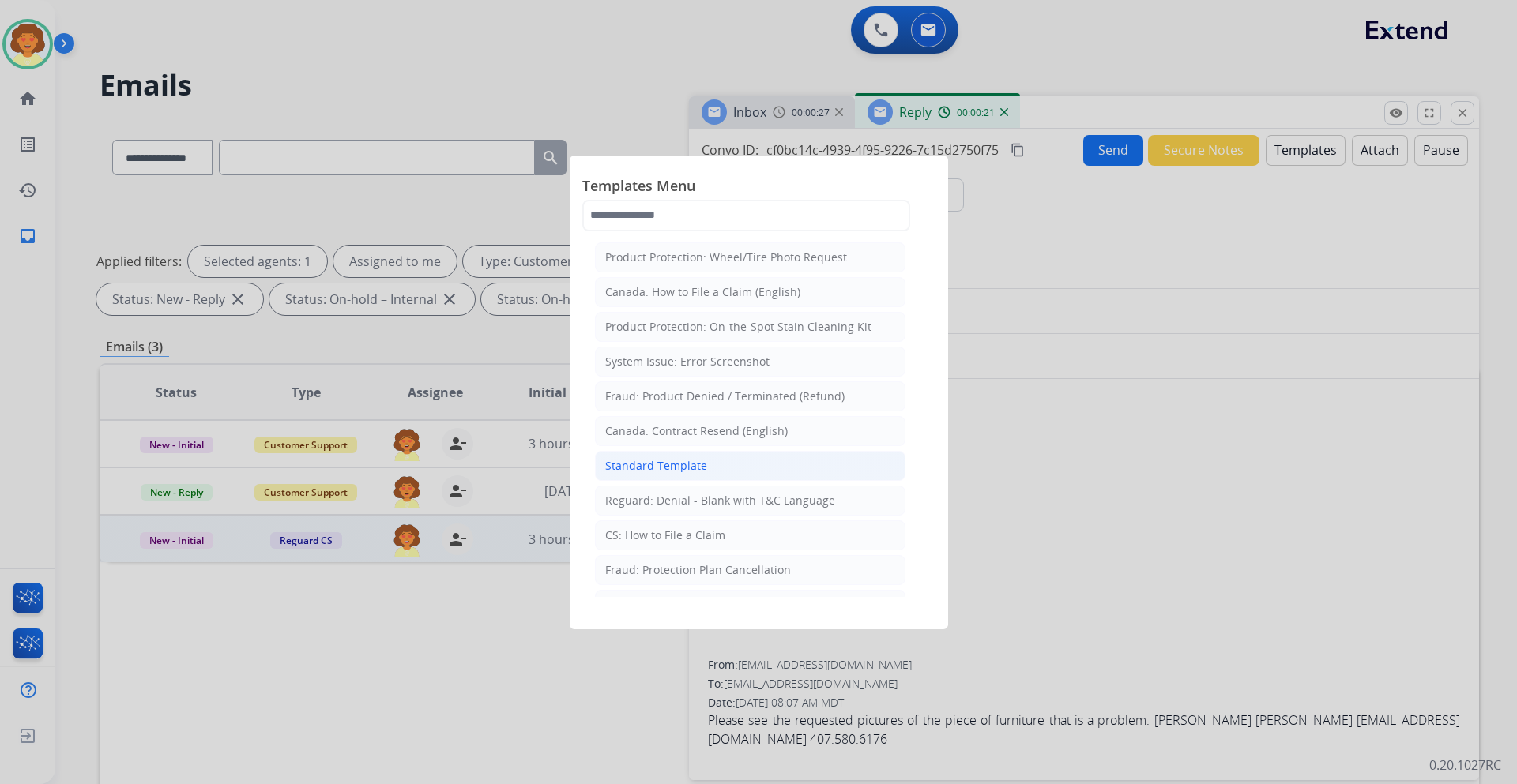
click at [691, 468] on div "Standard Template" at bounding box center [656, 466] width 102 height 16
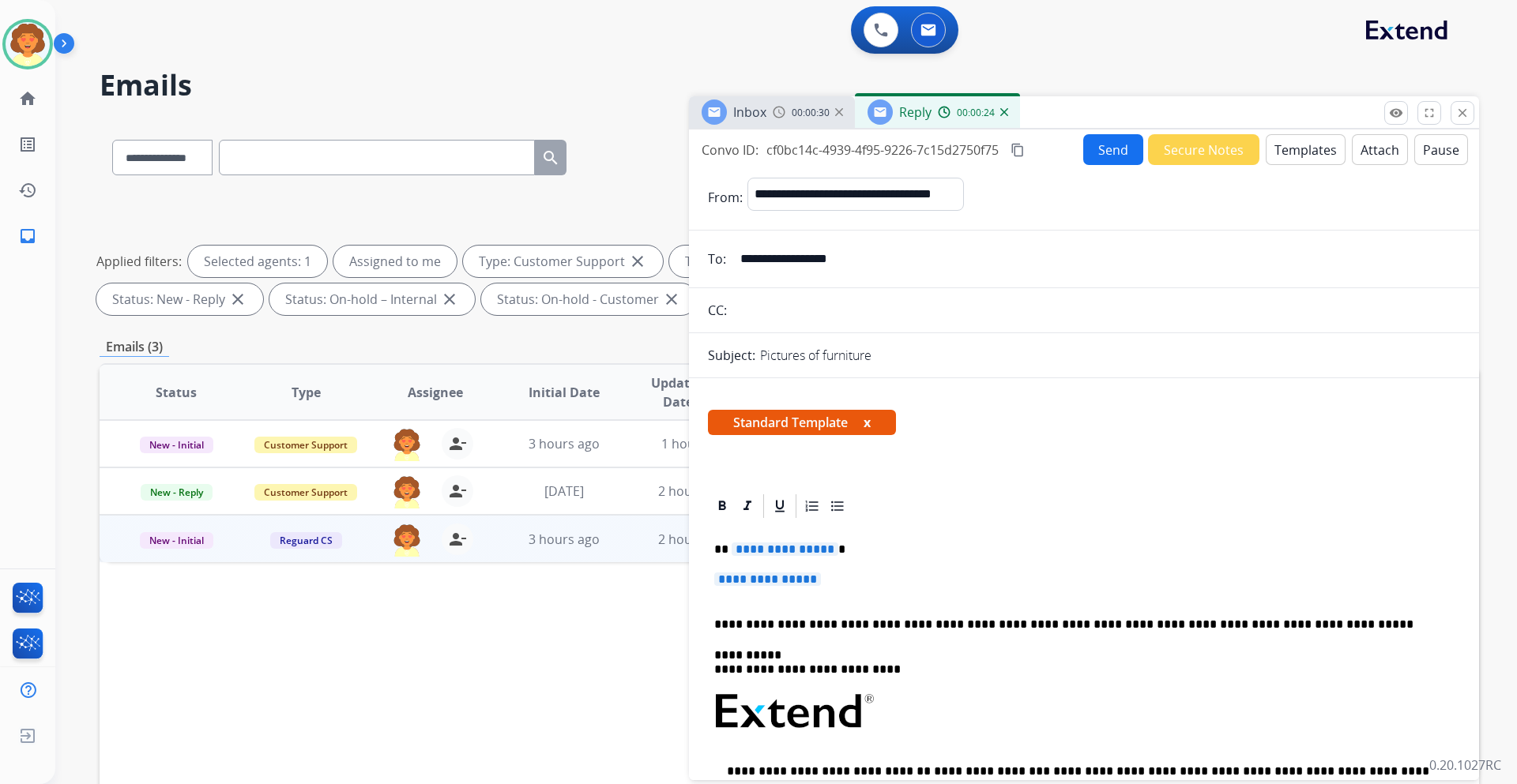
click at [1291, 147] on button "Templates" at bounding box center [1305, 150] width 80 height 31
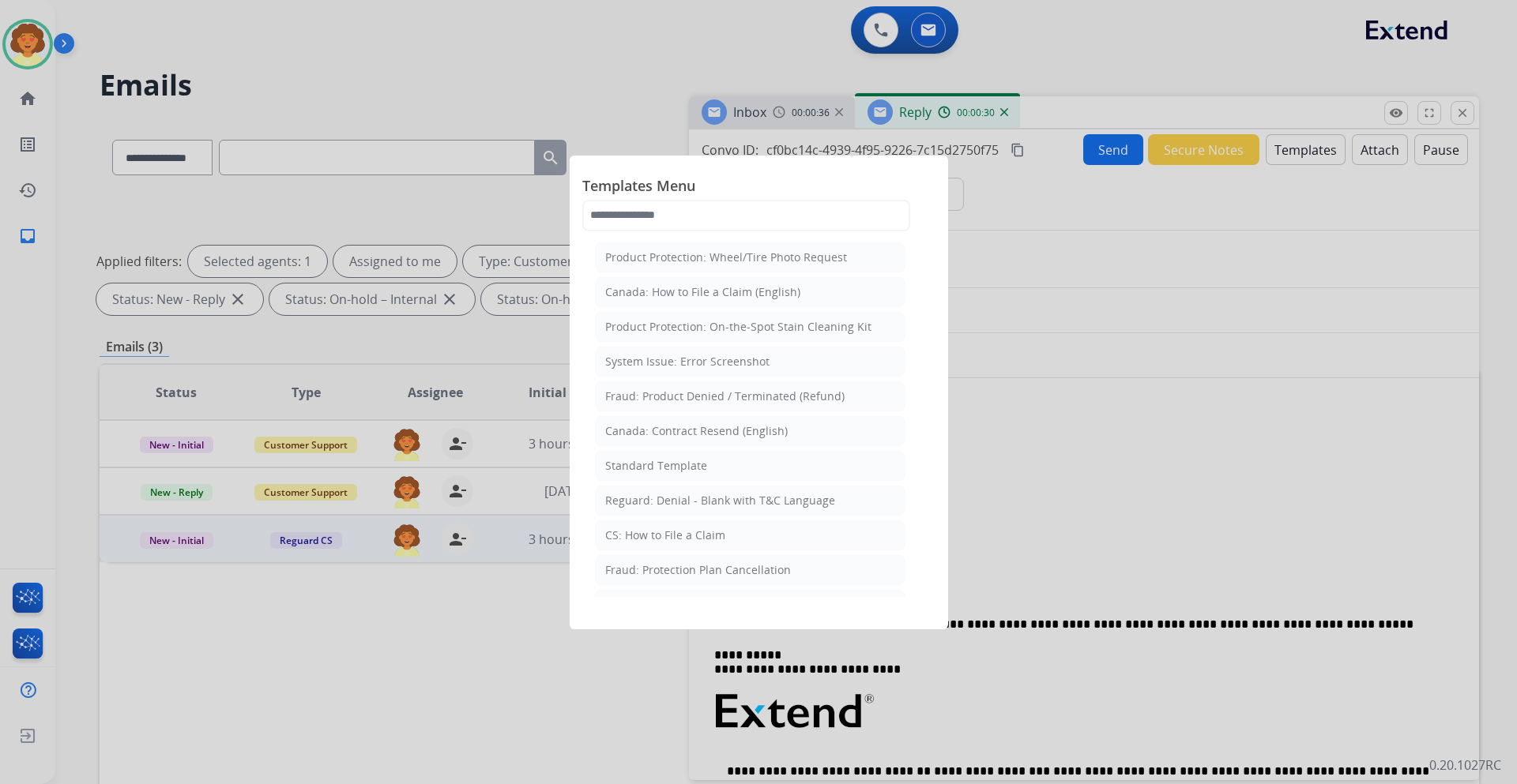
scroll to position [79, 0]
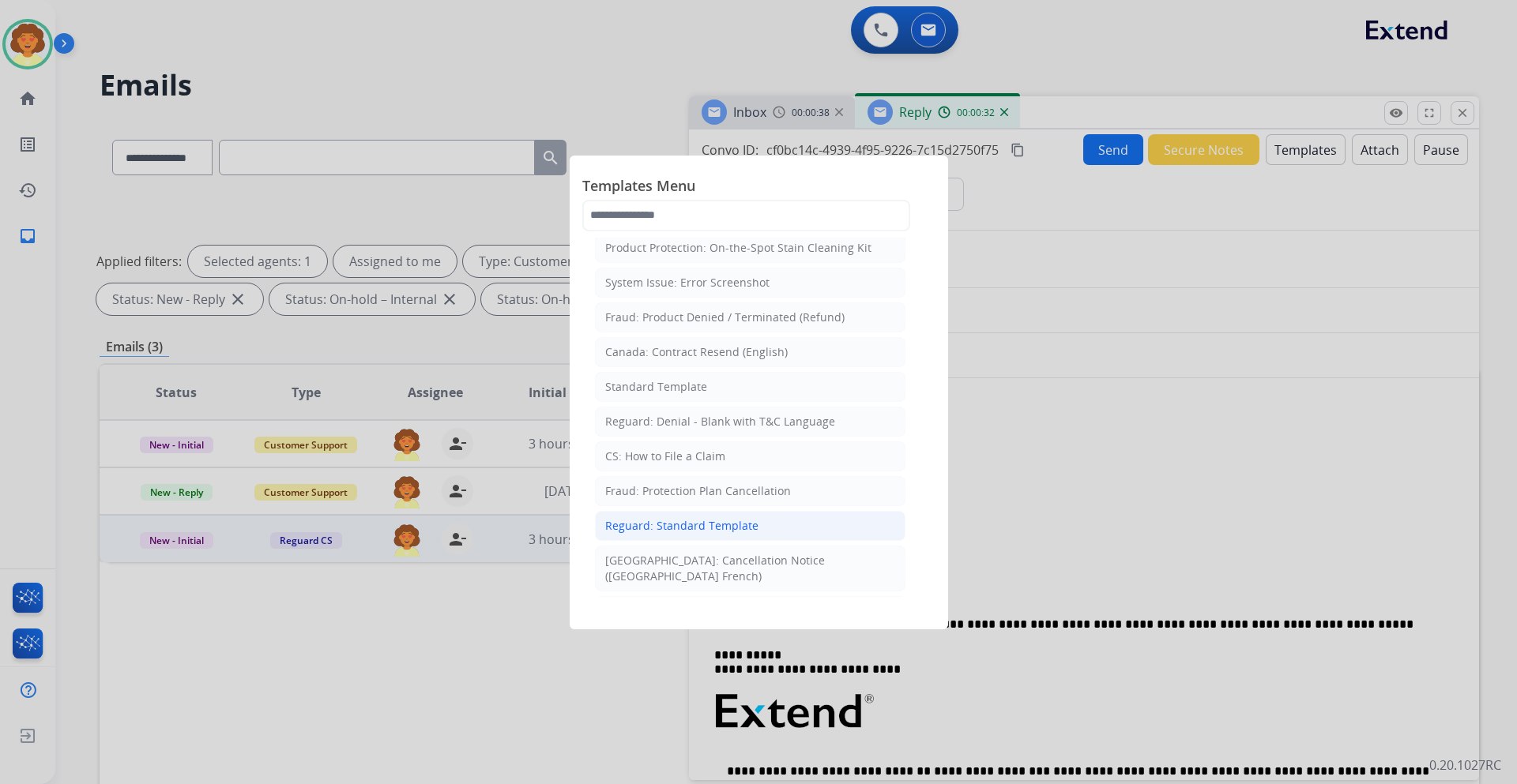
click at [688, 520] on div "Reguard: Standard Template" at bounding box center [682, 526] width 153 height 16
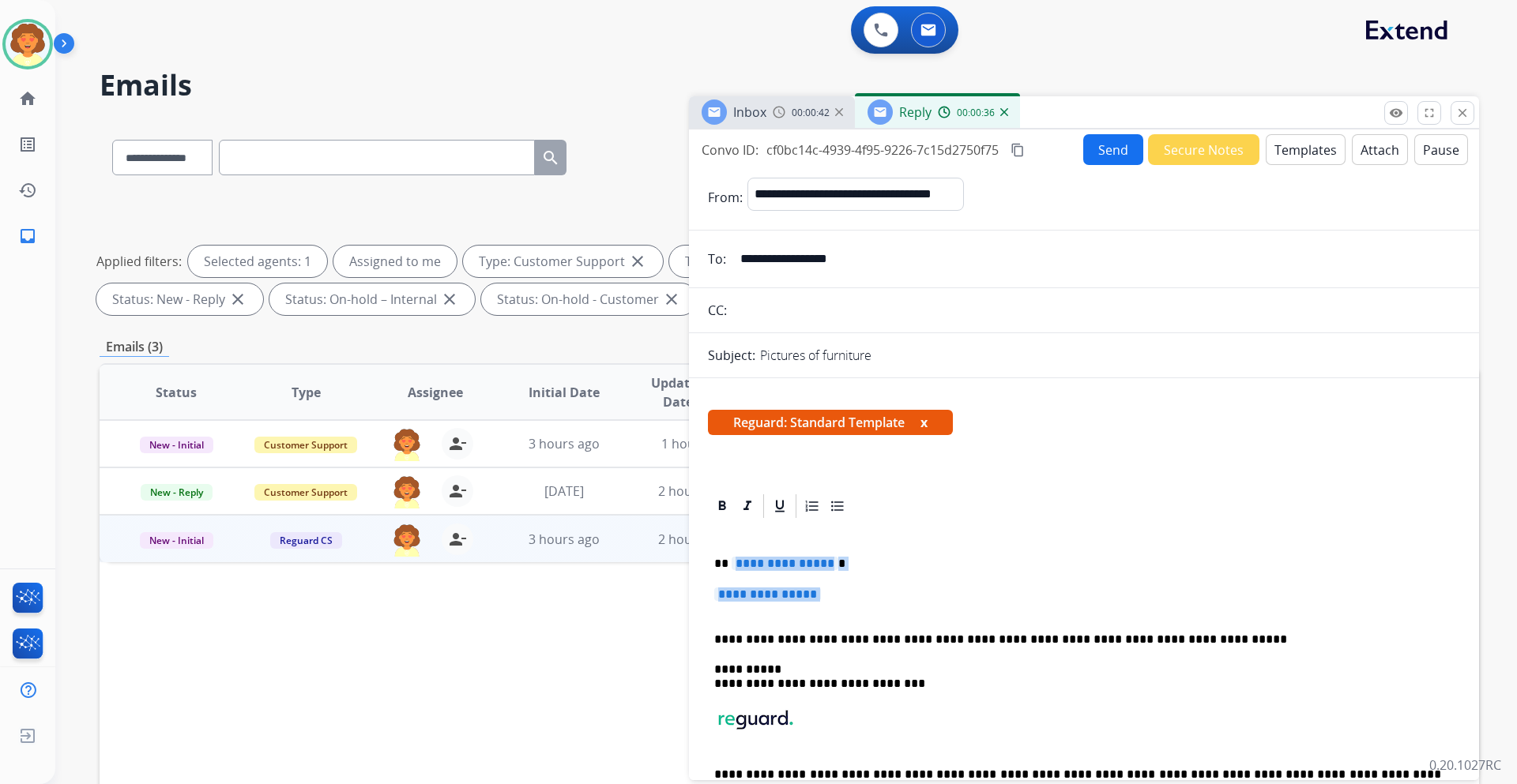
drag, startPoint x: 733, startPoint y: 566, endPoint x: 795, endPoint y: 604, distance: 72.7
click at [795, 604] on div "**********" at bounding box center [1083, 683] width 752 height 326
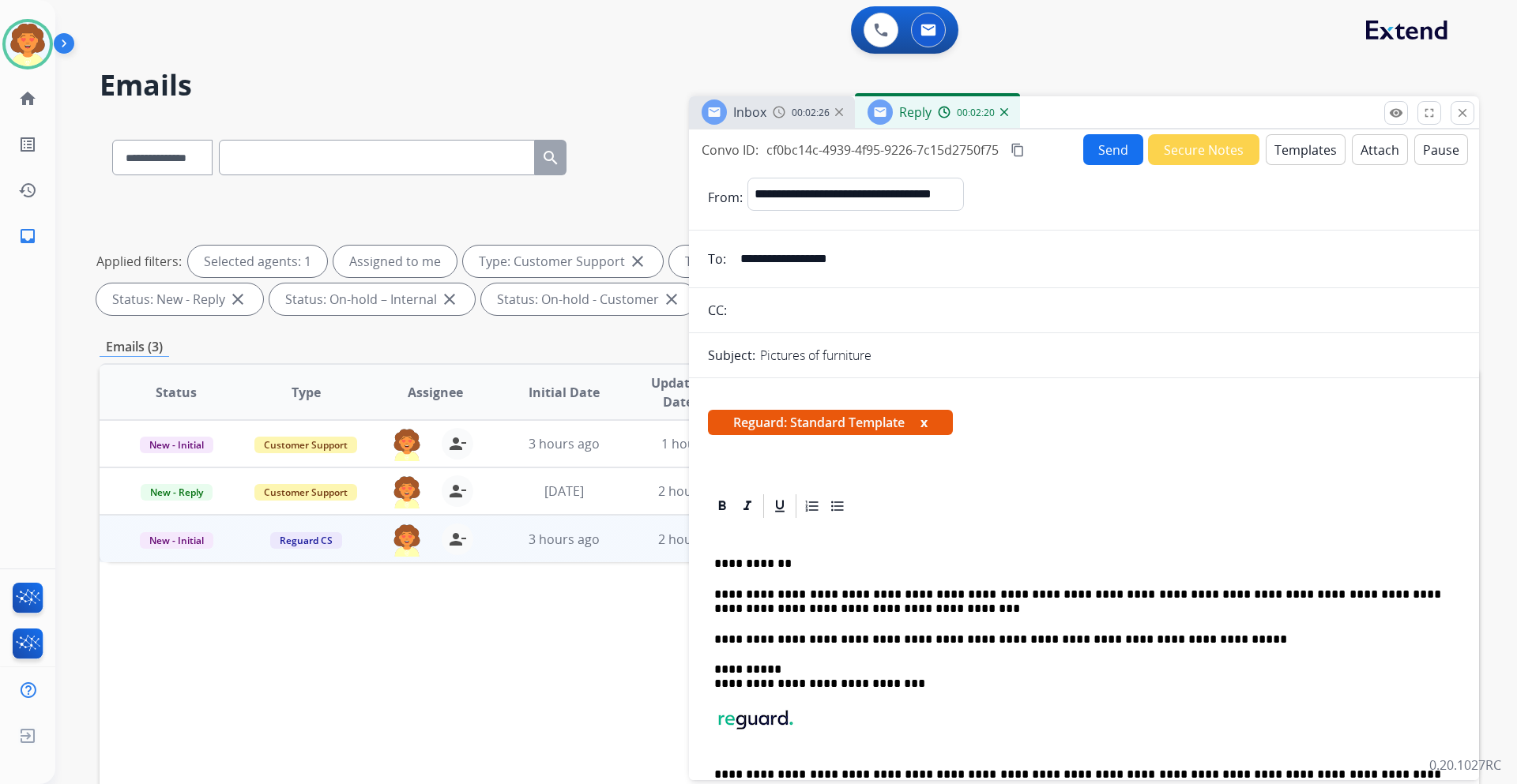
click at [865, 608] on p "**********" at bounding box center [1078, 602] width 727 height 29
click at [1099, 160] on button "Send" at bounding box center [1113, 150] width 60 height 31
